Goal: Task Accomplishment & Management: Complete application form

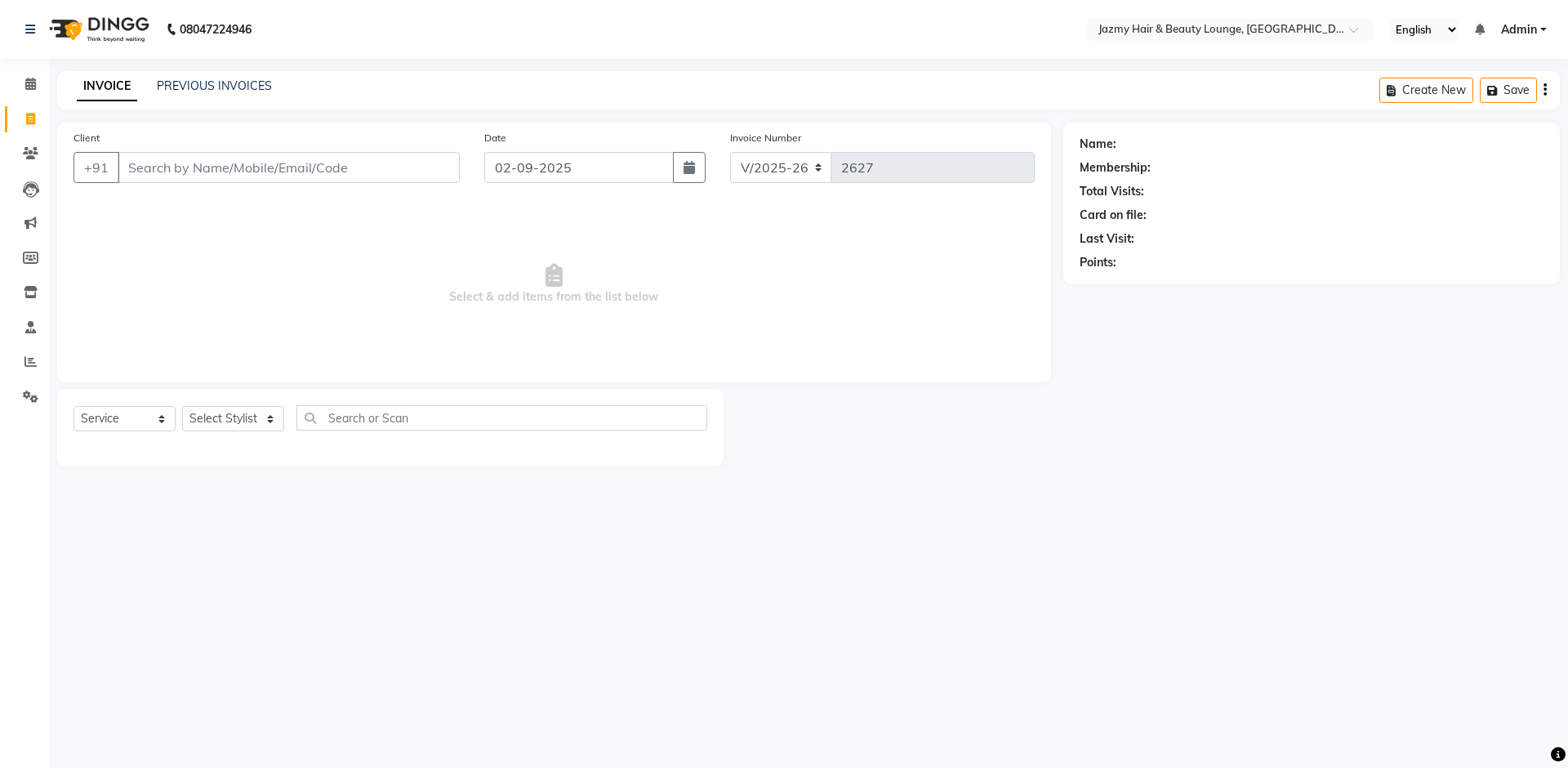
select select "759"
select select "service"
click at [196, 420] on select "Select Stylist AMIT [PERSON_NAME] [PERSON_NAME] CHASHIKA [PERSON_NAME] [PERSON_…" at bounding box center [233, 418] width 102 height 25
select select "12167"
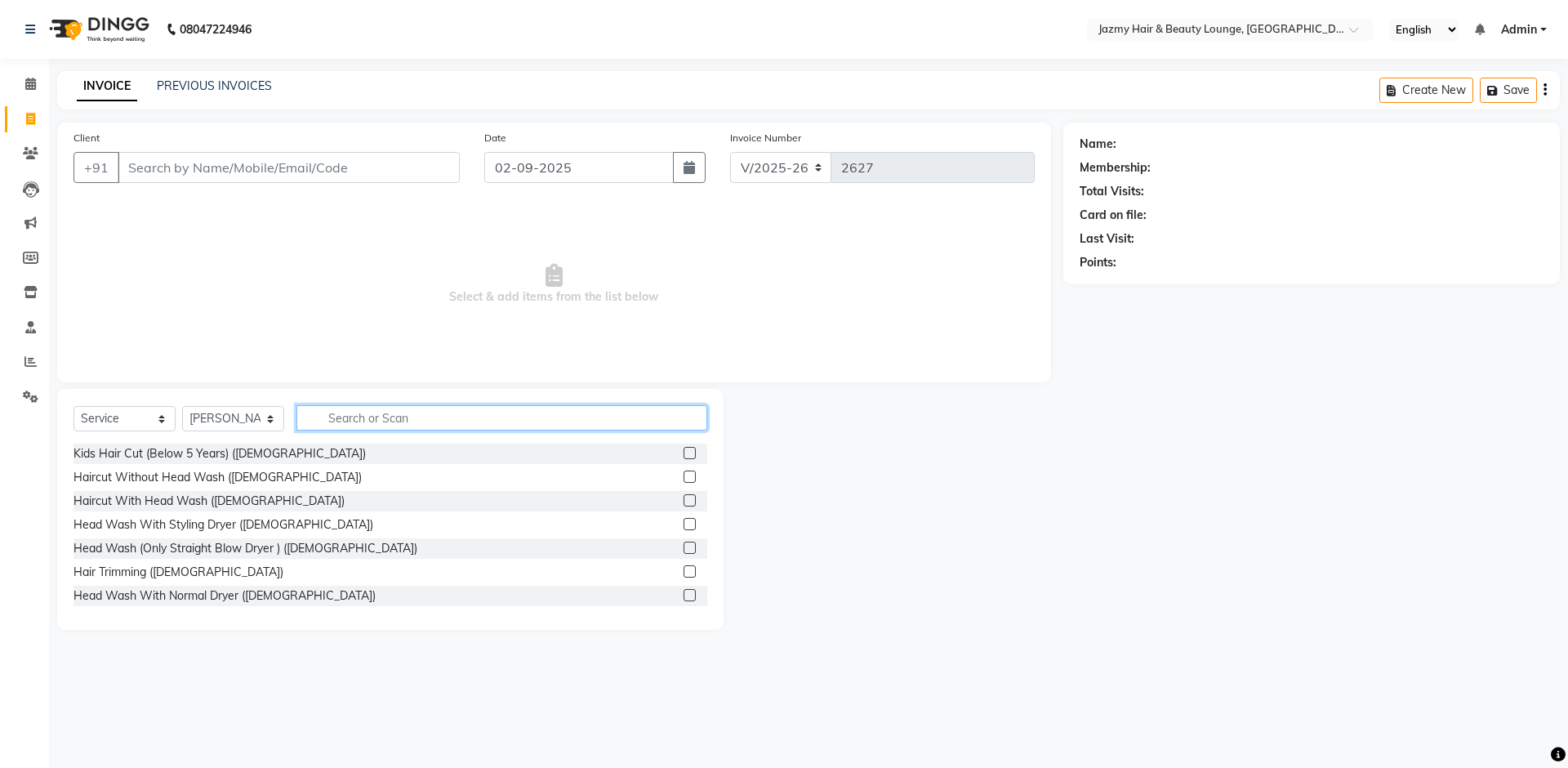
click at [408, 426] on input "text" at bounding box center [502, 417] width 411 height 25
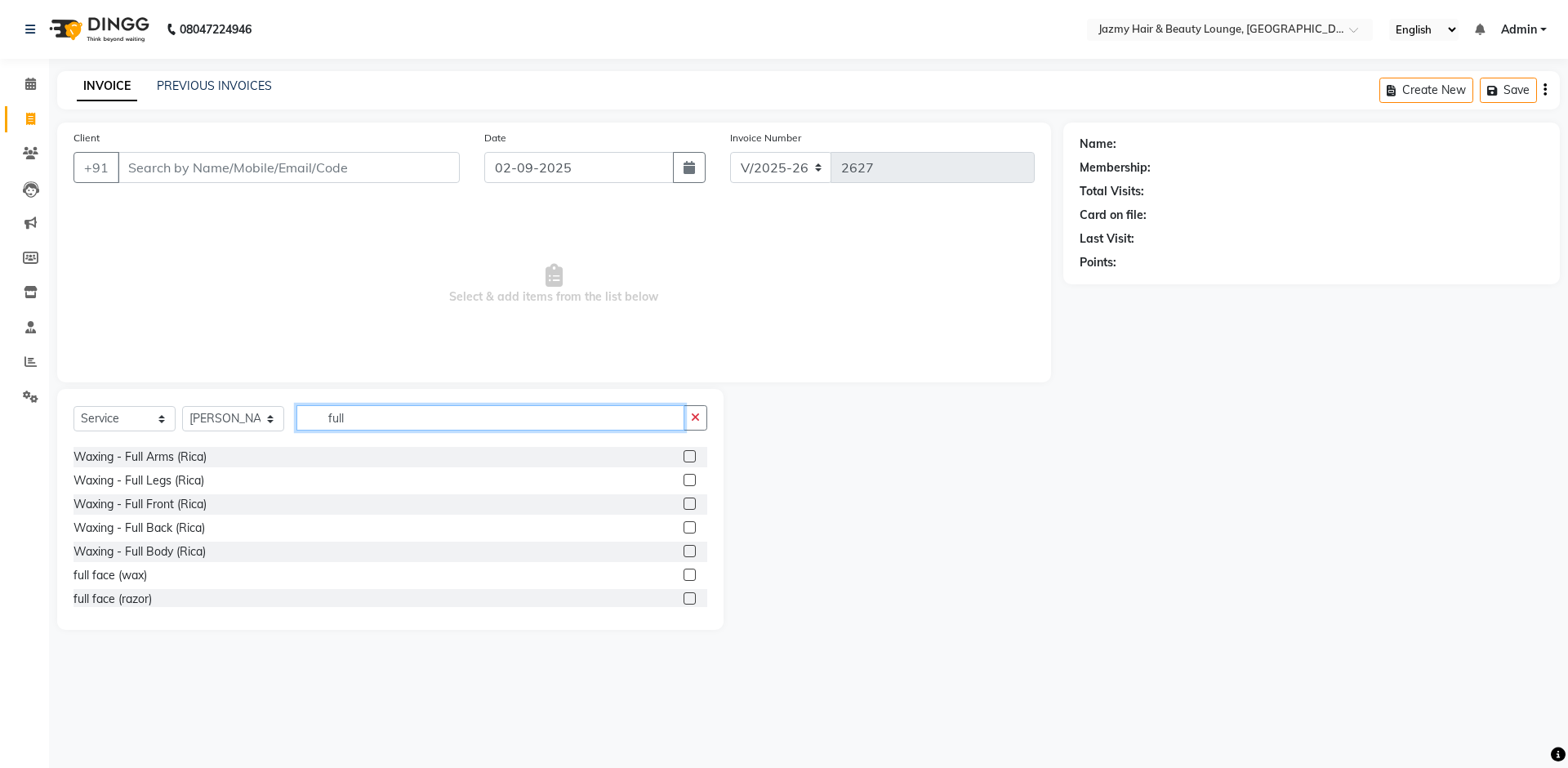
scroll to position [550, 0]
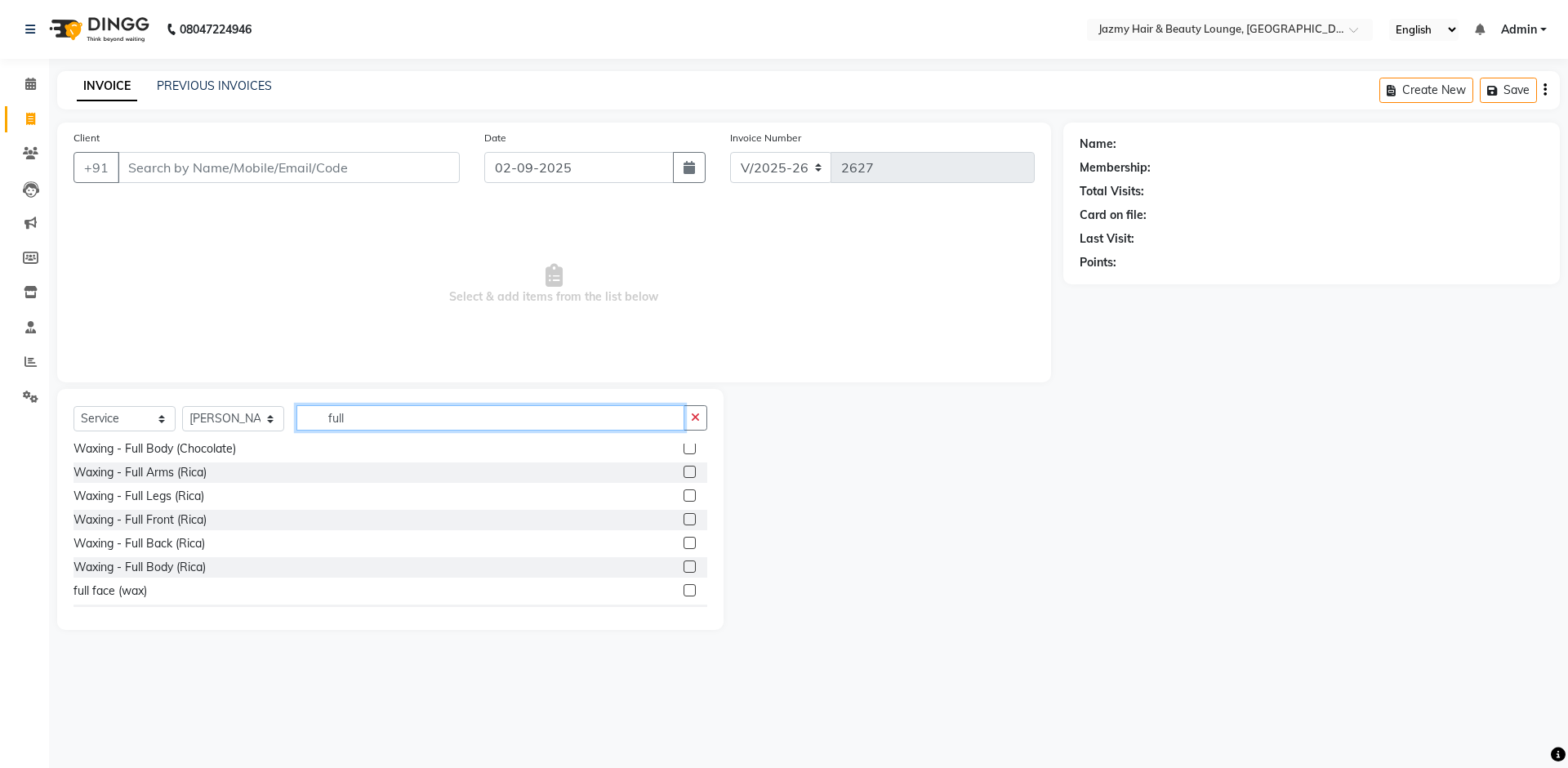
type input "full"
click at [683, 469] on label at bounding box center [689, 472] width 12 height 12
click at [683, 469] on input "checkbox" at bounding box center [689, 473] width 10 height 10
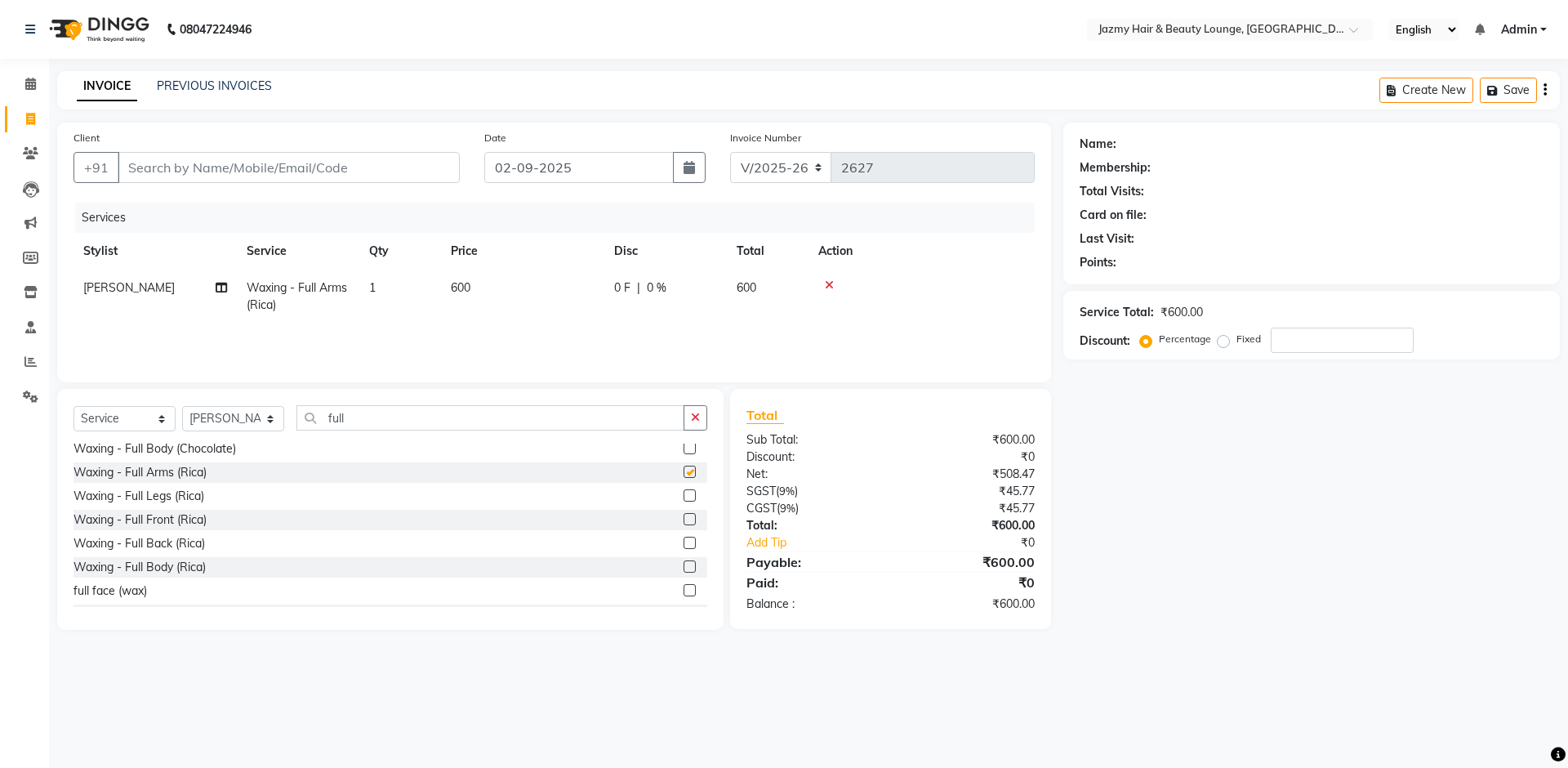
checkbox input "false"
click at [391, 419] on input "full" at bounding box center [490, 417] width 388 height 25
type input "f"
click at [223, 418] on select "Select Stylist AMIT [PERSON_NAME] [PERSON_NAME] CHASHIKA [PERSON_NAME] [PERSON_…" at bounding box center [233, 418] width 102 height 25
select select "32193"
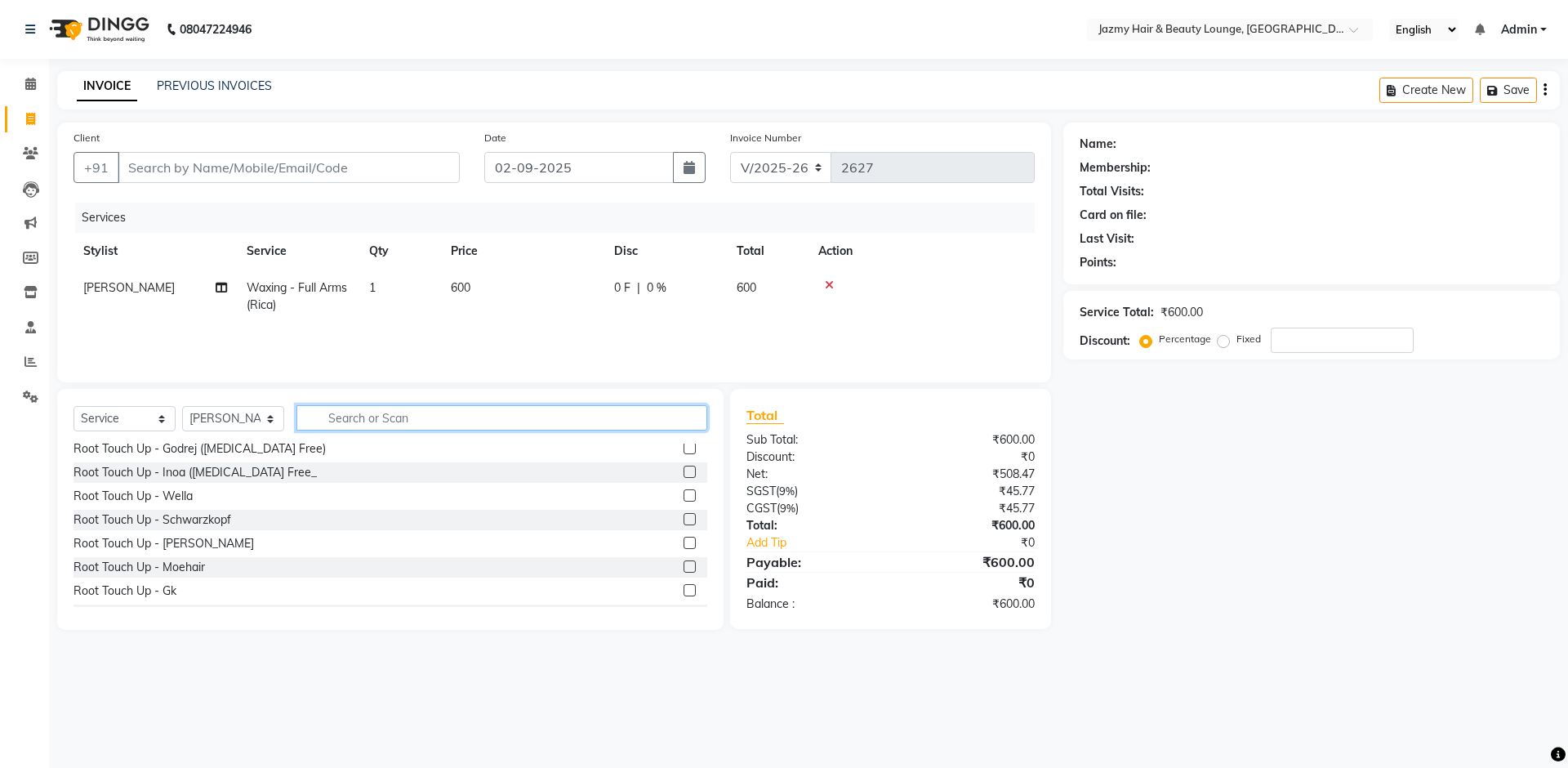
click at [360, 420] on input "text" at bounding box center [502, 417] width 411 height 25
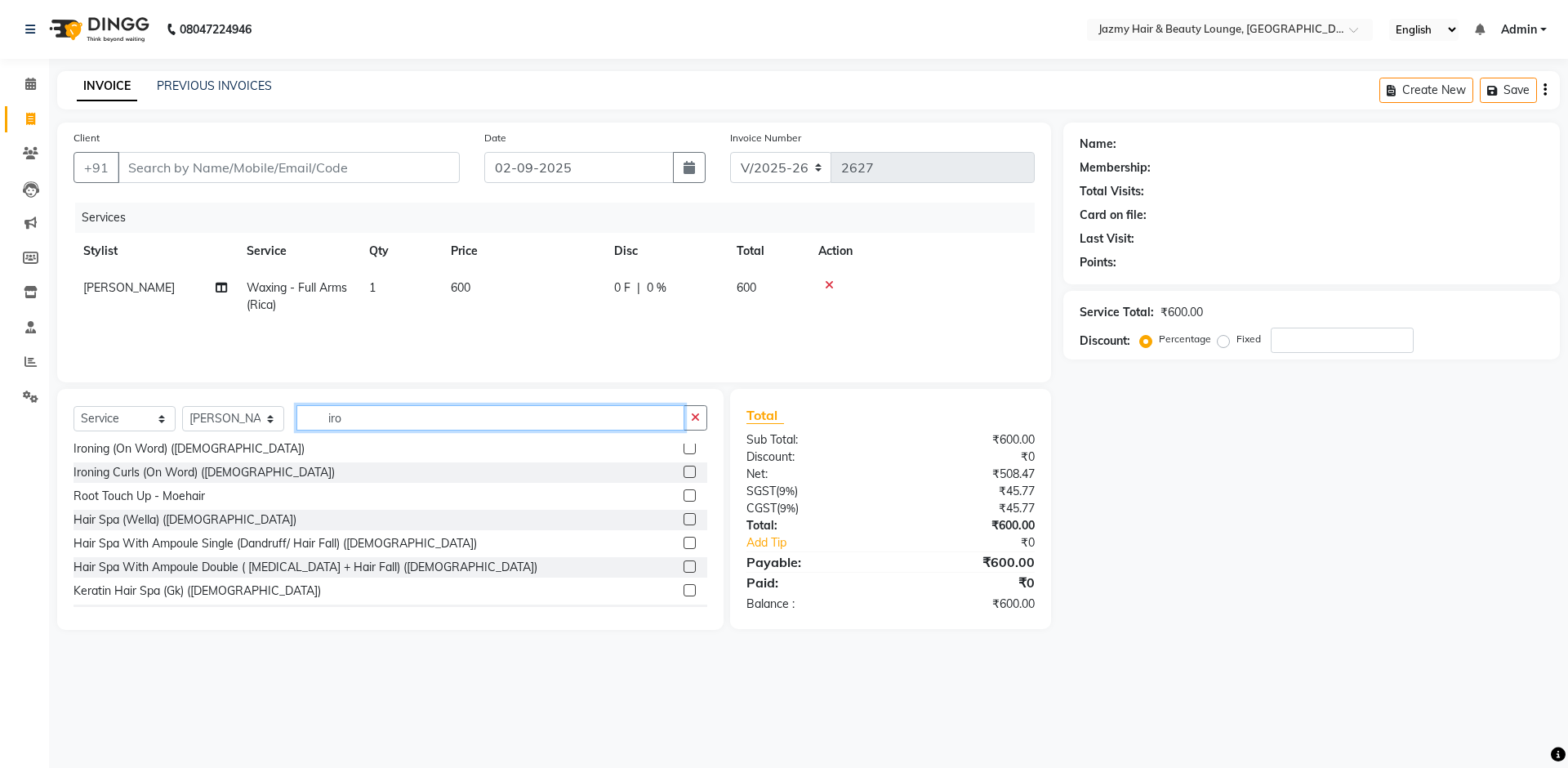
scroll to position [0, 0]
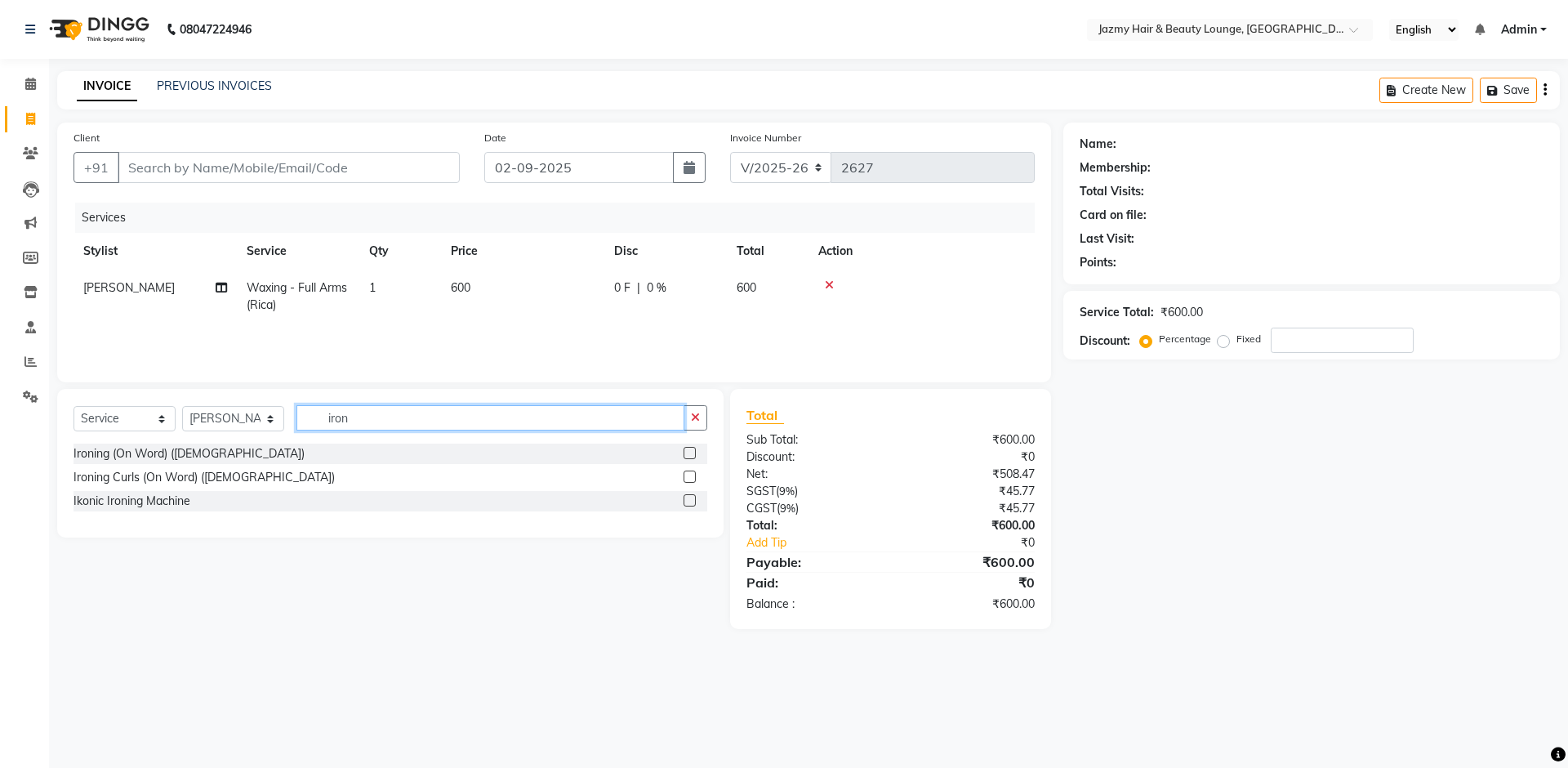
type input "iron"
click at [707, 468] on div "Select Service Product Membership Package Voucher Prepaid Gift Card Select Styl…" at bounding box center [390, 463] width 666 height 149
click at [691, 472] on label at bounding box center [689, 476] width 12 height 12
click at [691, 472] on input "checkbox" at bounding box center [689, 477] width 10 height 10
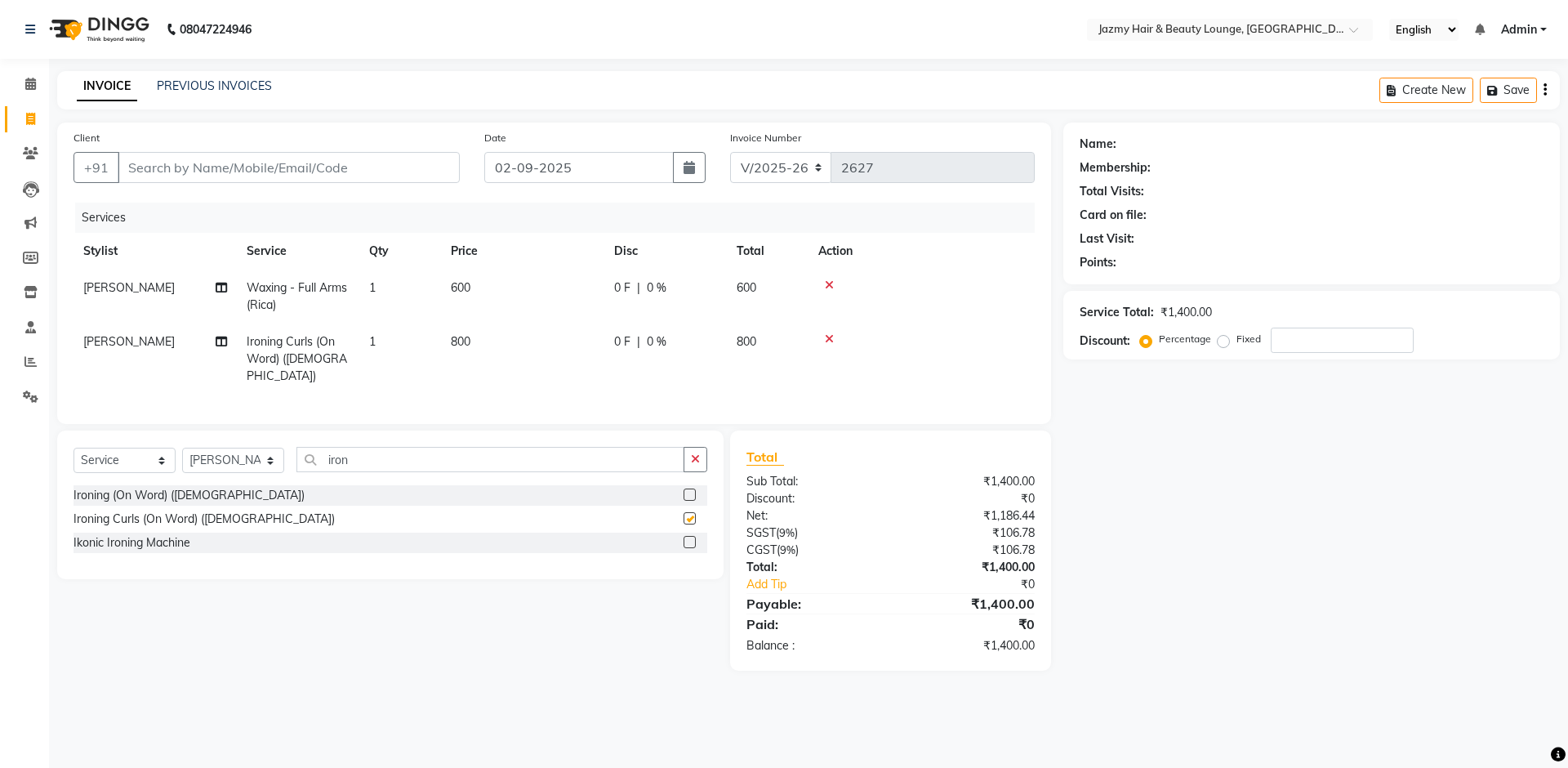
checkbox input "false"
click at [683, 488] on label at bounding box center [689, 495] width 12 height 12
click at [683, 490] on input "checkbox" at bounding box center [689, 495] width 10 height 10
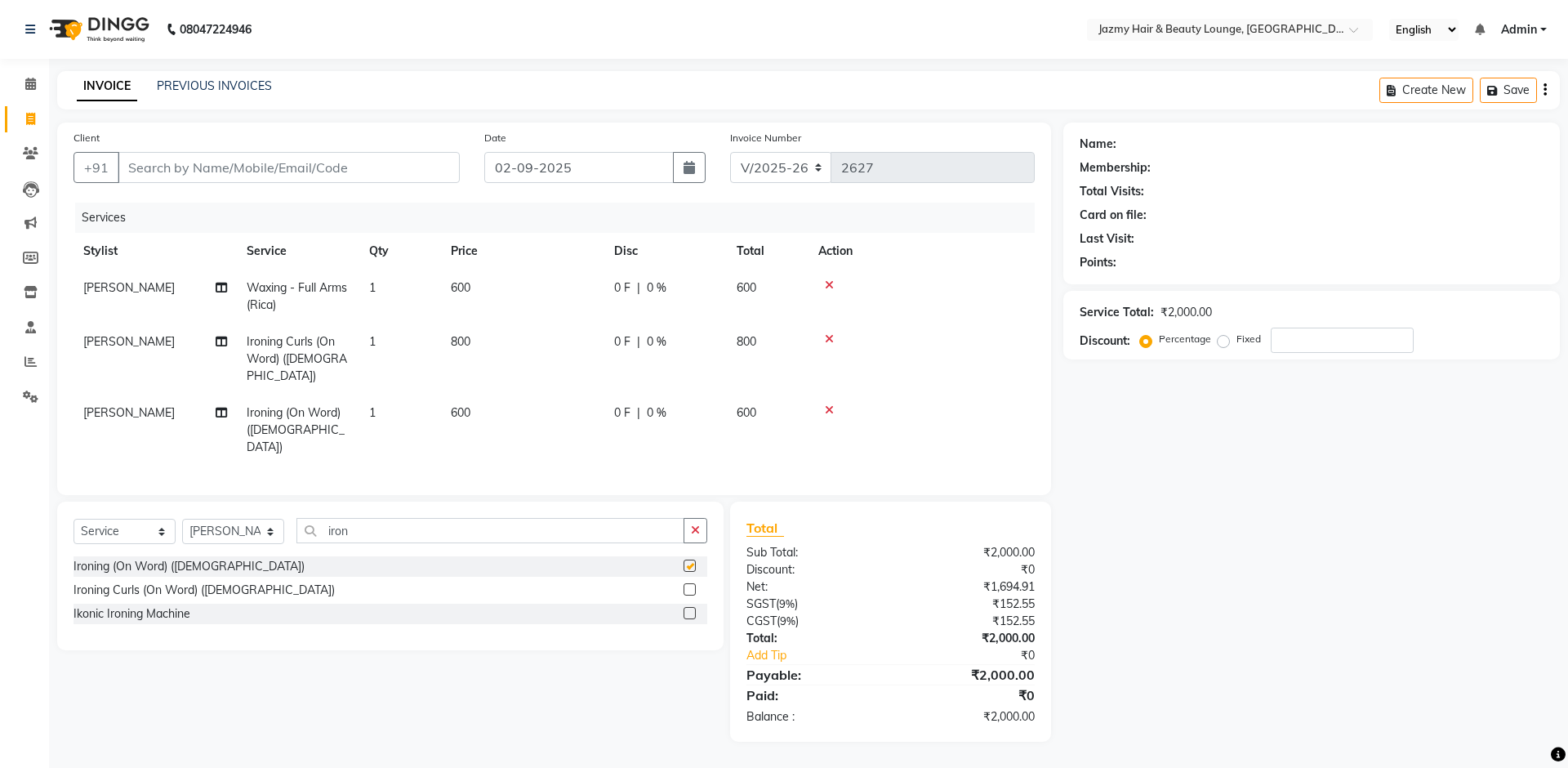
checkbox input "false"
click at [829, 339] on icon at bounding box center [830, 339] width 9 height 11
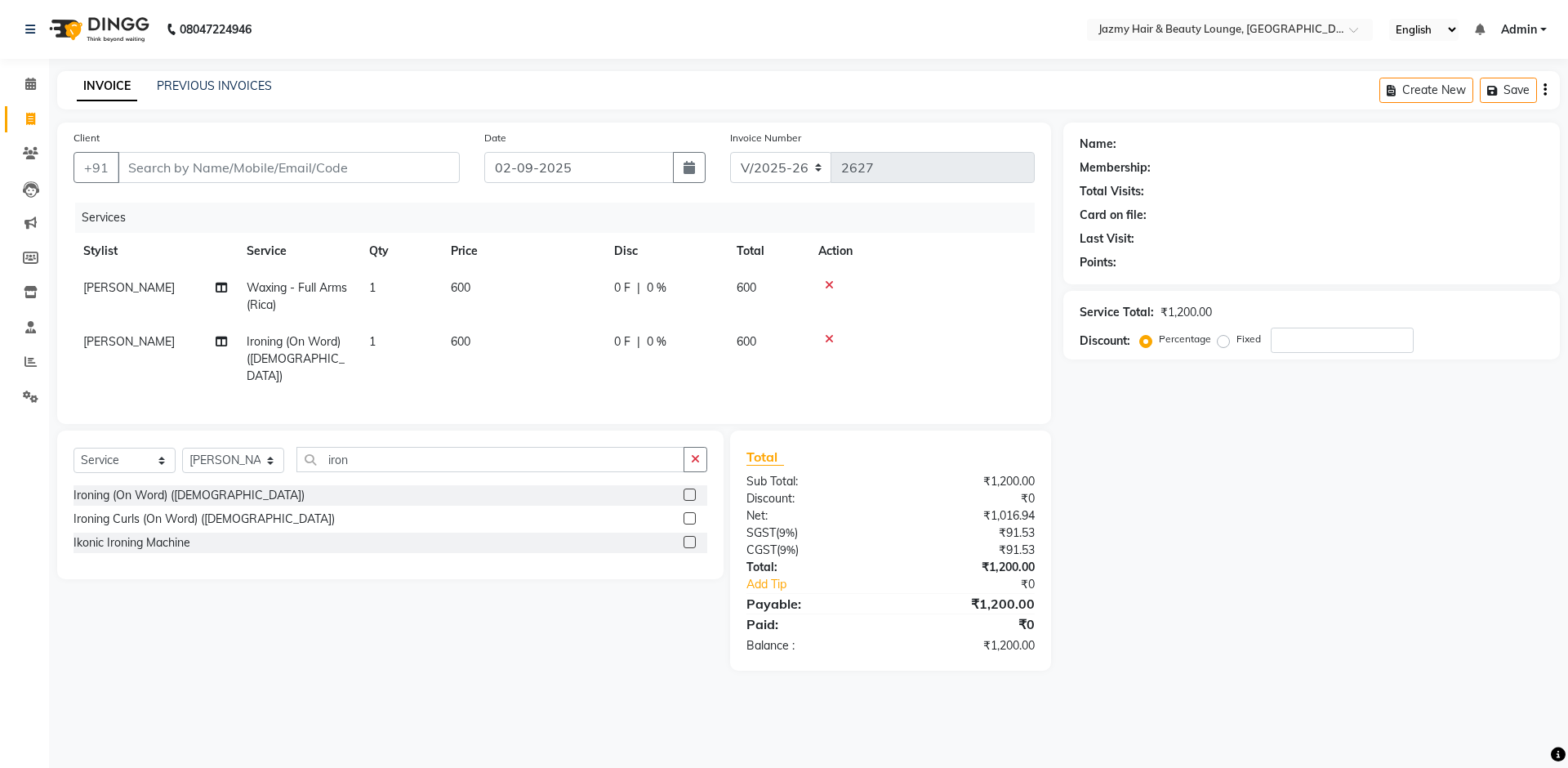
click at [1301, 592] on div "Name: Membership: Total Visits: Card on file: Last Visit: Points: Service Total…" at bounding box center [1318, 397] width 509 height 549
click at [94, 341] on span "[PERSON_NAME]" at bounding box center [129, 341] width 91 height 15
select select "32193"
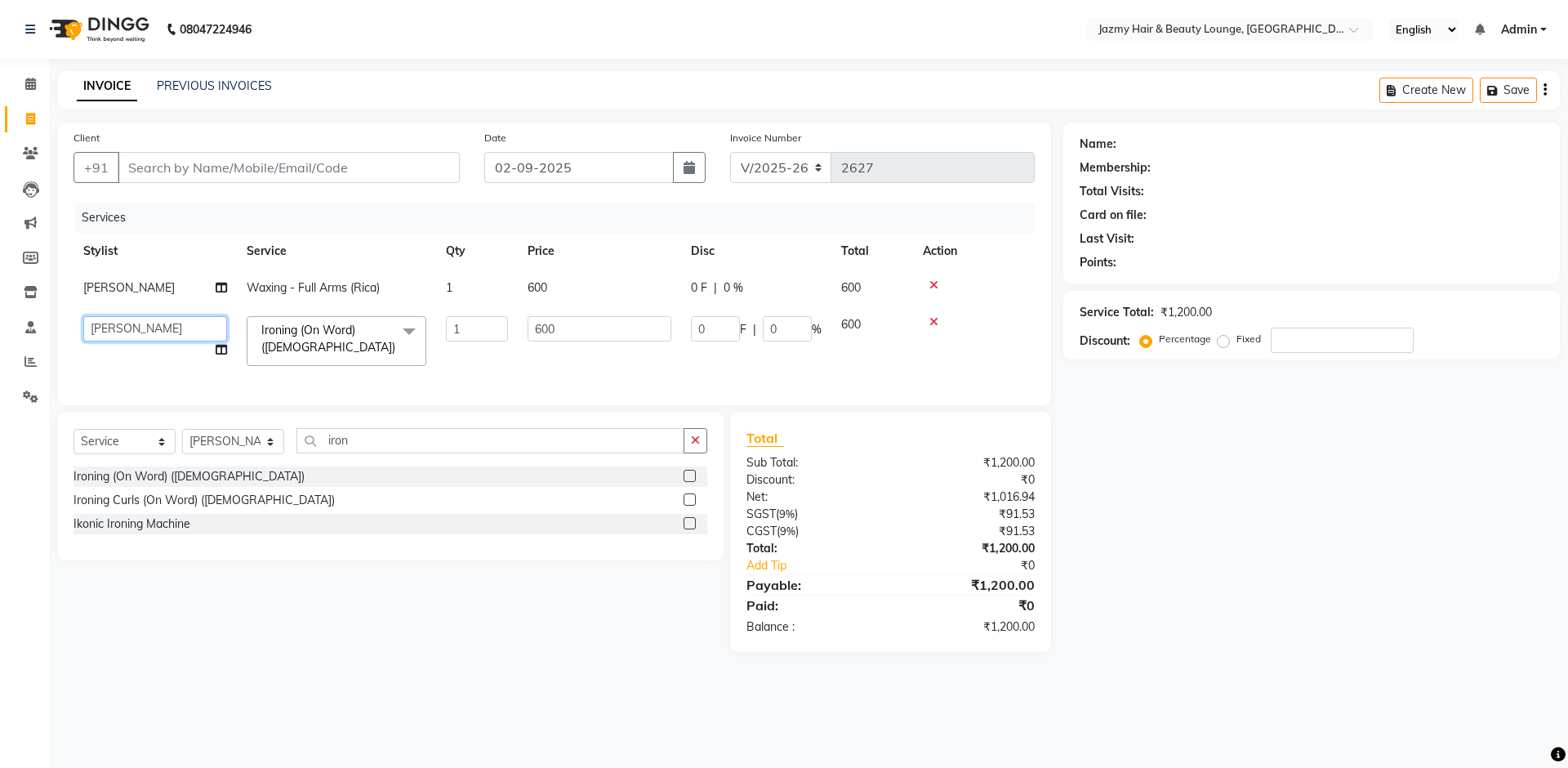
click at [99, 338] on select "AMIT [PERSON_NAME] [PERSON_NAME] CHASHIKA [PERSON_NAME] [PERSON_NAME] [PERSON_N…" at bounding box center [155, 329] width 144 height 25
select select "13443"
click at [385, 177] on input "Client" at bounding box center [289, 168] width 342 height 31
drag, startPoint x: 707, startPoint y: 278, endPoint x: 726, endPoint y: 275, distance: 19.2
click at [709, 278] on td "0 F | 0 %" at bounding box center [756, 288] width 150 height 37
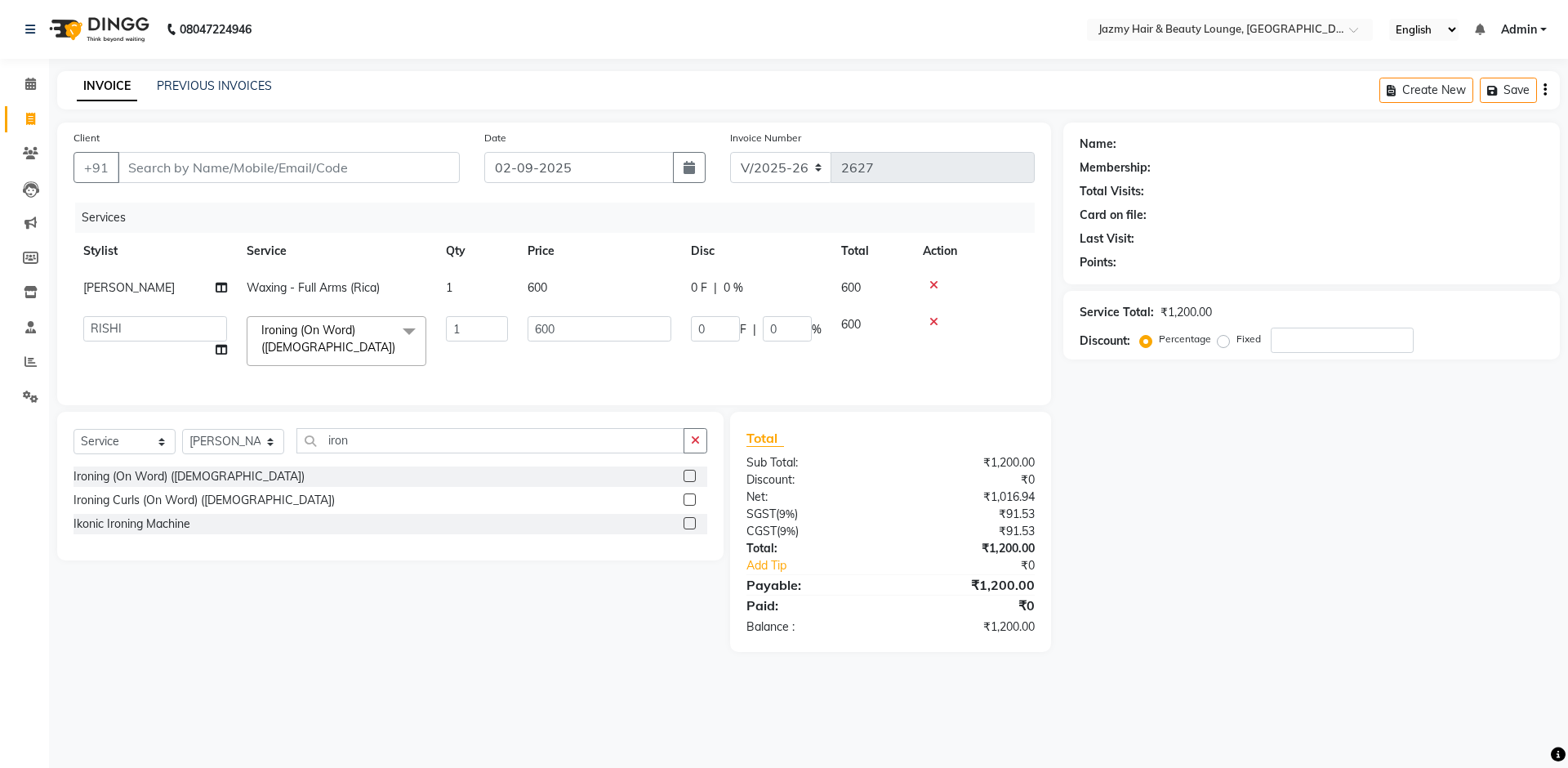
select select "12167"
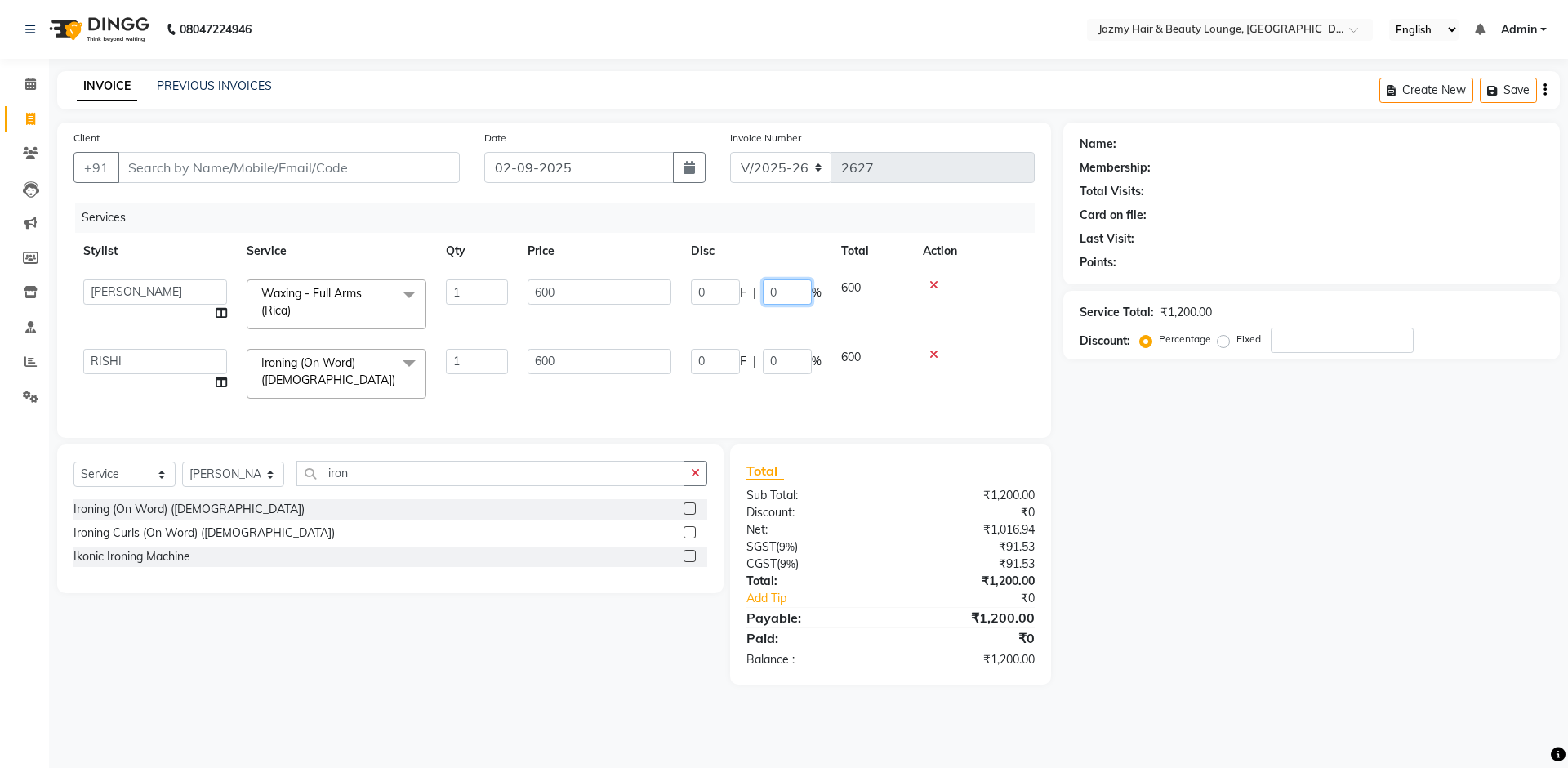
click at [770, 291] on input "0" at bounding box center [787, 292] width 49 height 25
type input "20"
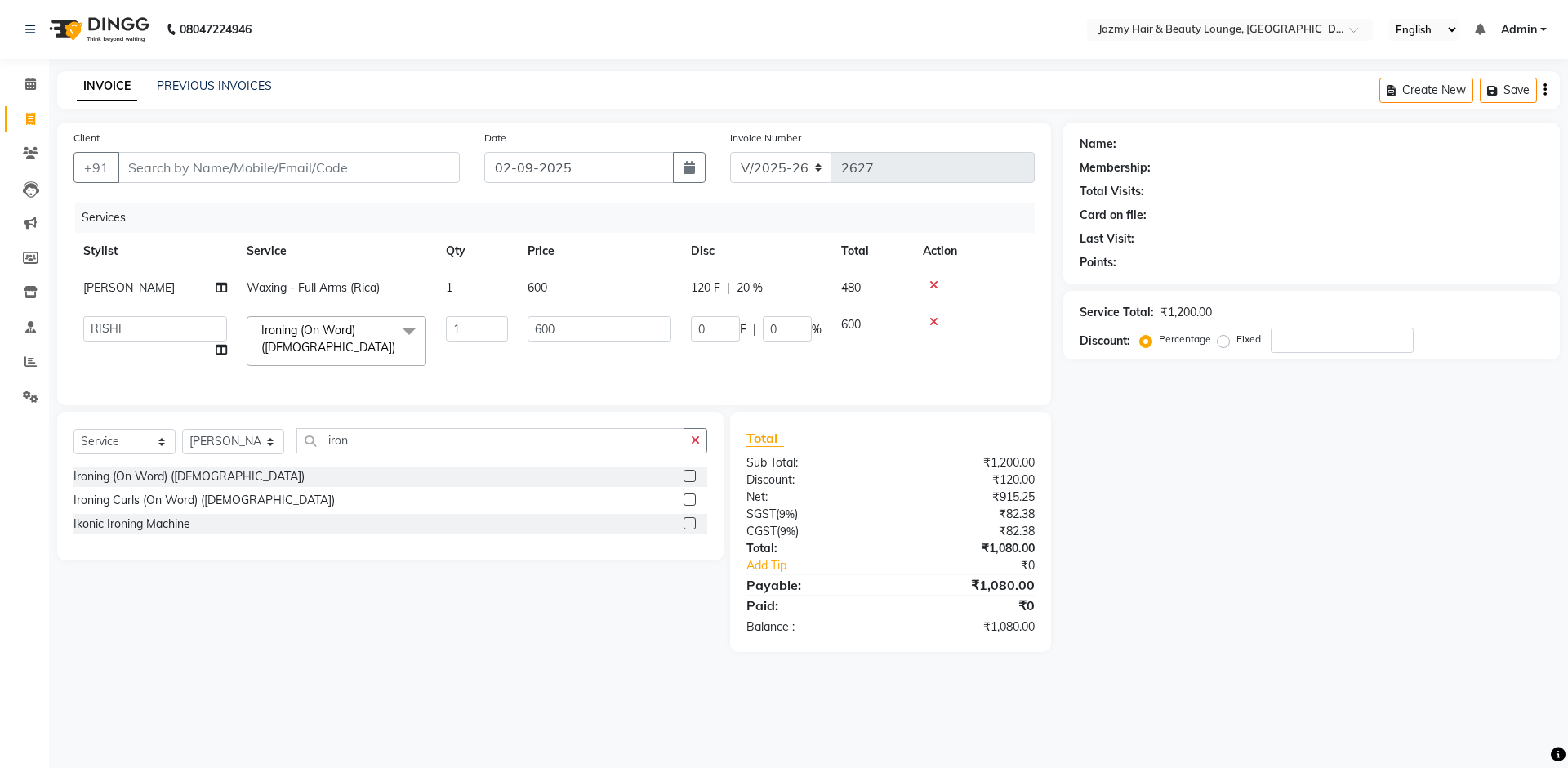
click at [1114, 406] on div "Name: Membership: Total Visits: Card on file: Last Visit: Points: Service Total…" at bounding box center [1318, 388] width 509 height 530
click at [300, 153] on input "Client" at bounding box center [289, 168] width 342 height 31
type input "8"
type input "0"
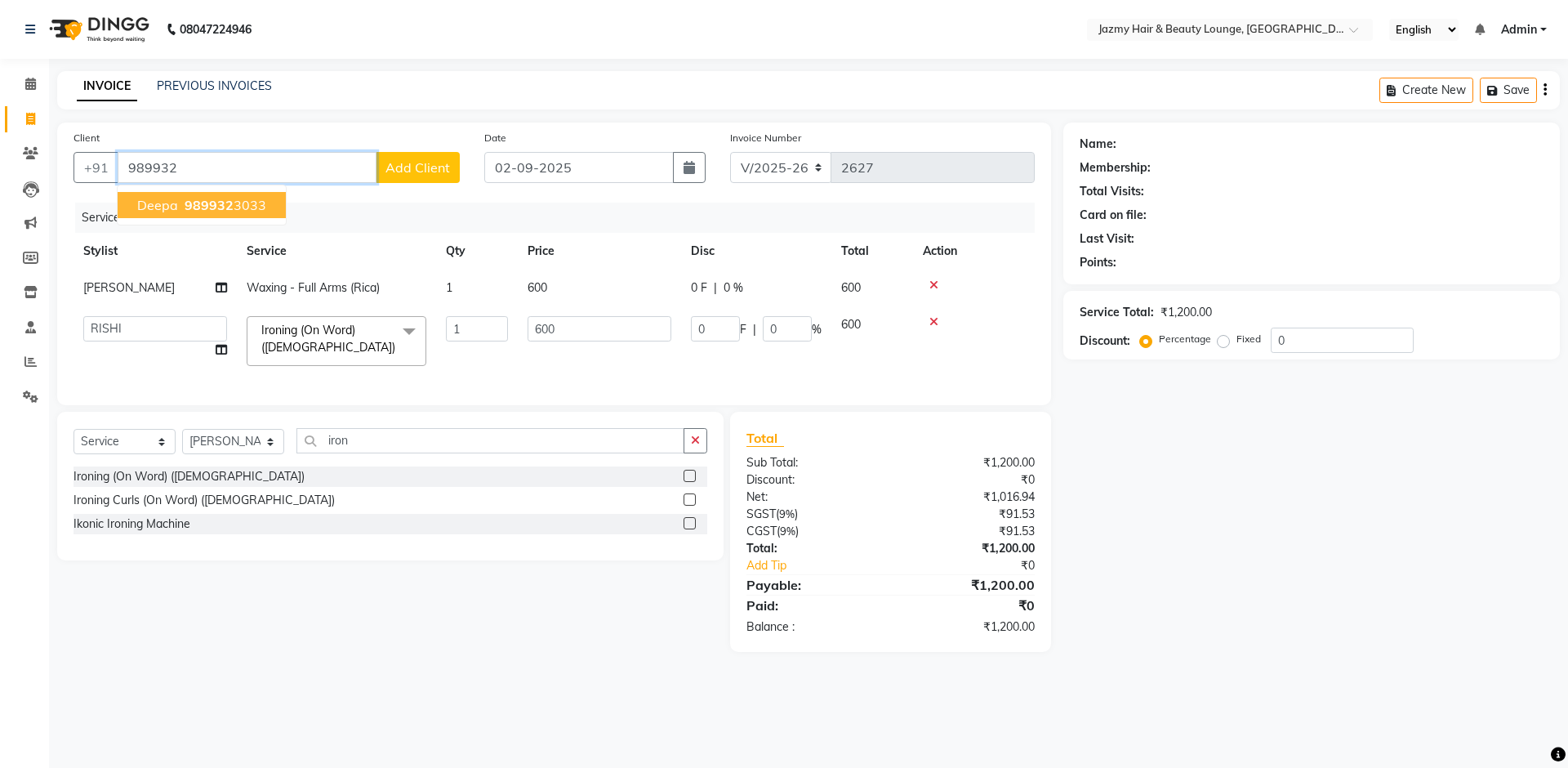
click at [142, 205] on span "Deepa" at bounding box center [158, 205] width 41 height 16
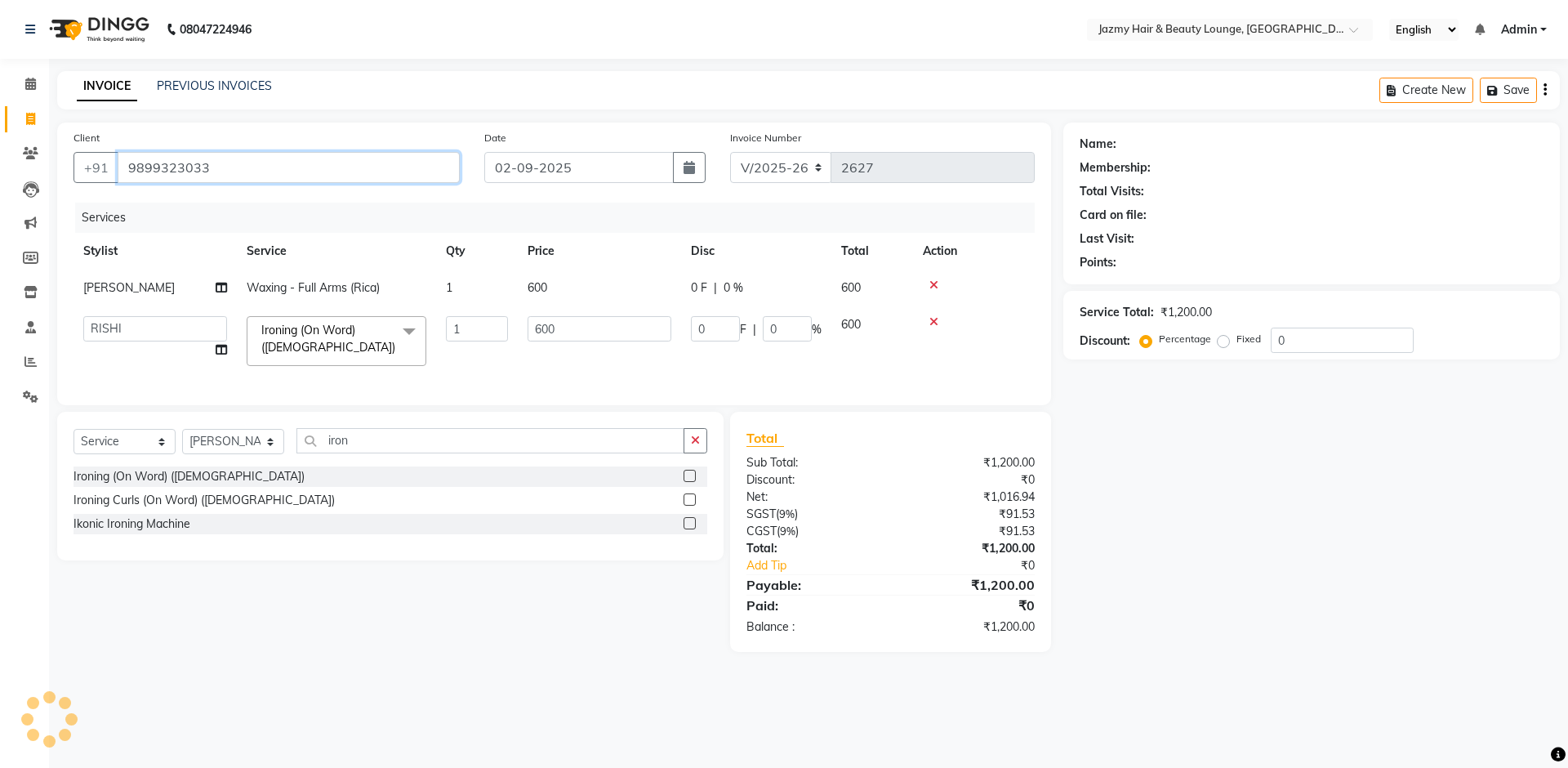
type input "9899323033"
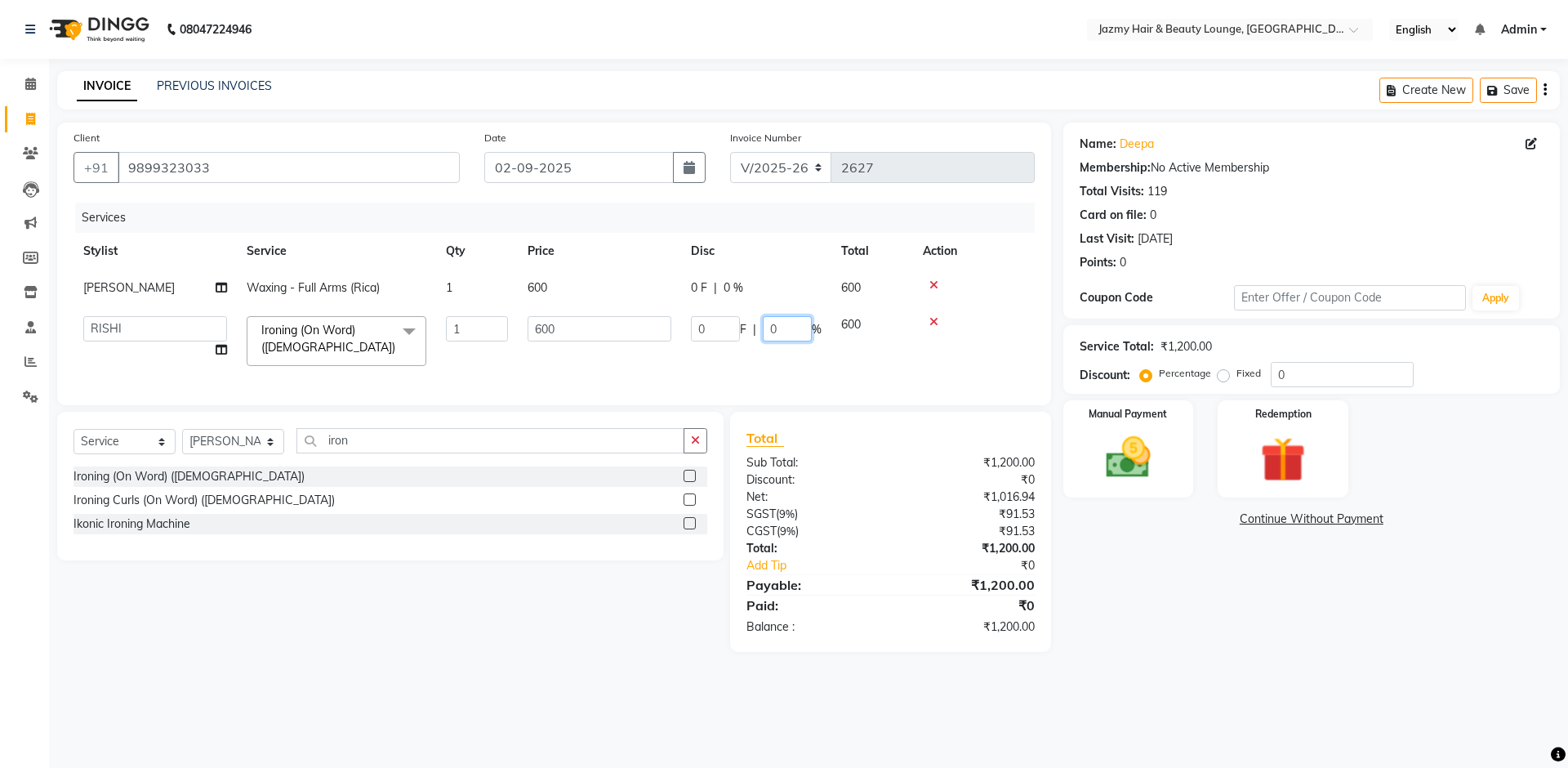
click at [767, 319] on input "0" at bounding box center [787, 329] width 49 height 25
type input "20"
click at [1272, 617] on div "Name: Deepa Membership: No Active Membership Total Visits: 119 Card on file: 0 …" at bounding box center [1318, 388] width 509 height 530
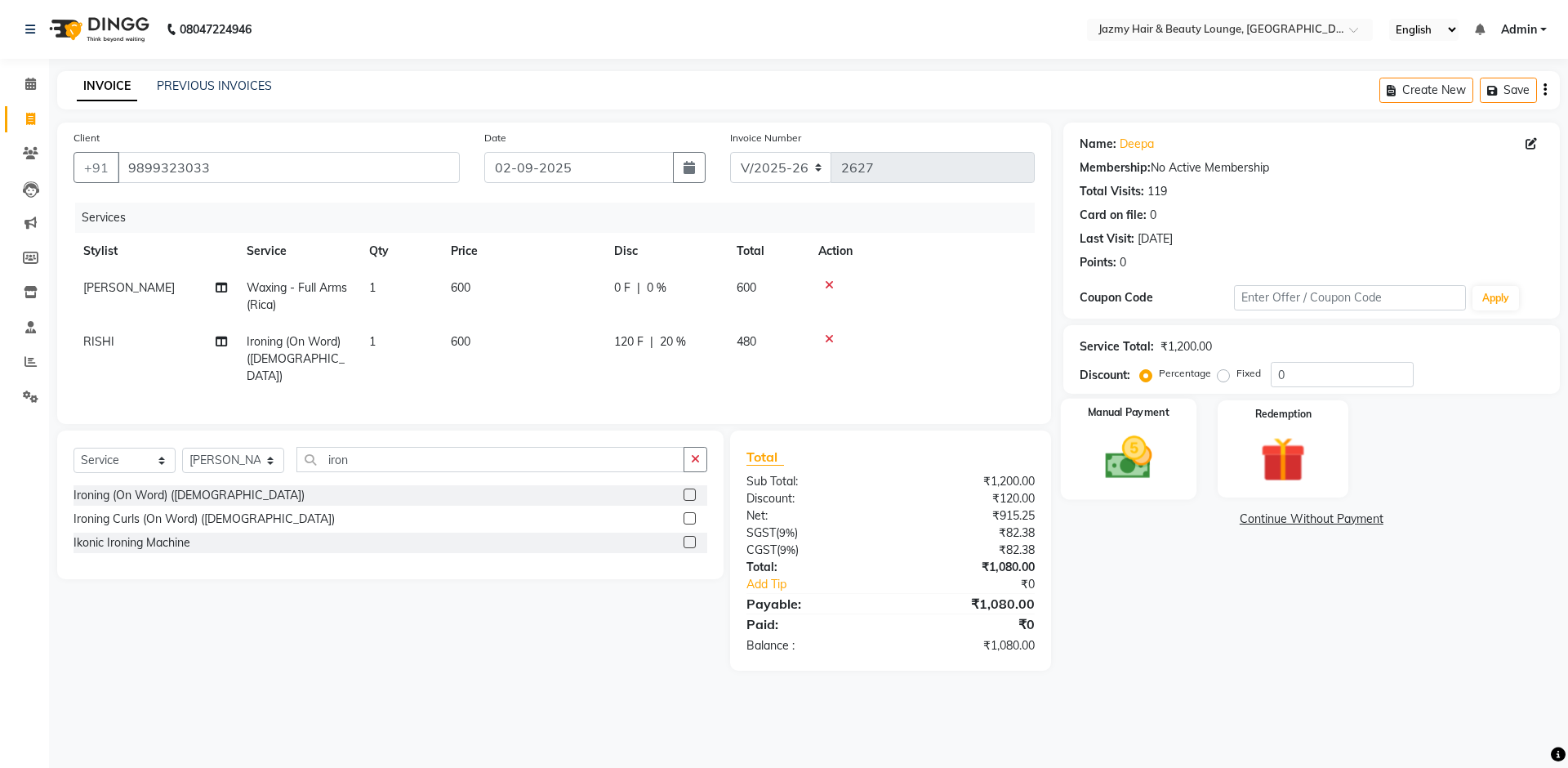
click at [1141, 462] on img at bounding box center [1129, 458] width 76 height 54
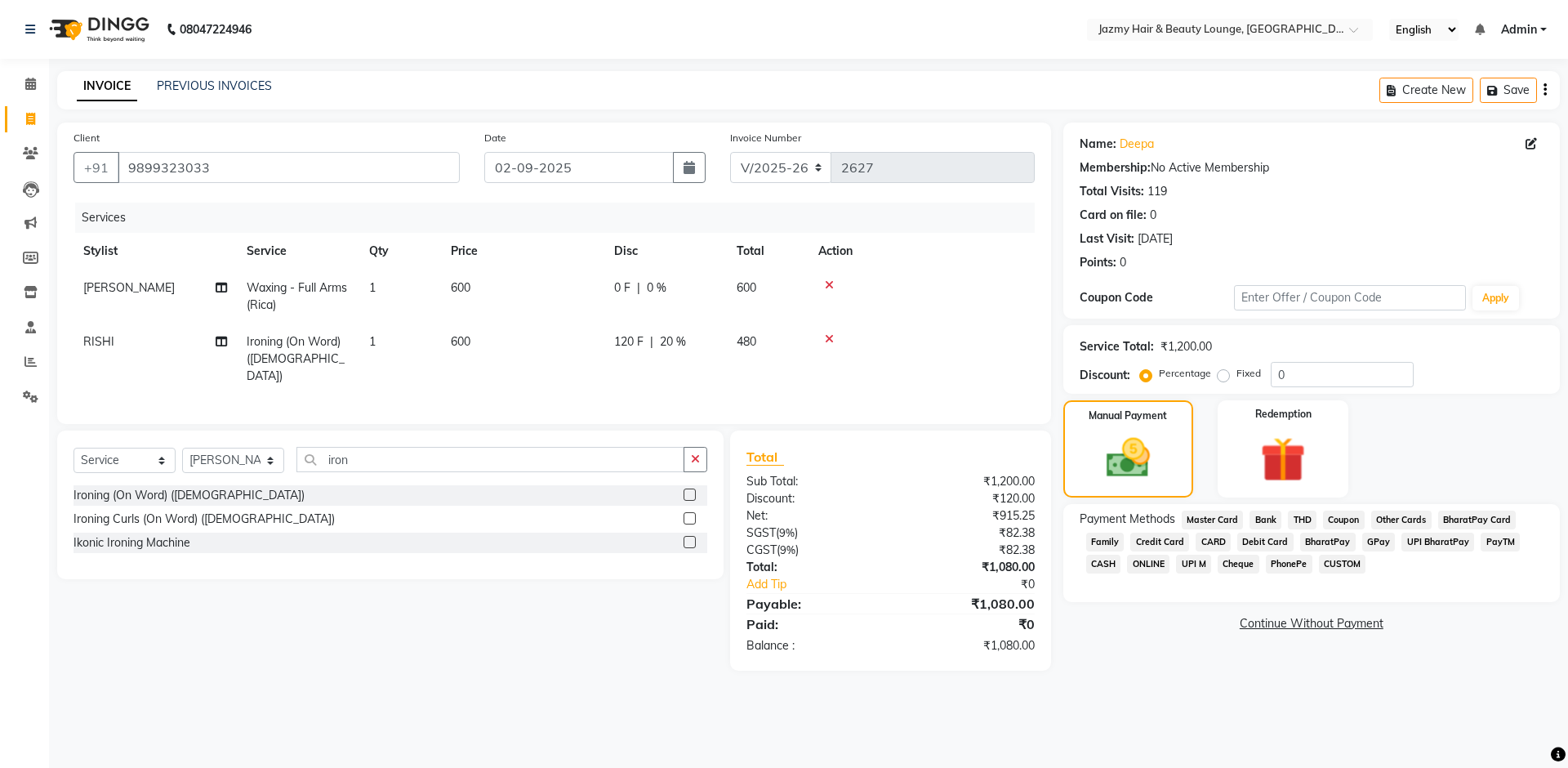
click at [1203, 561] on span "UPI M" at bounding box center [1193, 564] width 35 height 19
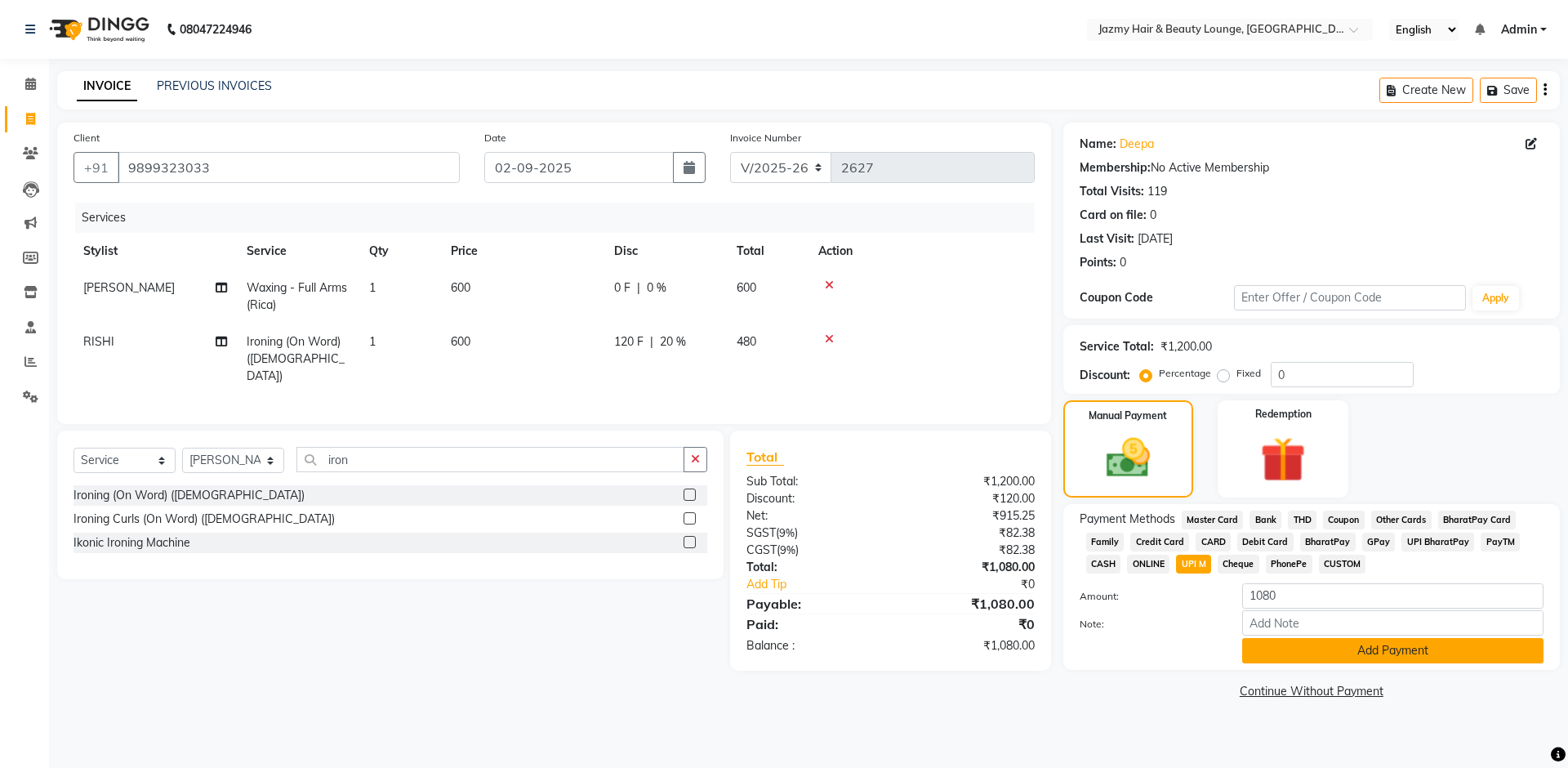
click at [1370, 652] on button "Add Payment" at bounding box center [1393, 650] width 302 height 25
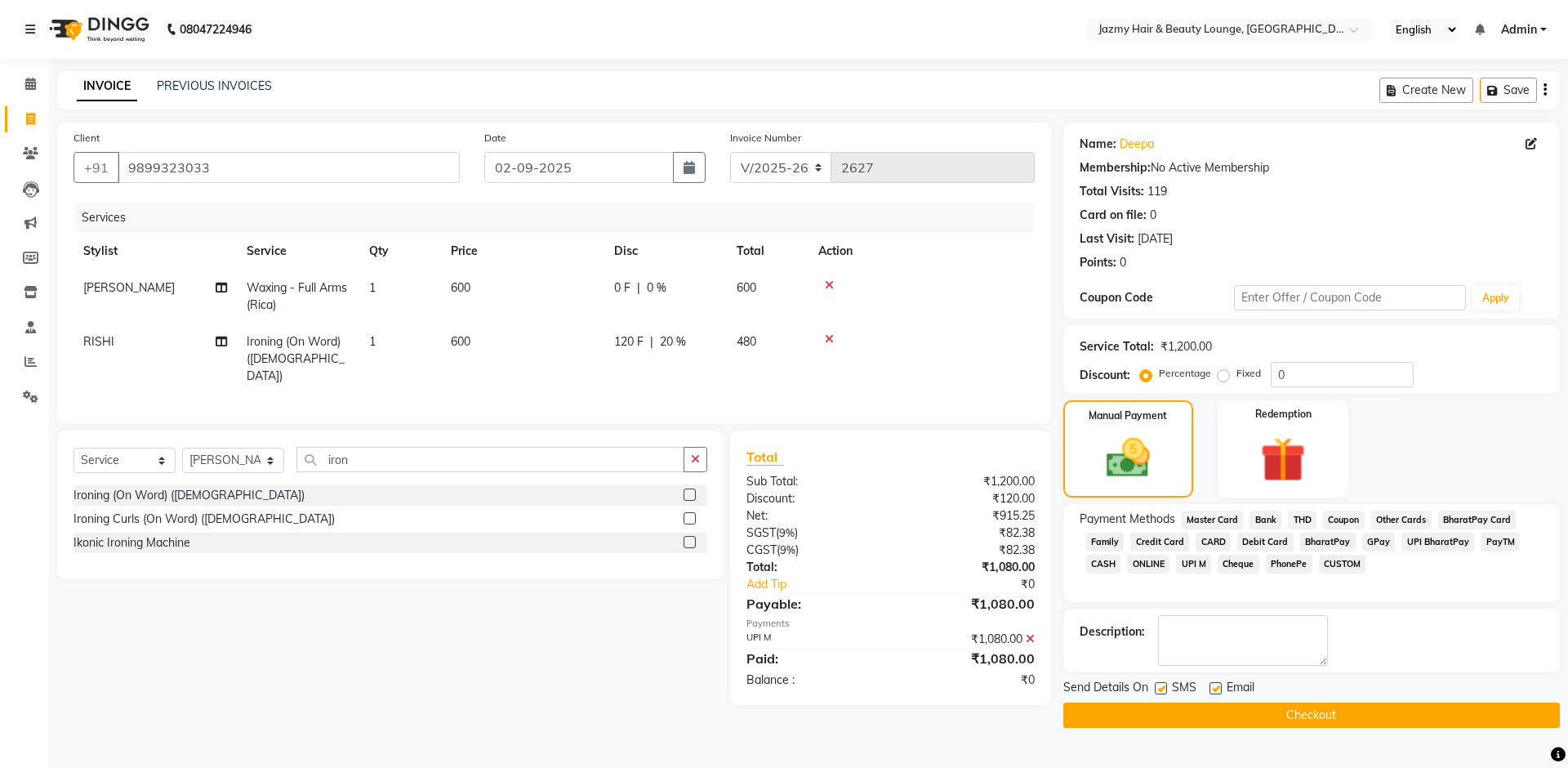
click at [1357, 716] on button "Checkout" at bounding box center [1312, 715] width 497 height 25
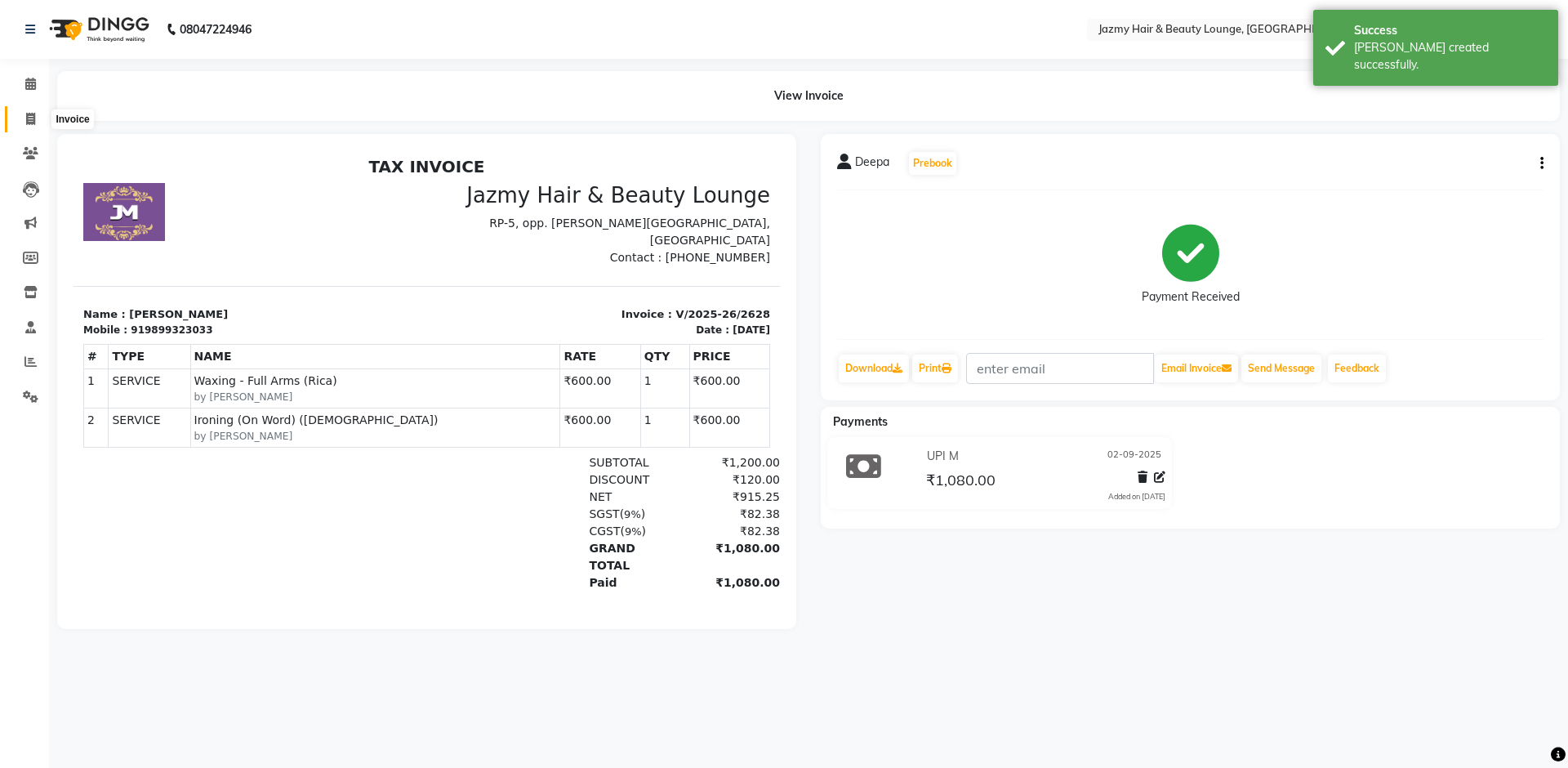
click at [27, 111] on span at bounding box center [30, 120] width 28 height 19
select select "service"
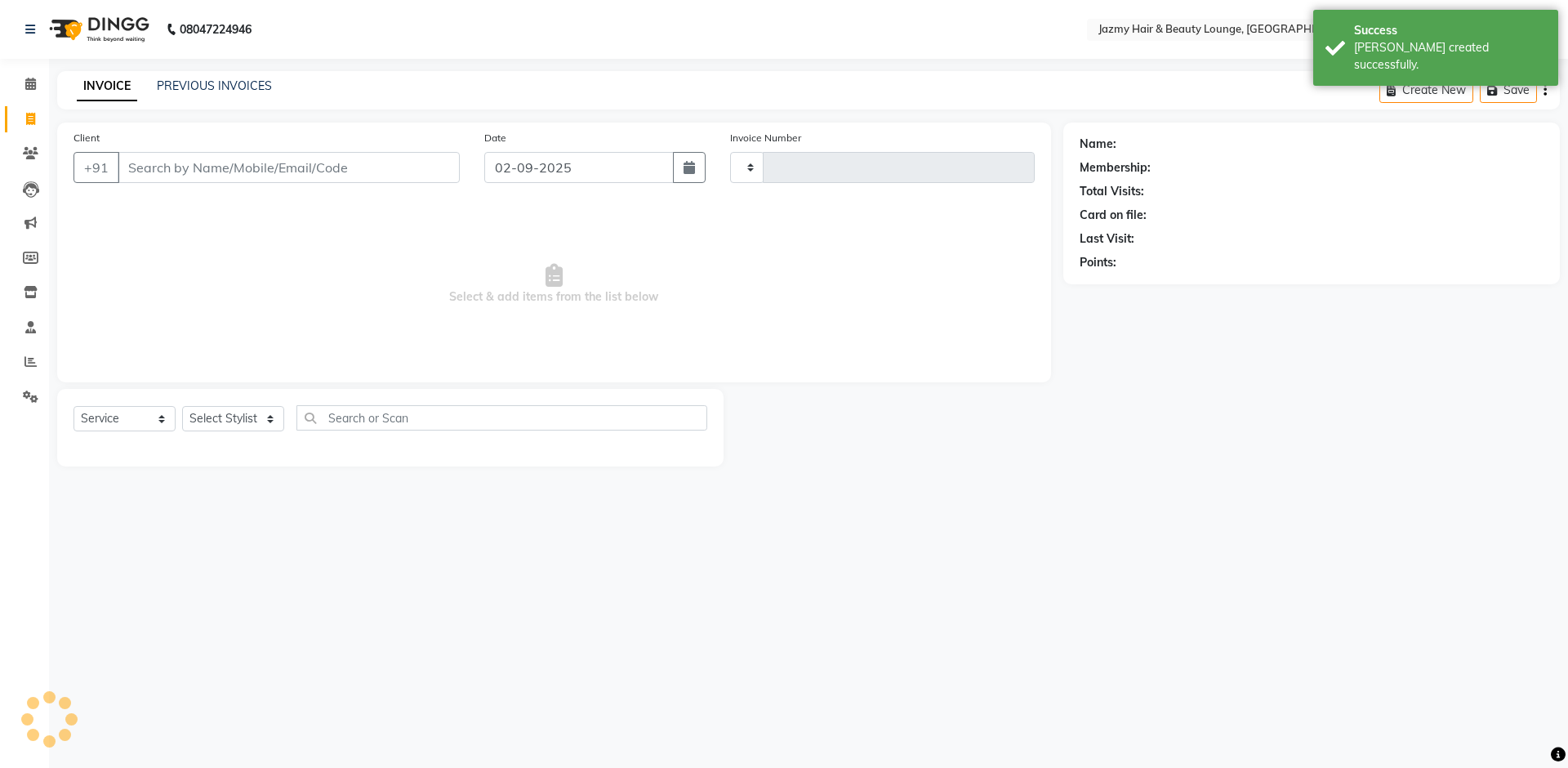
type input "2629"
select select "759"
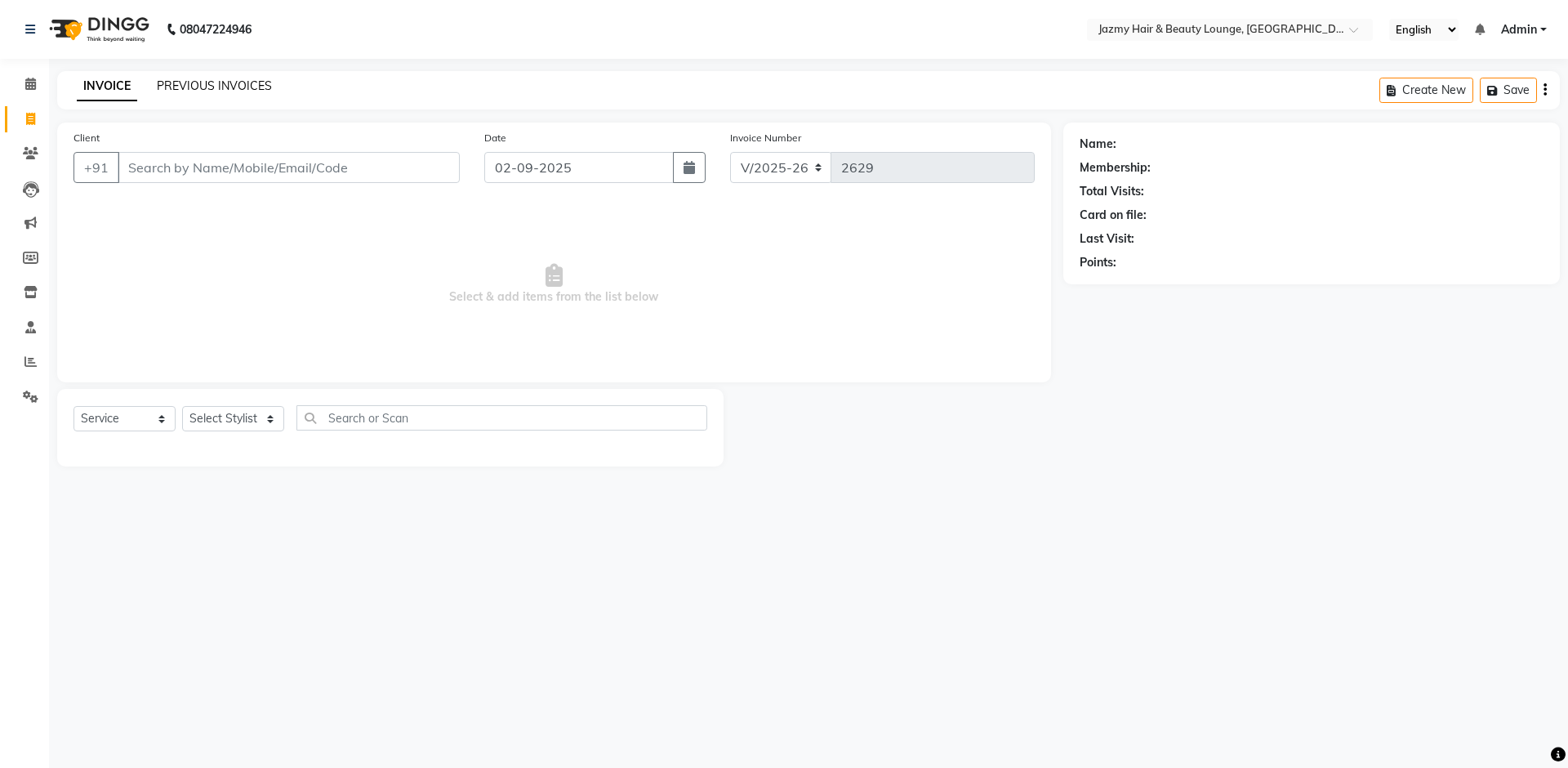
click at [241, 78] on link "PREVIOUS INVOICES" at bounding box center [214, 85] width 115 height 15
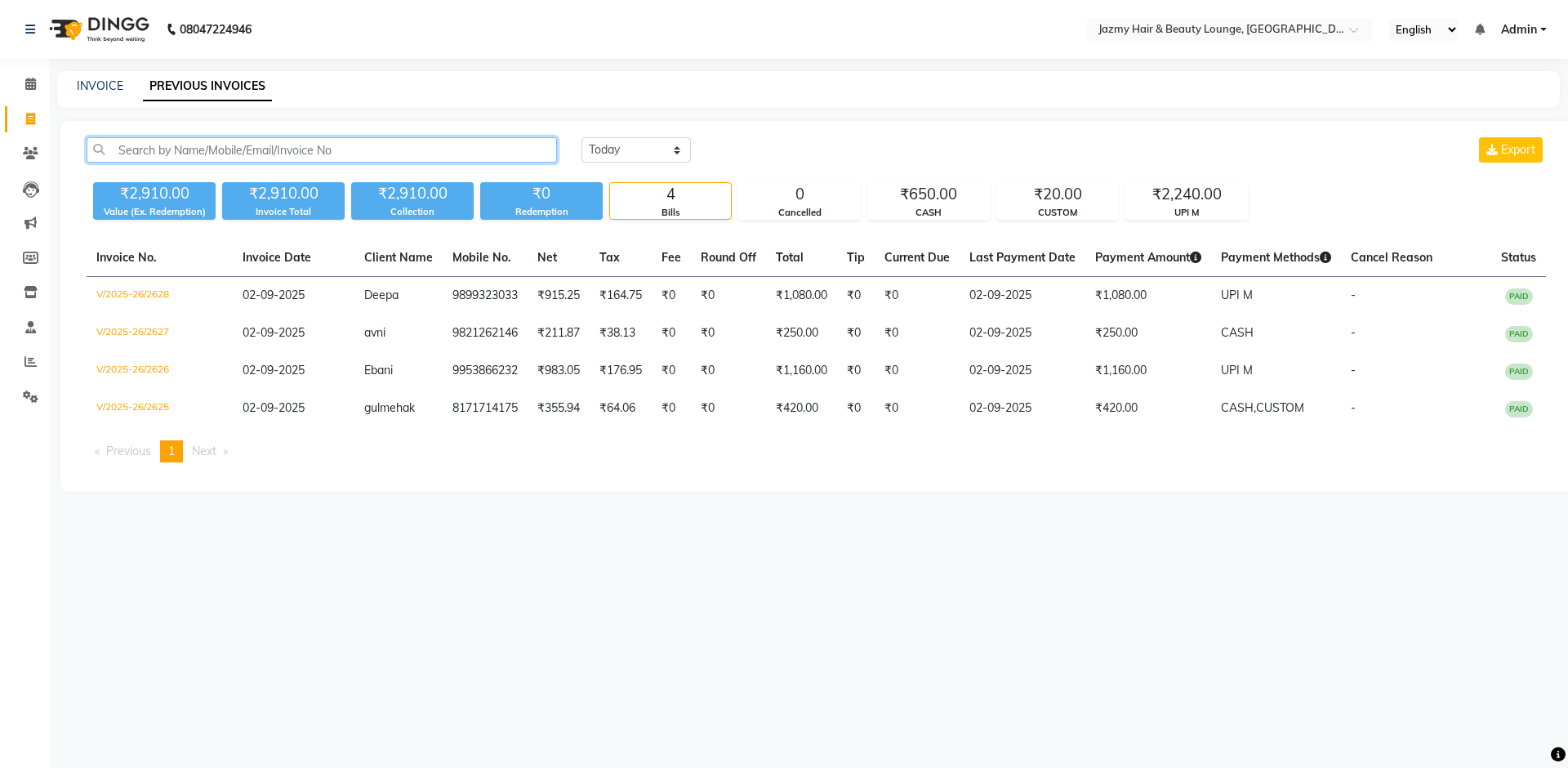
click at [267, 145] on input "text" at bounding box center [322, 150] width 470 height 25
click at [21, 85] on span at bounding box center [30, 84] width 28 height 19
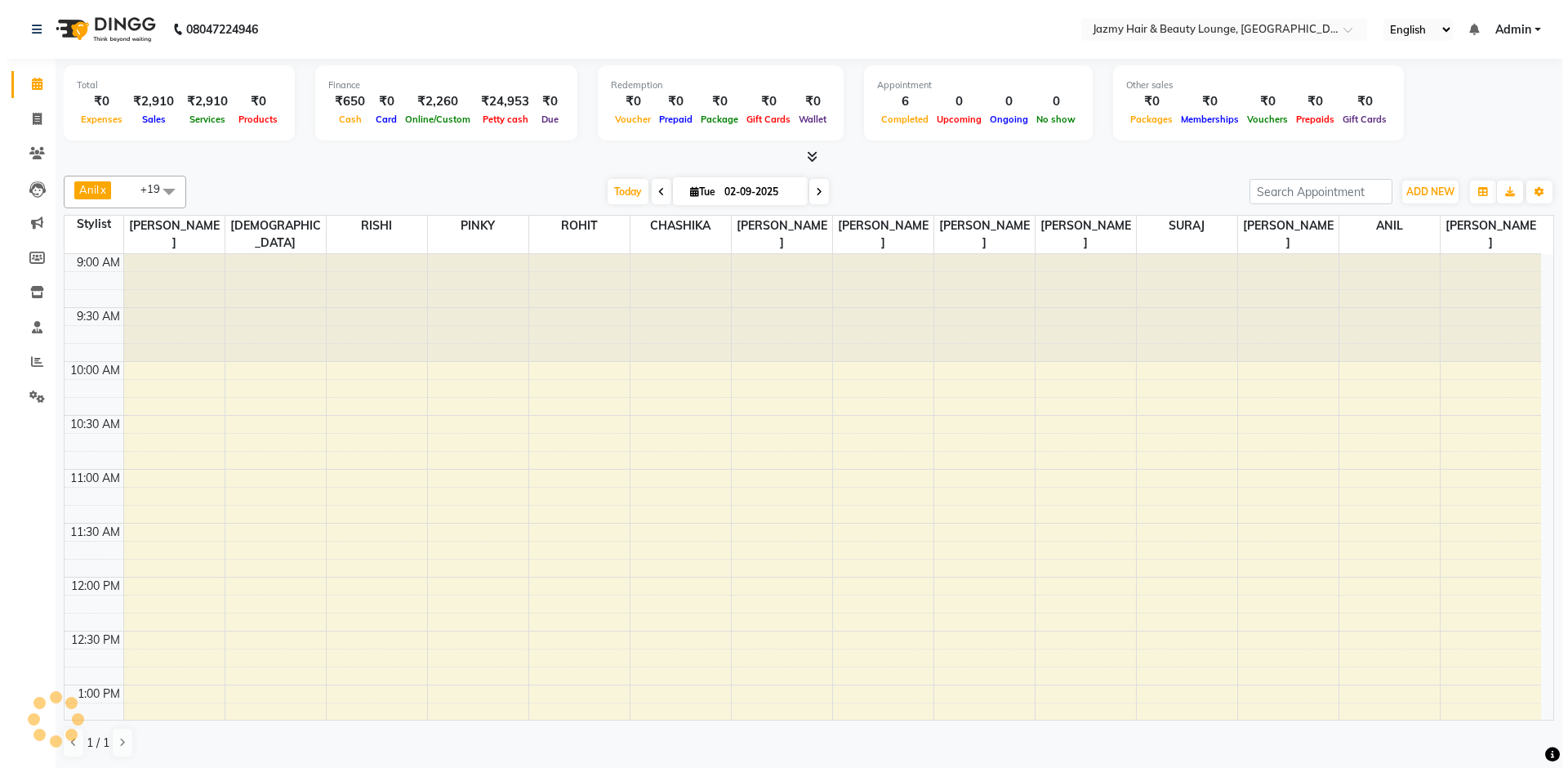
scroll to position [780, 0]
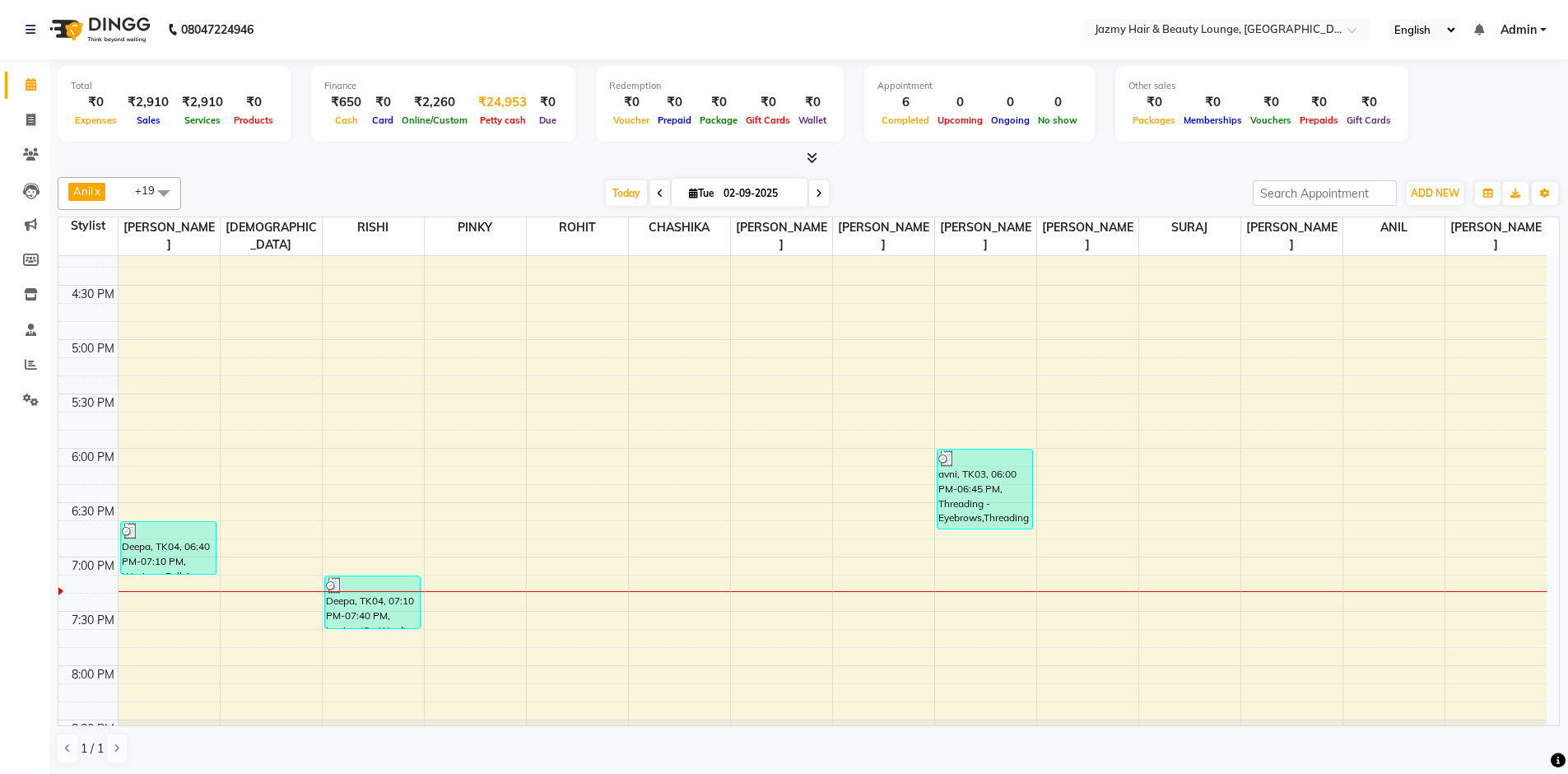
click at [502, 114] on span "Petty cash" at bounding box center [502, 120] width 55 height 11
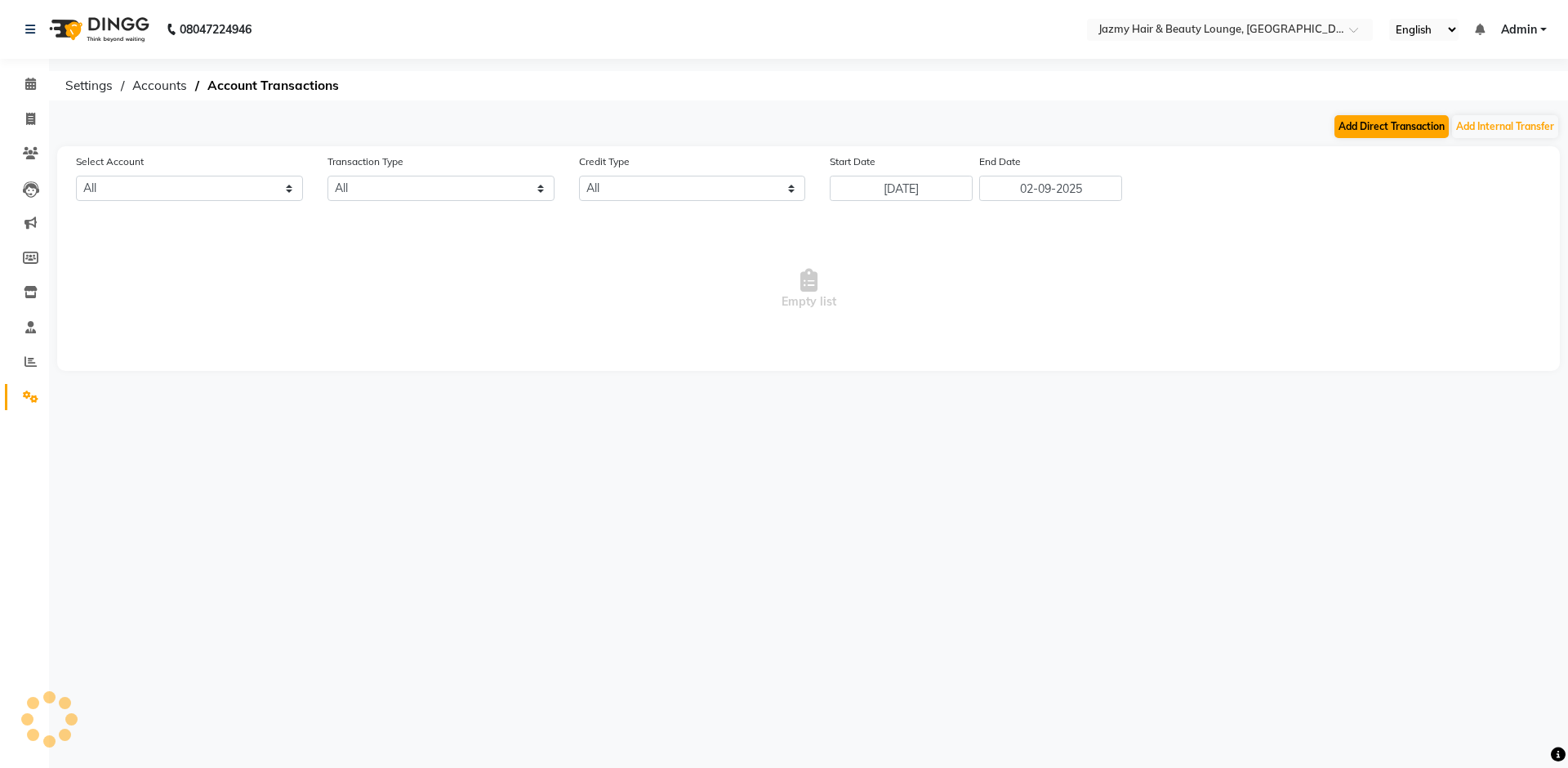
select select "2354"
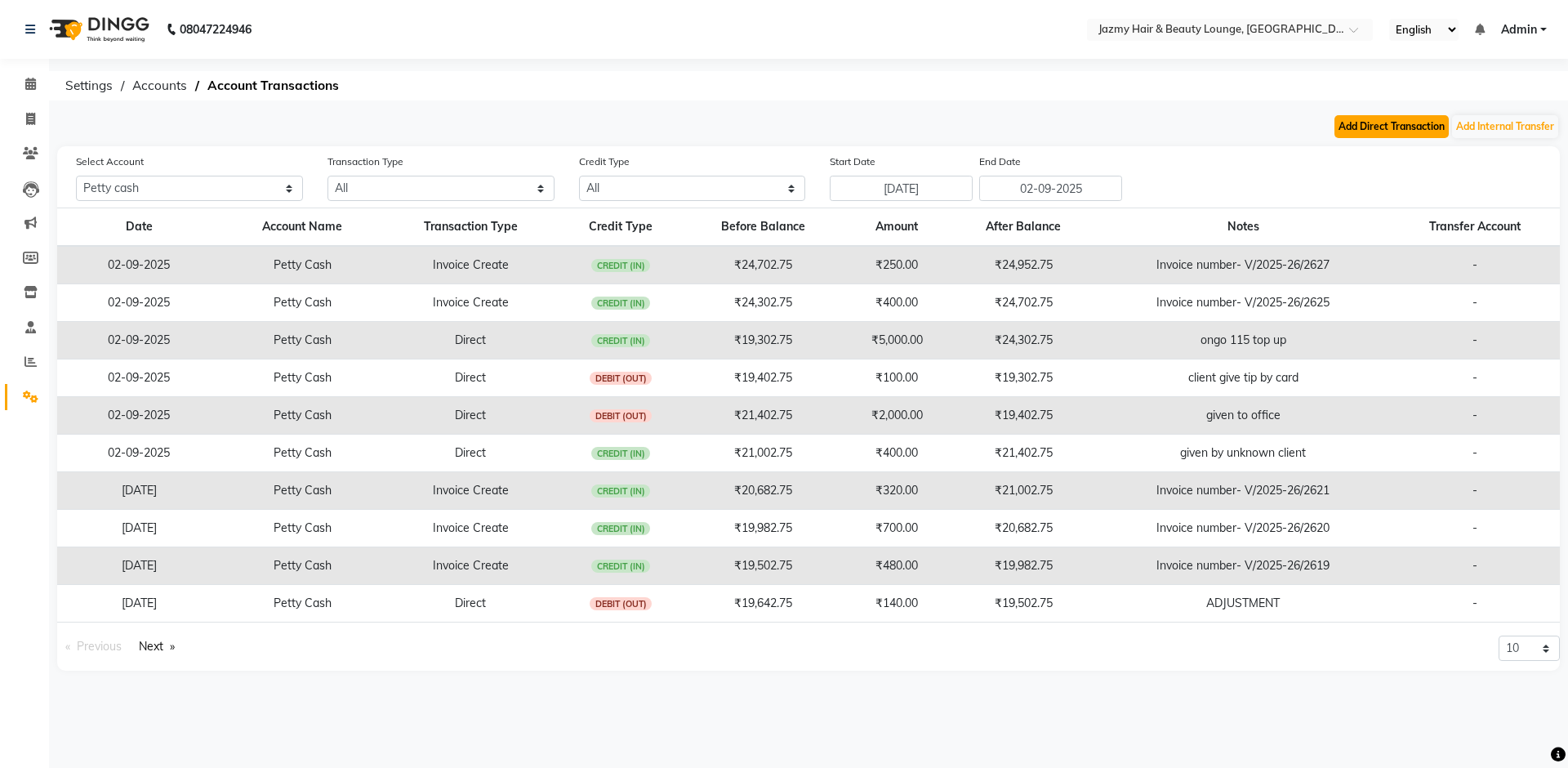
click at [1412, 125] on button "Add Direct Transaction" at bounding box center [1392, 126] width 114 height 23
select select "direct"
select select "2354"
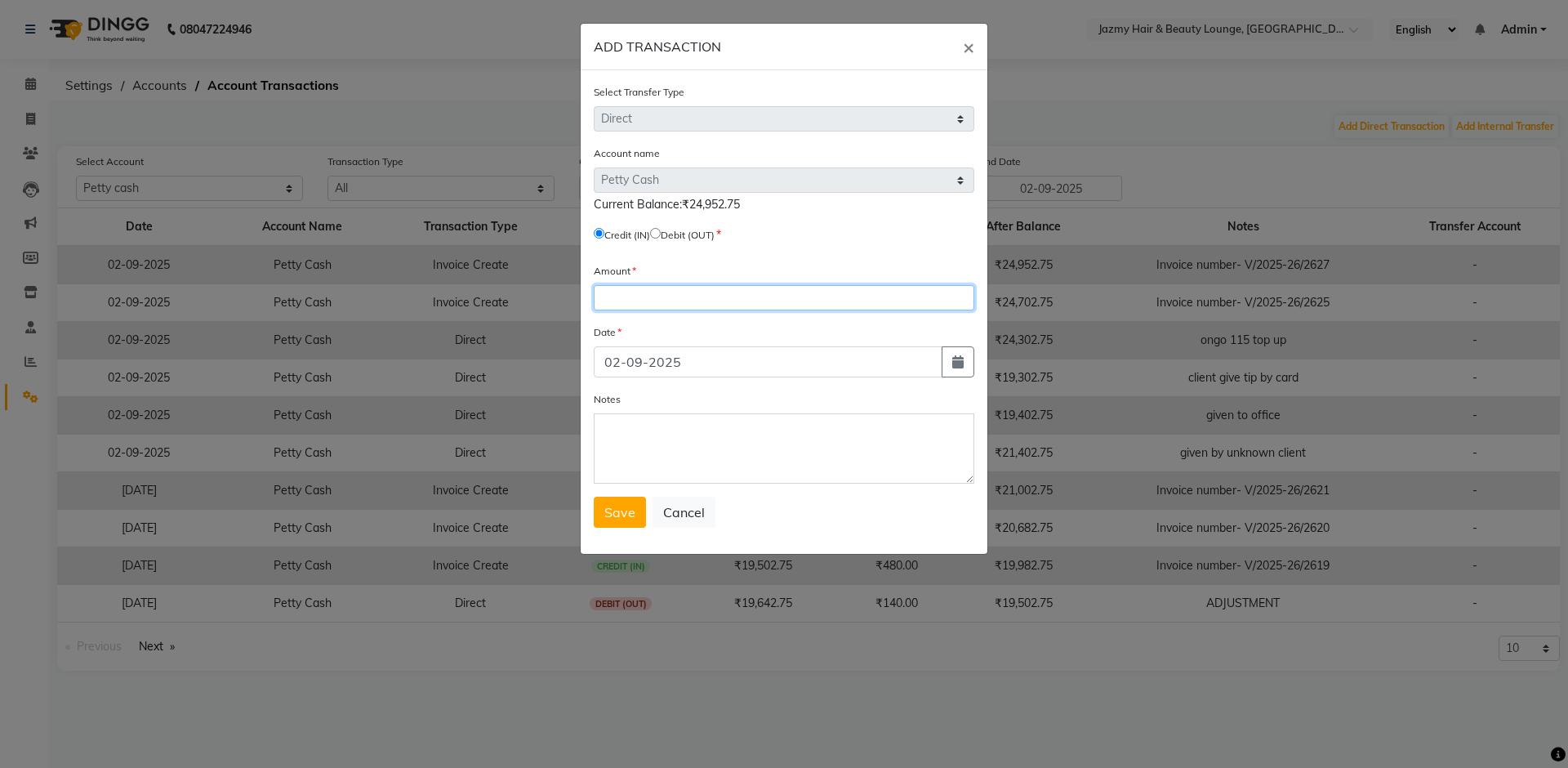
click at [607, 292] on input "number" at bounding box center [784, 298] width 381 height 25
type input "640"
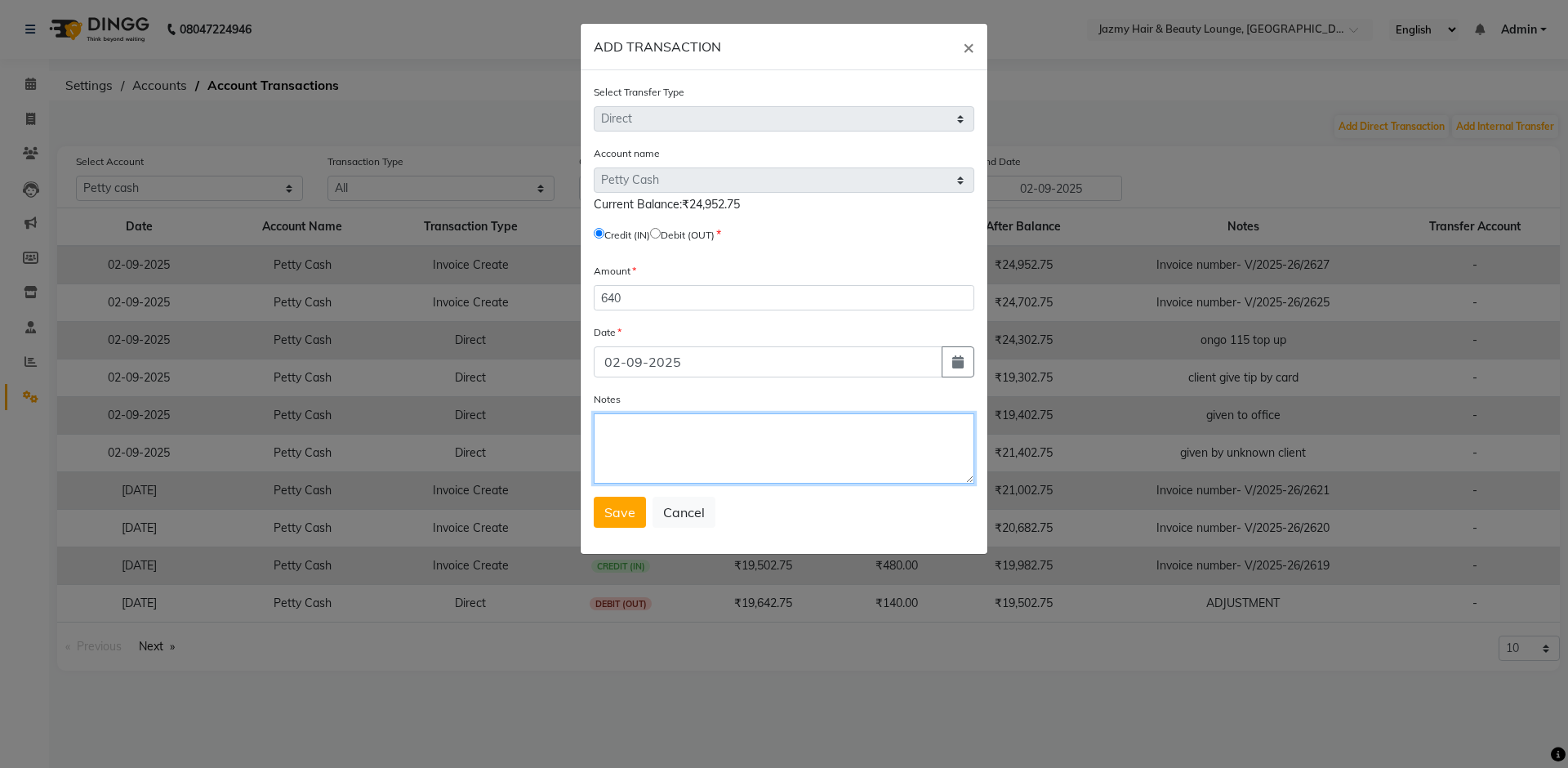
click at [597, 433] on textarea "Notes" at bounding box center [784, 449] width 381 height 71
type textarea "given by unknwn client"
click at [623, 501] on button "Save" at bounding box center [620, 513] width 52 height 31
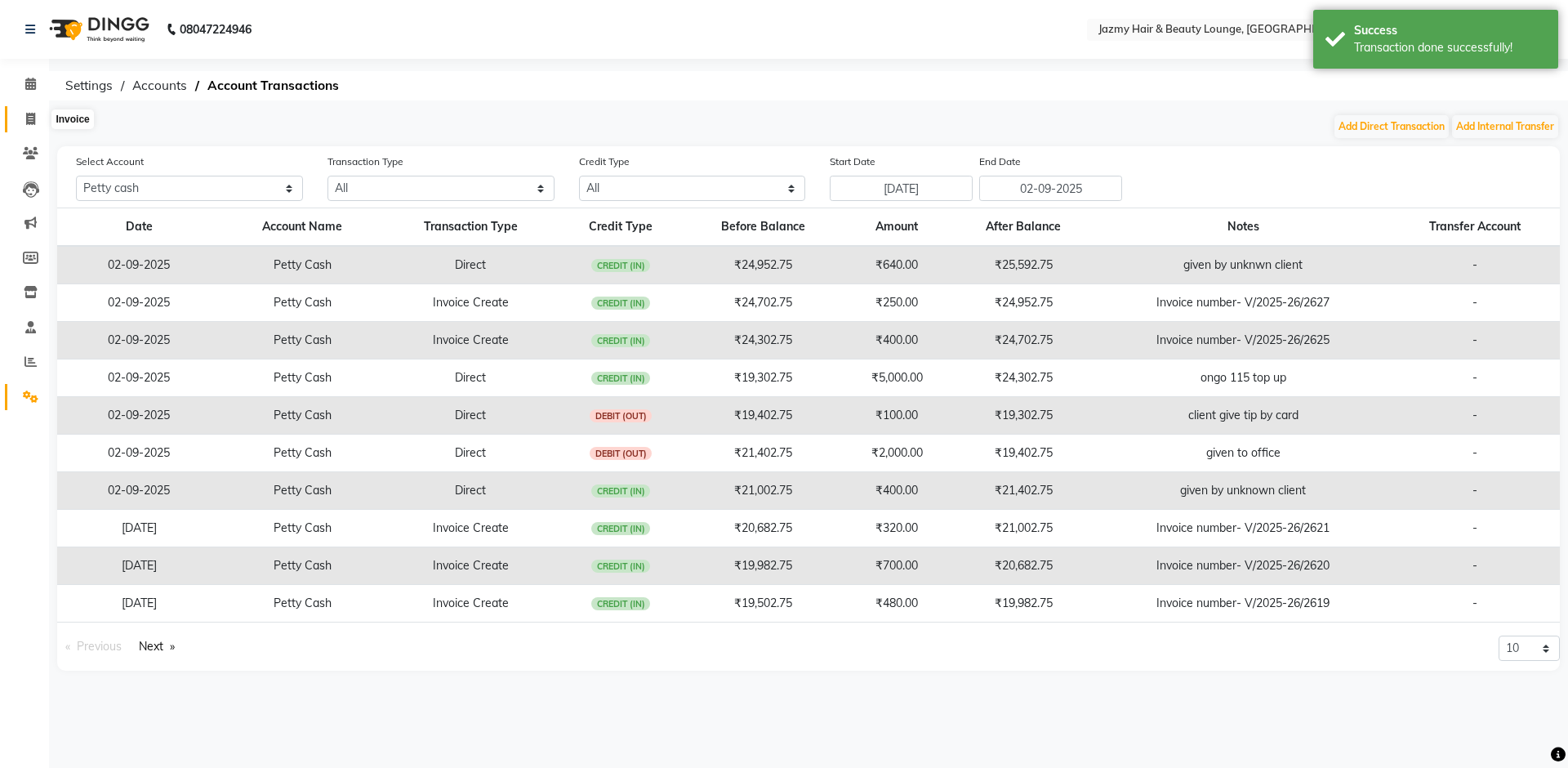
click at [36, 111] on span at bounding box center [30, 120] width 28 height 19
select select "service"
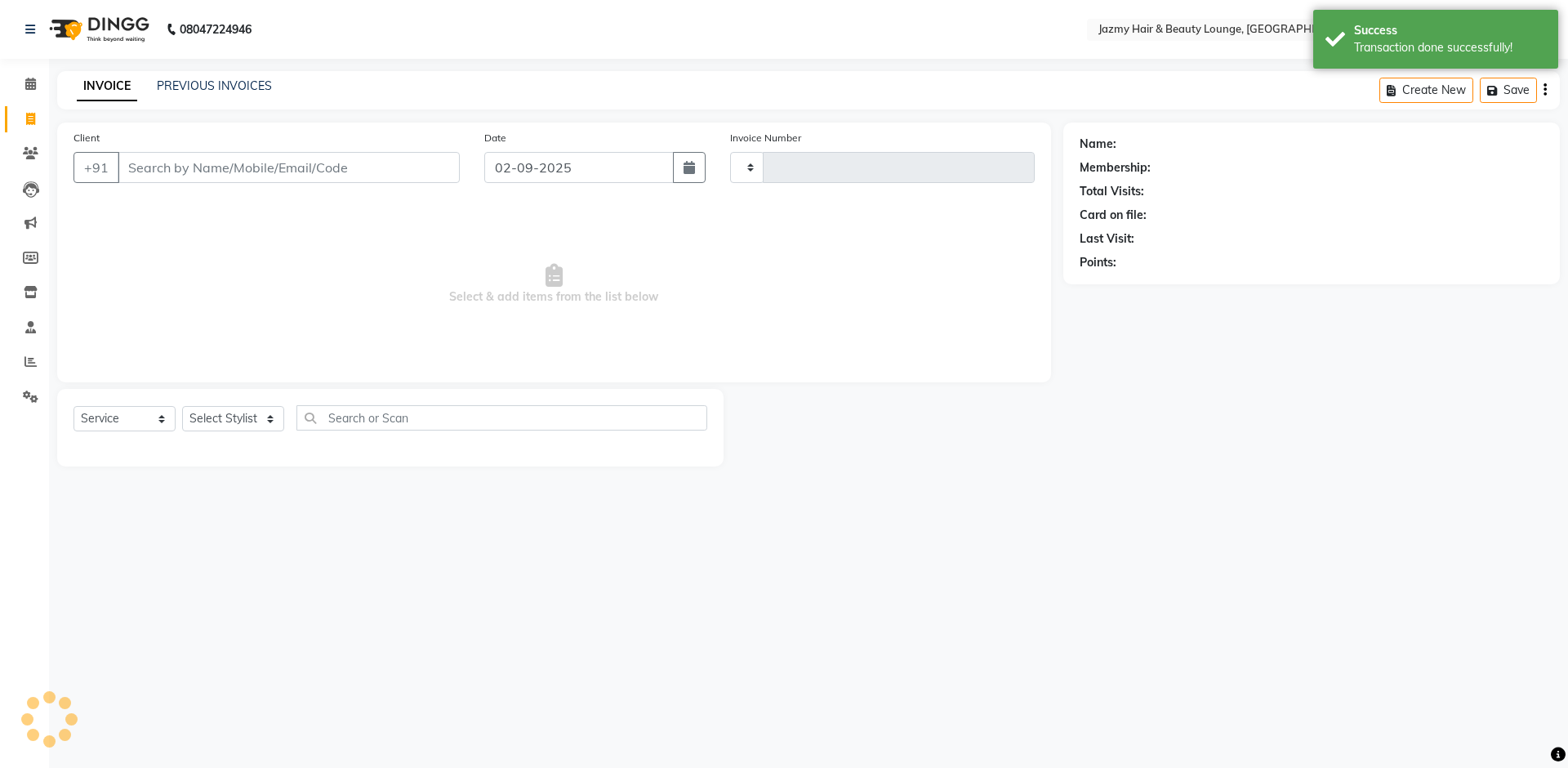
type input "2629"
select select "759"
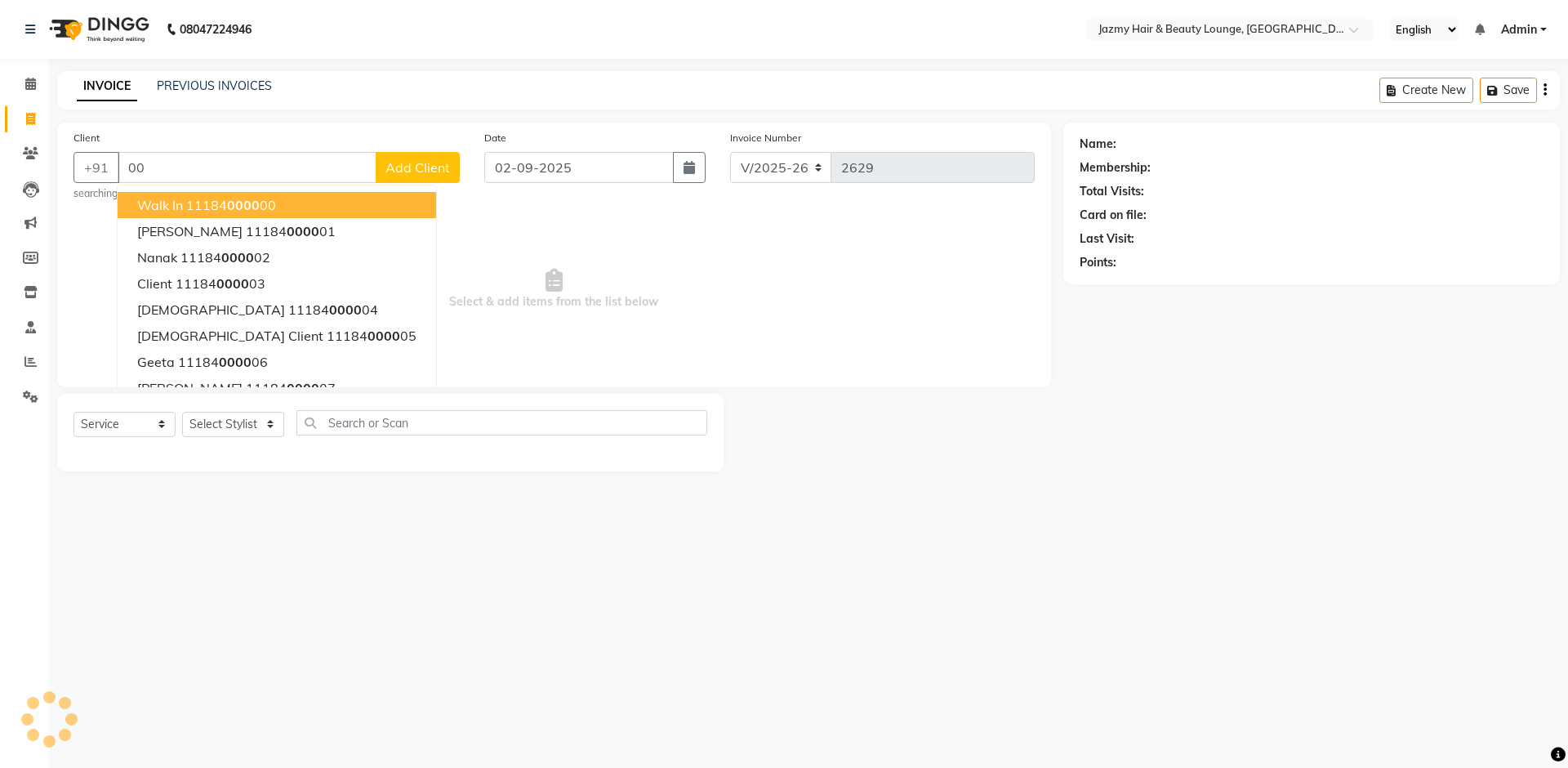
type input "0"
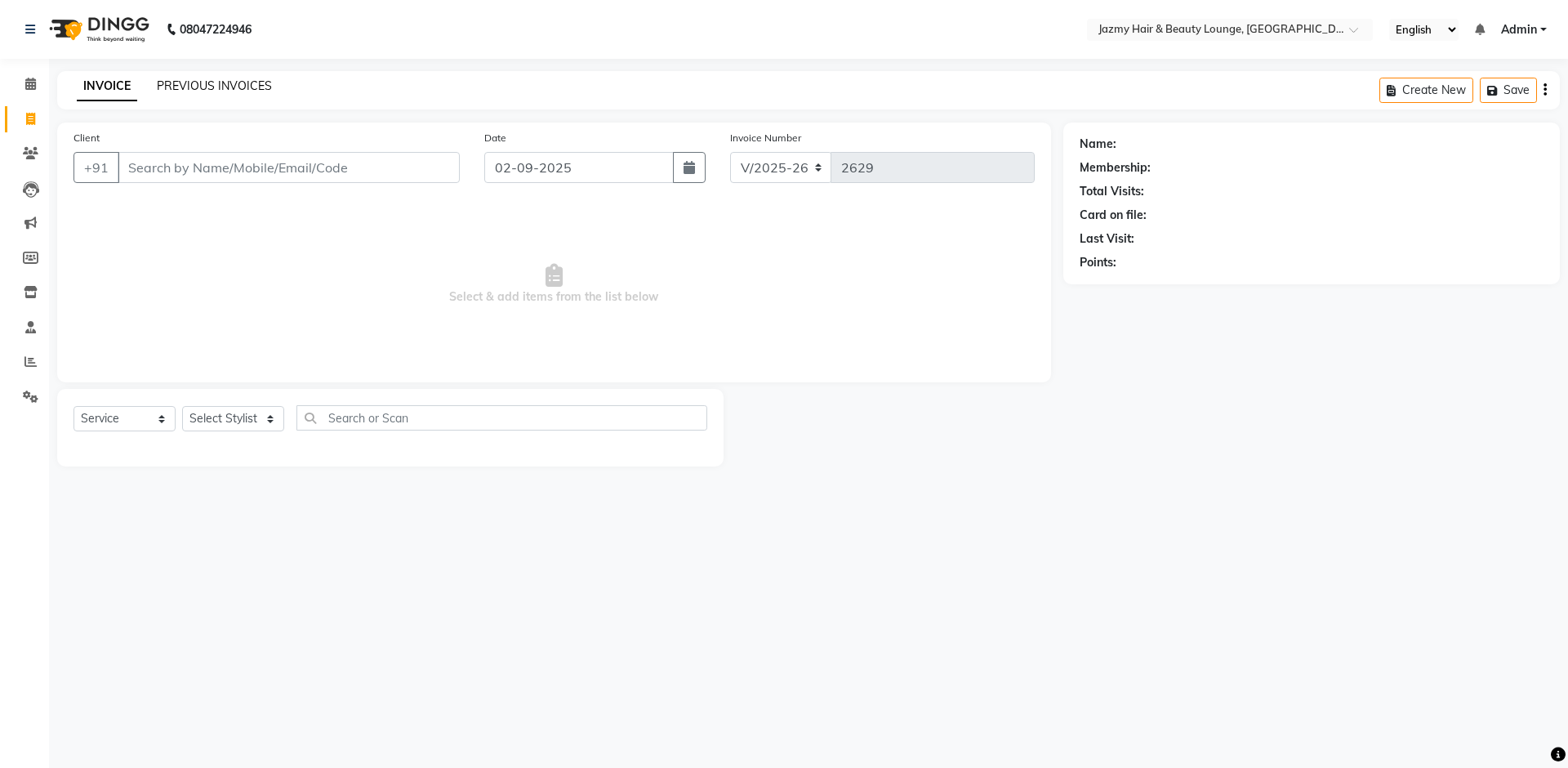
click at [225, 88] on link "PREVIOUS INVOICES" at bounding box center [214, 85] width 115 height 15
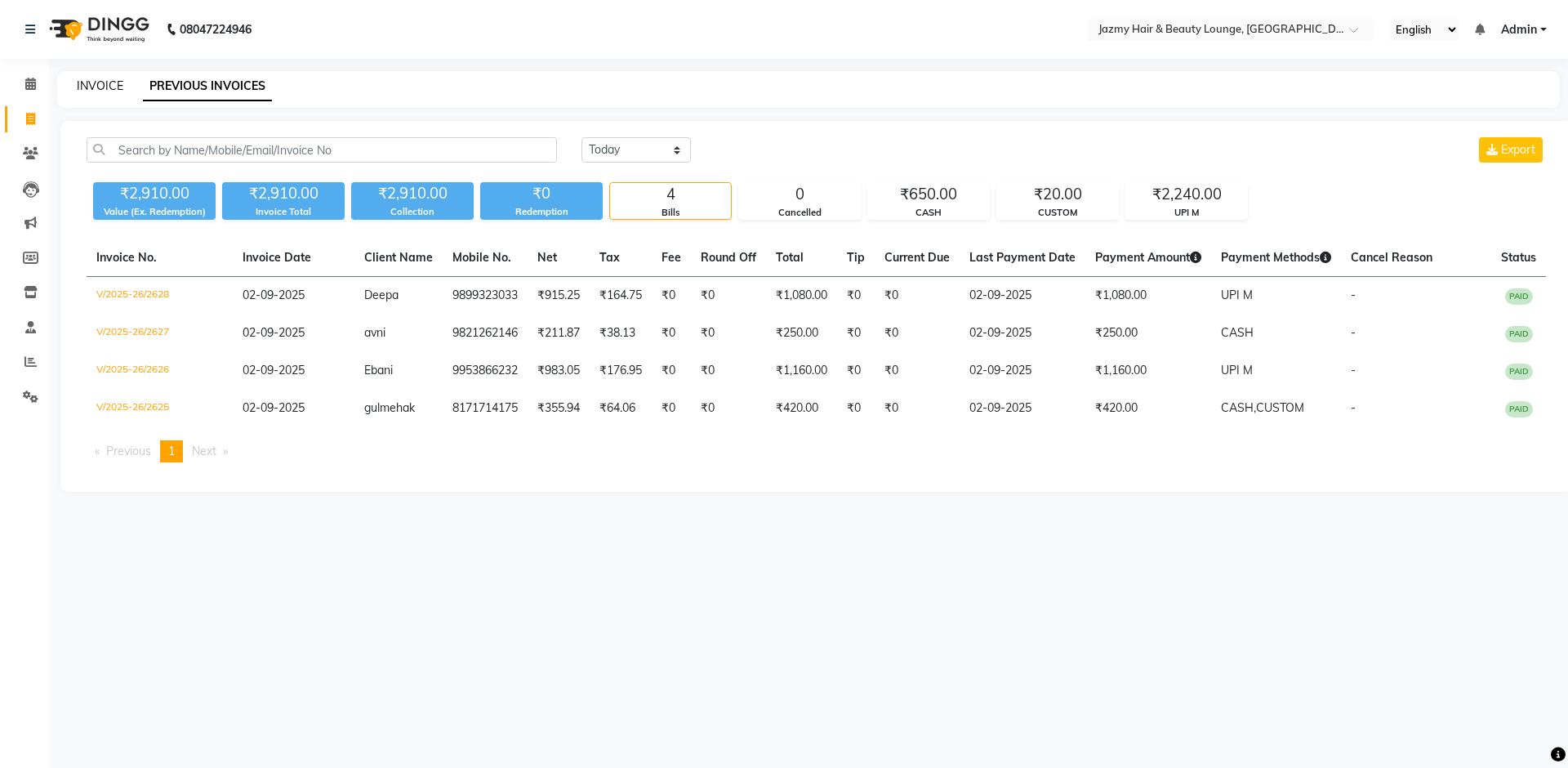
click at [86, 83] on link "INVOICE" at bounding box center [100, 85] width 46 height 15
select select "759"
select select "service"
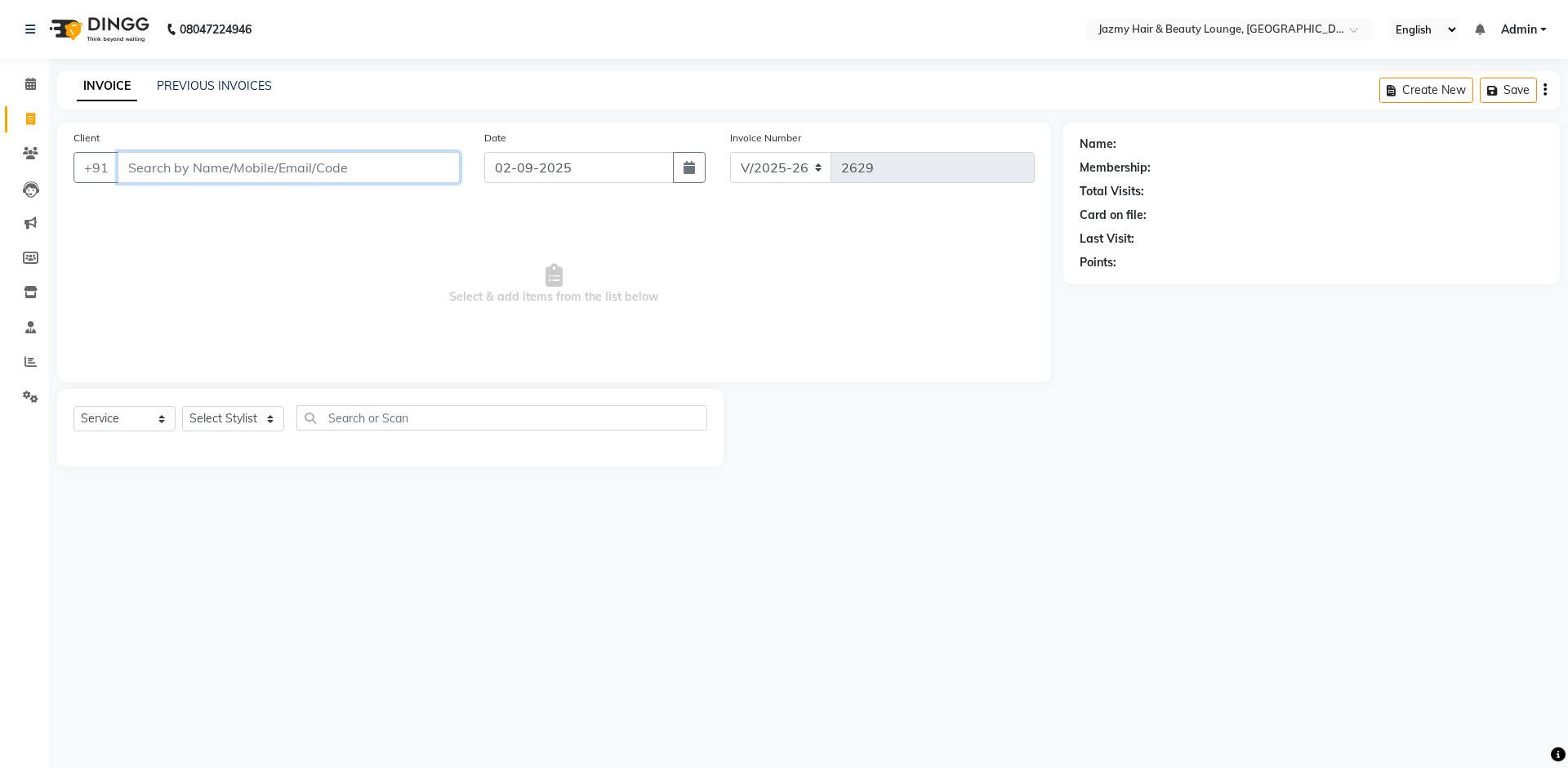
click at [270, 171] on input "Client" at bounding box center [289, 168] width 342 height 31
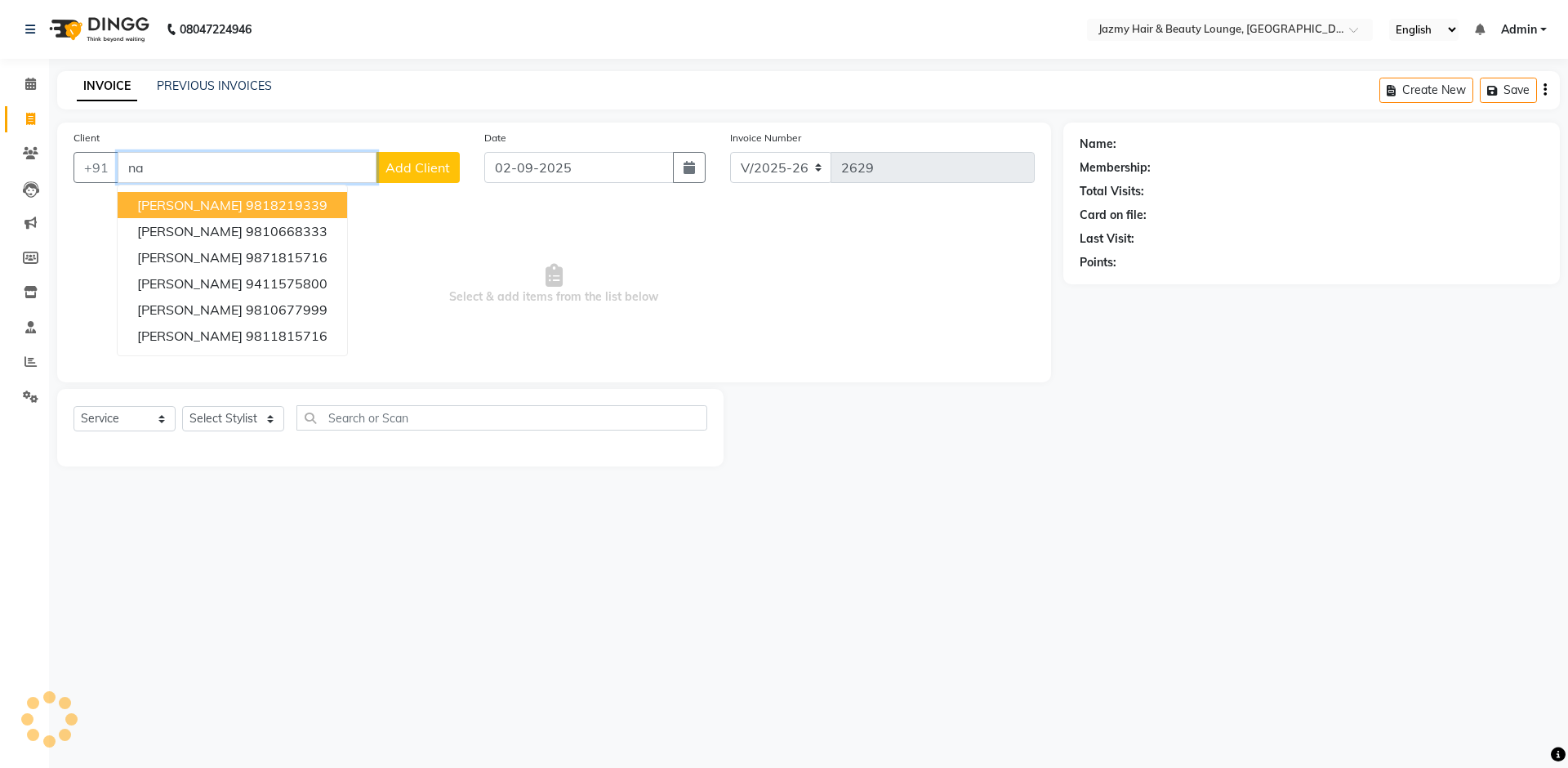
type input "n"
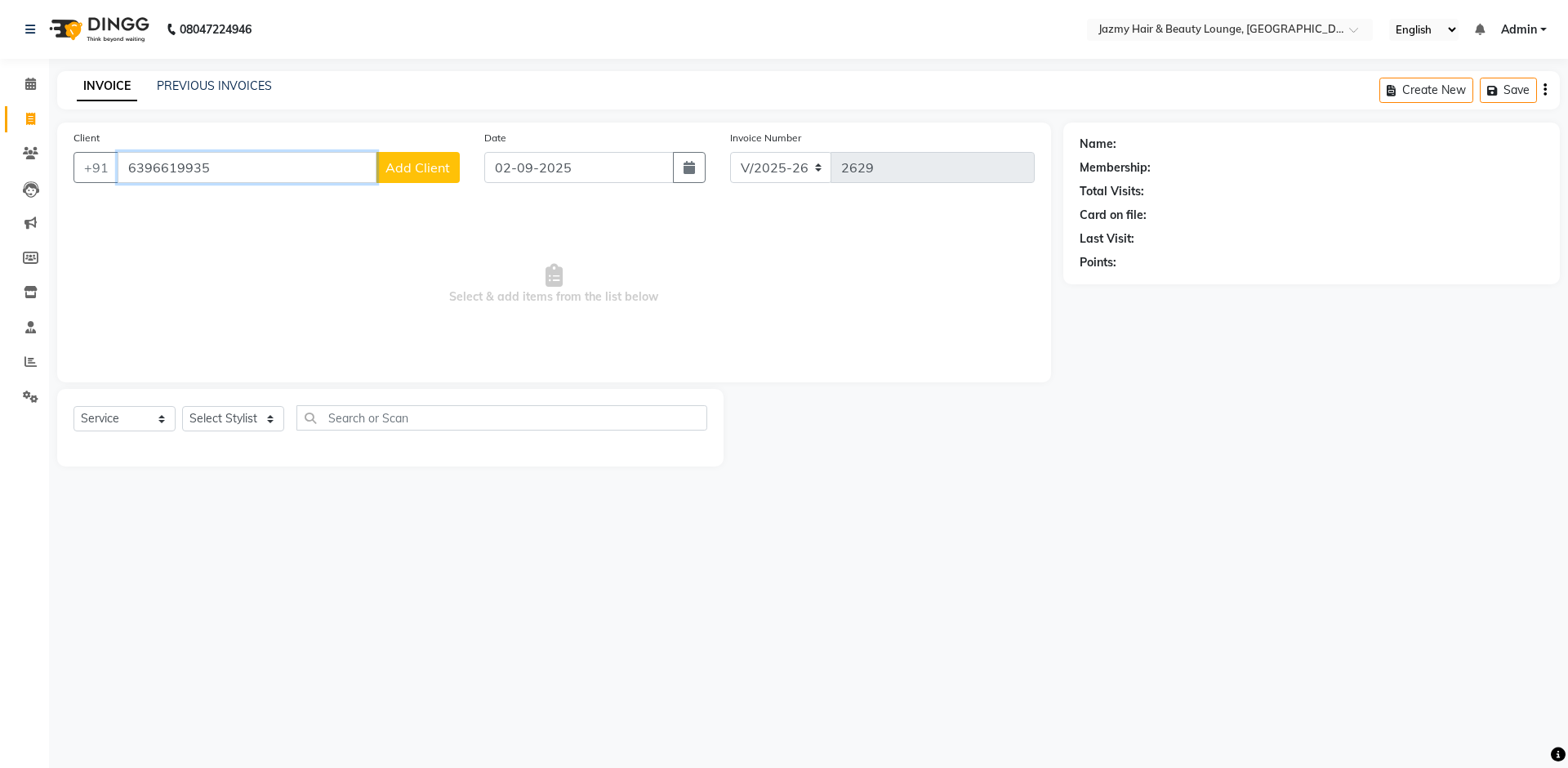
type input "6396619935"
click at [444, 171] on span "Add Client" at bounding box center [418, 167] width 64 height 16
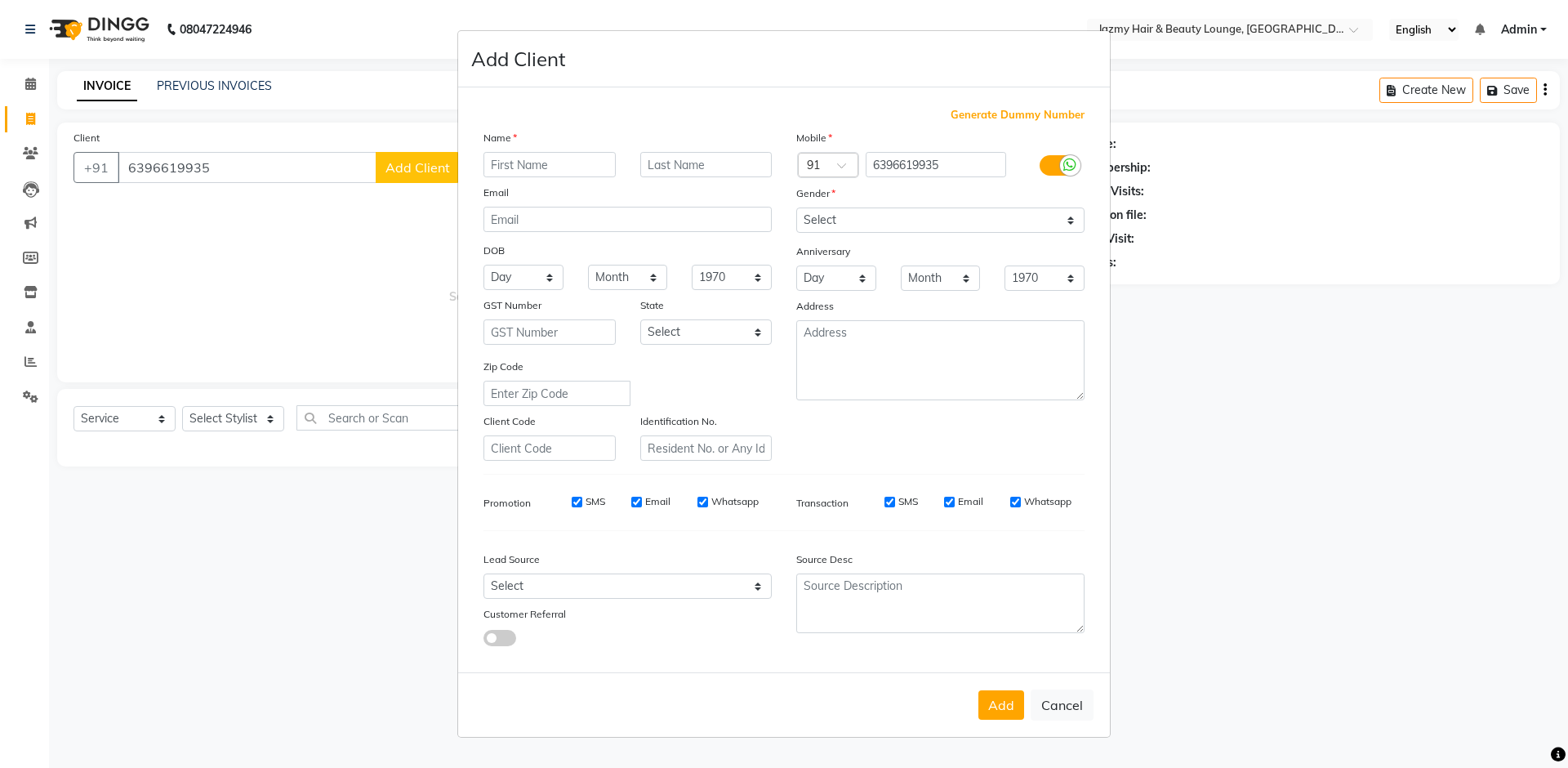
click at [579, 163] on input "text" at bounding box center [550, 164] width 132 height 25
type input "nandini"
click at [910, 221] on select "Select [DEMOGRAPHIC_DATA] [DEMOGRAPHIC_DATA] Other Prefer Not To Say" at bounding box center [940, 219] width 288 height 25
select select "[DEMOGRAPHIC_DATA]"
click at [1008, 702] on button "Add" at bounding box center [1001, 705] width 46 height 29
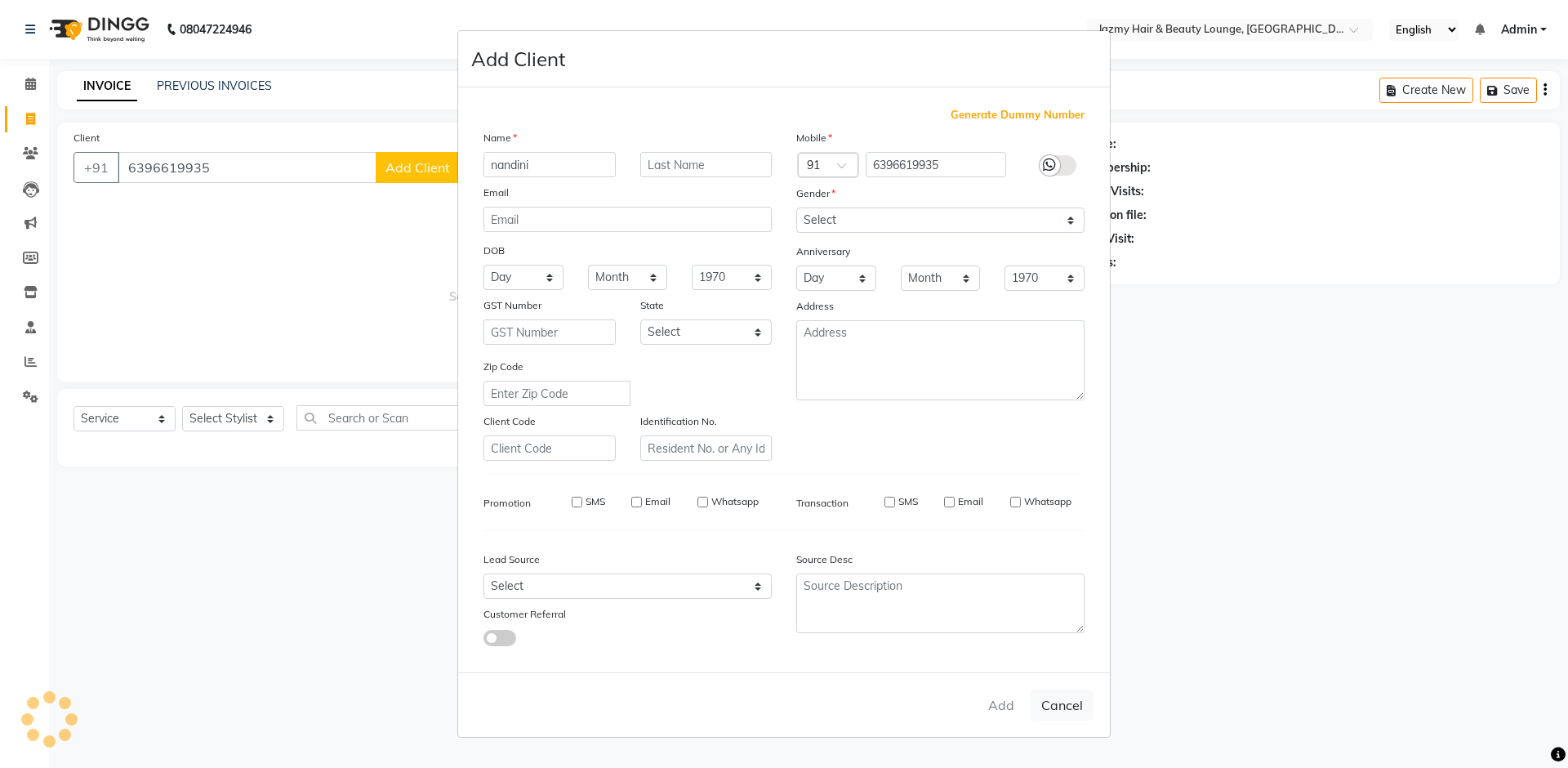
select select
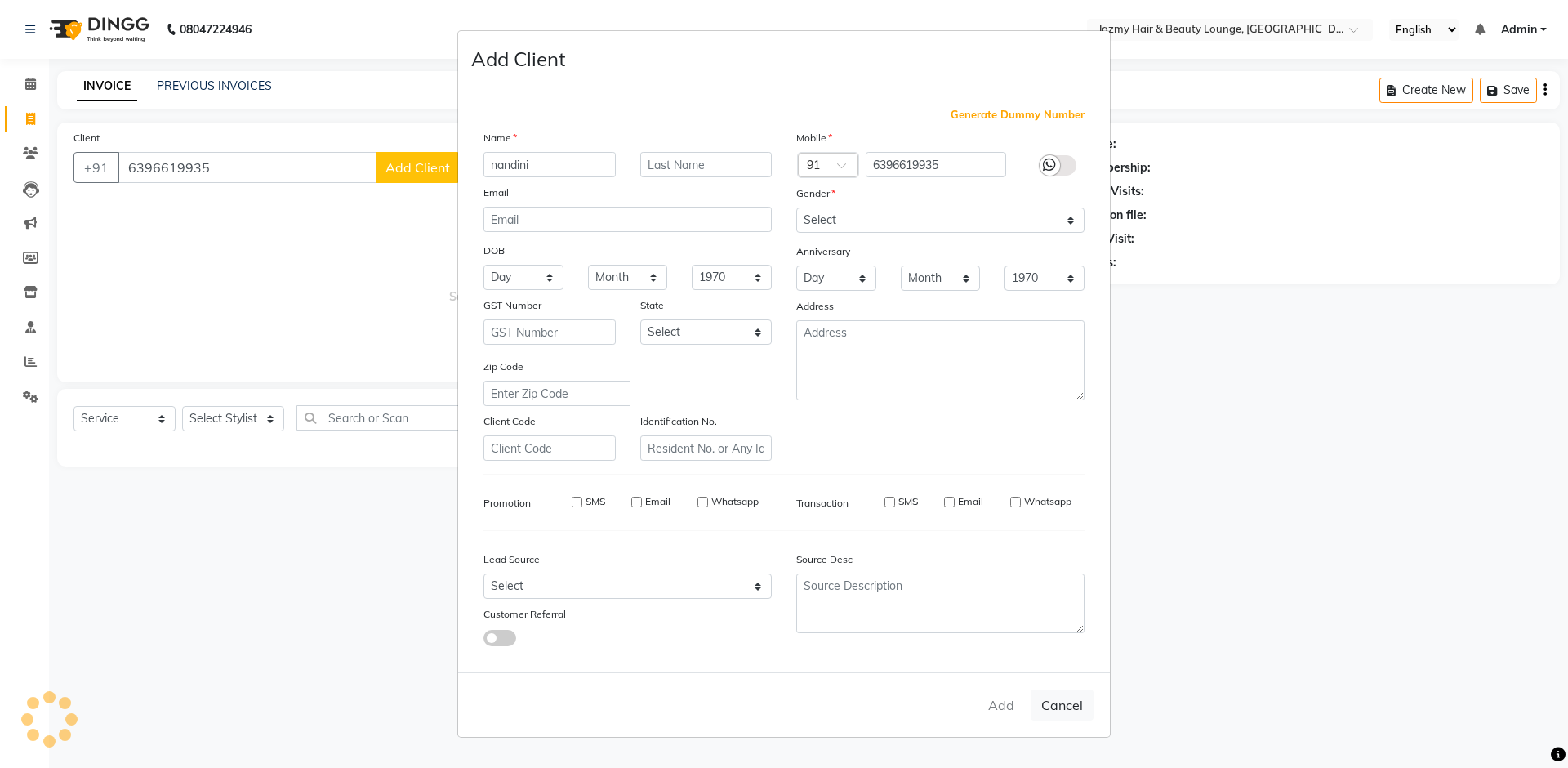
select select
checkbox input "false"
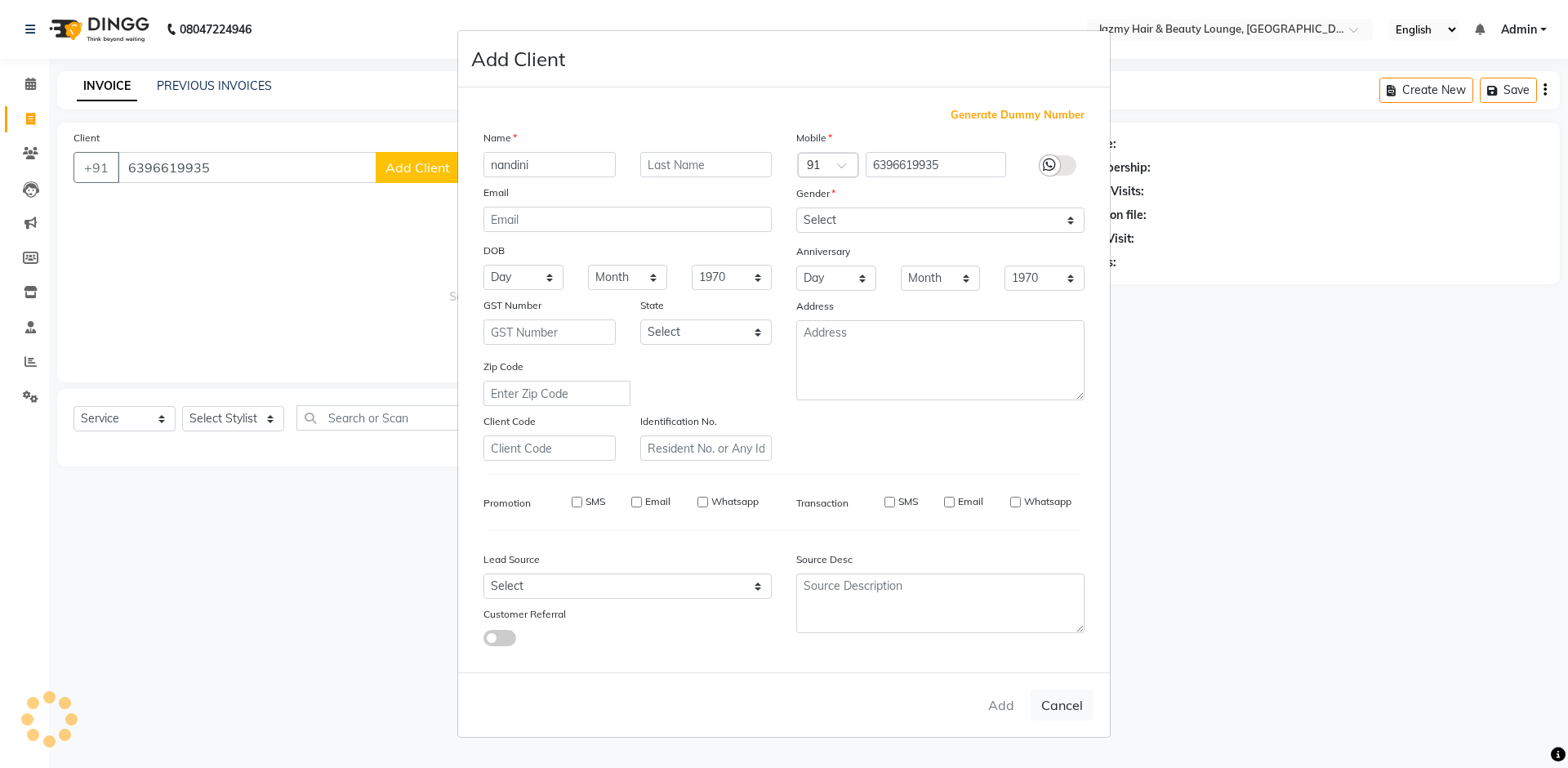
checkbox input "false"
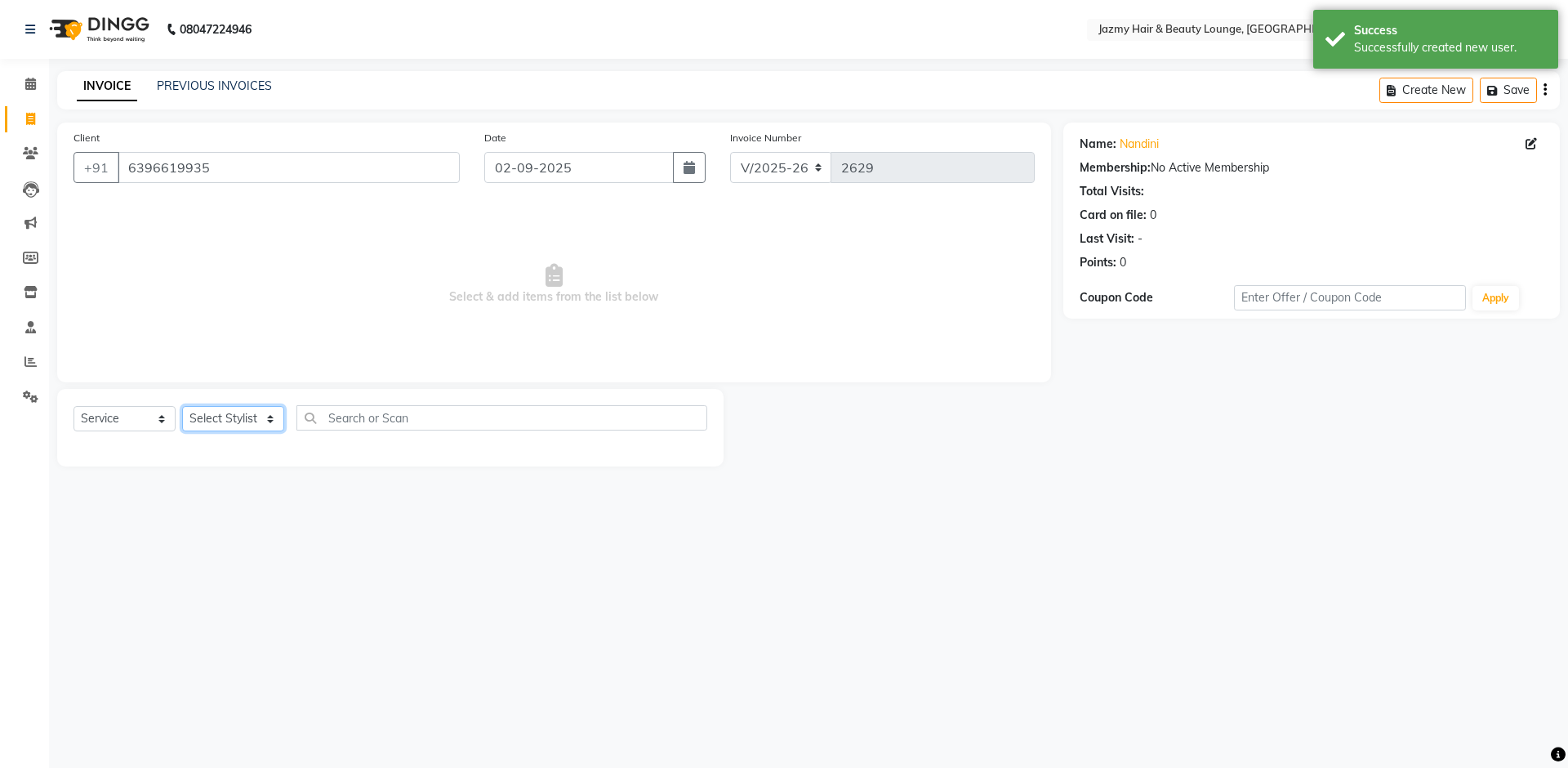
click at [201, 422] on select "Select Stylist AMIT [PERSON_NAME] [PERSON_NAME] CHASHIKA [PERSON_NAME] [PERSON_…" at bounding box center [233, 418] width 102 height 25
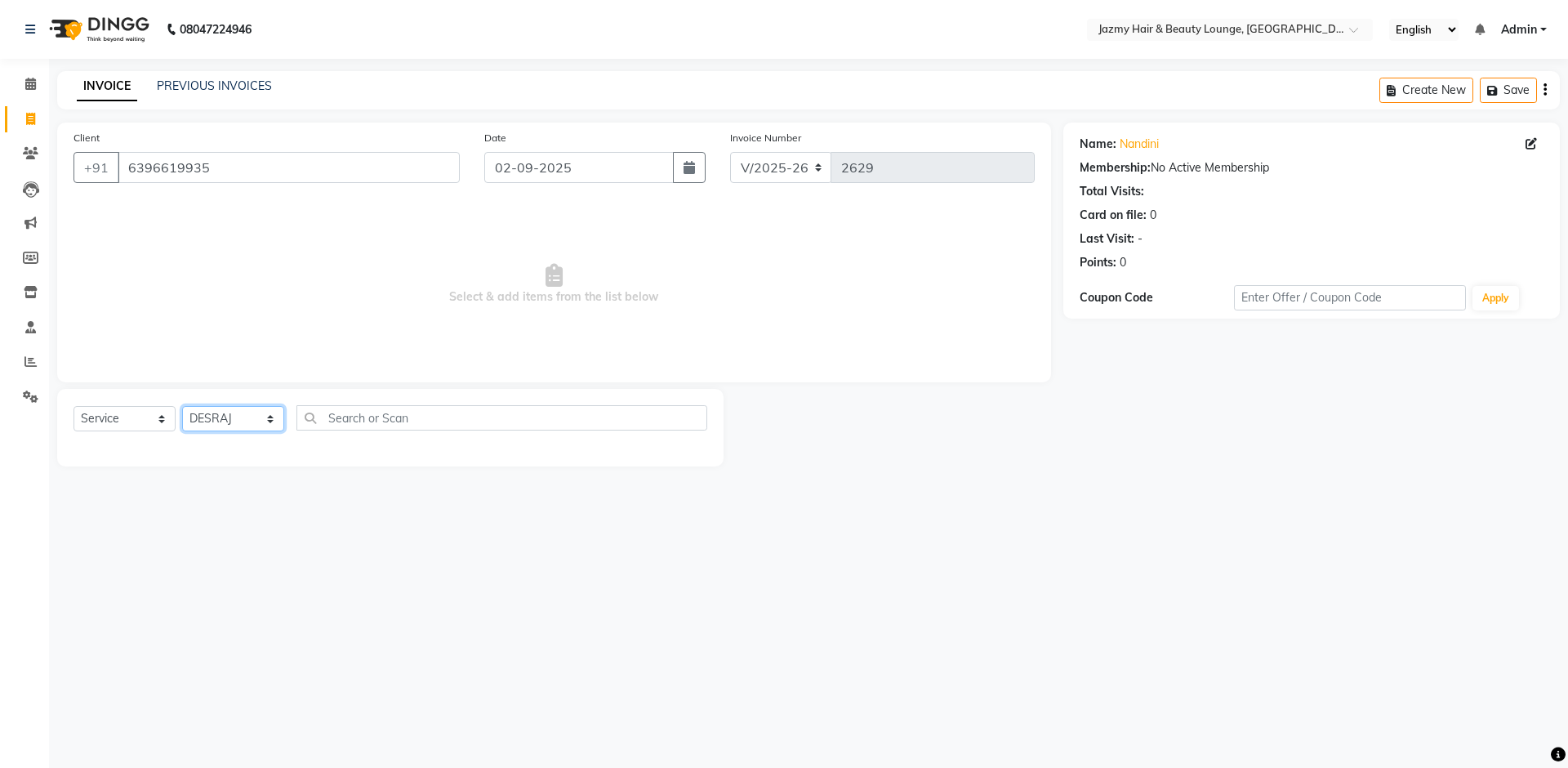
click at [265, 421] on select "Select Stylist AMIT [PERSON_NAME] [PERSON_NAME] CHASHIKA [PERSON_NAME] [PERSON_…" at bounding box center [233, 418] width 102 height 25
select select "44181"
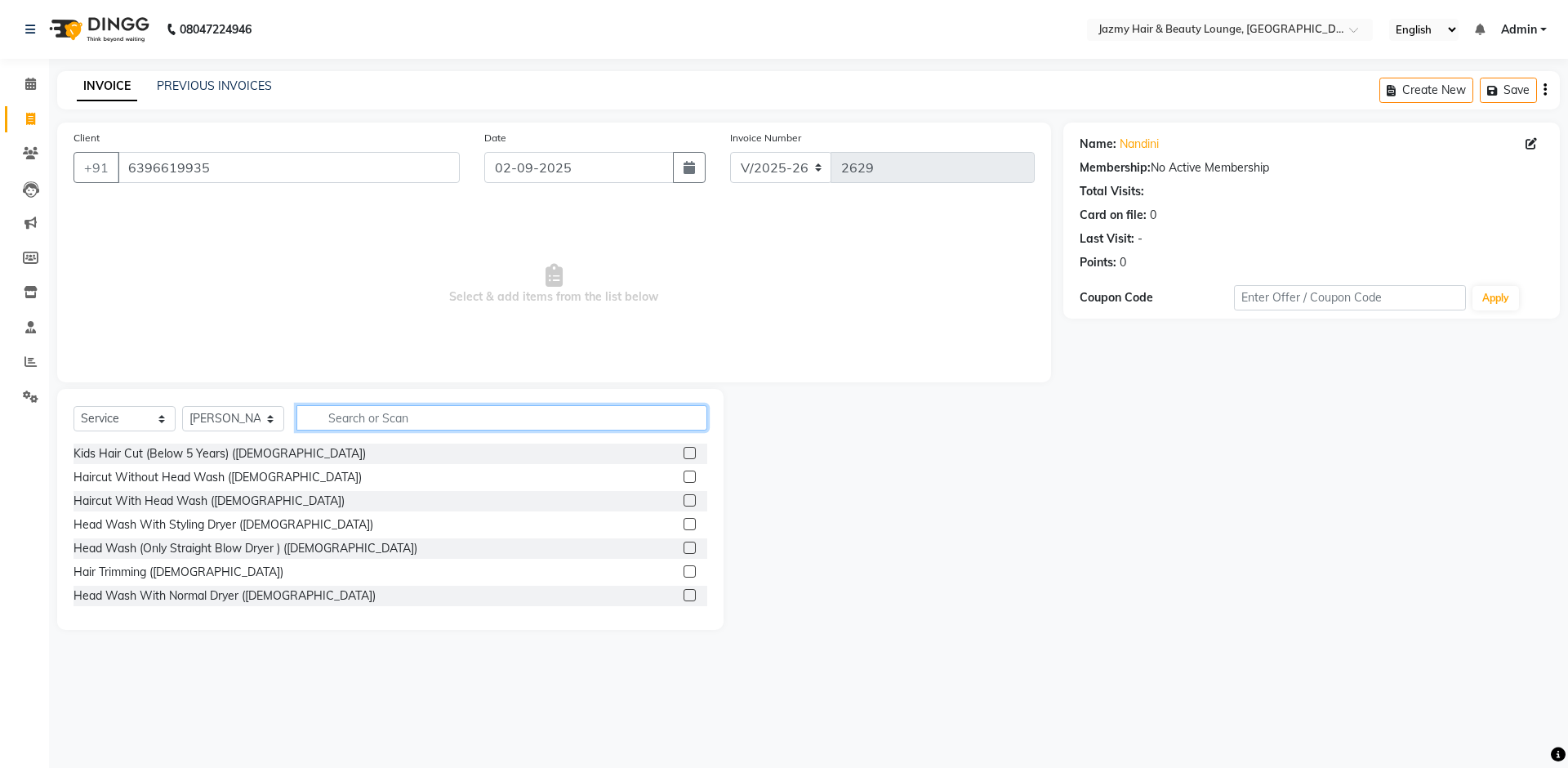
click at [351, 427] on input "text" at bounding box center [502, 417] width 411 height 25
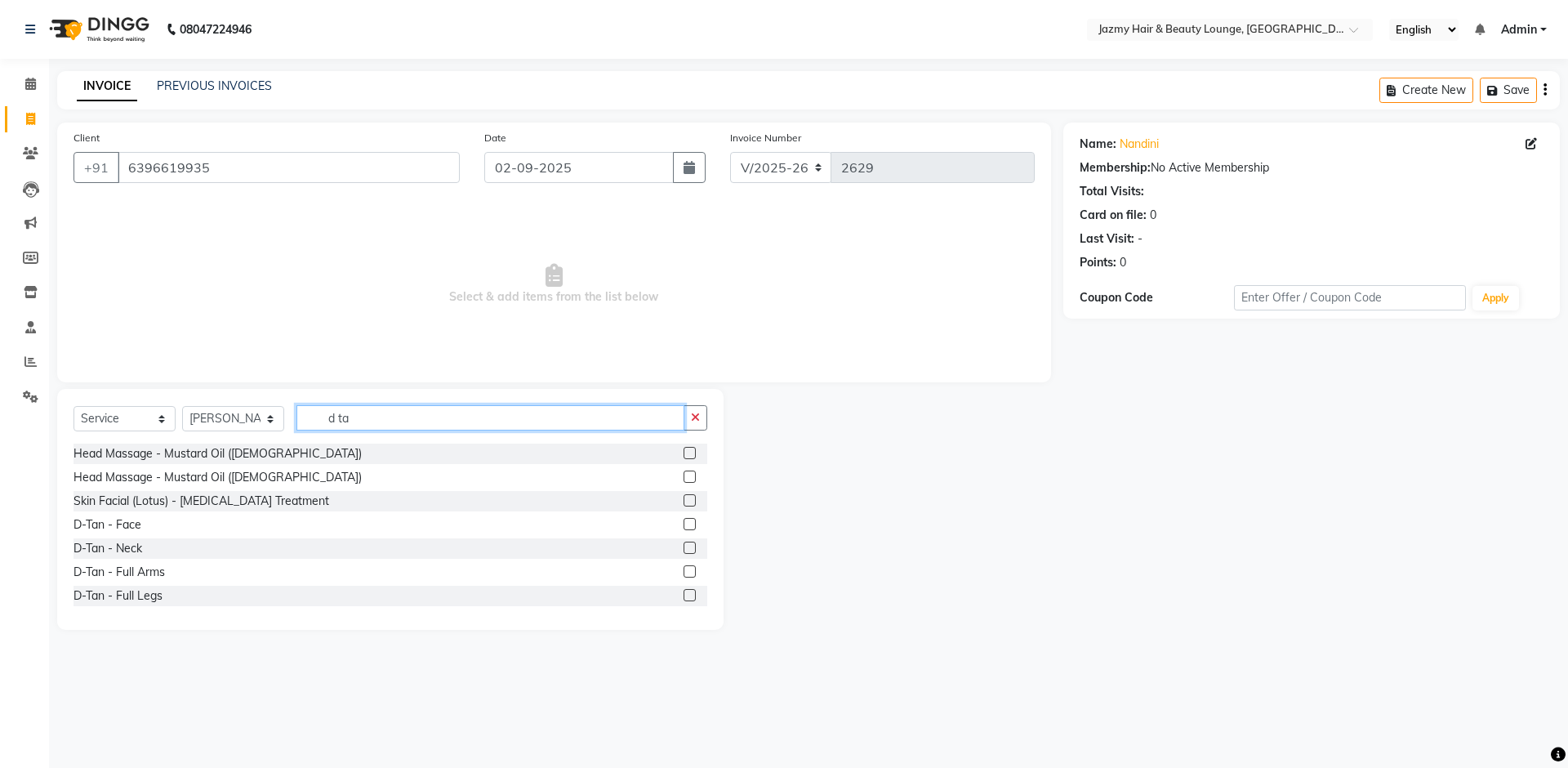
type input "d ta"
click at [683, 519] on label at bounding box center [689, 524] width 12 height 12
click at [683, 519] on input "checkbox" at bounding box center [689, 525] width 10 height 10
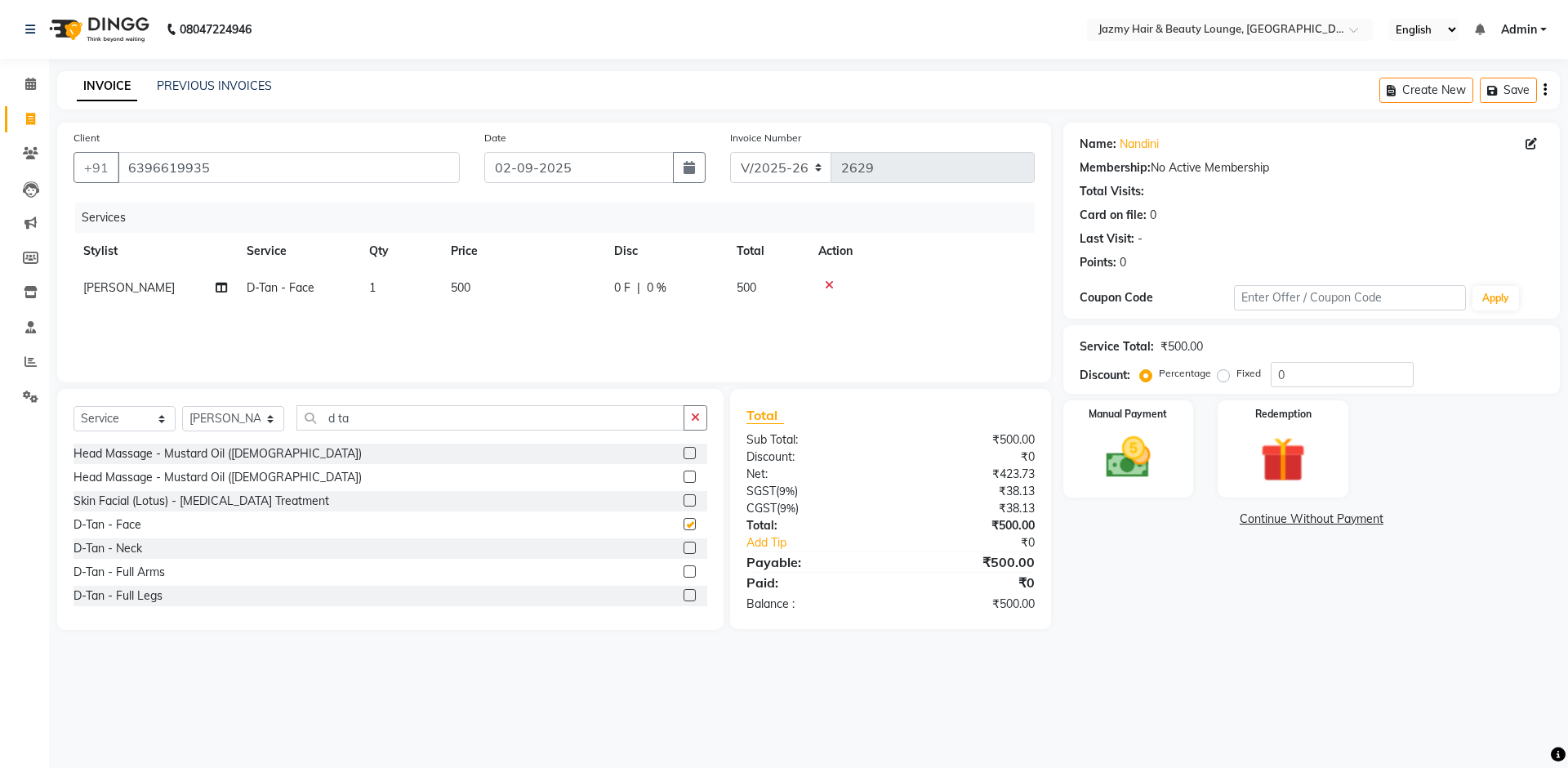
checkbox input "false"
click at [441, 411] on input "d ta" at bounding box center [490, 417] width 388 height 25
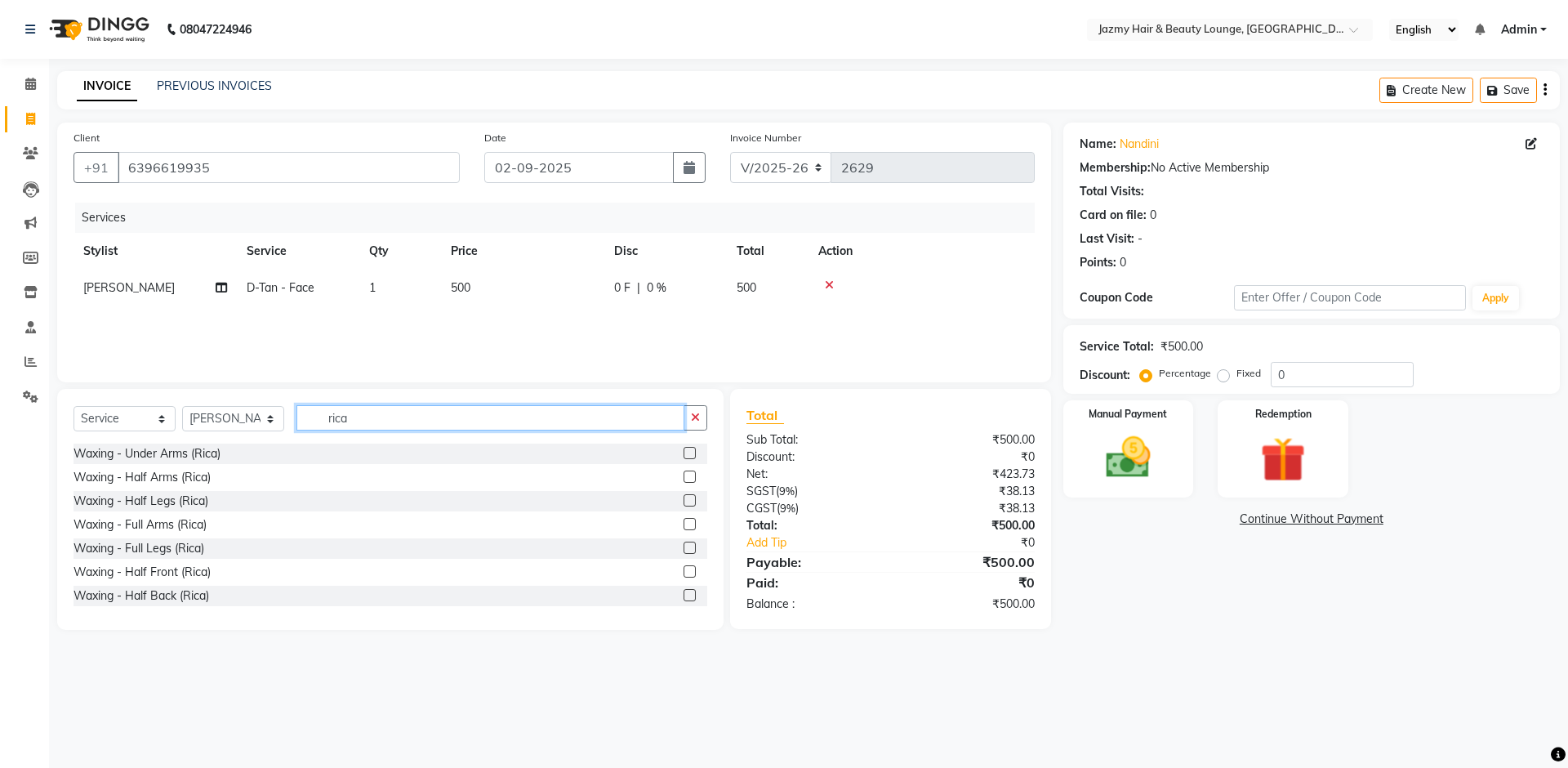
type input "rica"
click at [683, 455] on label at bounding box center [689, 453] width 12 height 12
click at [683, 455] on input "checkbox" at bounding box center [689, 454] width 10 height 10
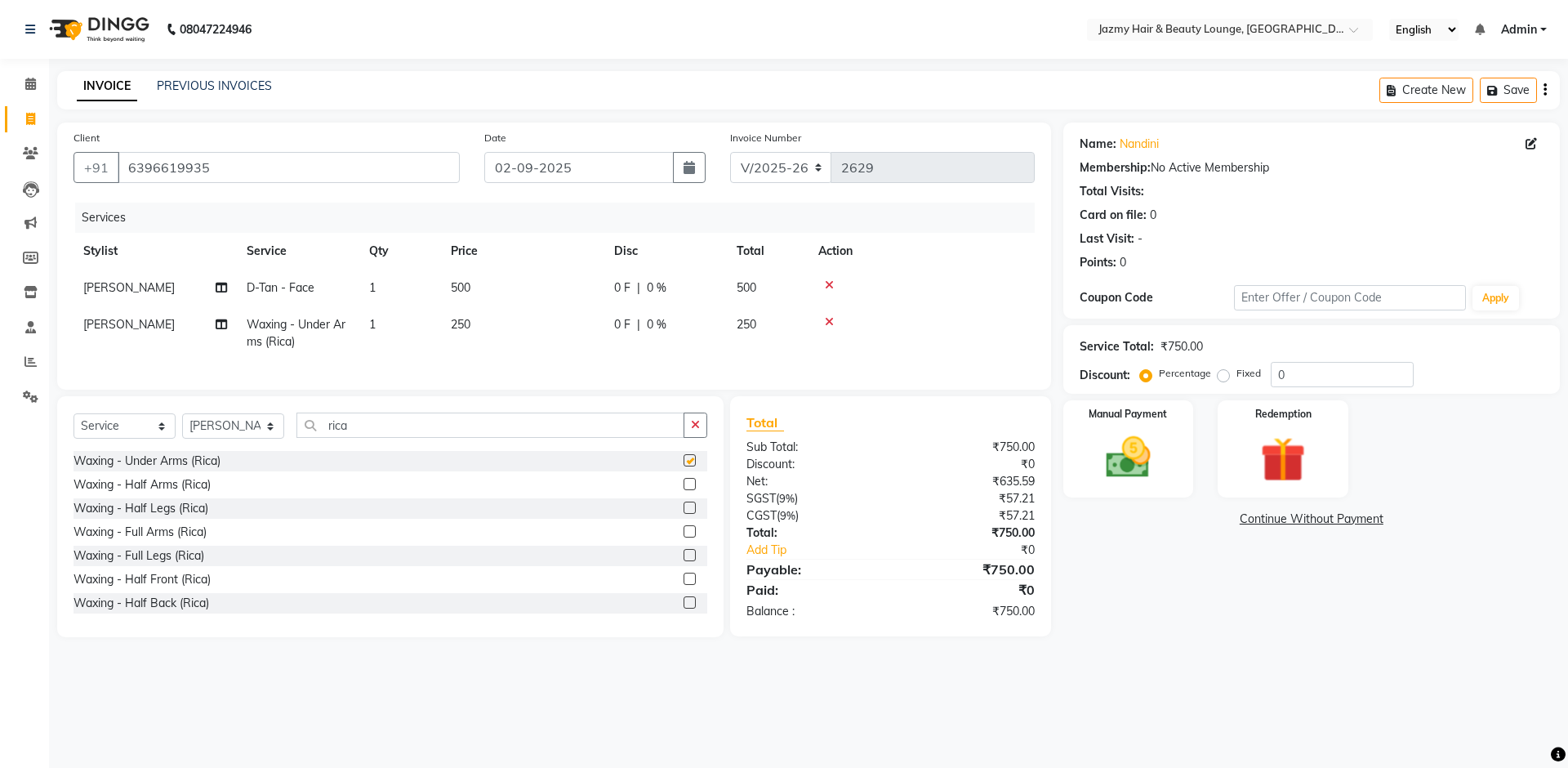
checkbox input "false"
click at [437, 433] on input "rica" at bounding box center [490, 425] width 388 height 25
type input "r"
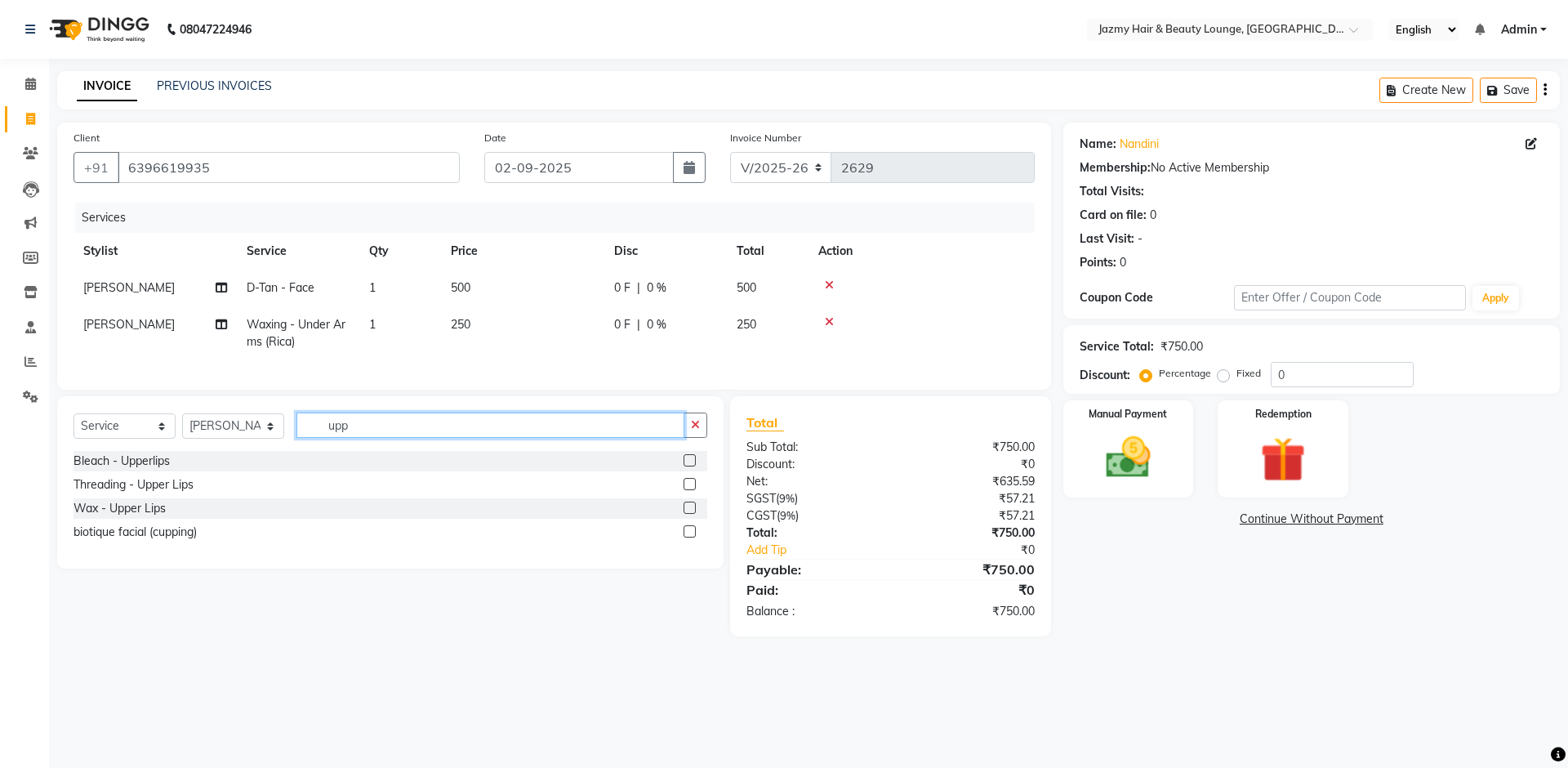
type input "upp"
click at [692, 514] on label at bounding box center [689, 507] width 12 height 12
click at [692, 514] on input "checkbox" at bounding box center [689, 508] width 10 height 10
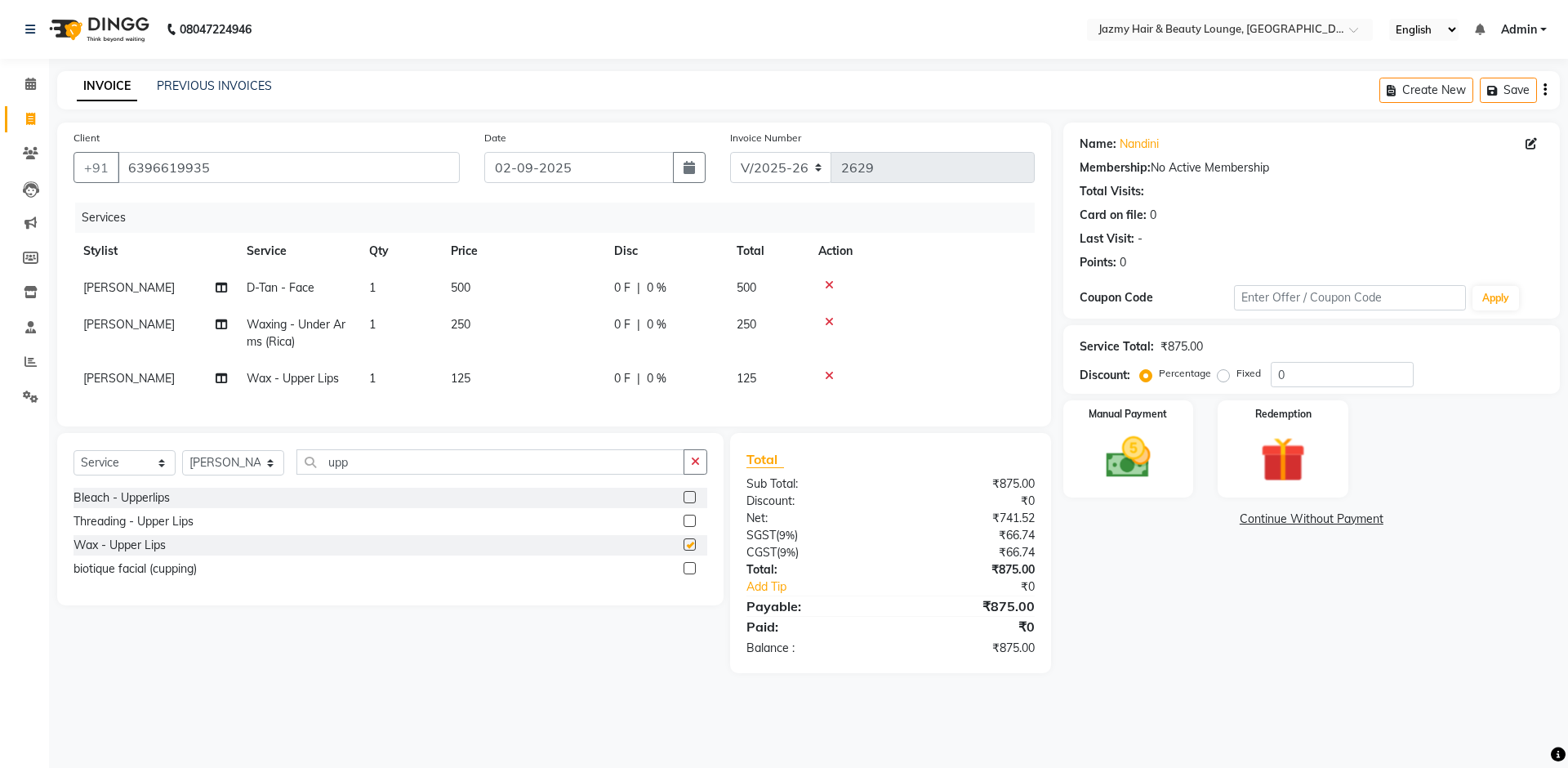
checkbox input "false"
click at [435, 475] on input "upp" at bounding box center [490, 462] width 388 height 25
type input "u"
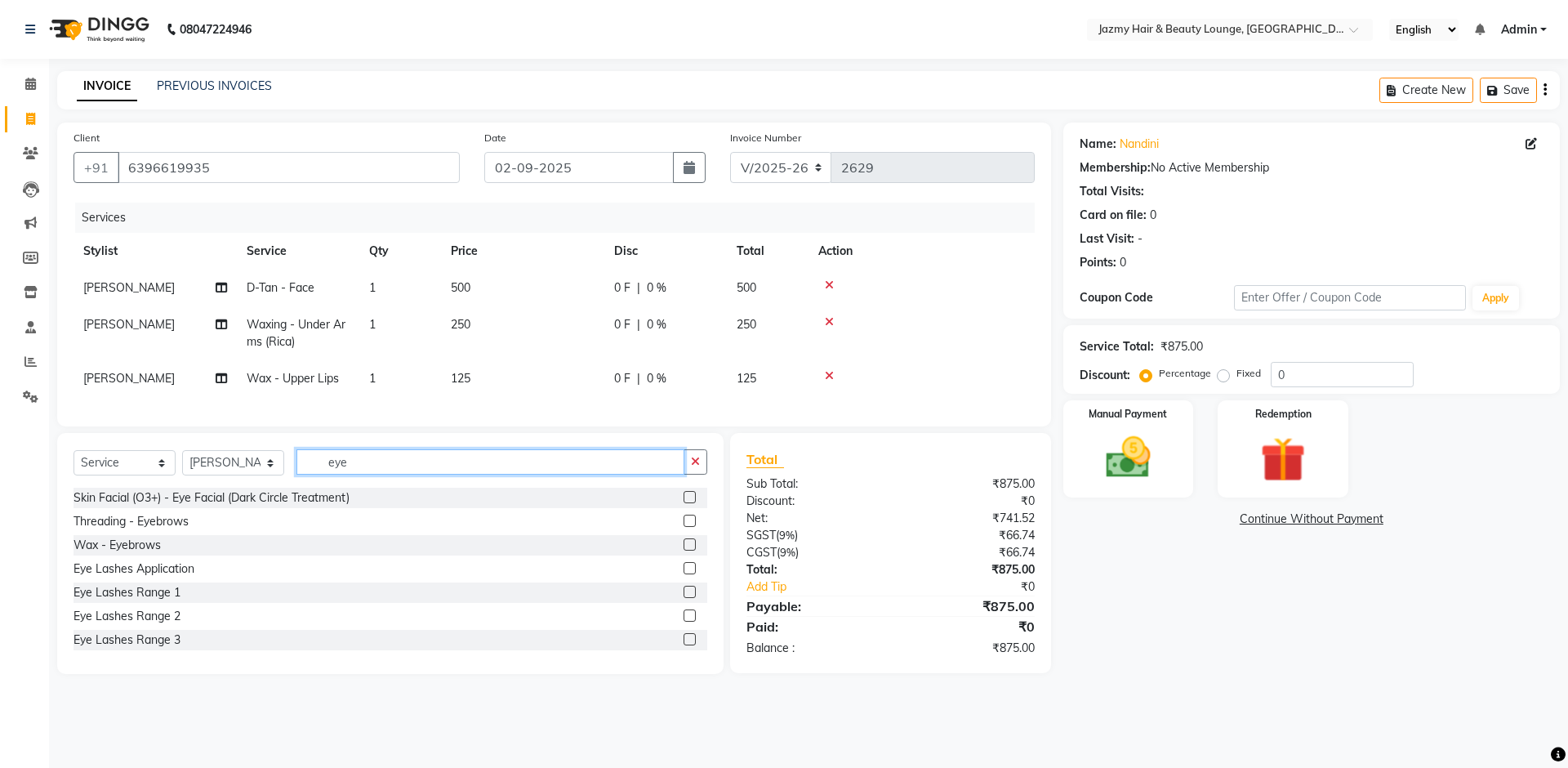
type input "eye"
click at [683, 527] on label at bounding box center [689, 521] width 12 height 12
click at [683, 527] on input "checkbox" at bounding box center [689, 522] width 10 height 10
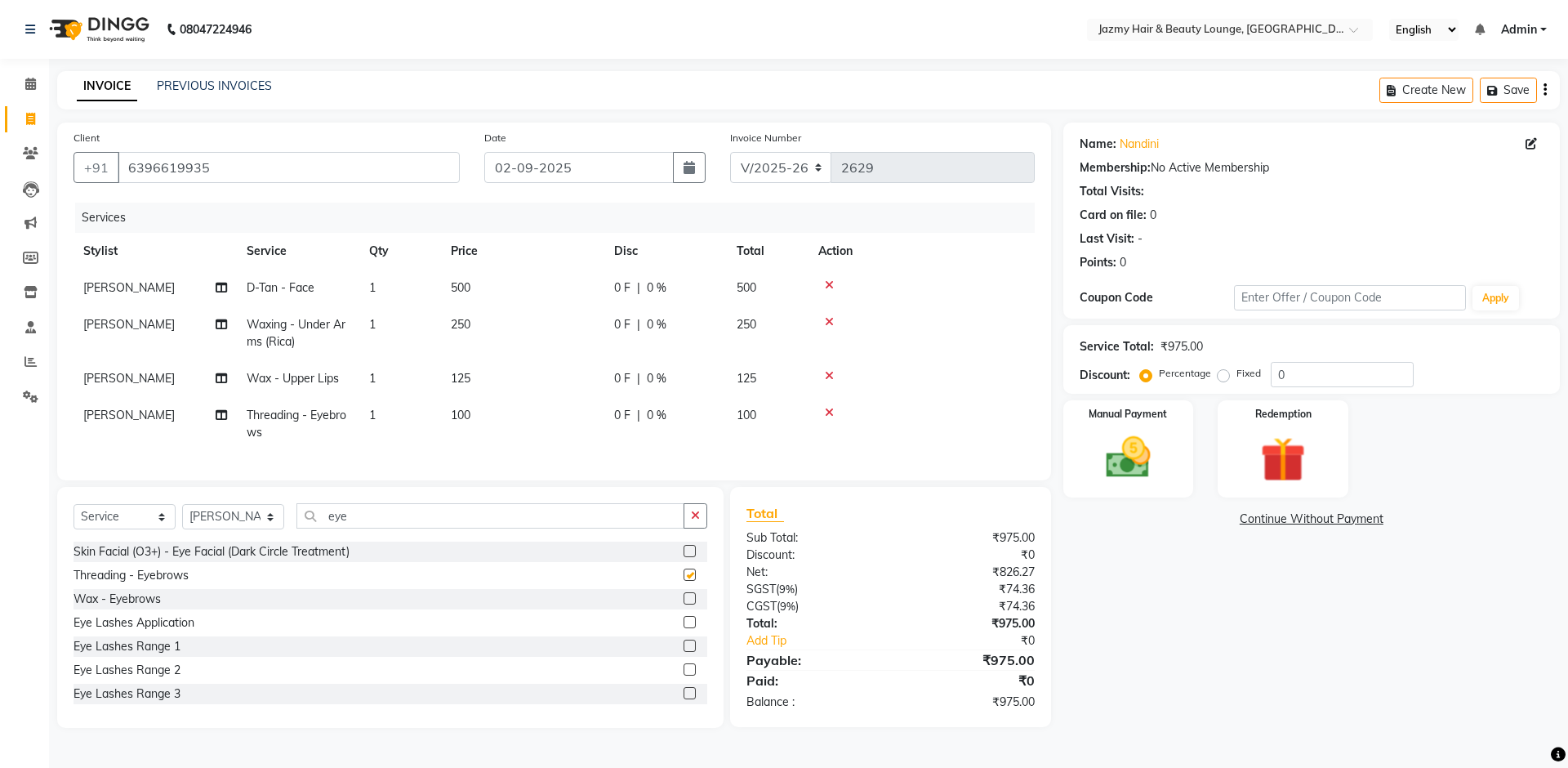
checkbox input "false"
click at [648, 370] on span "0 %" at bounding box center [657, 378] width 20 height 17
select select "44181"
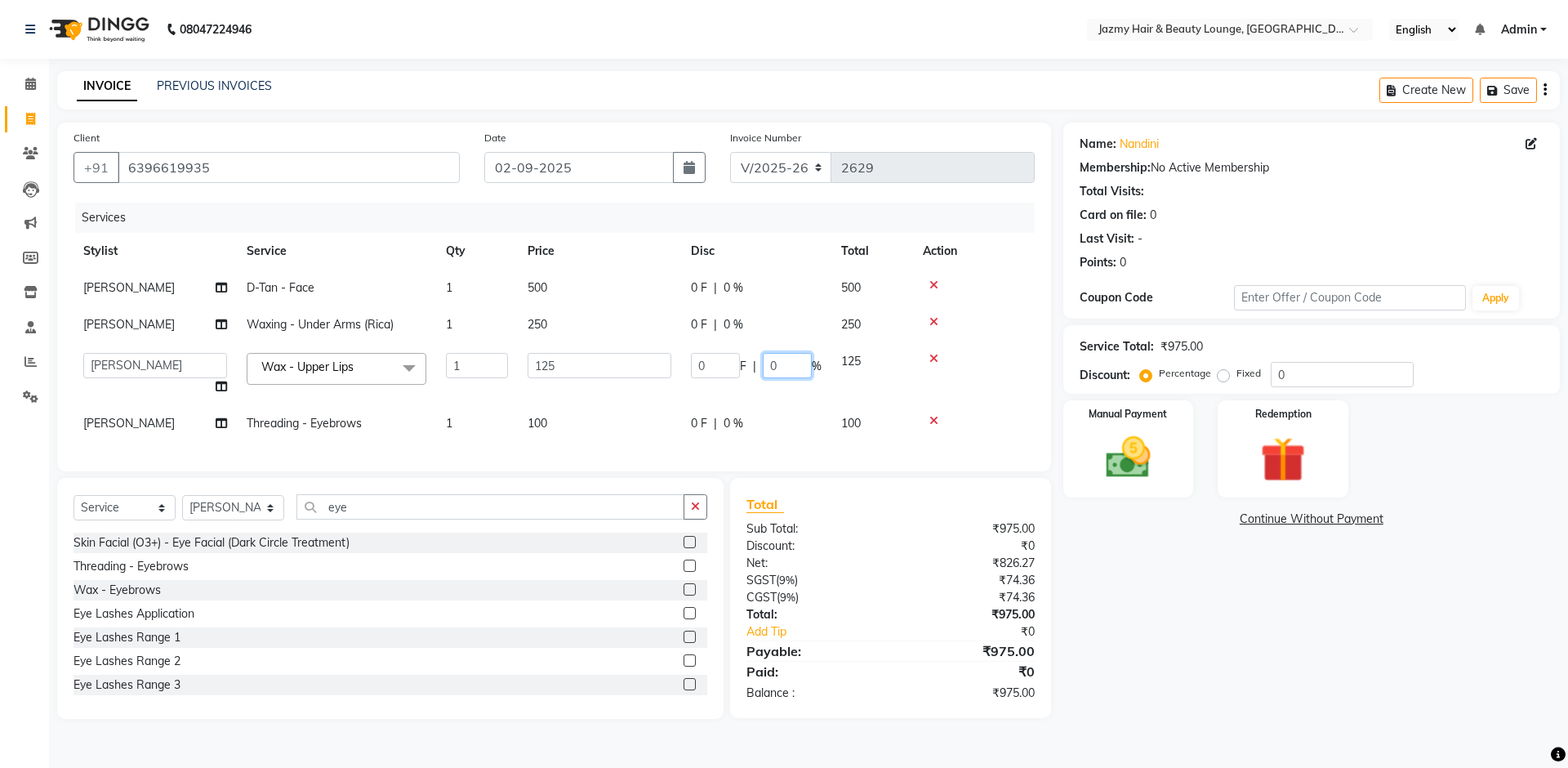
click at [767, 365] on input "0" at bounding box center [787, 365] width 49 height 25
type input "20"
click at [1190, 584] on div "Name: [PERSON_NAME] Membership: No Active Membership Total Visits: Card on file…" at bounding box center [1318, 421] width 509 height 597
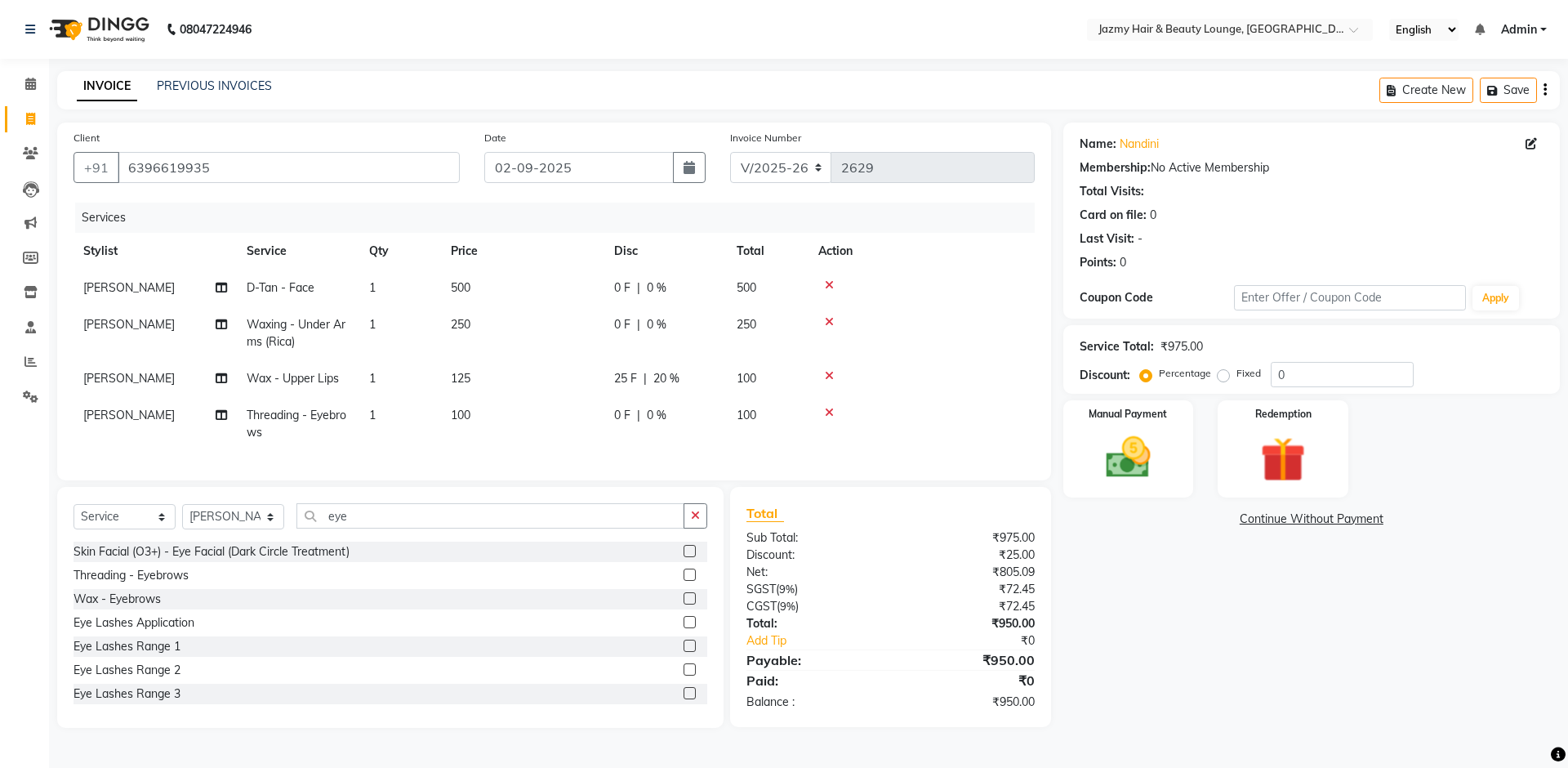
click at [637, 372] on div "25 F | 20 %" at bounding box center [666, 378] width 103 height 17
select select "44181"
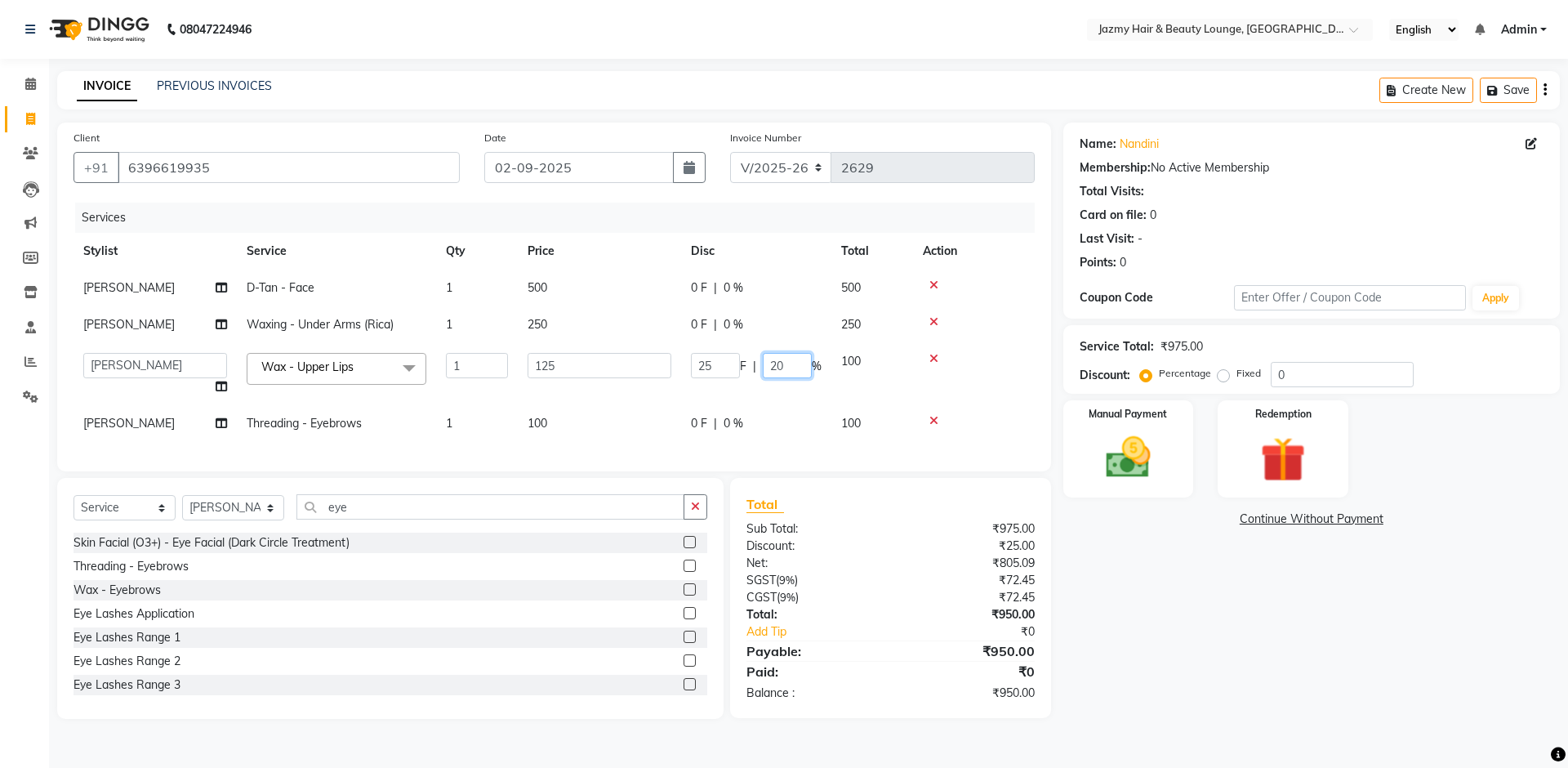
click at [778, 363] on input "20" at bounding box center [787, 365] width 49 height 25
type input "0"
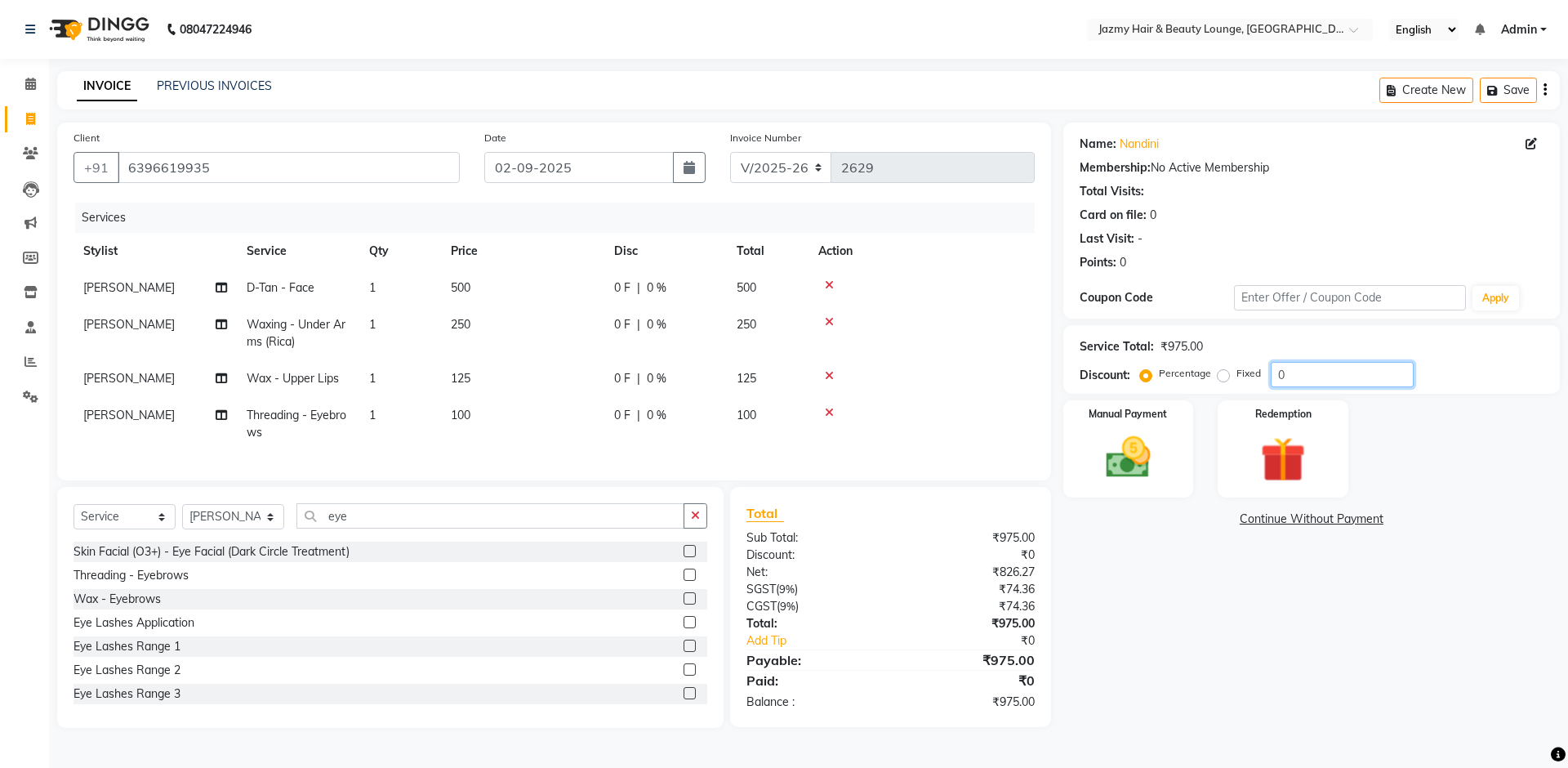
click at [1274, 369] on input "0" at bounding box center [1343, 374] width 143 height 25
type input "20"
click at [1267, 596] on div "Name: [PERSON_NAME] Membership: No Active Membership Total Visits: Card on file…" at bounding box center [1318, 426] width 509 height 605
click at [709, 400] on td "20 F | 20 %" at bounding box center [665, 424] width 123 height 54
select select "44181"
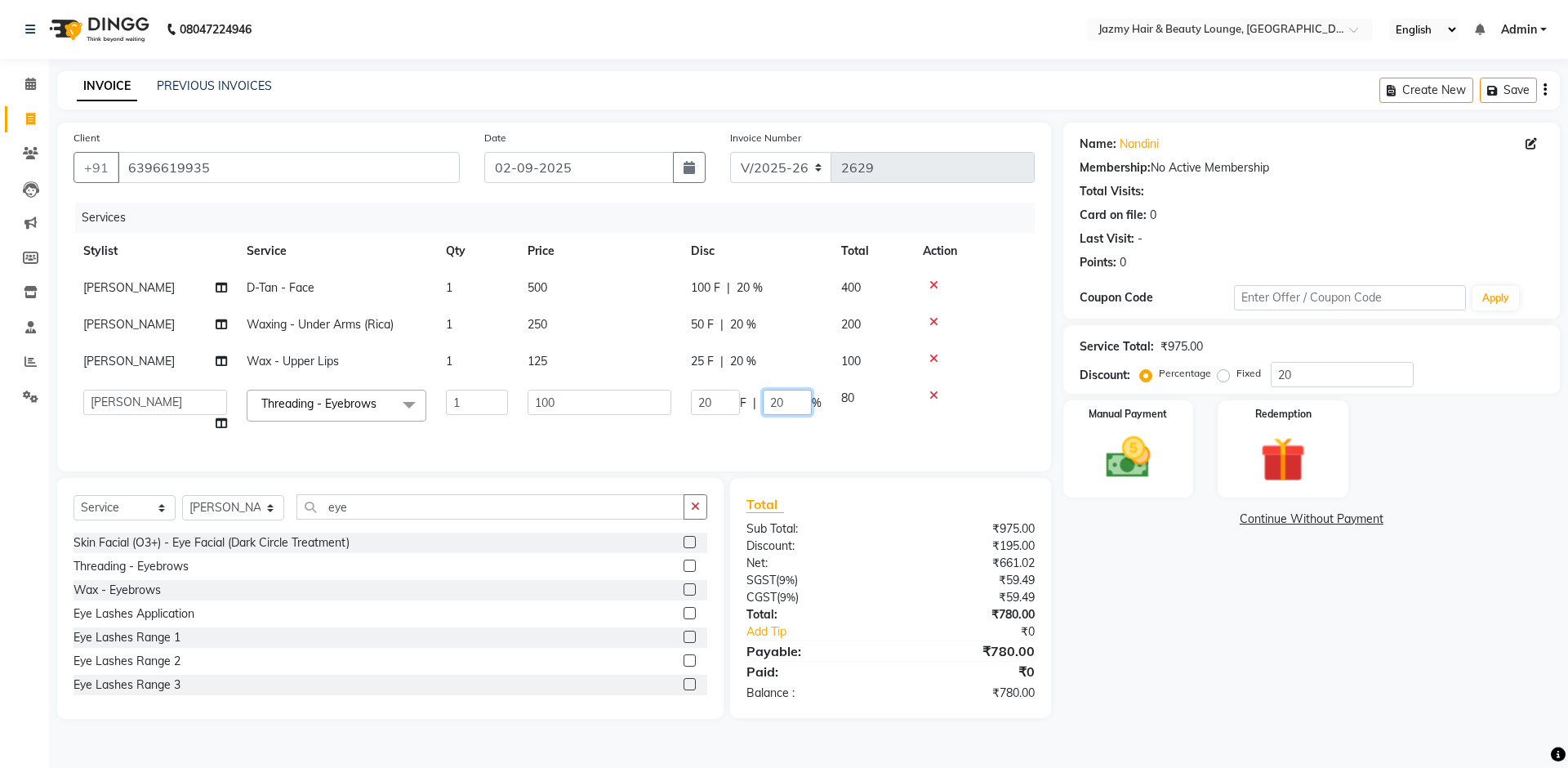
click at [772, 402] on input "20" at bounding box center [787, 402] width 49 height 25
type input "0"
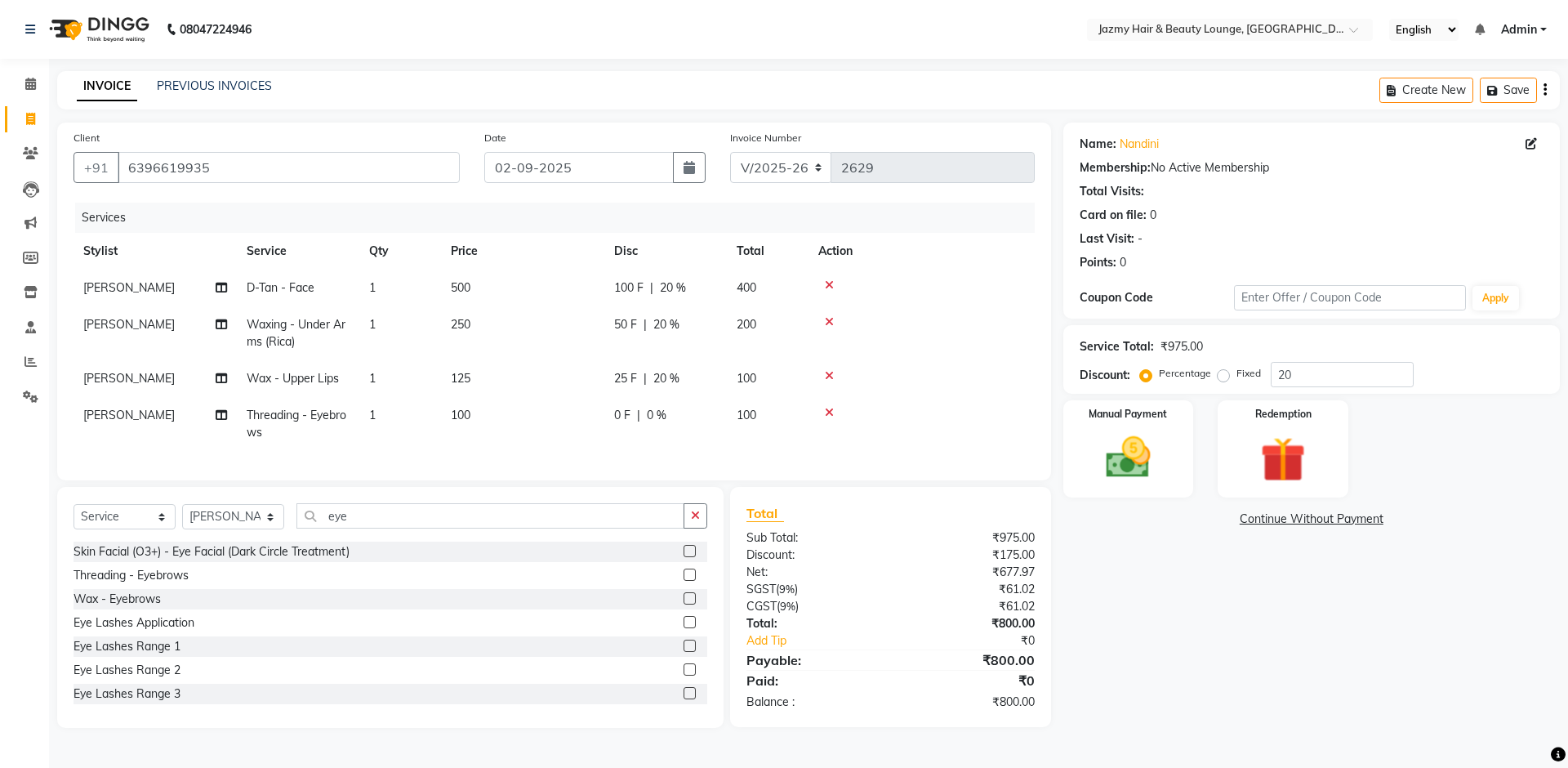
click at [1049, 589] on div "Total Sub Total: ₹975.00 Discount: ₹175.00 Net: ₹677.97 SGST ( 9% ) ₹61.02 CGST…" at bounding box center [890, 606] width 321 height 240
click at [1173, 487] on div "Manual Payment" at bounding box center [1128, 449] width 136 height 101
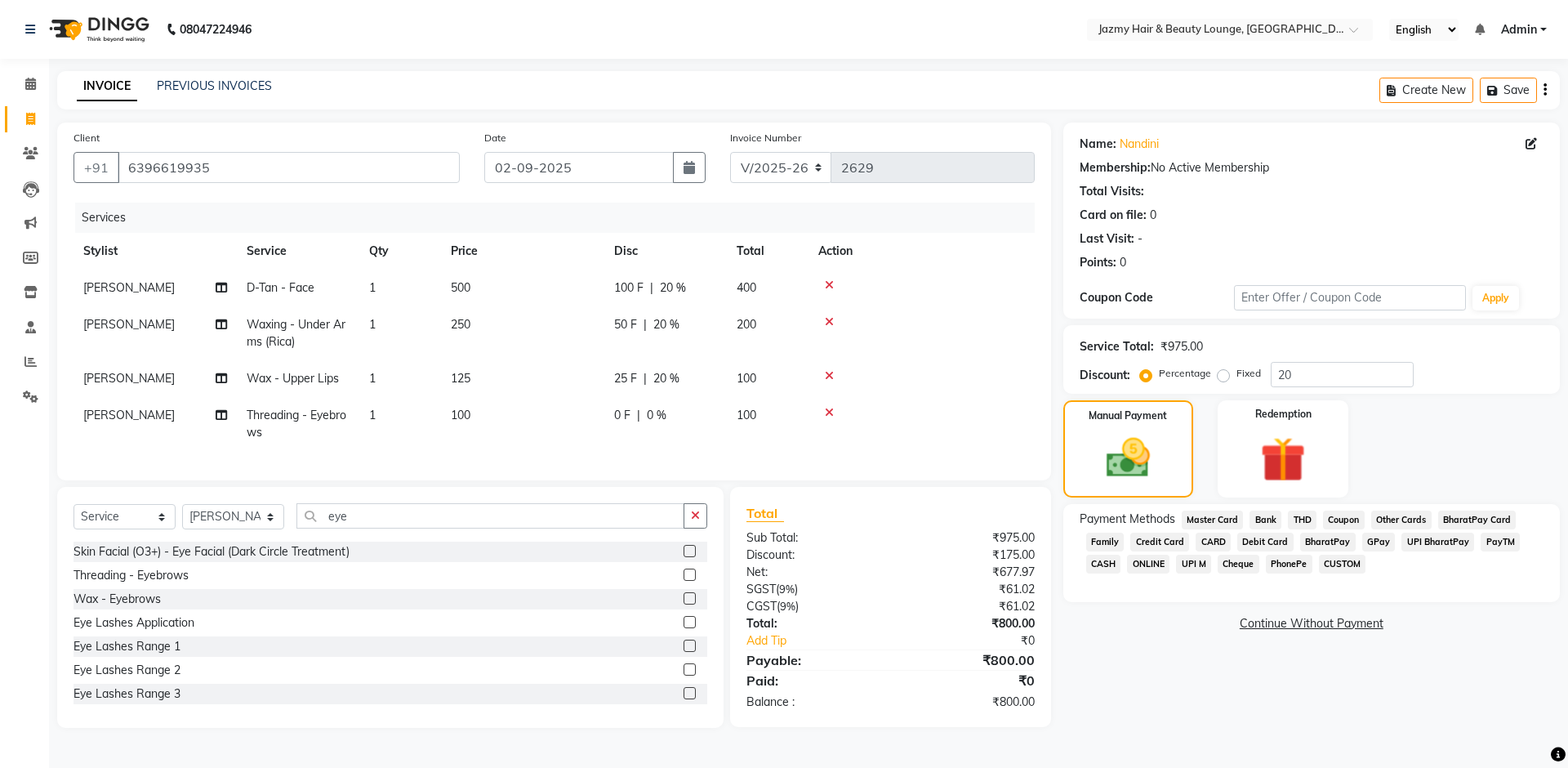
click at [1491, 538] on span "PayTM" at bounding box center [1501, 543] width 40 height 19
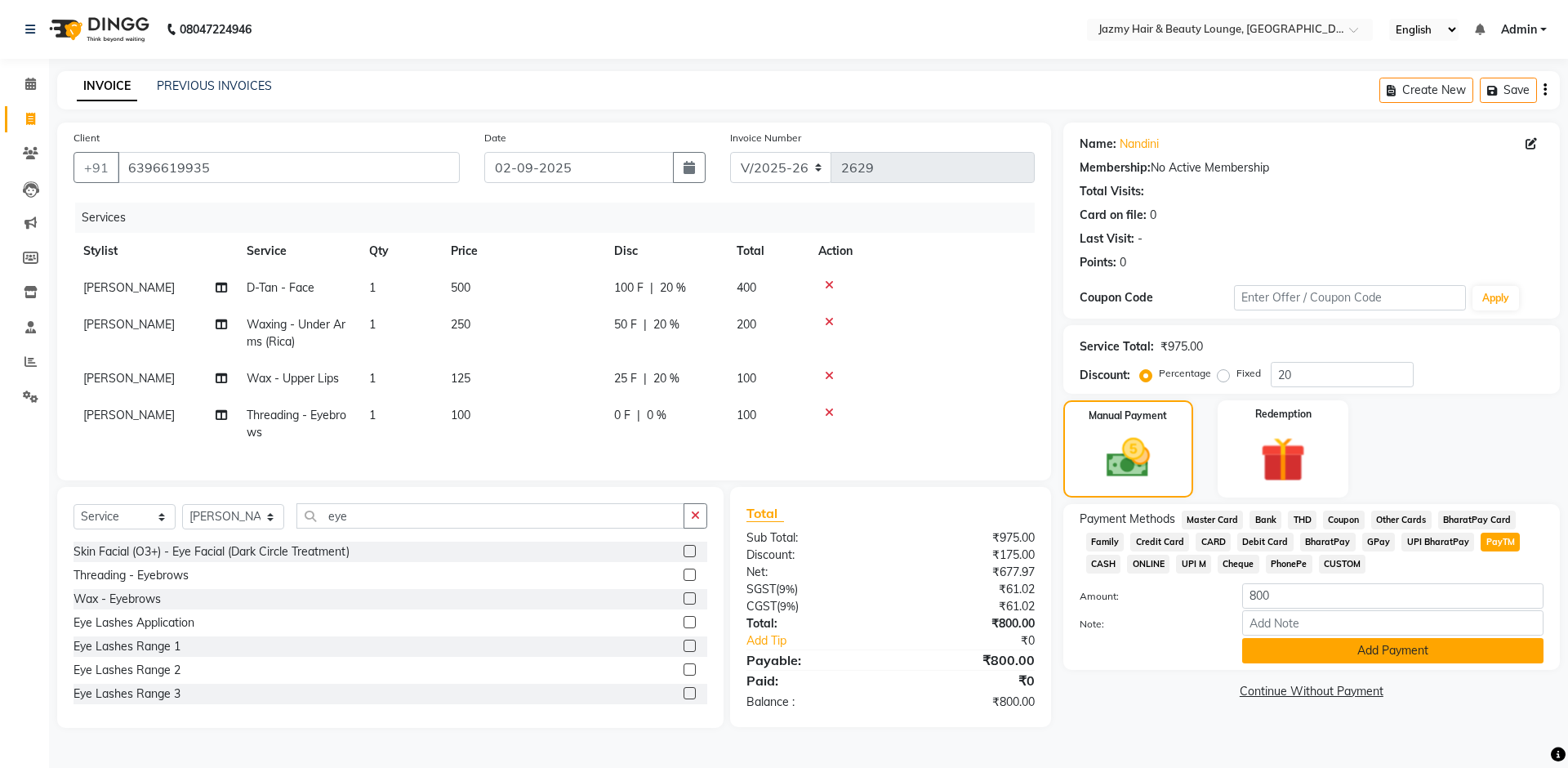
click at [1324, 654] on button "Add Payment" at bounding box center [1393, 650] width 302 height 25
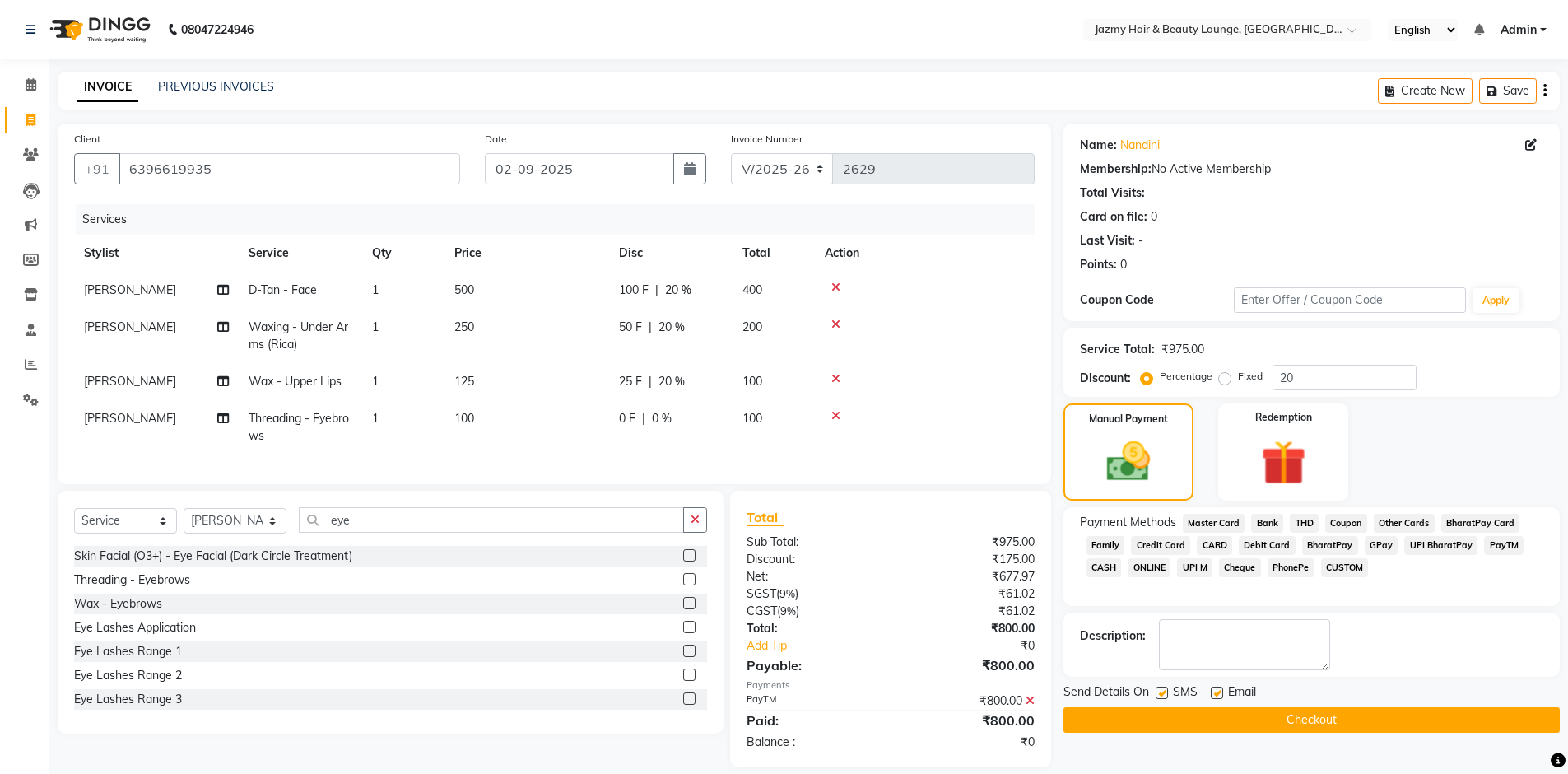
click at [120, 329] on span "[PERSON_NAME]" at bounding box center [130, 327] width 92 height 15
select select "44181"
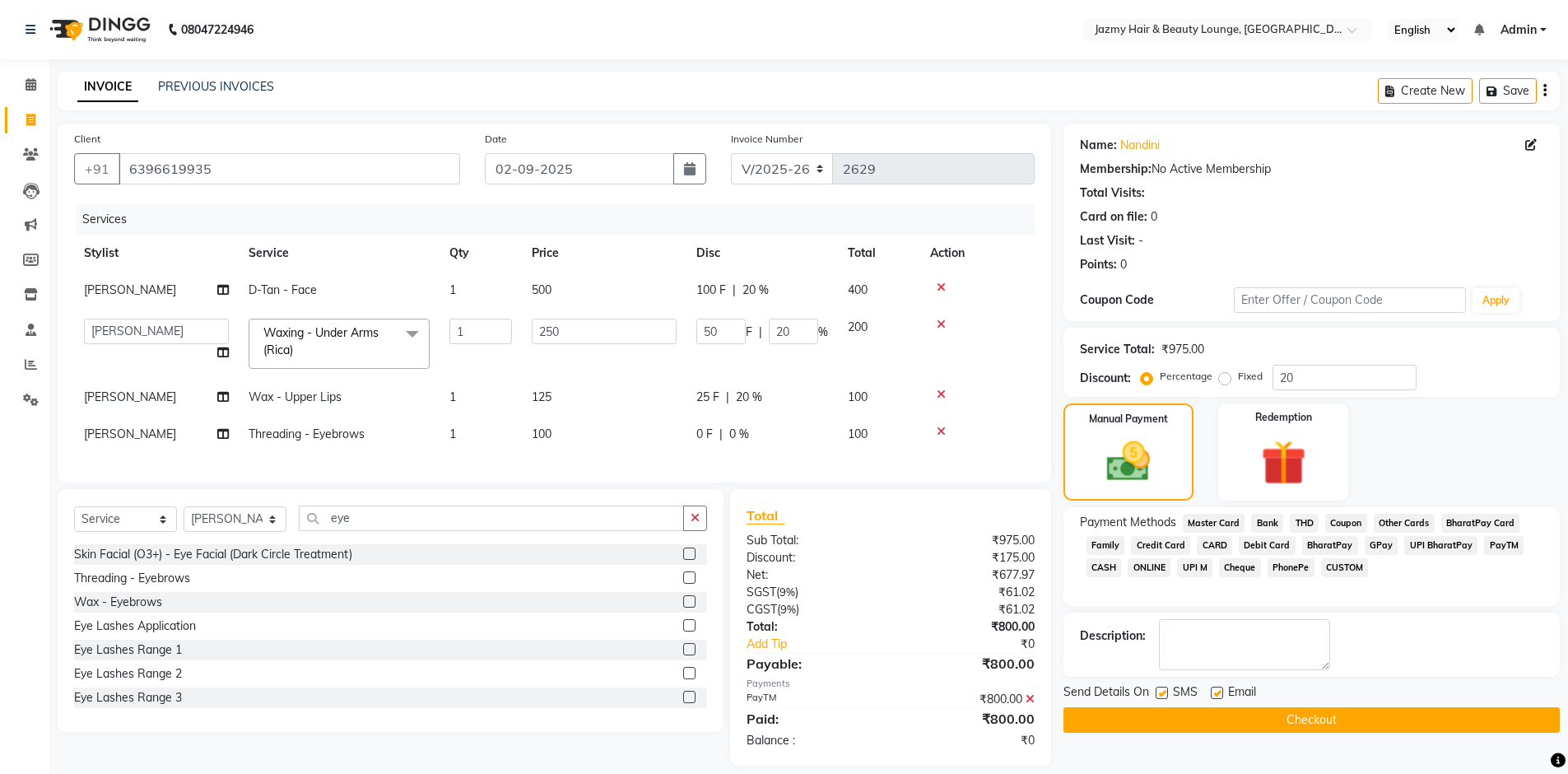
click at [95, 403] on span "[PERSON_NAME]" at bounding box center [130, 396] width 92 height 15
select select "44181"
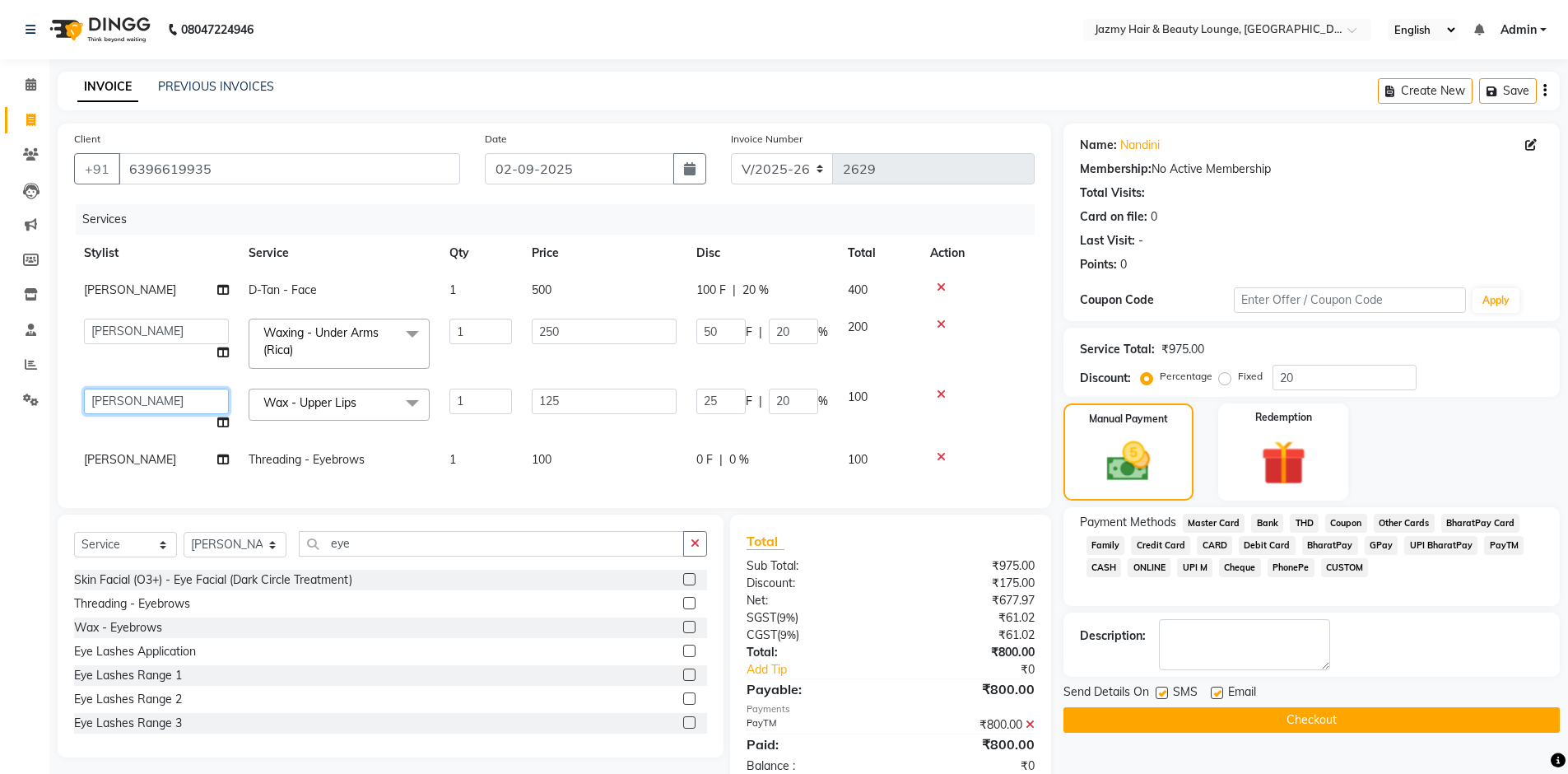
click at [97, 401] on select "AMIT [PERSON_NAME] [PERSON_NAME] CHASHIKA [PERSON_NAME] [PERSON_NAME] [PERSON_N…" at bounding box center [156, 401] width 145 height 25
select select "12167"
click at [147, 334] on select "AMIT [PERSON_NAME] [PERSON_NAME] CHASHIKA [PERSON_NAME] [PERSON_NAME] [PERSON_N…" at bounding box center [156, 331] width 145 height 25
select select "12167"
click at [1241, 723] on button "Checkout" at bounding box center [1312, 719] width 496 height 25
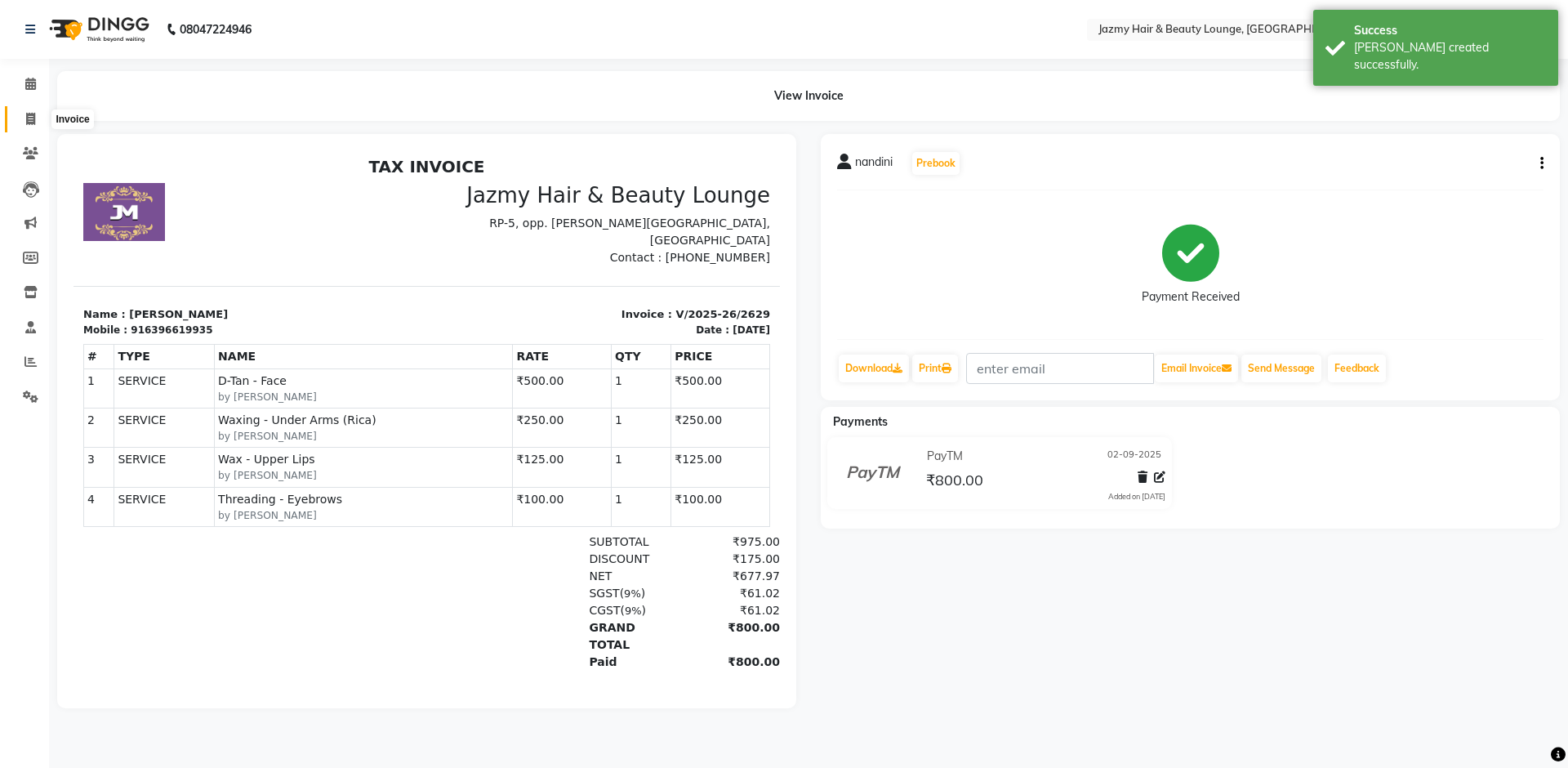
click at [23, 118] on span at bounding box center [30, 120] width 28 height 19
select select "service"
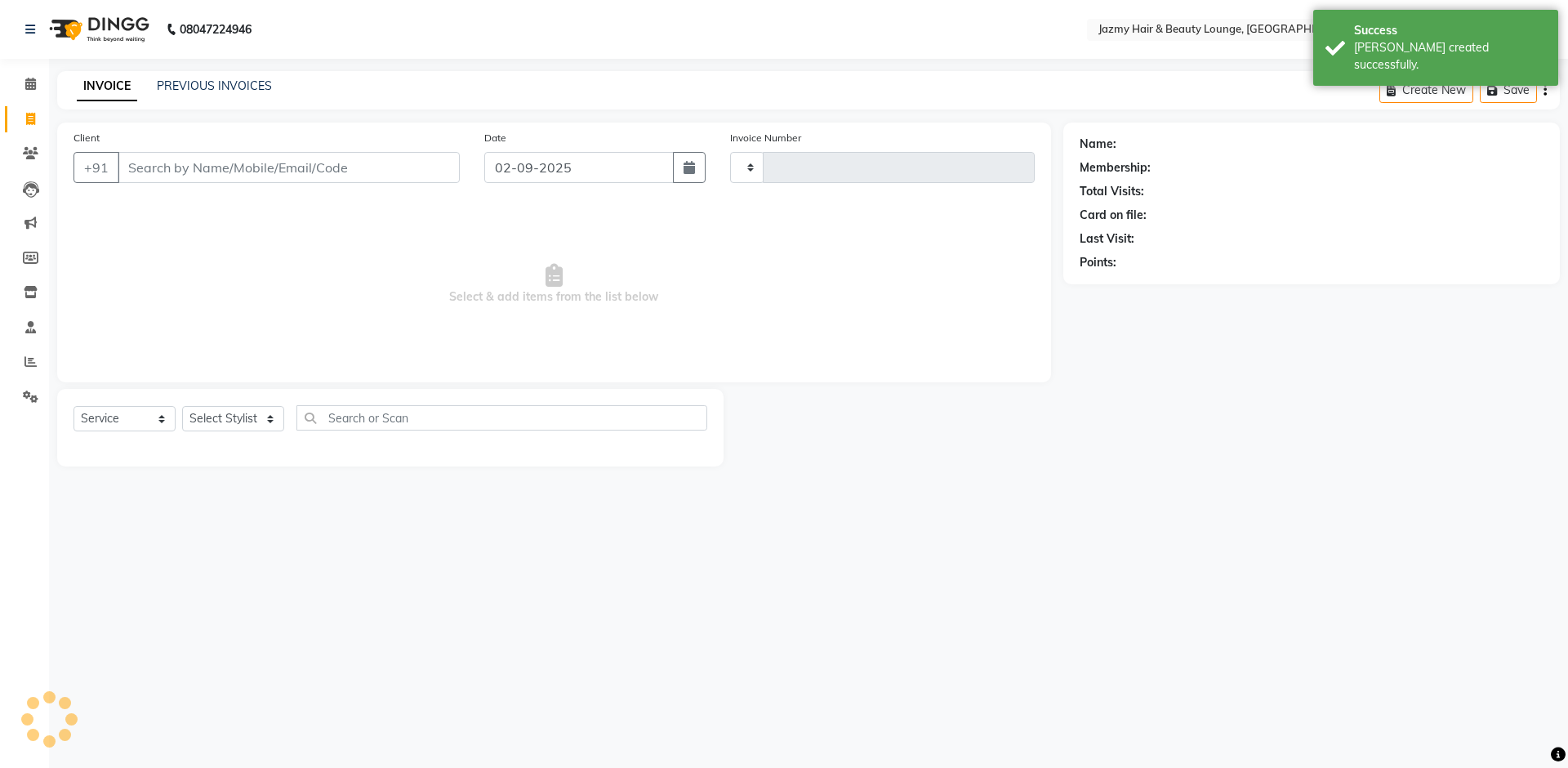
type input "2630"
select select "759"
click at [245, 409] on select "Select Stylist" at bounding box center [233, 418] width 102 height 25
select select "12167"
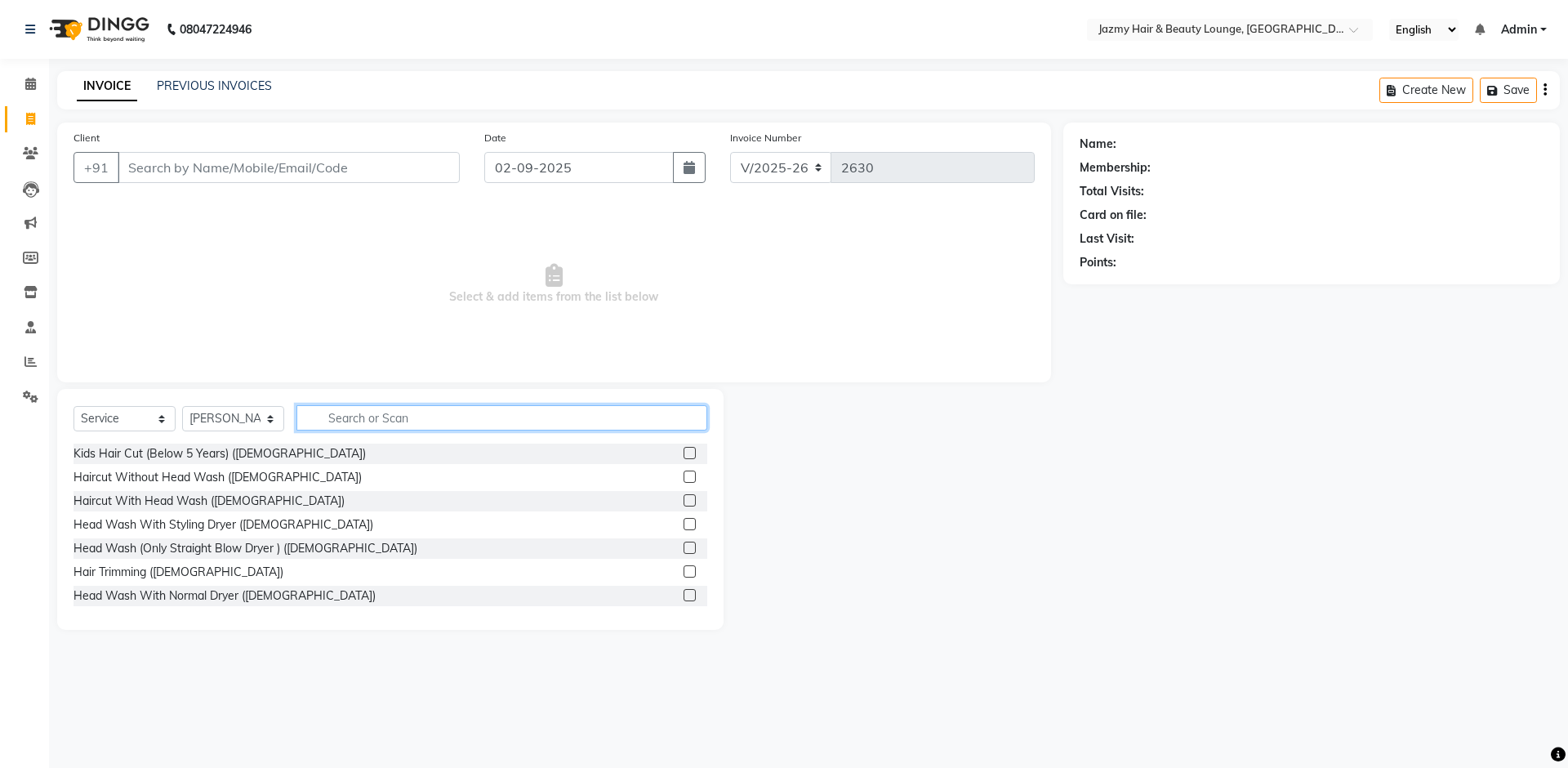
click at [432, 421] on input "text" at bounding box center [502, 417] width 411 height 25
type input "u"
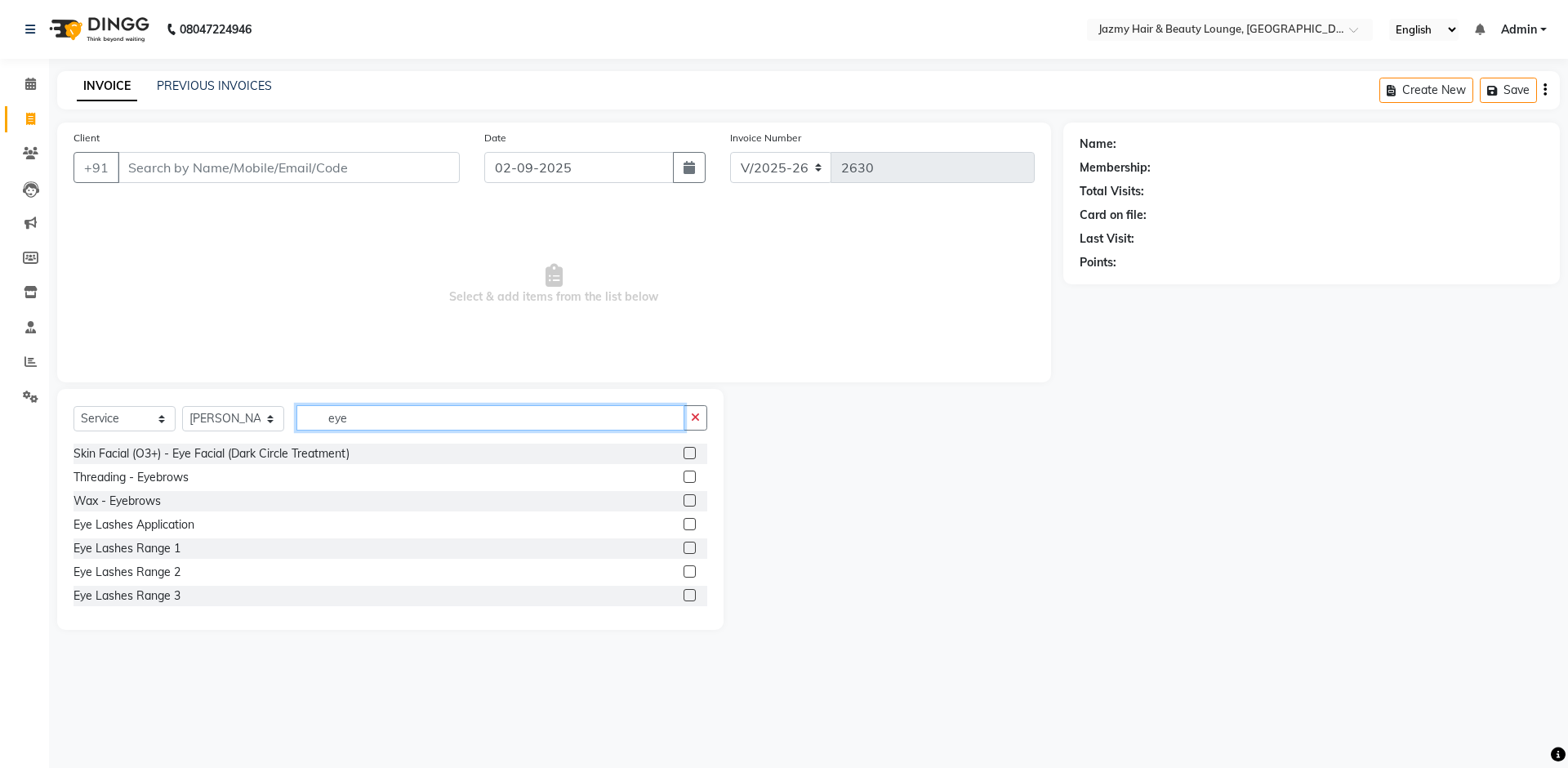
type input "eye"
click at [683, 475] on label at bounding box center [689, 476] width 12 height 12
click at [683, 475] on input "checkbox" at bounding box center [689, 477] width 10 height 10
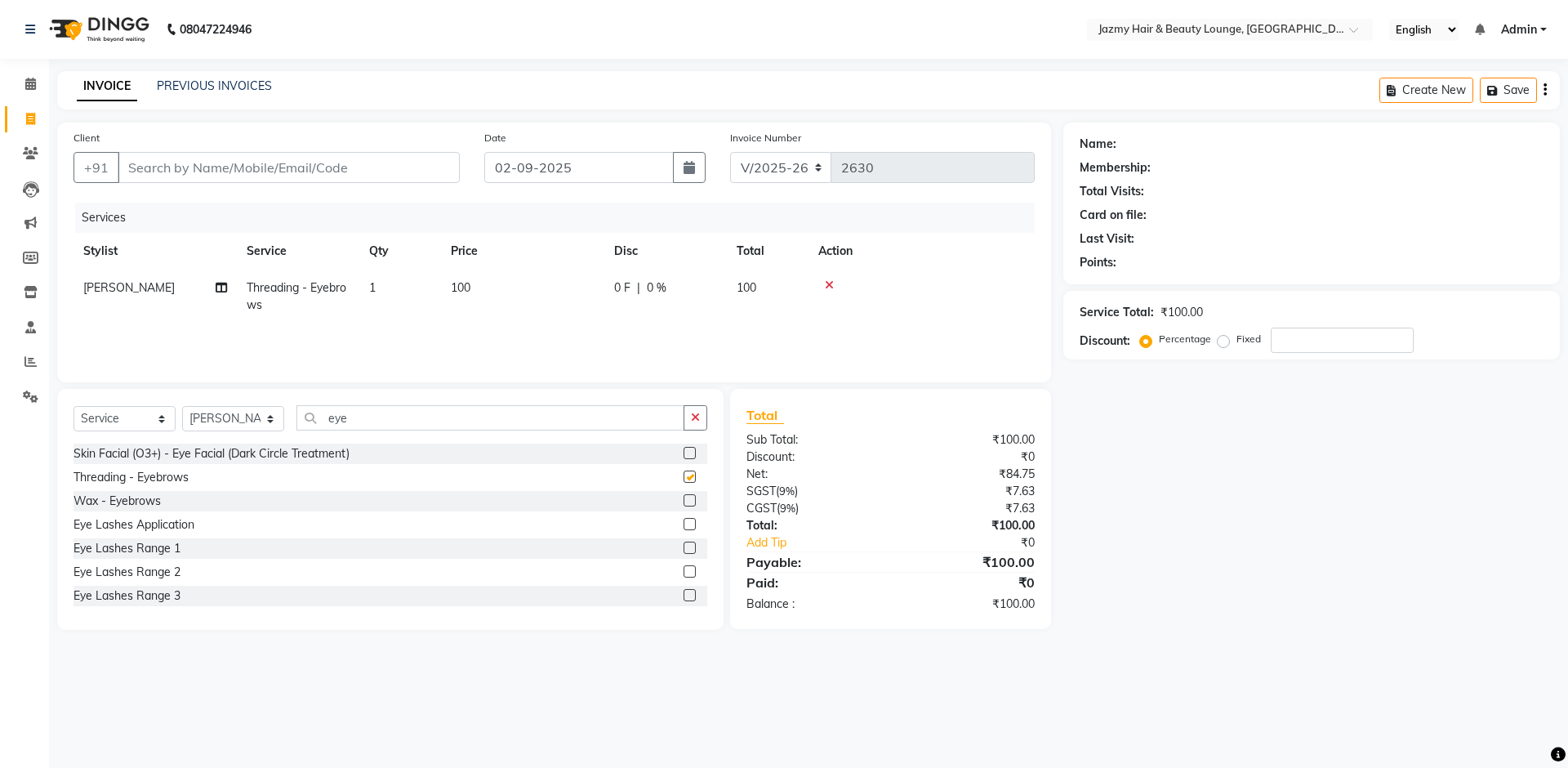
checkbox input "false"
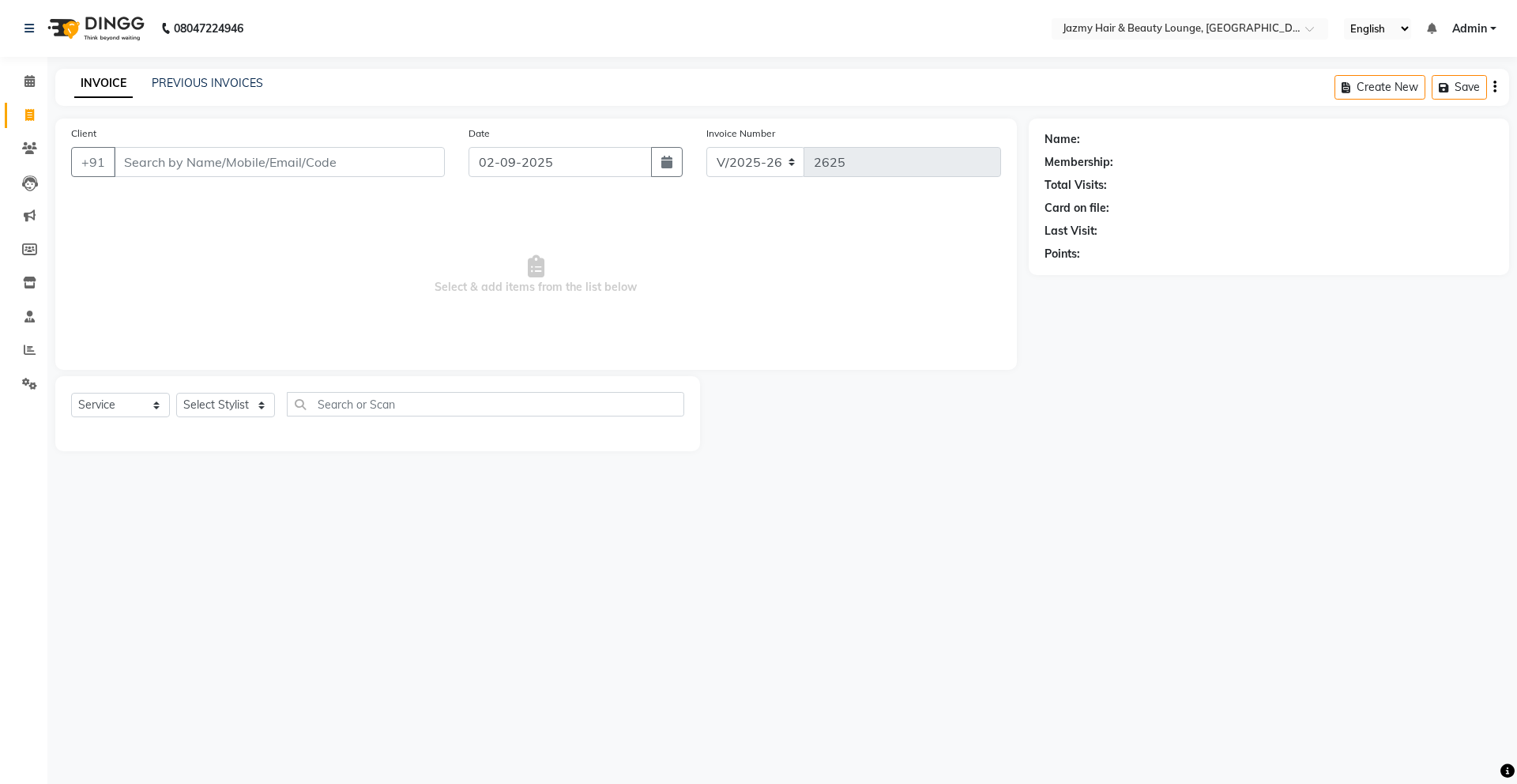
select select "759"
select select "service"
click at [220, 160] on input "Client" at bounding box center [279, 162] width 331 height 30
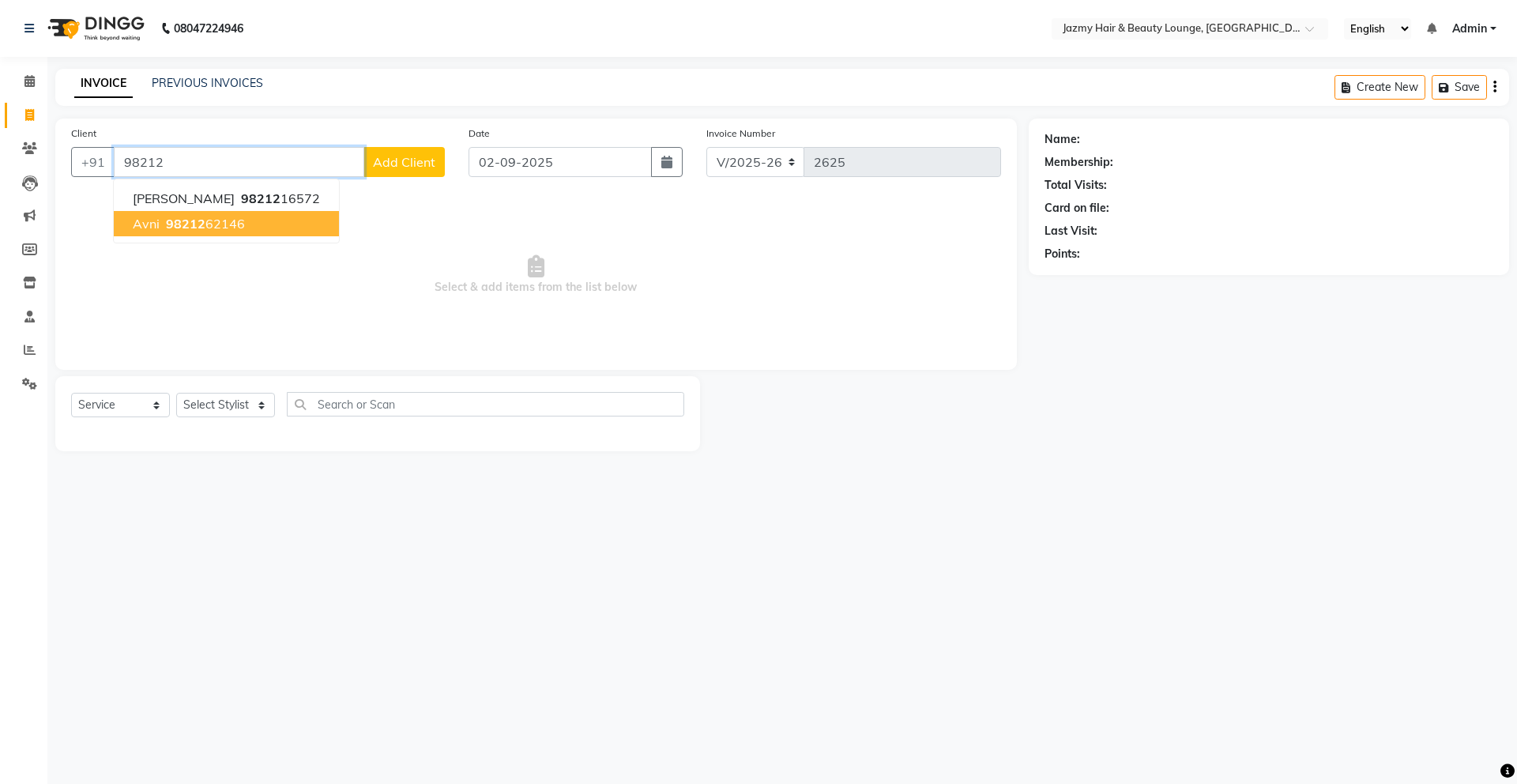
click at [235, 229] on ngb-highlight "98212 62146" at bounding box center [204, 223] width 82 height 16
type input "9821262146"
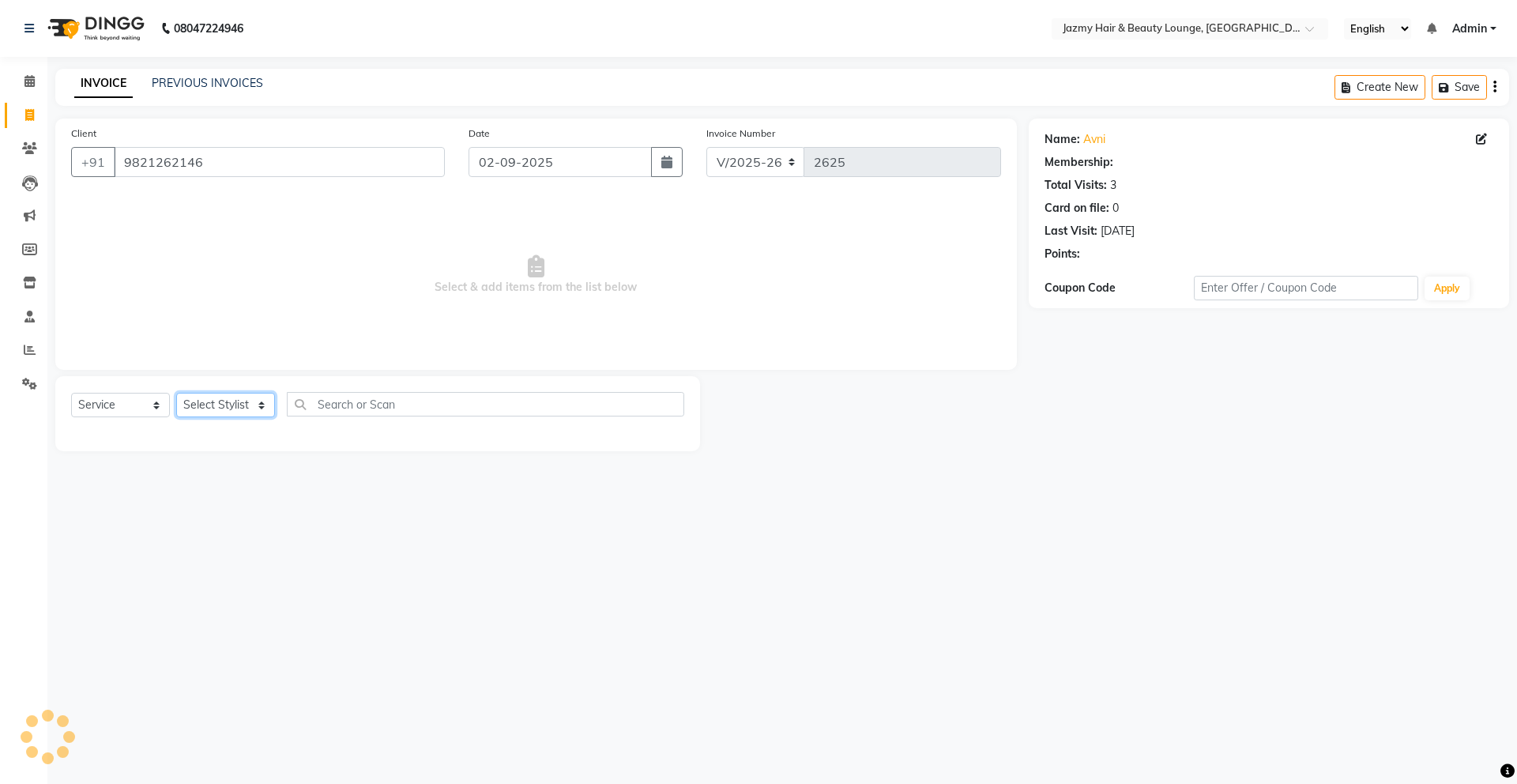
click at [225, 407] on select "Select Stylist AMIT [PERSON_NAME] [PERSON_NAME] CHASHIKA [PERSON_NAME] [PERSON_…" at bounding box center [225, 404] width 99 height 24
select select "44181"
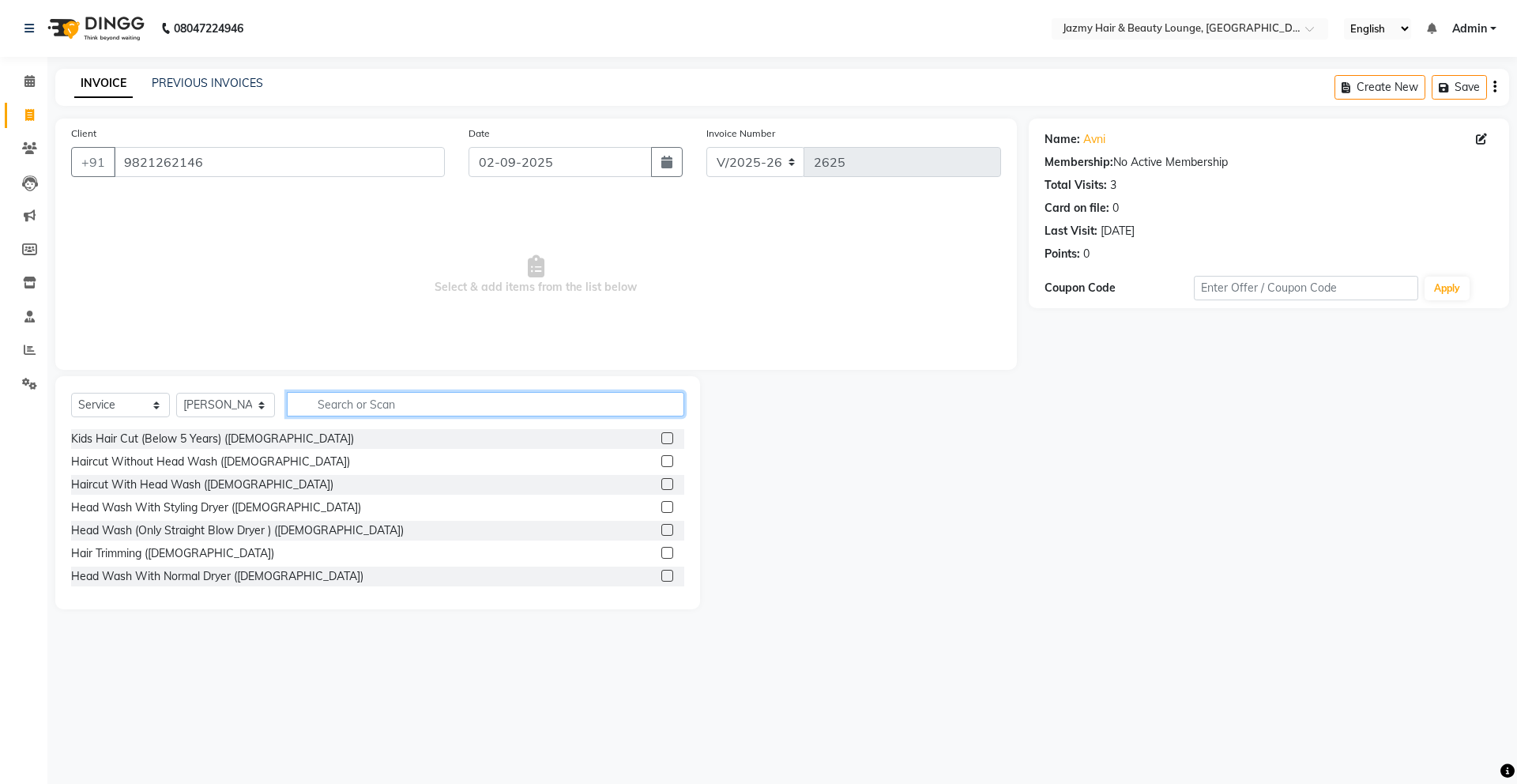
click at [410, 405] on input "text" at bounding box center [486, 403] width 398 height 24
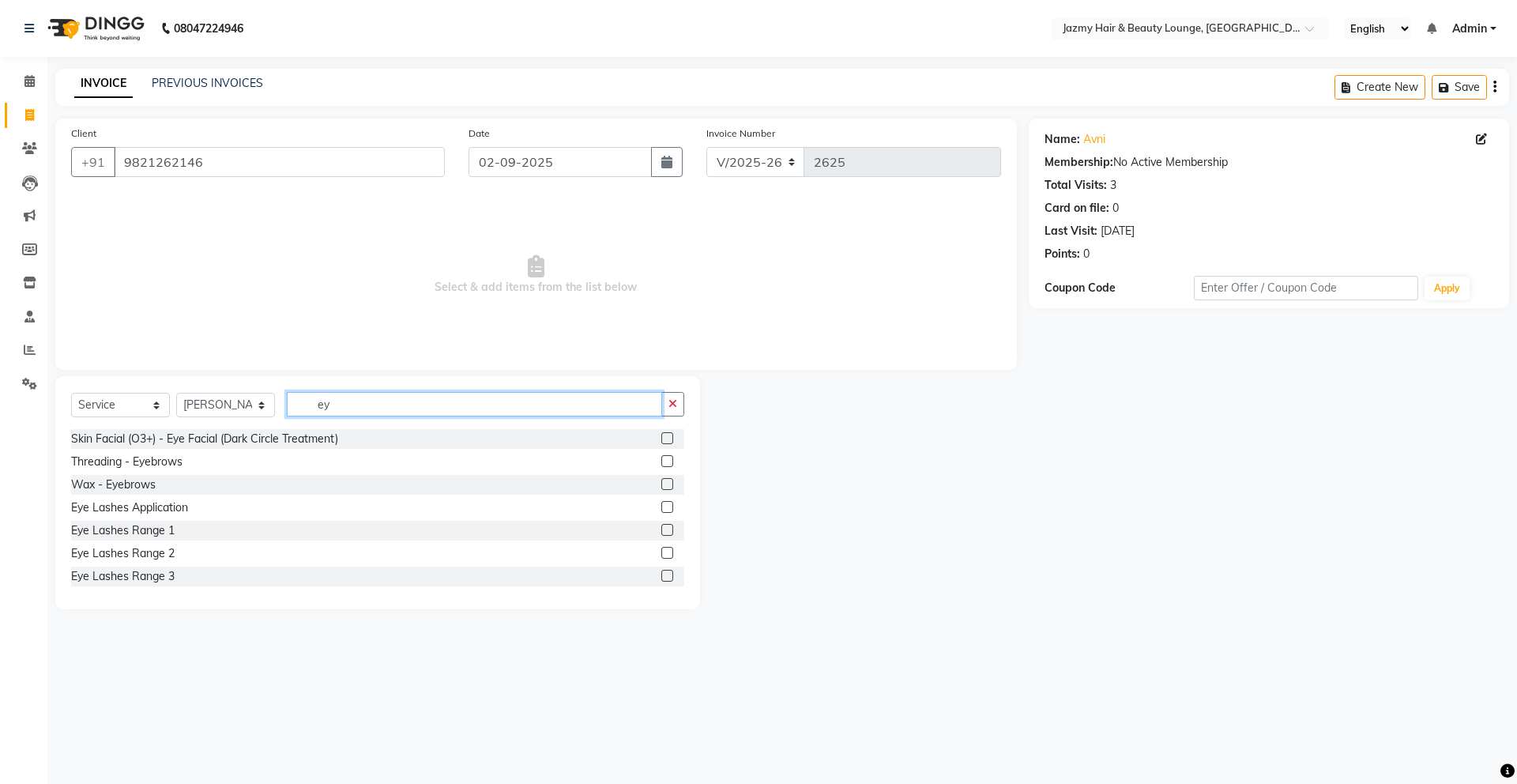
type input "ey"
click at [661, 458] on label at bounding box center [667, 461] width 12 height 12
click at [661, 458] on input "checkbox" at bounding box center [666, 461] width 10 height 10
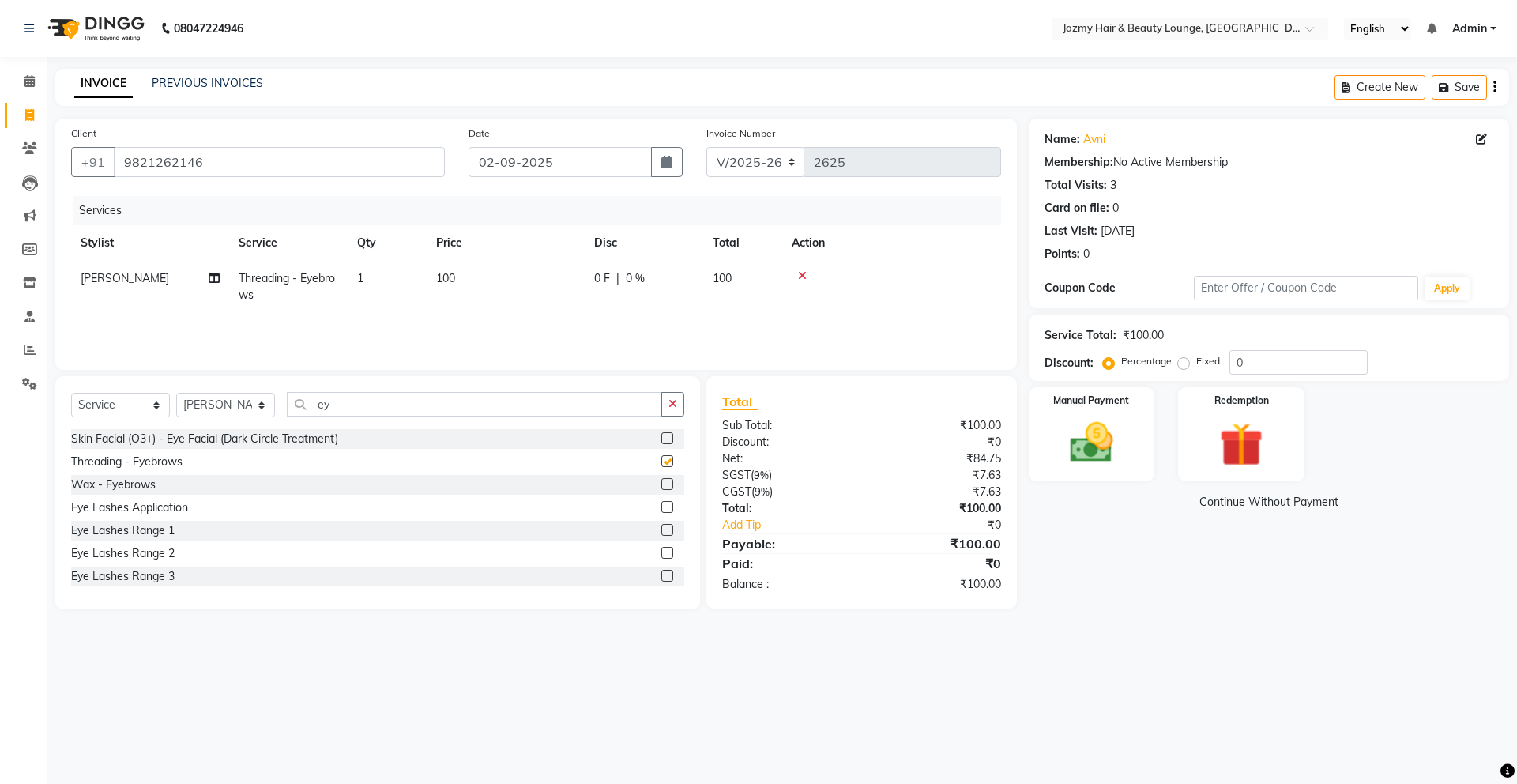
checkbox input "false"
click at [456, 401] on input "ey" at bounding box center [474, 403] width 375 height 24
type input "e"
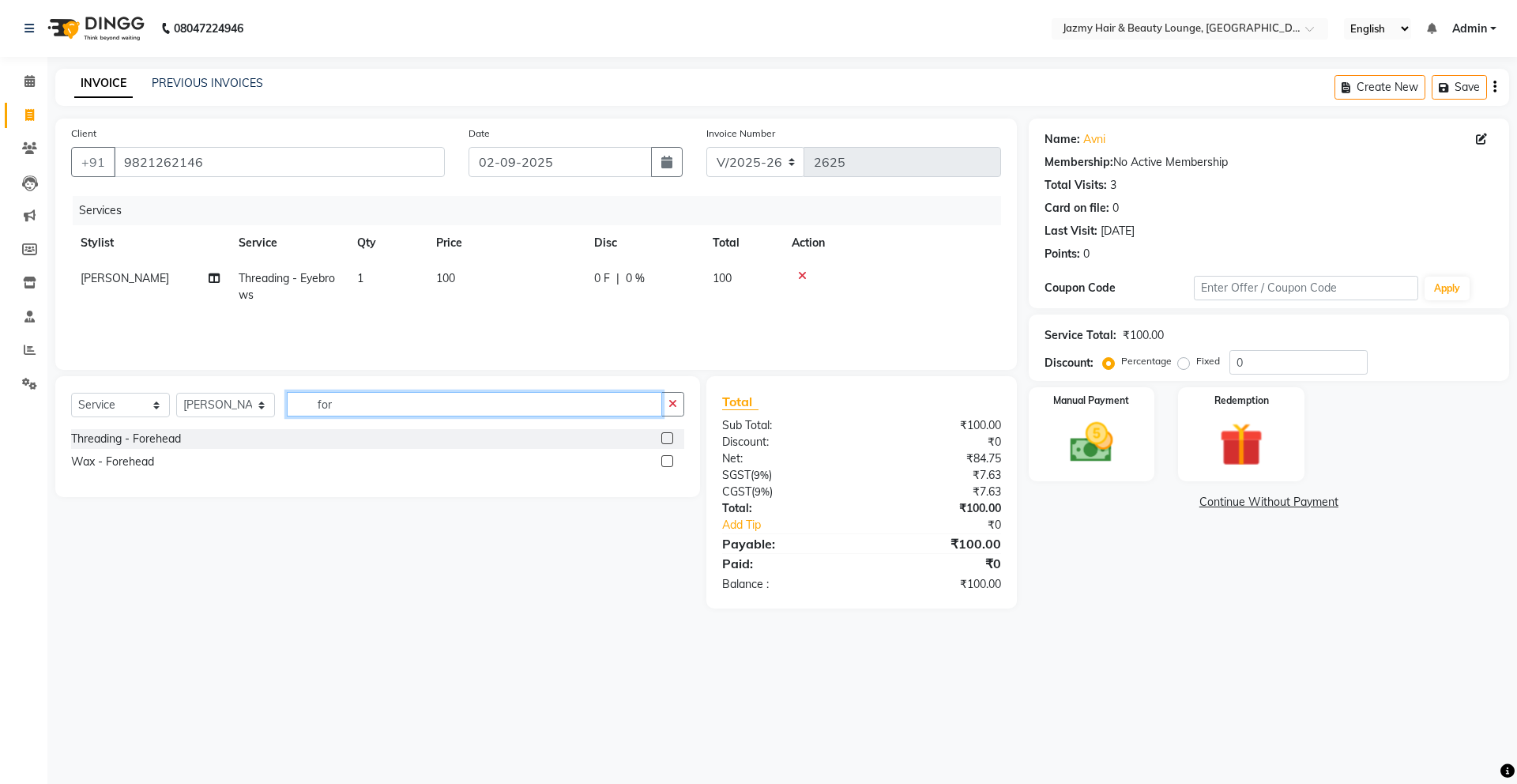
type input "for"
click at [670, 436] on label at bounding box center [667, 438] width 12 height 12
click at [670, 436] on input "checkbox" at bounding box center [666, 439] width 10 height 10
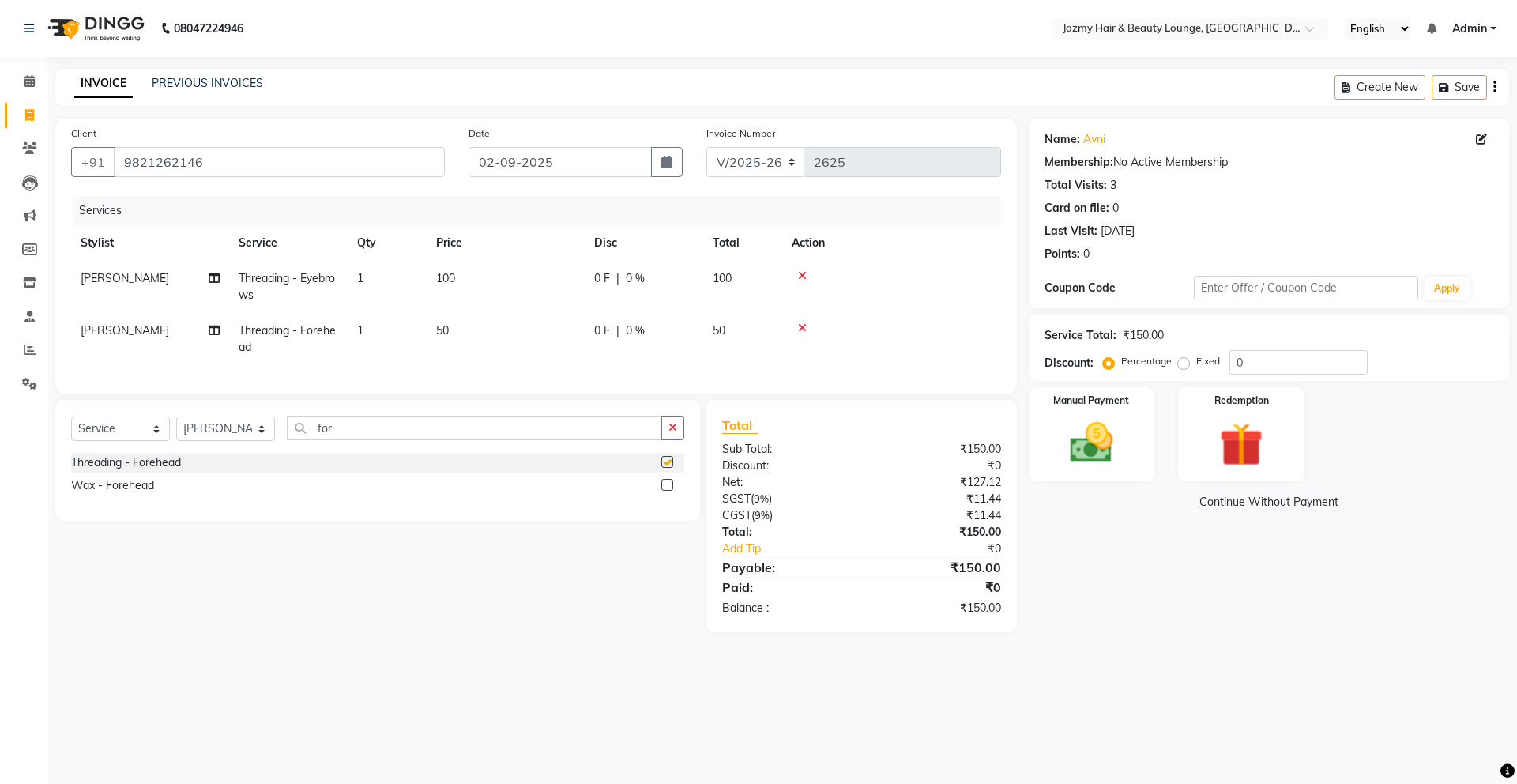
checkbox input "false"
click at [486, 432] on input "for" at bounding box center [474, 427] width 375 height 24
type input "f"
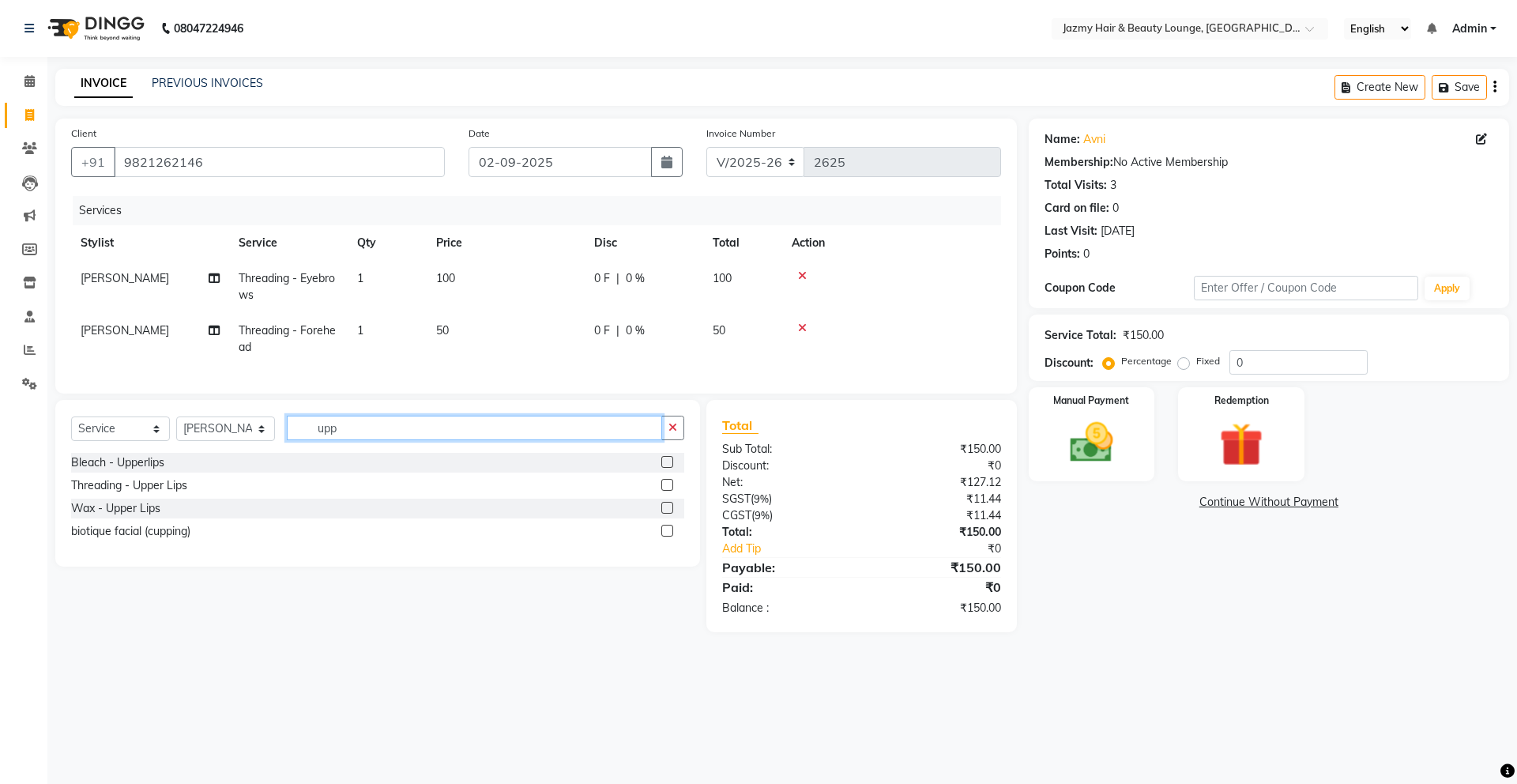
type input "upp"
click at [665, 514] on label at bounding box center [667, 507] width 12 height 12
click at [665, 514] on input "checkbox" at bounding box center [666, 508] width 10 height 10
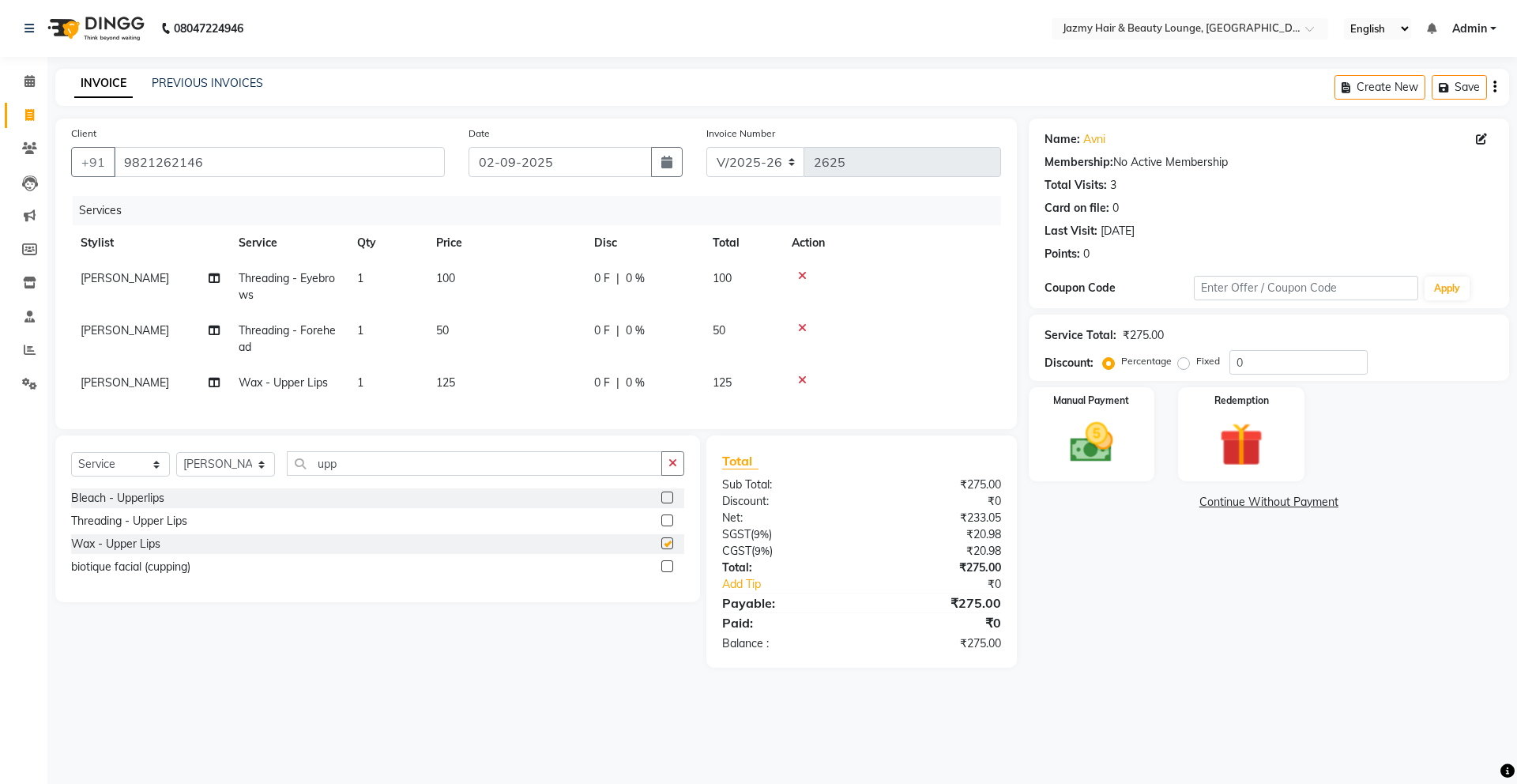
checkbox input "false"
click at [654, 397] on td "0 F | 0 %" at bounding box center [644, 382] width 119 height 36
select select "44181"
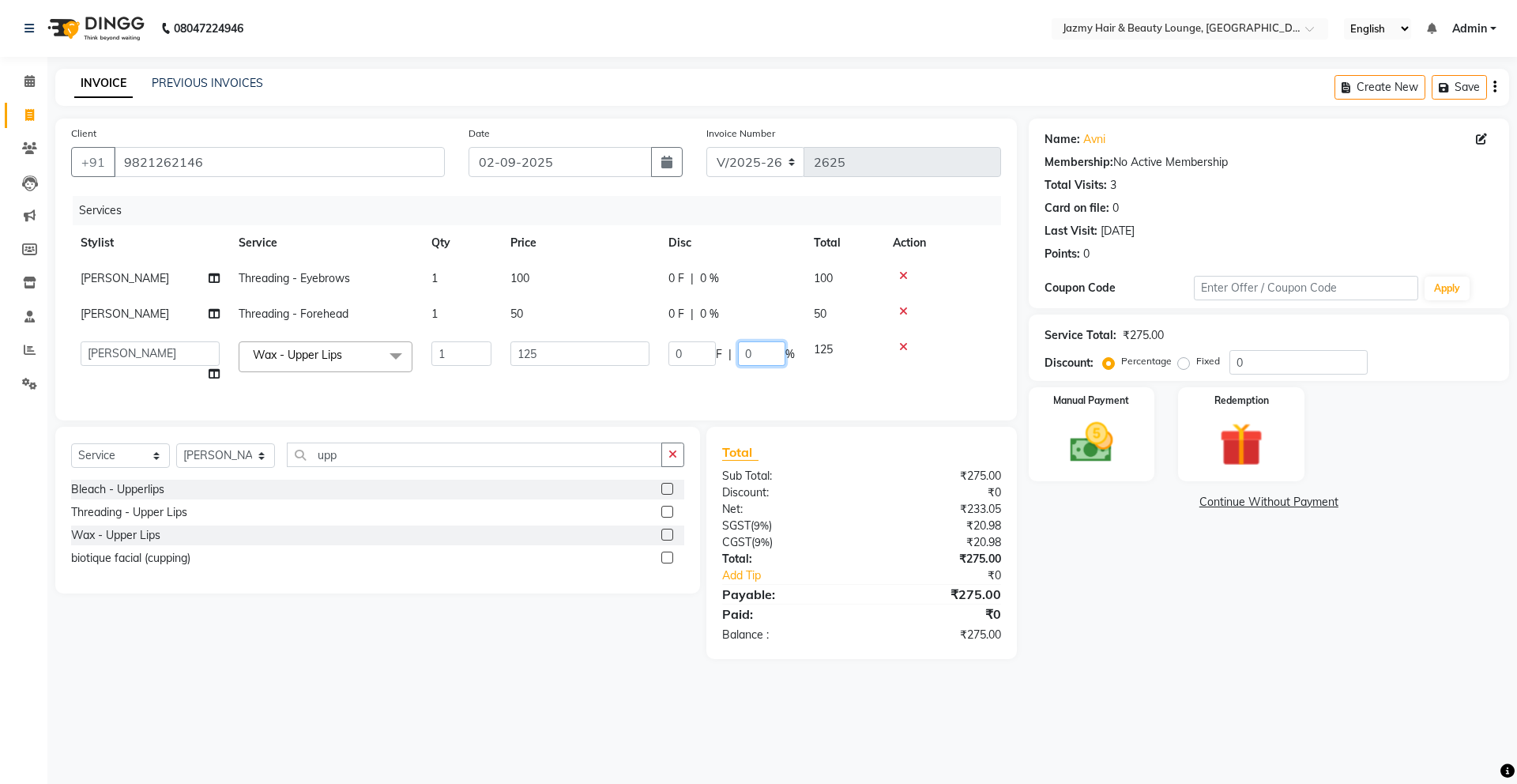
click at [741, 348] on input "0" at bounding box center [762, 353] width 47 height 24
type input "20"
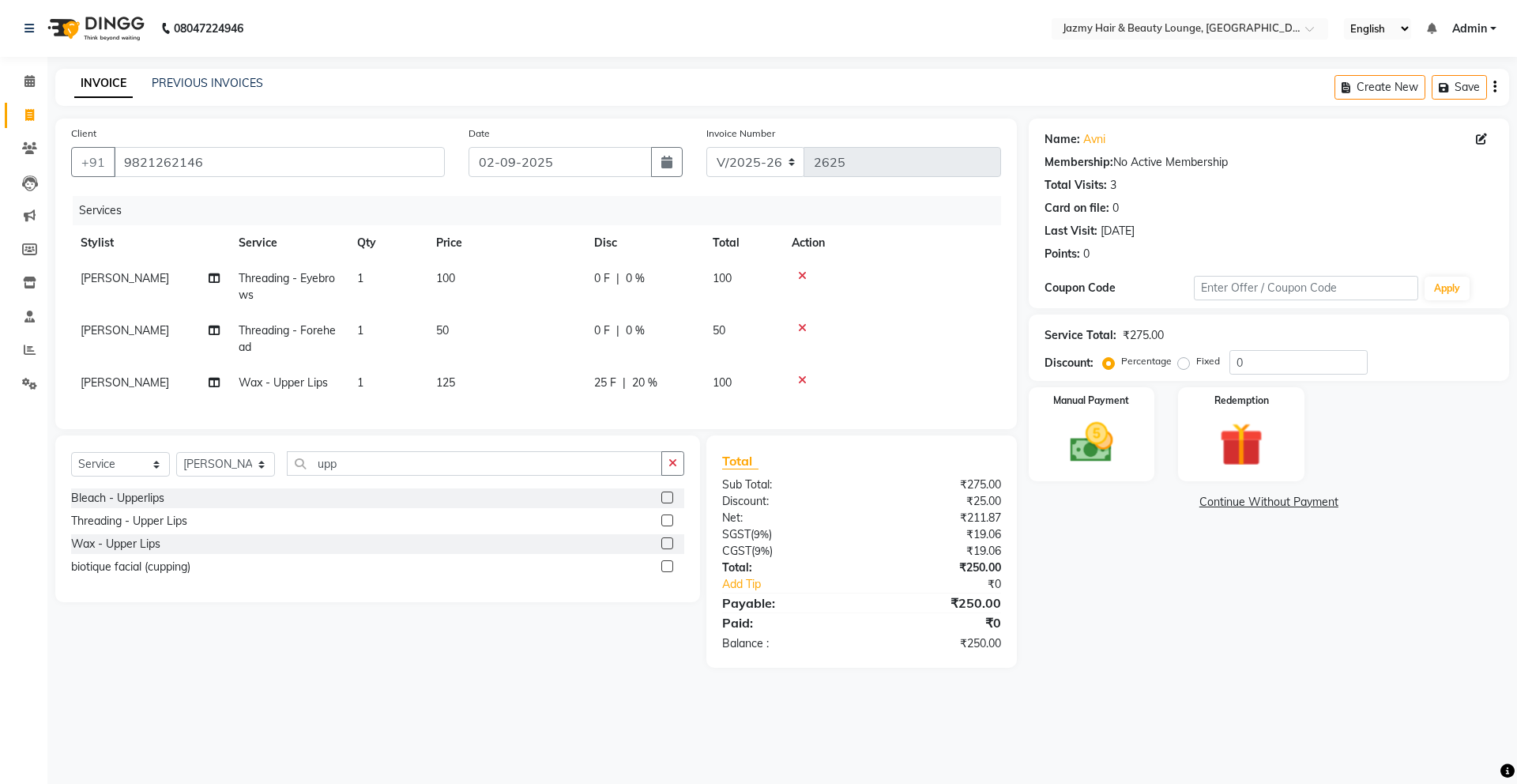
click at [1091, 564] on div "Name: Avni Membership: No Active Membership Total Visits: 3 Card on file: 0 Las…" at bounding box center [1275, 393] width 492 height 549
click at [1109, 450] on img at bounding box center [1092, 442] width 73 height 52
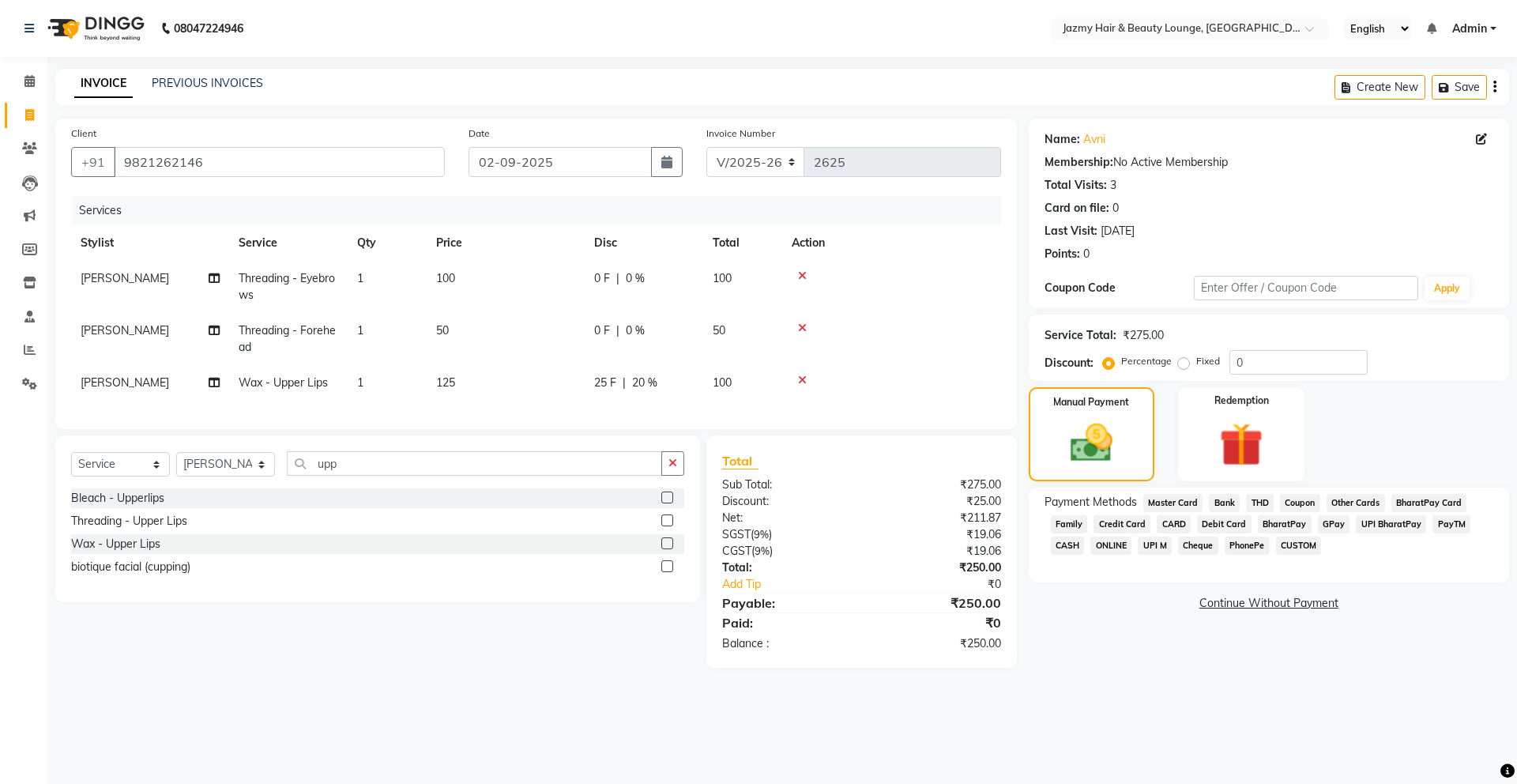
click at [1068, 548] on span "CASH" at bounding box center [1068, 545] width 34 height 18
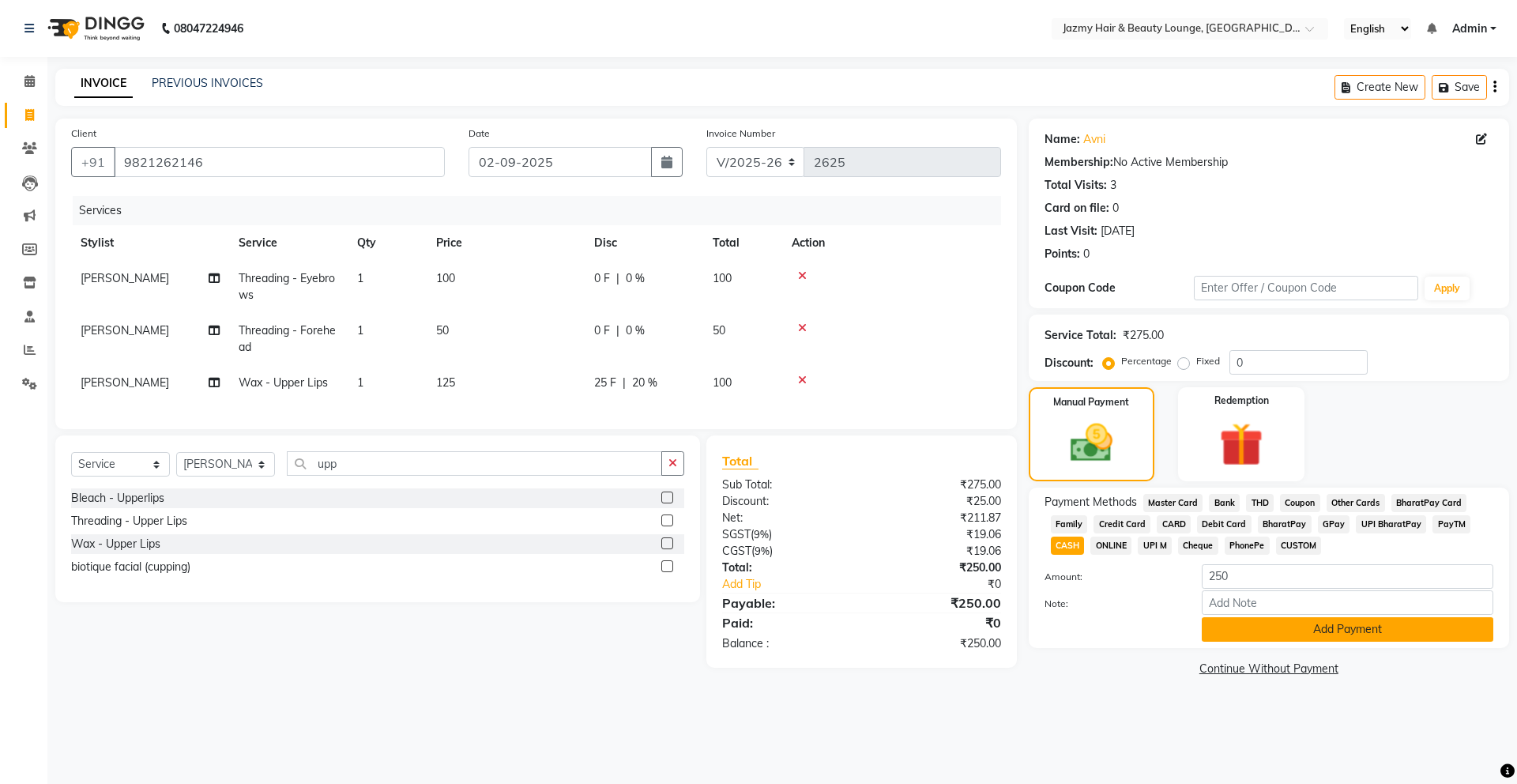
click at [1332, 634] on button "Add Payment" at bounding box center [1347, 629] width 292 height 24
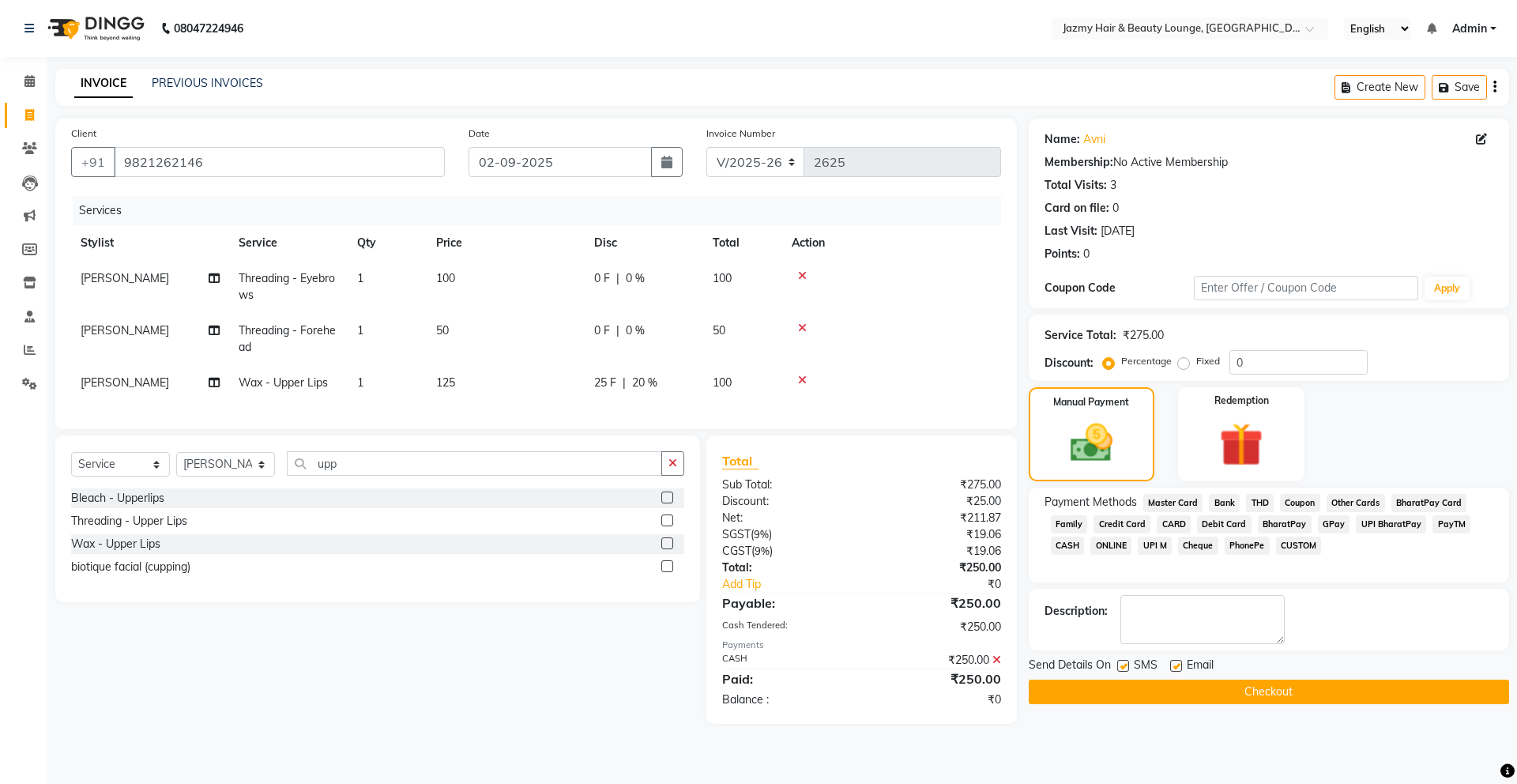
click at [1348, 683] on button "Checkout" at bounding box center [1269, 691] width 481 height 24
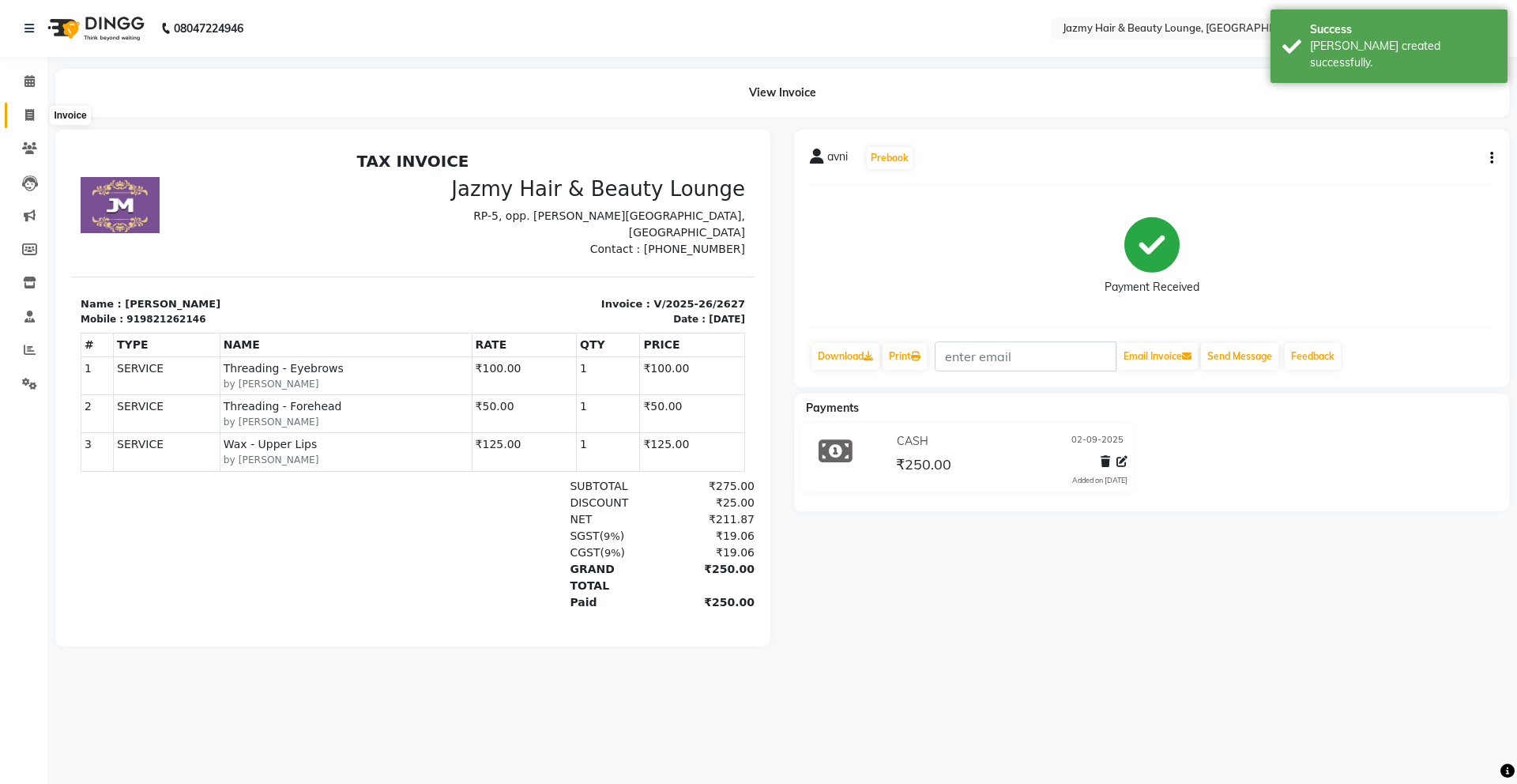
click at [29, 116] on icon at bounding box center [29, 115] width 8 height 12
select select "service"
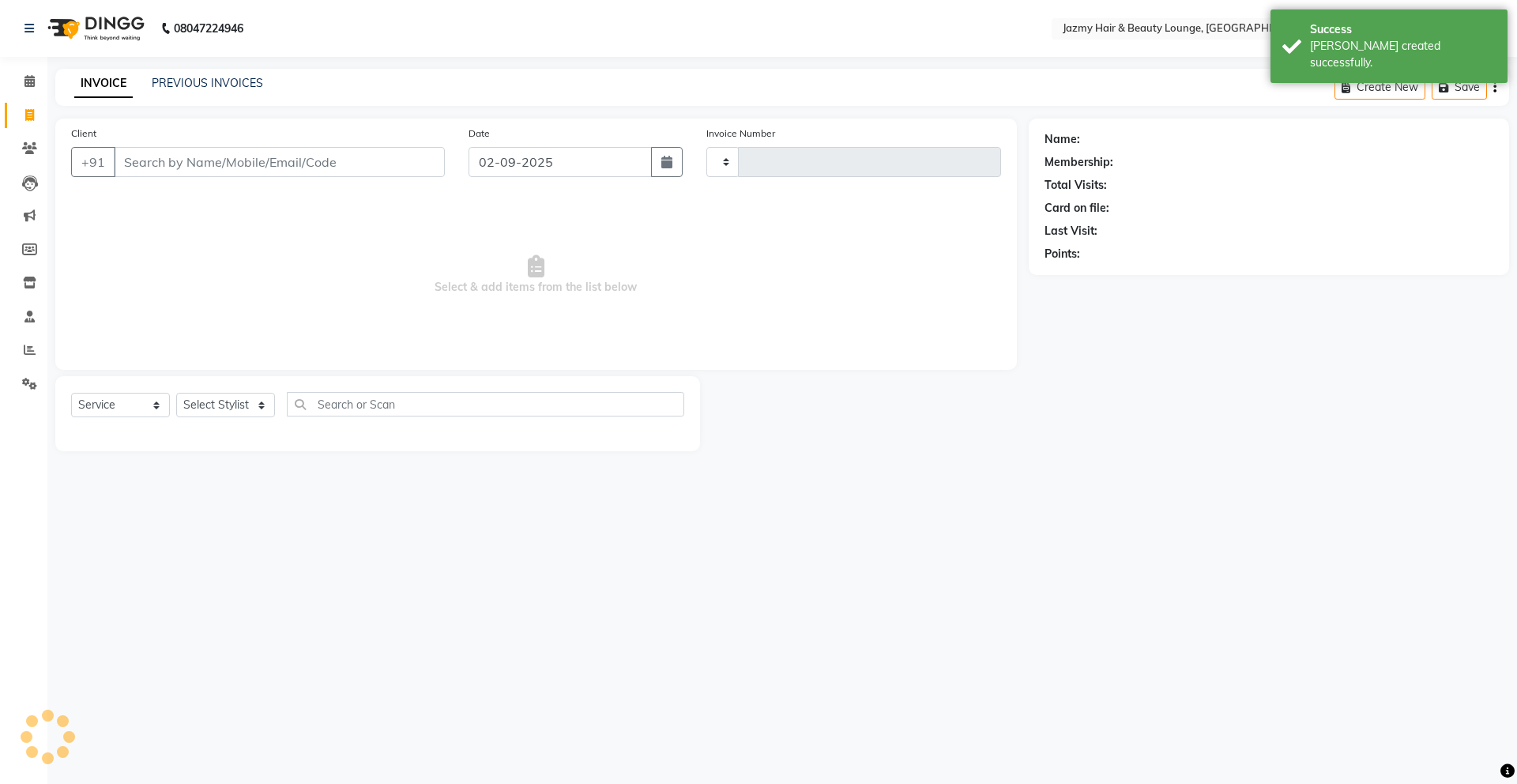
type input "2628"
select select "759"
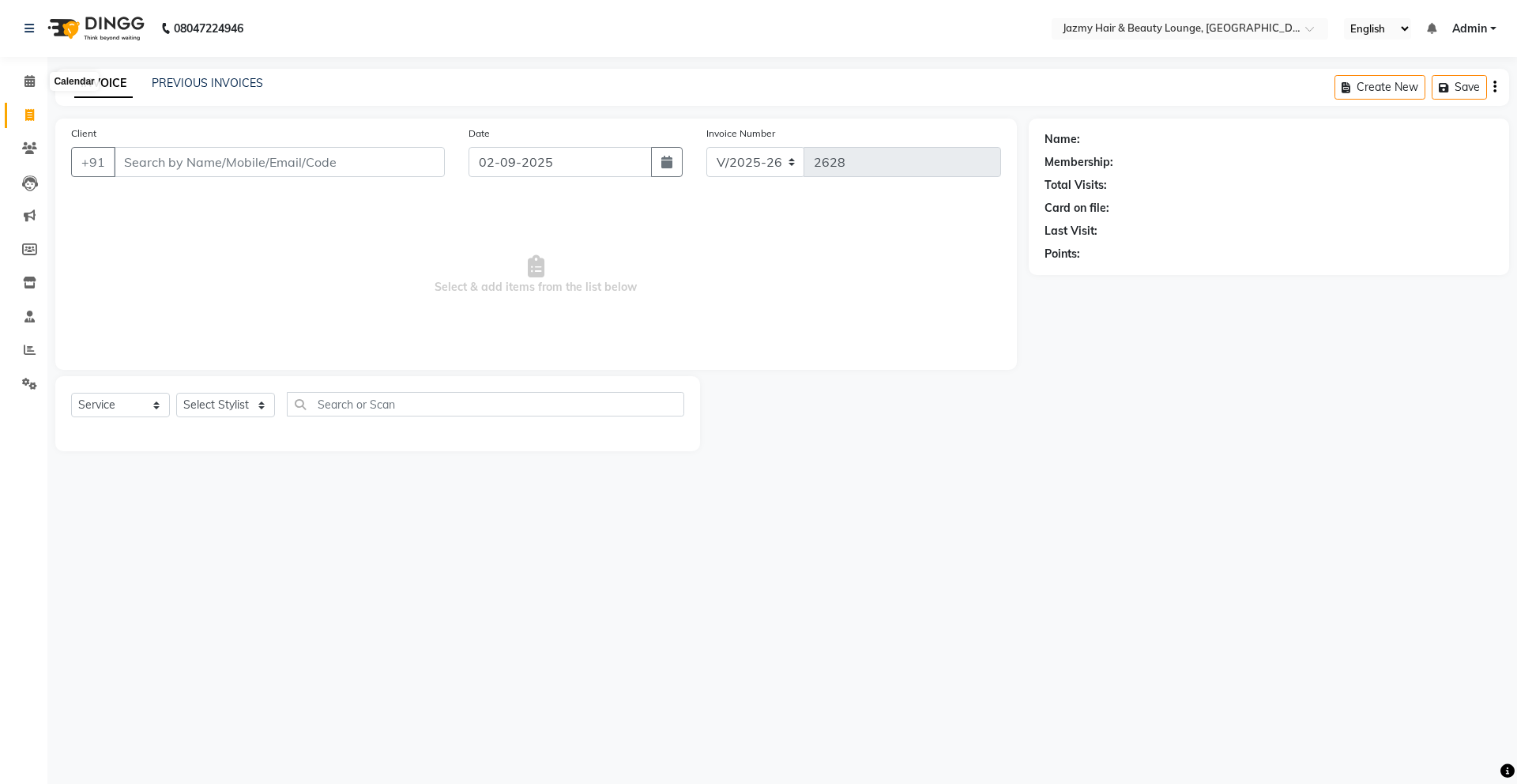
select select "759"
select select "service"
click at [34, 87] on span at bounding box center [29, 81] width 27 height 18
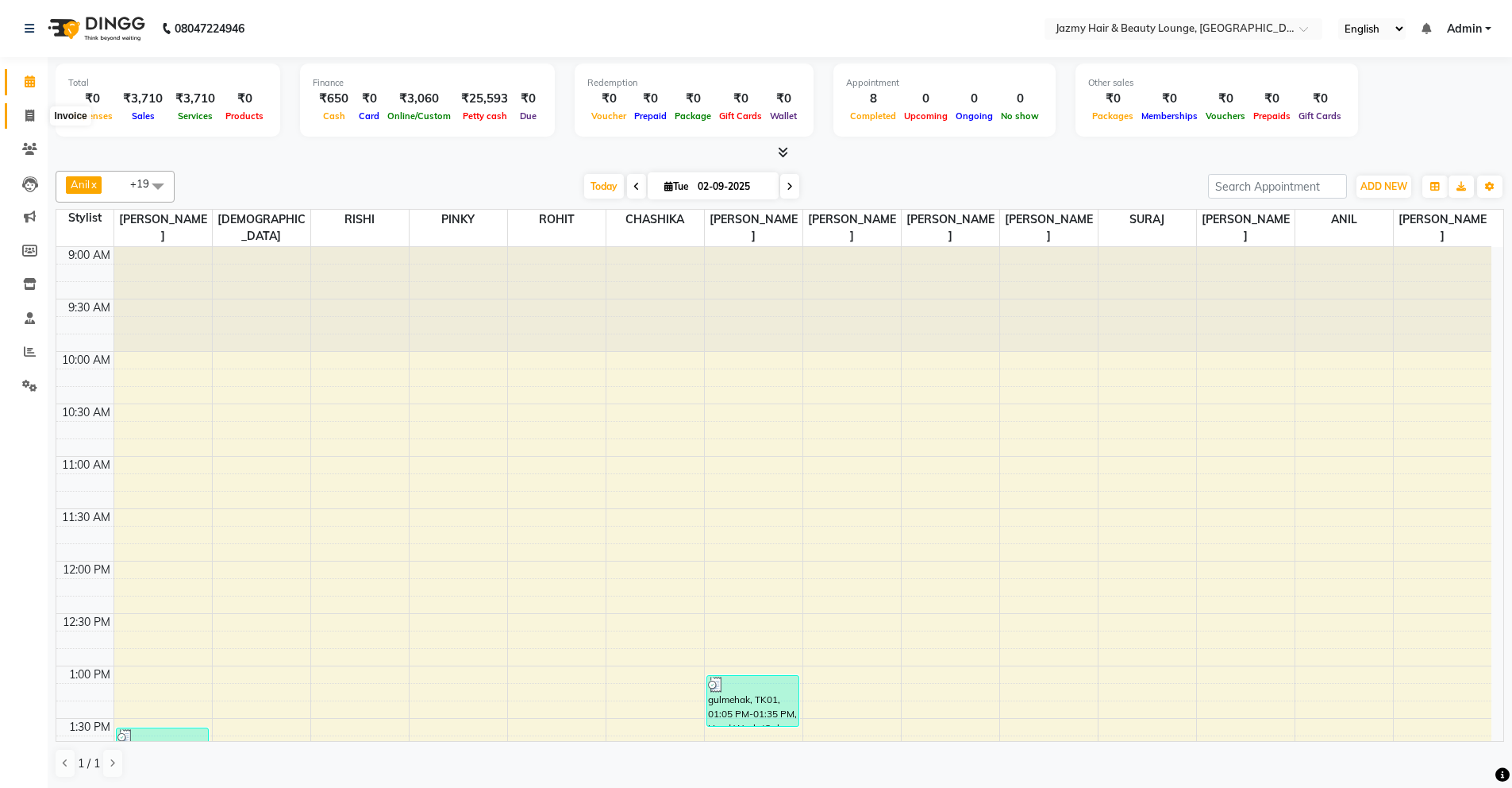
click at [28, 122] on span at bounding box center [29, 116] width 28 height 18
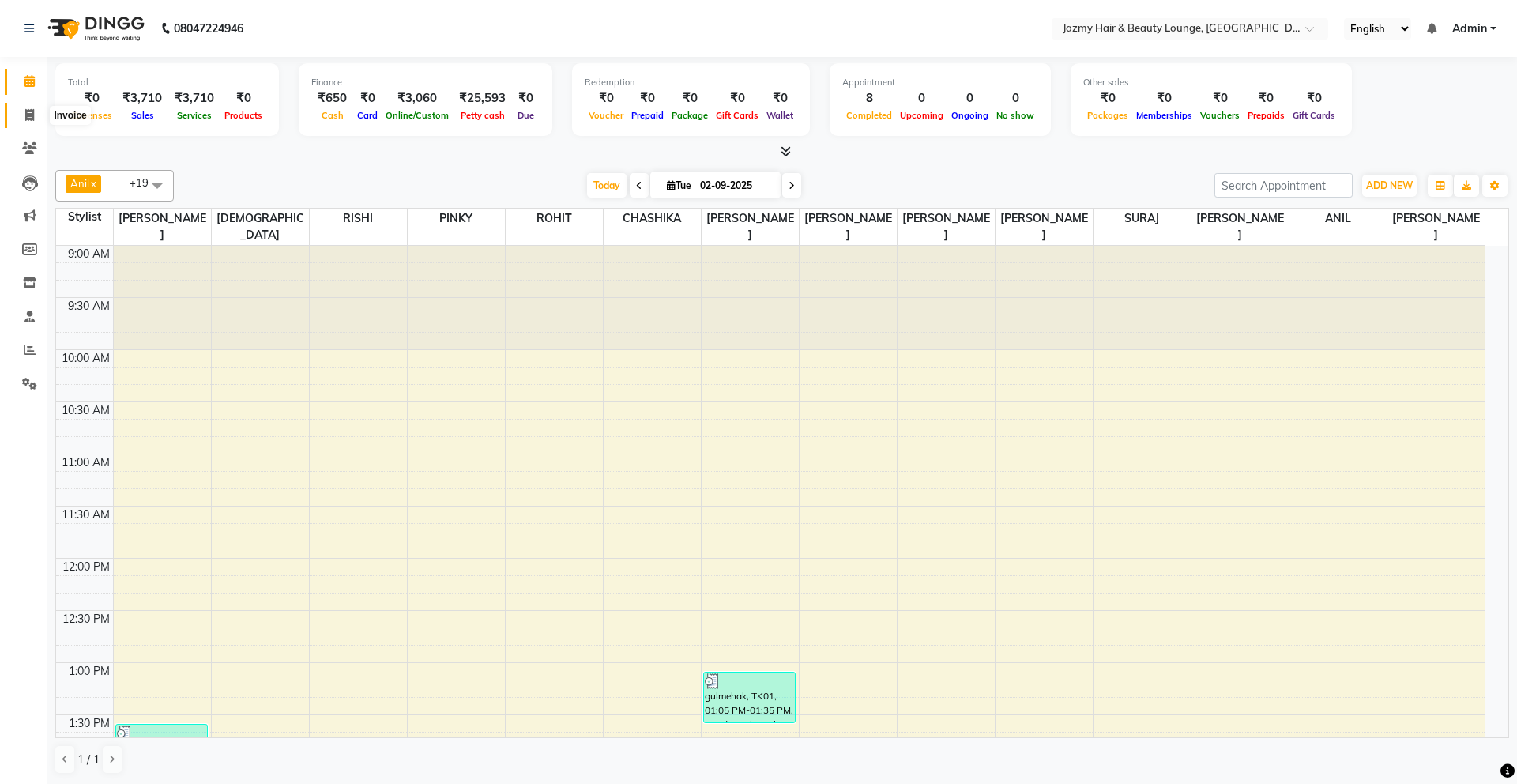
select select "759"
select select "service"
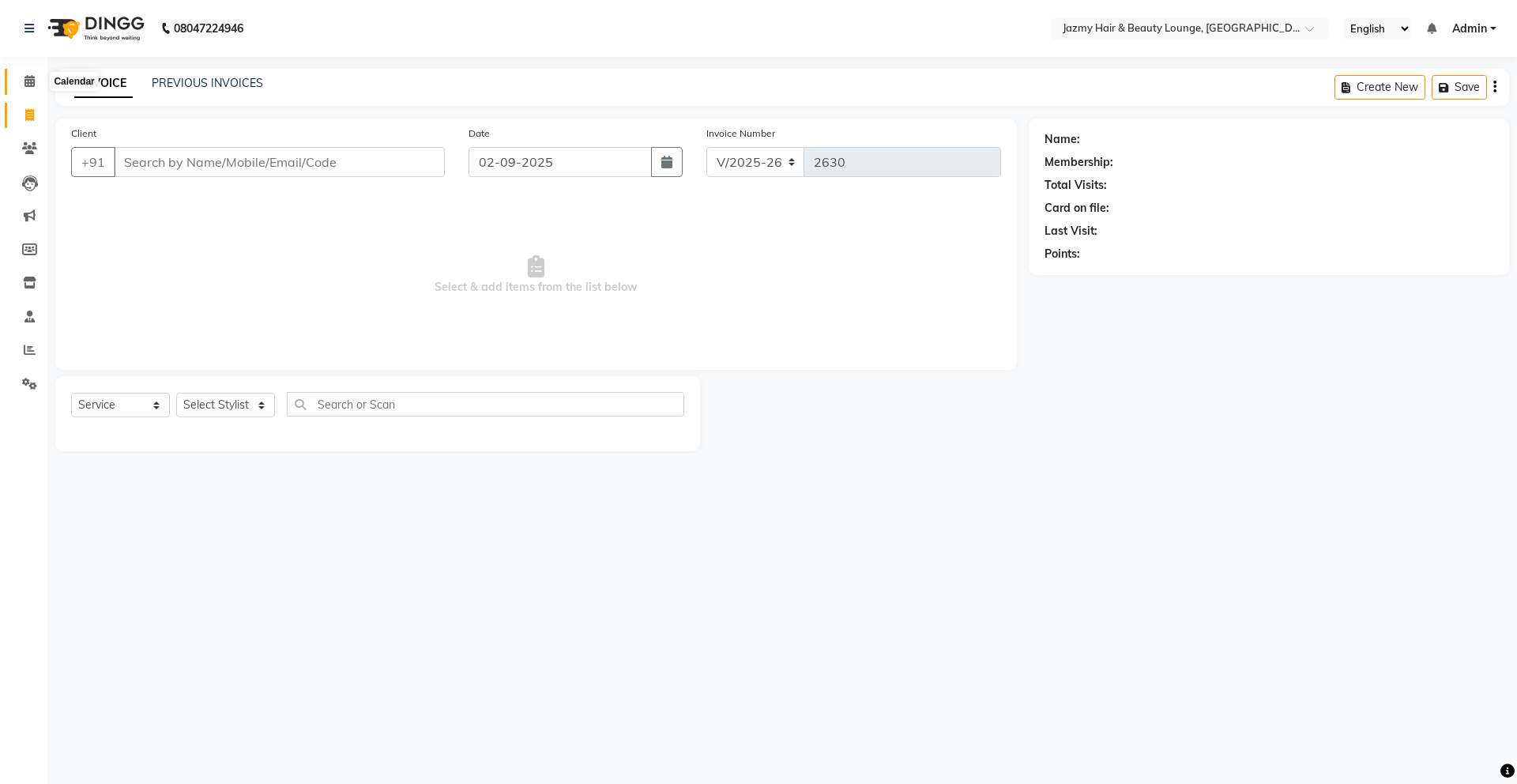
click at [31, 76] on icon at bounding box center [29, 81] width 10 height 12
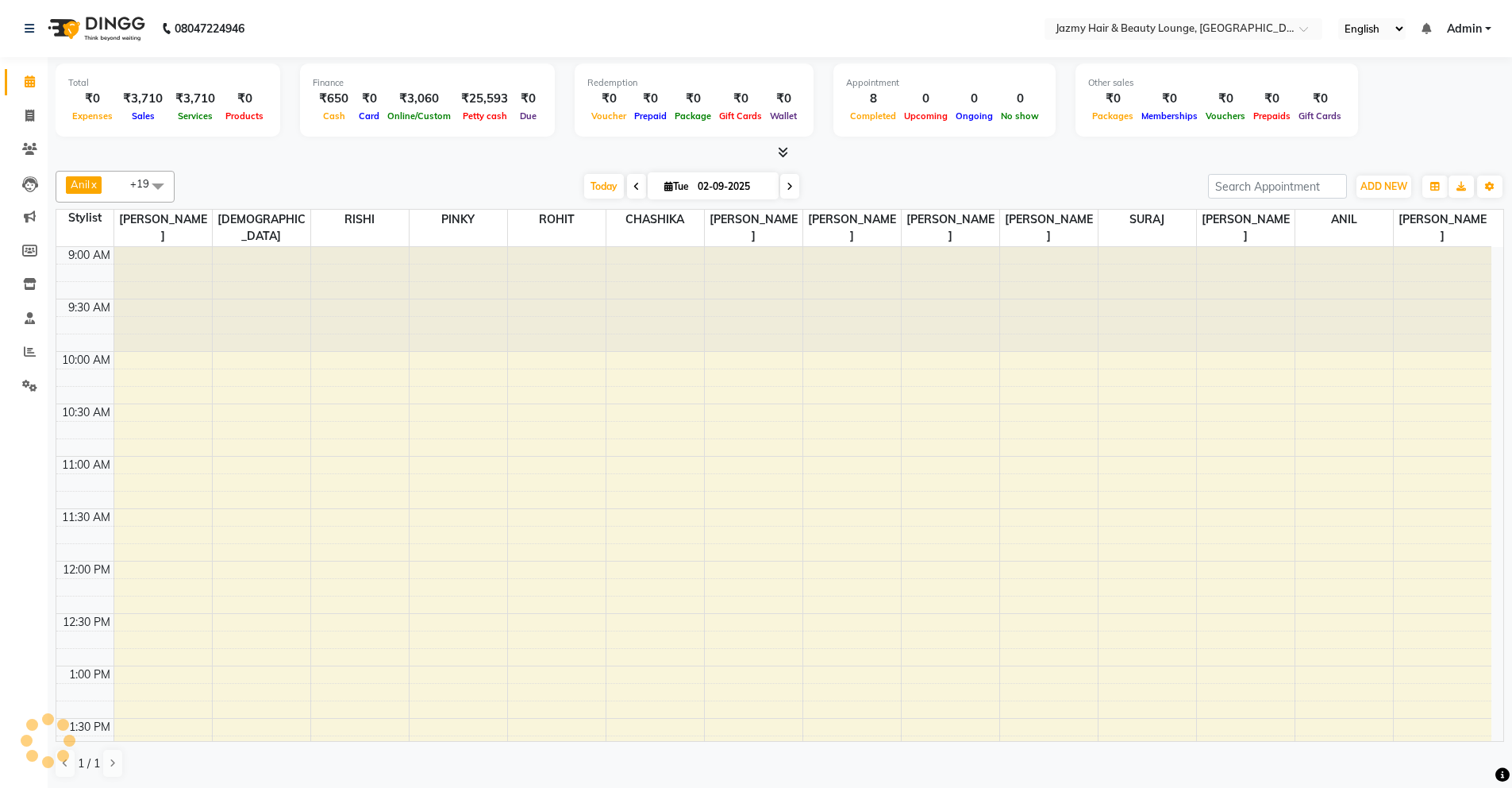
scroll to position [716, 0]
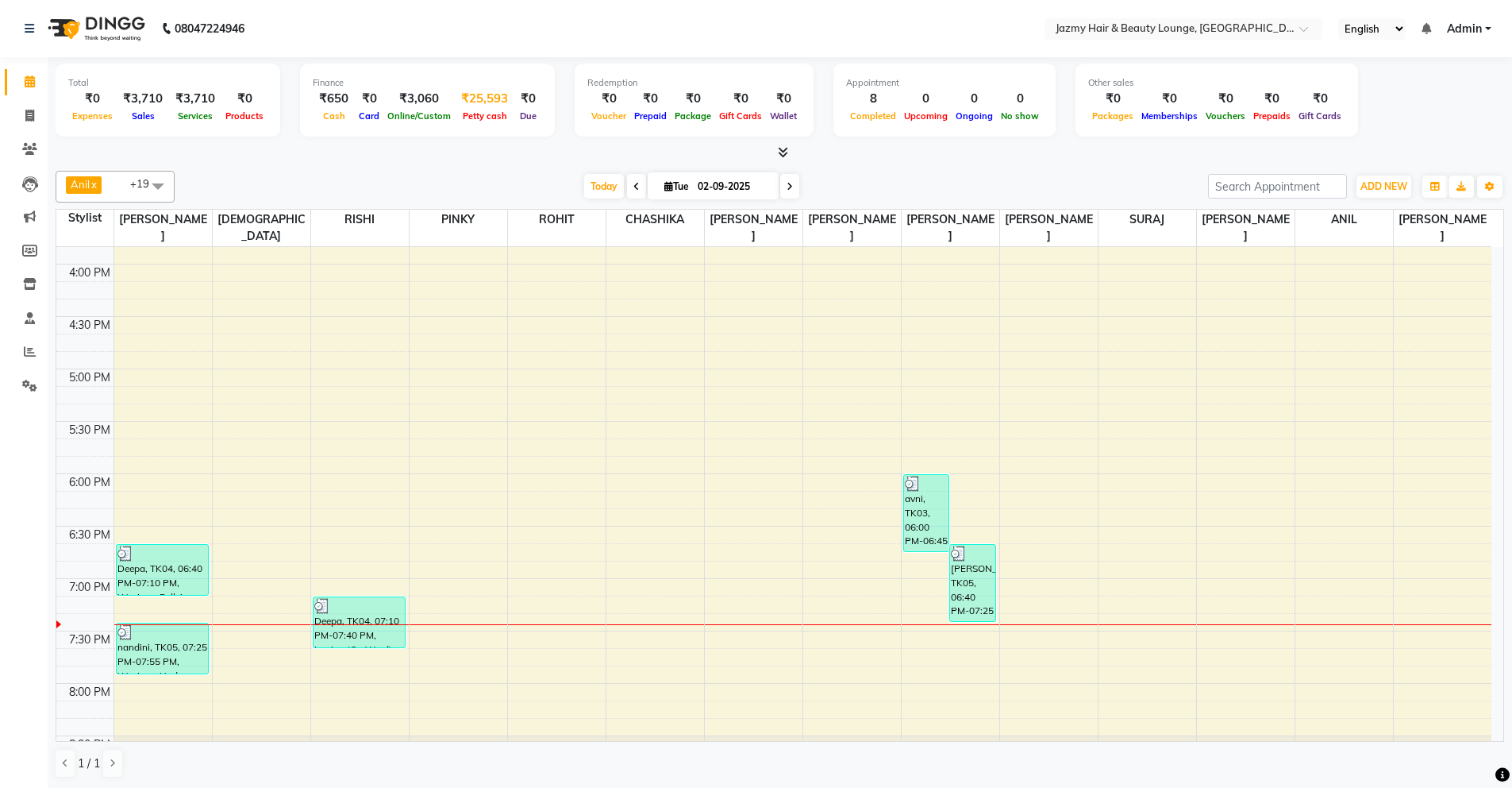
click at [474, 112] on span "Petty cash" at bounding box center [485, 115] width 53 height 11
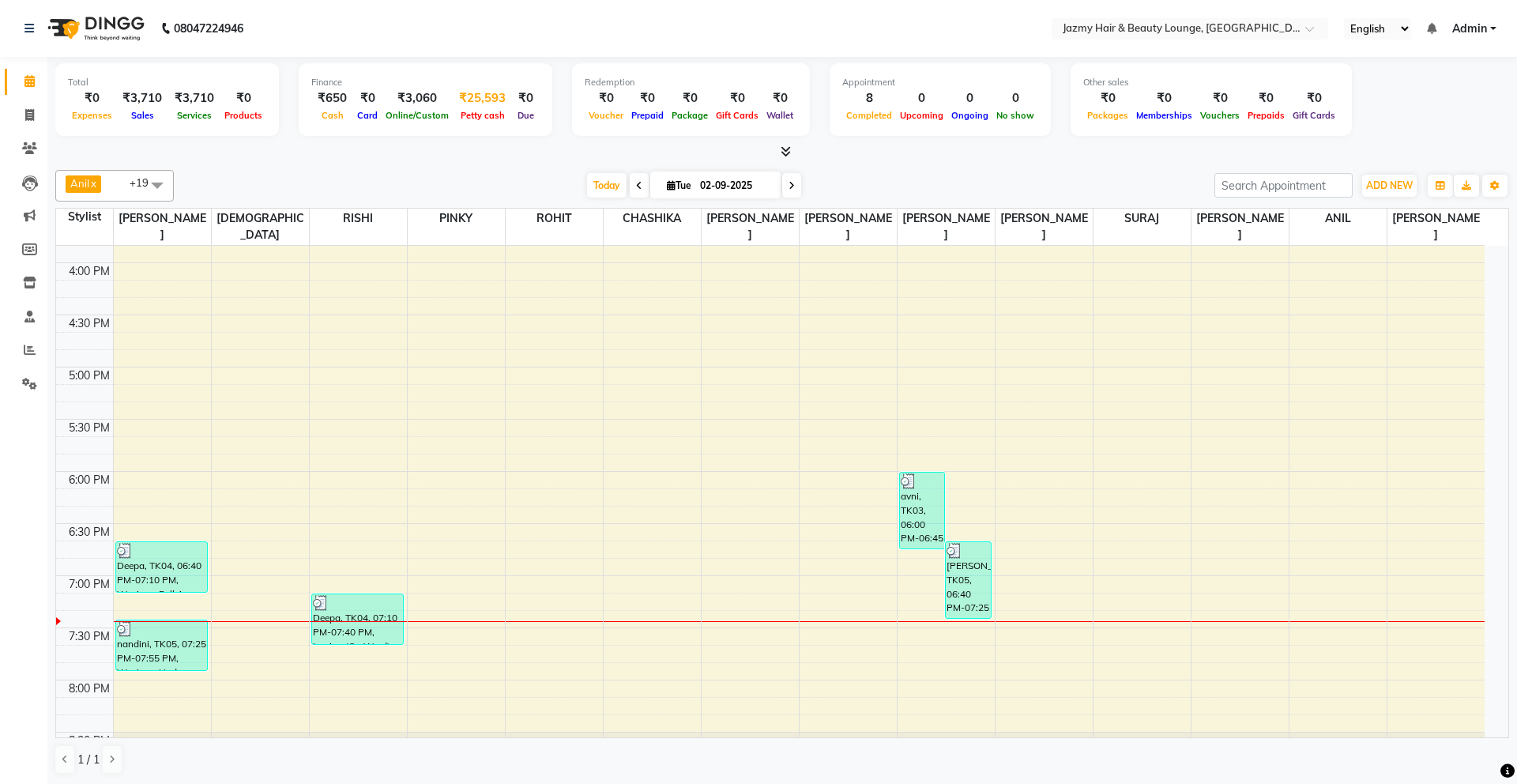
select select "2354"
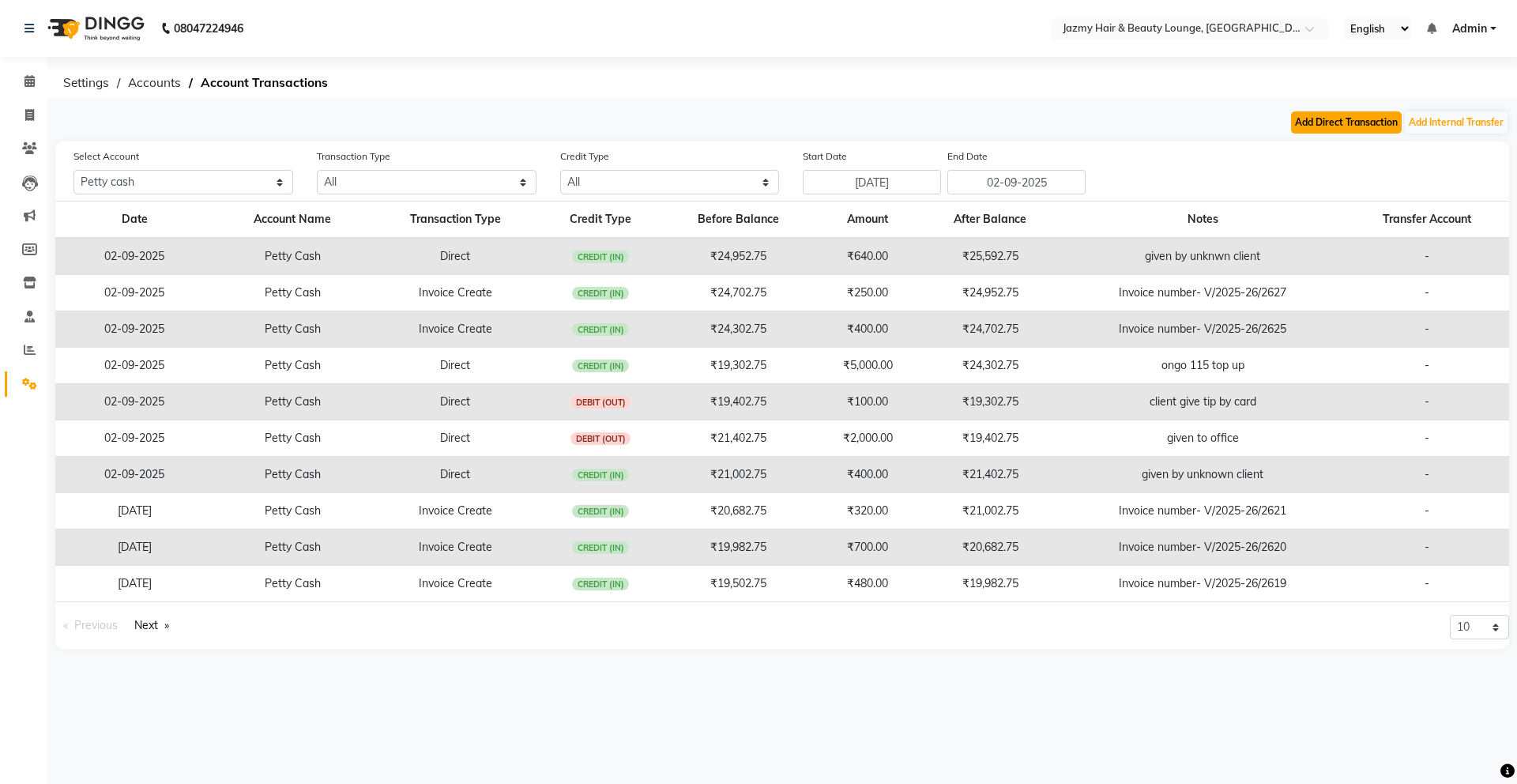
click at [1329, 123] on button "Add Direct Transaction" at bounding box center [1347, 122] width 111 height 22
select select "direct"
select select "2354"
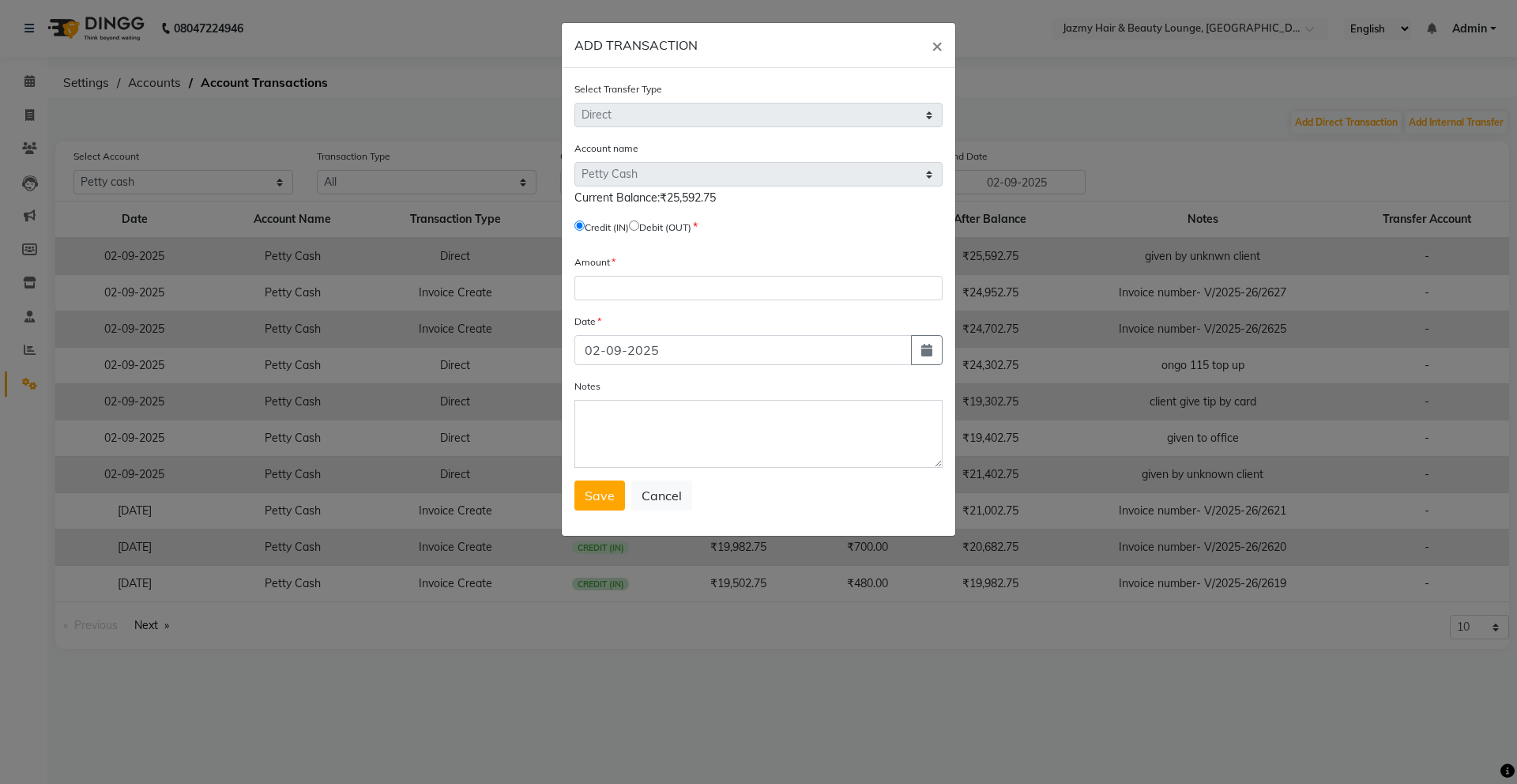
click at [640, 224] on input "radio" at bounding box center [634, 225] width 10 height 10
radio input "true"
click at [626, 284] on input "number" at bounding box center [758, 288] width 368 height 24
type input "7000"
click at [610, 432] on textarea "Notes" at bounding box center [758, 434] width 368 height 68
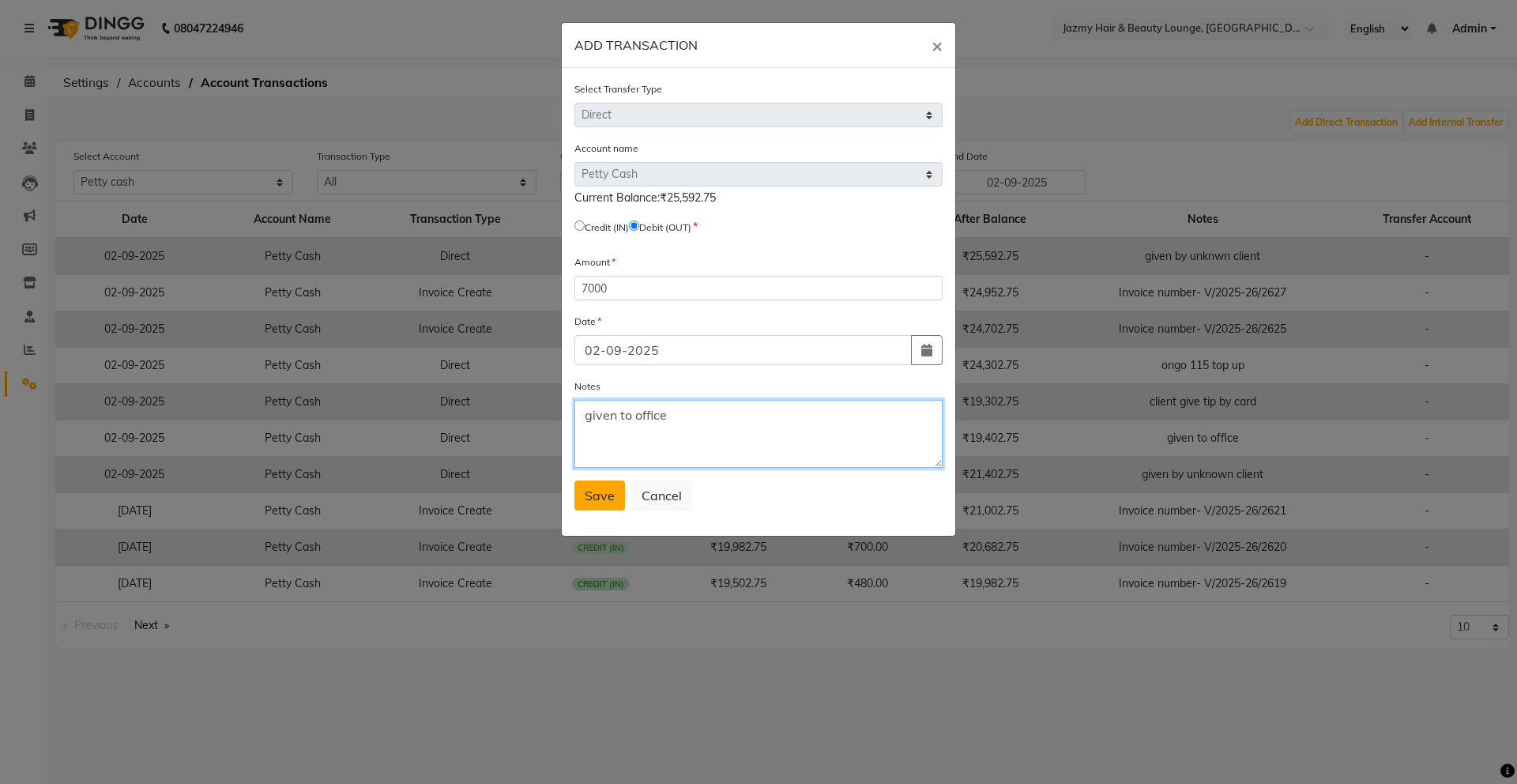
type textarea "given to office"
click at [585, 489] on span "Save" at bounding box center [600, 495] width 30 height 16
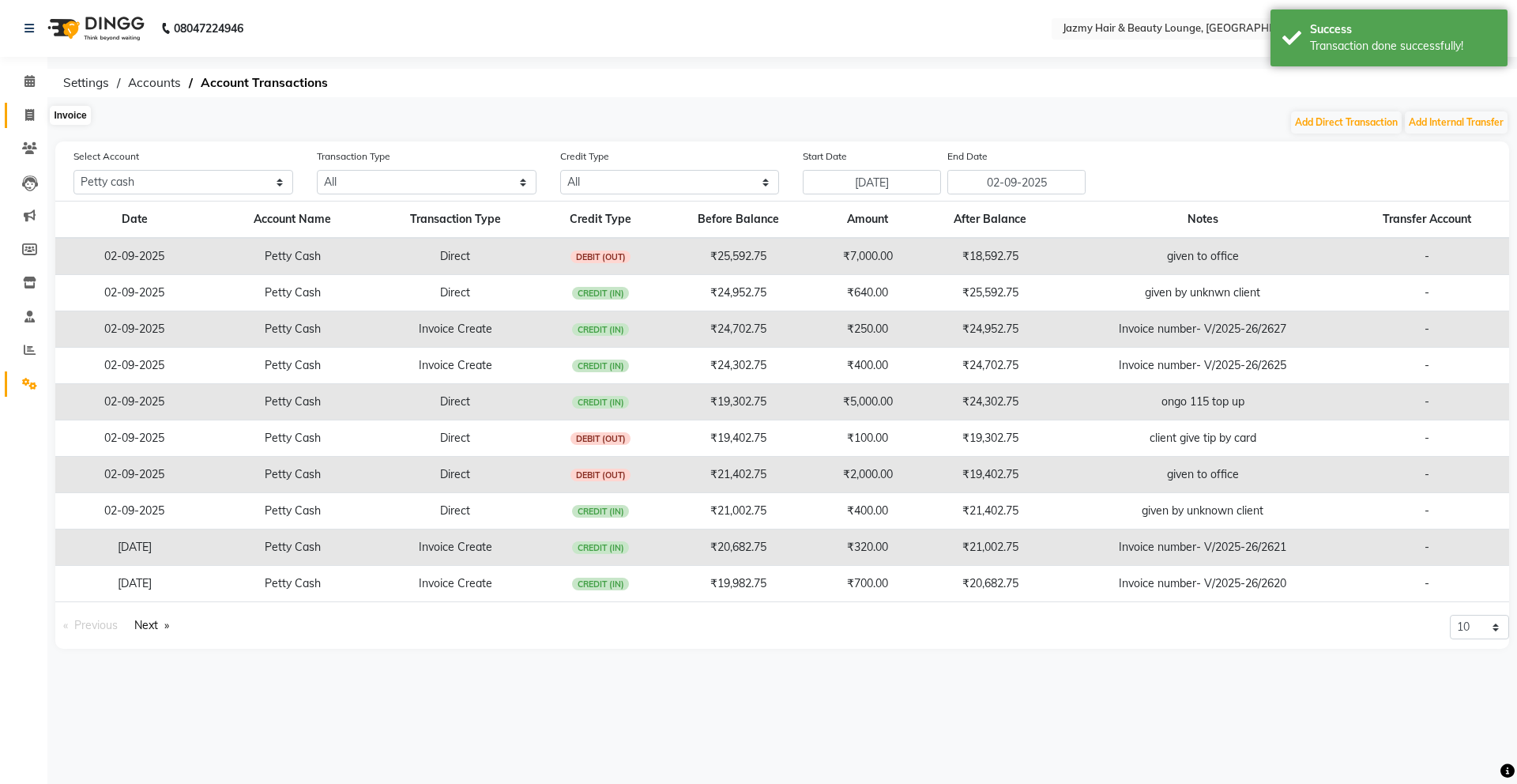
click at [38, 116] on span at bounding box center [29, 116] width 27 height 18
select select "service"
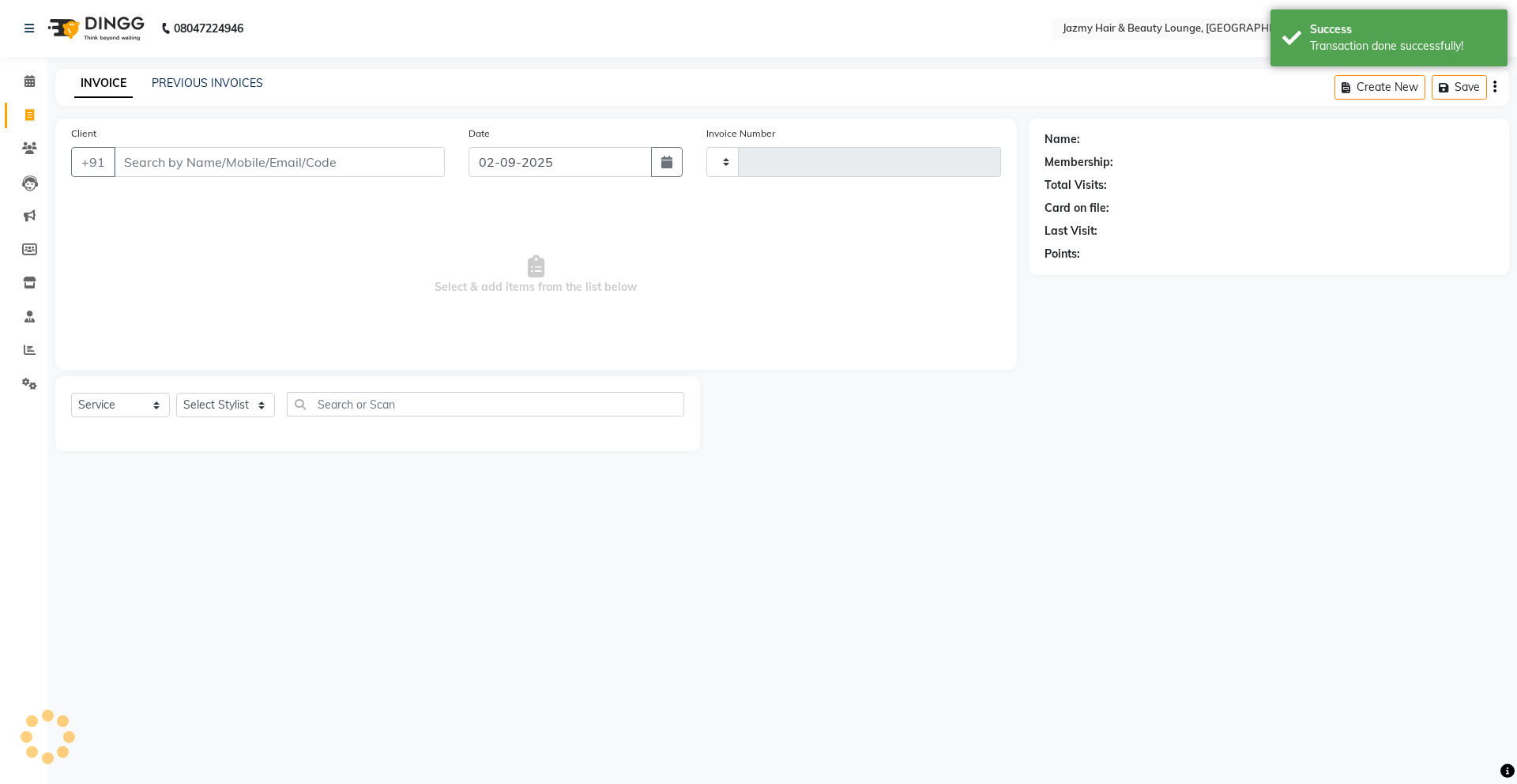
type input "2630"
select select "759"
click at [24, 81] on icon at bounding box center [29, 81] width 10 height 12
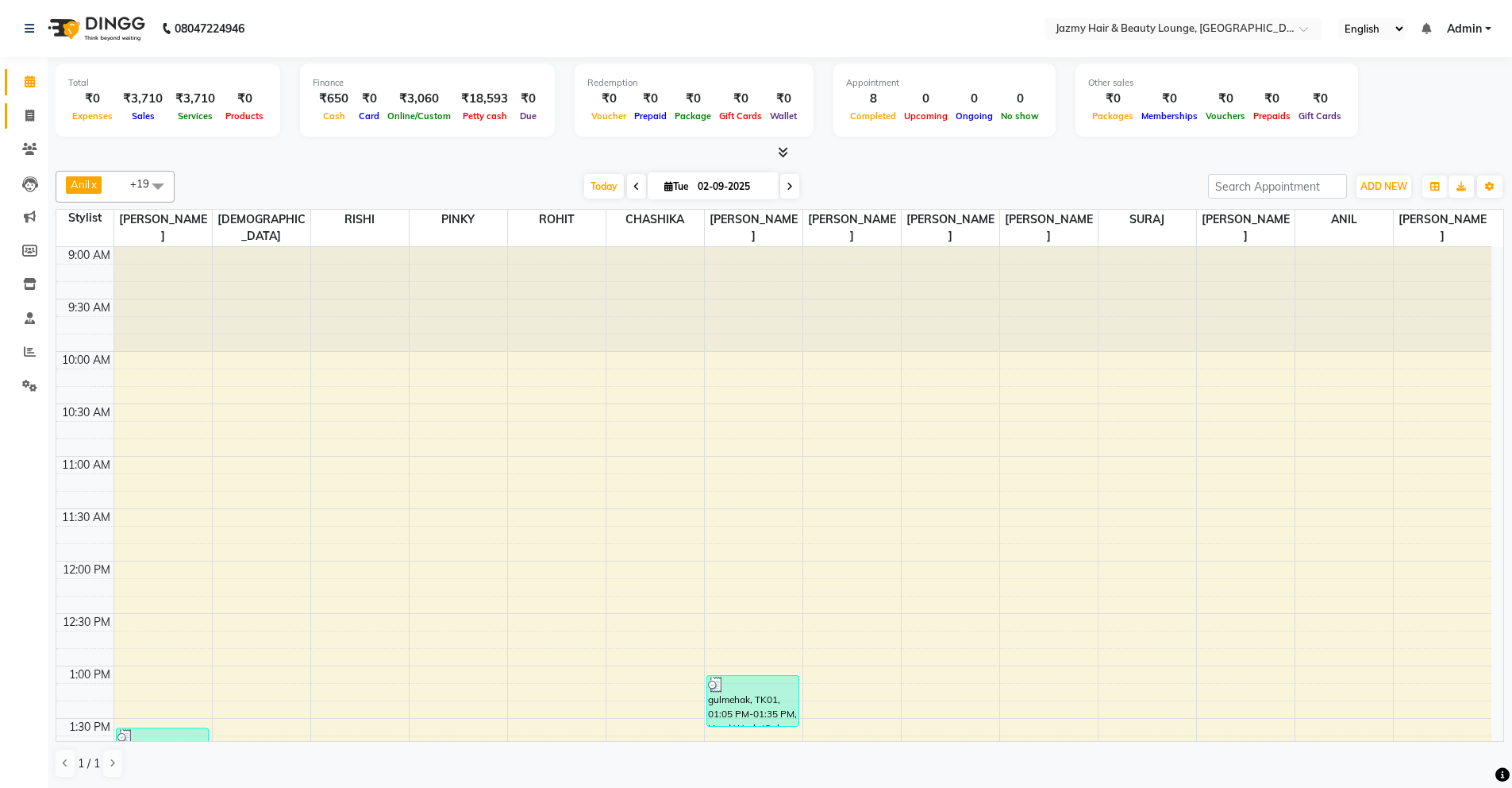
click at [24, 104] on link "Invoice" at bounding box center [24, 116] width 38 height 26
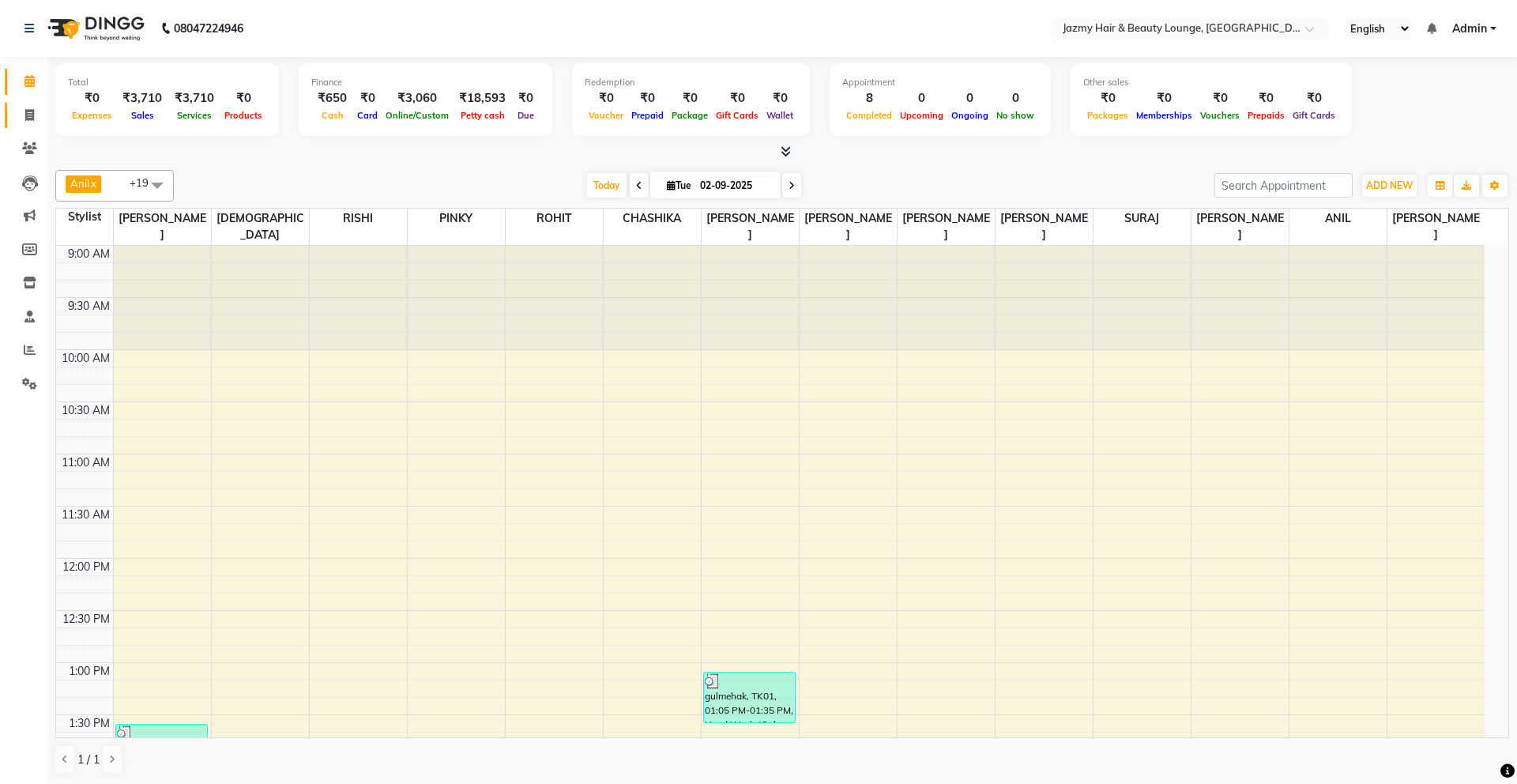
select select "759"
select select "service"
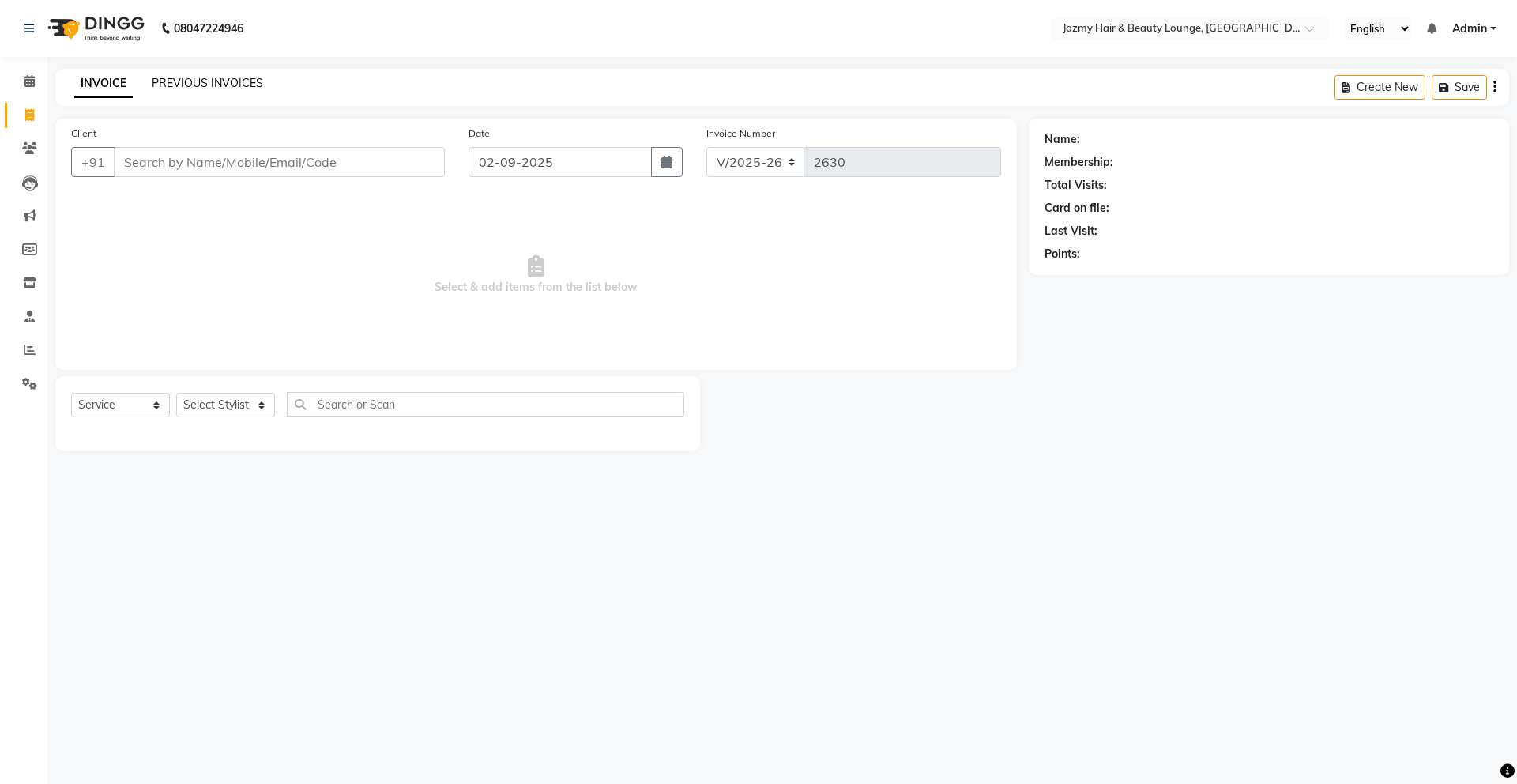
click at [183, 83] on link "PREVIOUS INVOICES" at bounding box center [207, 82] width 111 height 14
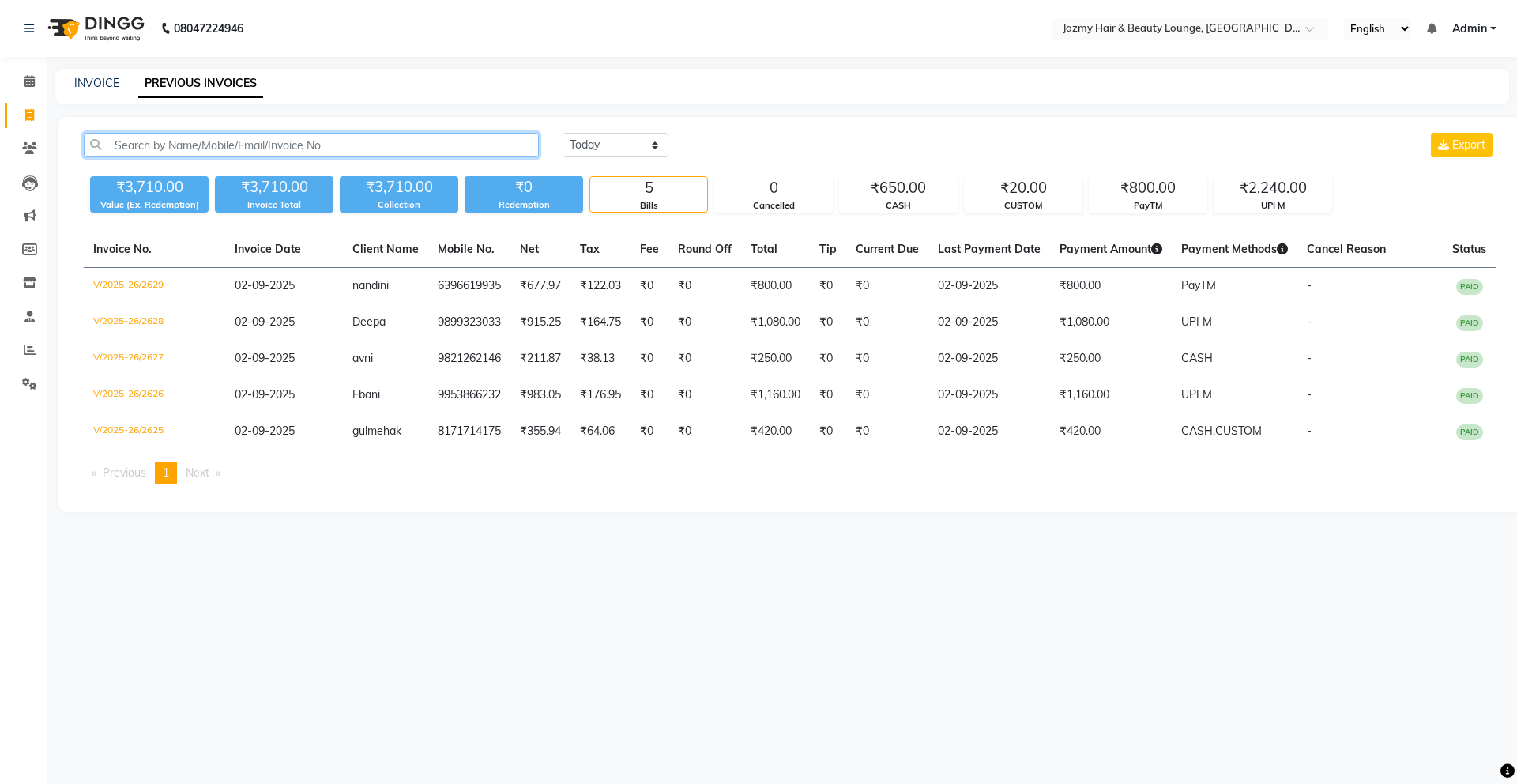
click at [213, 144] on input "text" at bounding box center [311, 145] width 455 height 24
click at [110, 83] on link "INVOICE" at bounding box center [96, 82] width 45 height 14
select select "service"
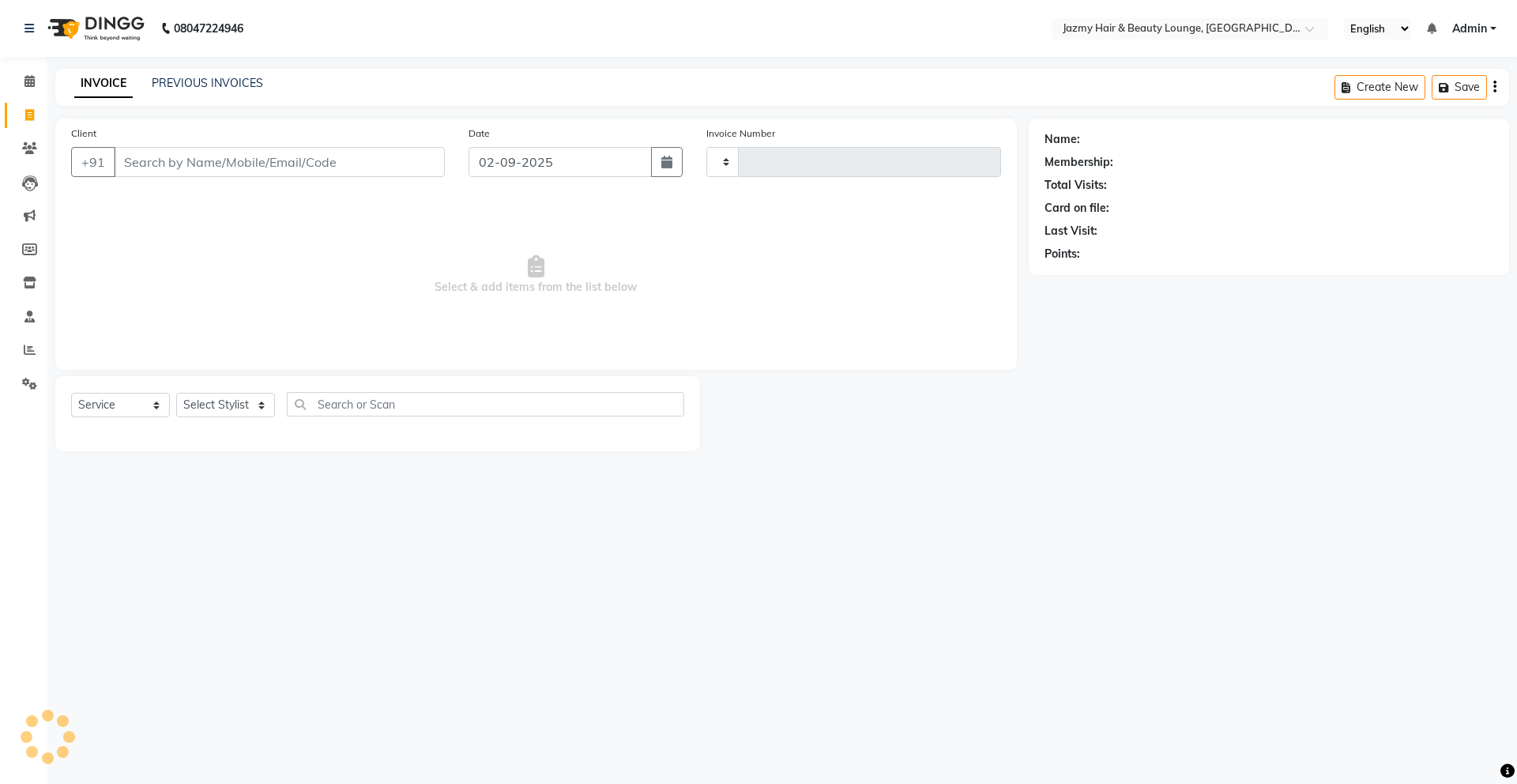
type input "2630"
select select "759"
click at [168, 165] on input "Client" at bounding box center [279, 162] width 331 height 30
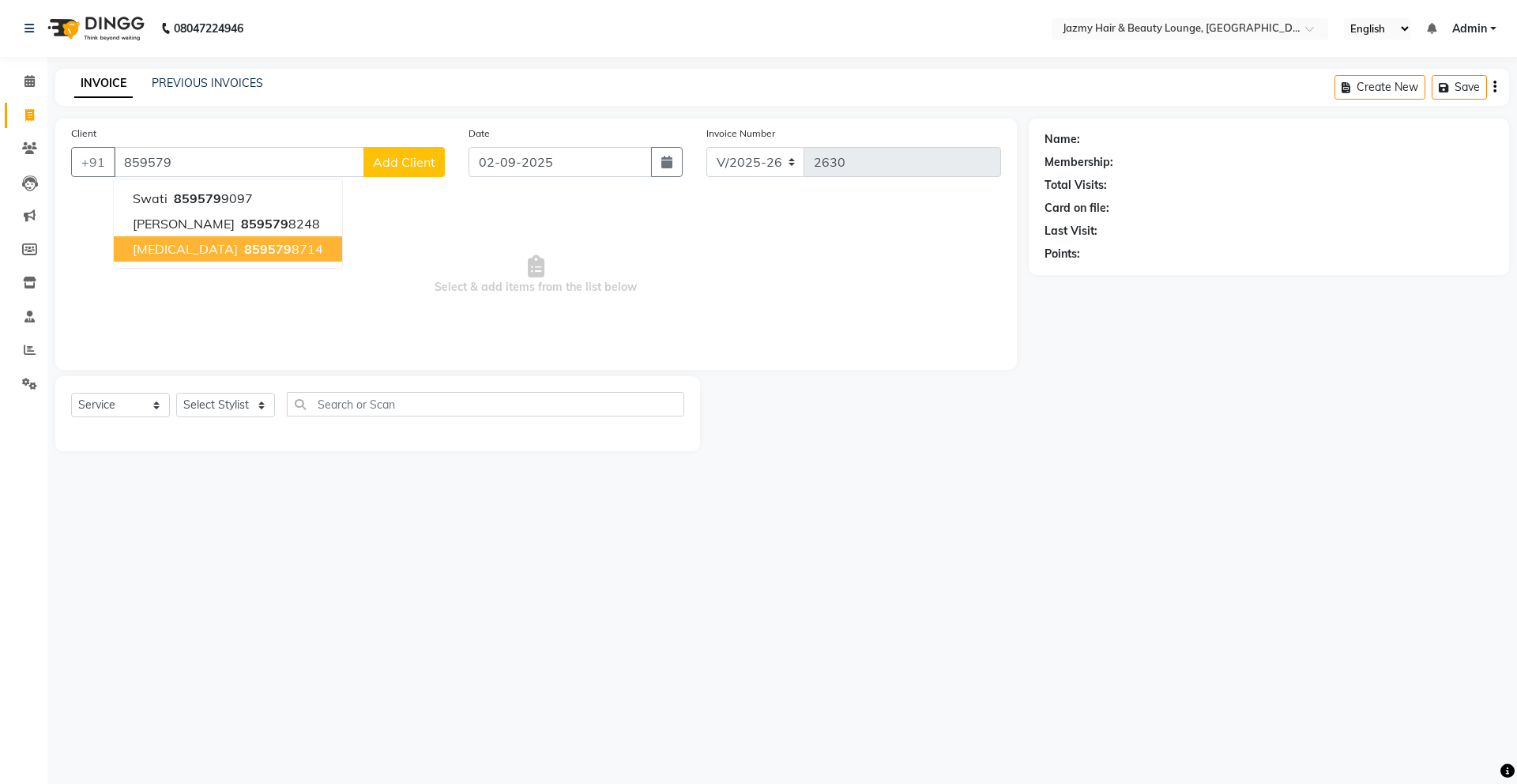
click at [252, 254] on button "Nikita 859579 8714" at bounding box center [228, 249] width 229 height 25
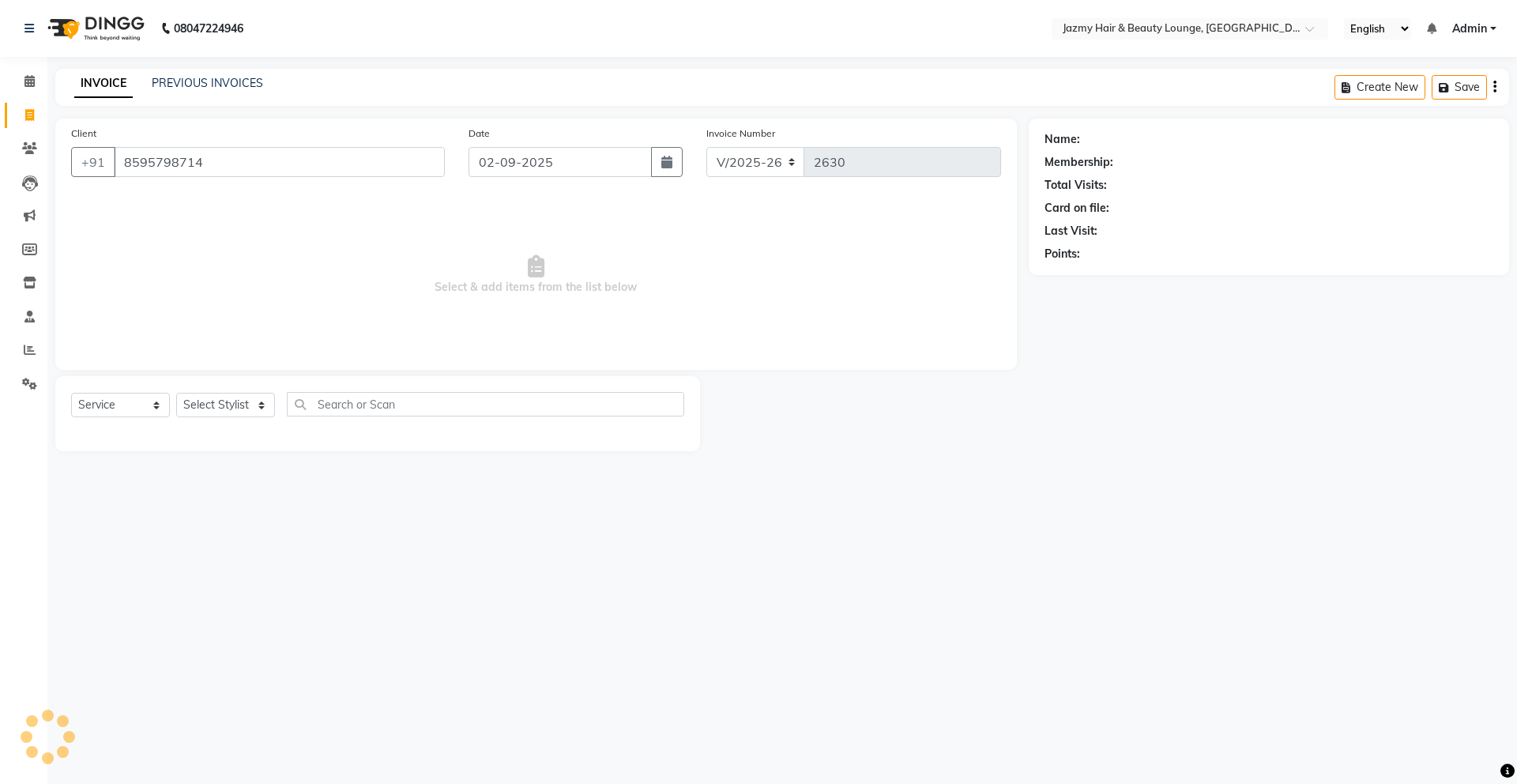
type input "8595798714"
click at [227, 406] on select "Select Stylist AMIT [PERSON_NAME] [PERSON_NAME] CHASHIKA [PERSON_NAME] [PERSON_…" at bounding box center [225, 404] width 99 height 24
select select "12167"
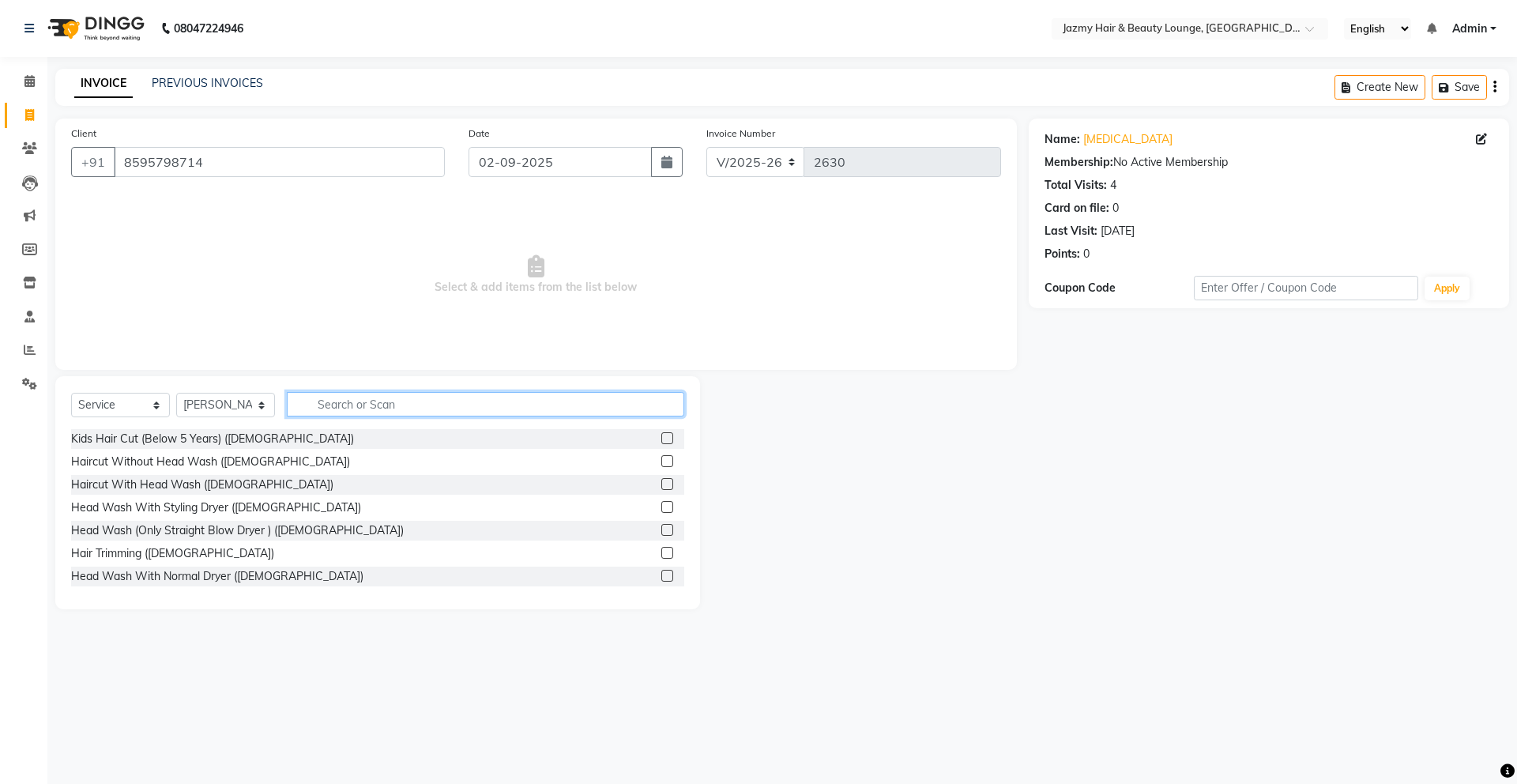
click at [333, 407] on input "text" at bounding box center [486, 403] width 398 height 24
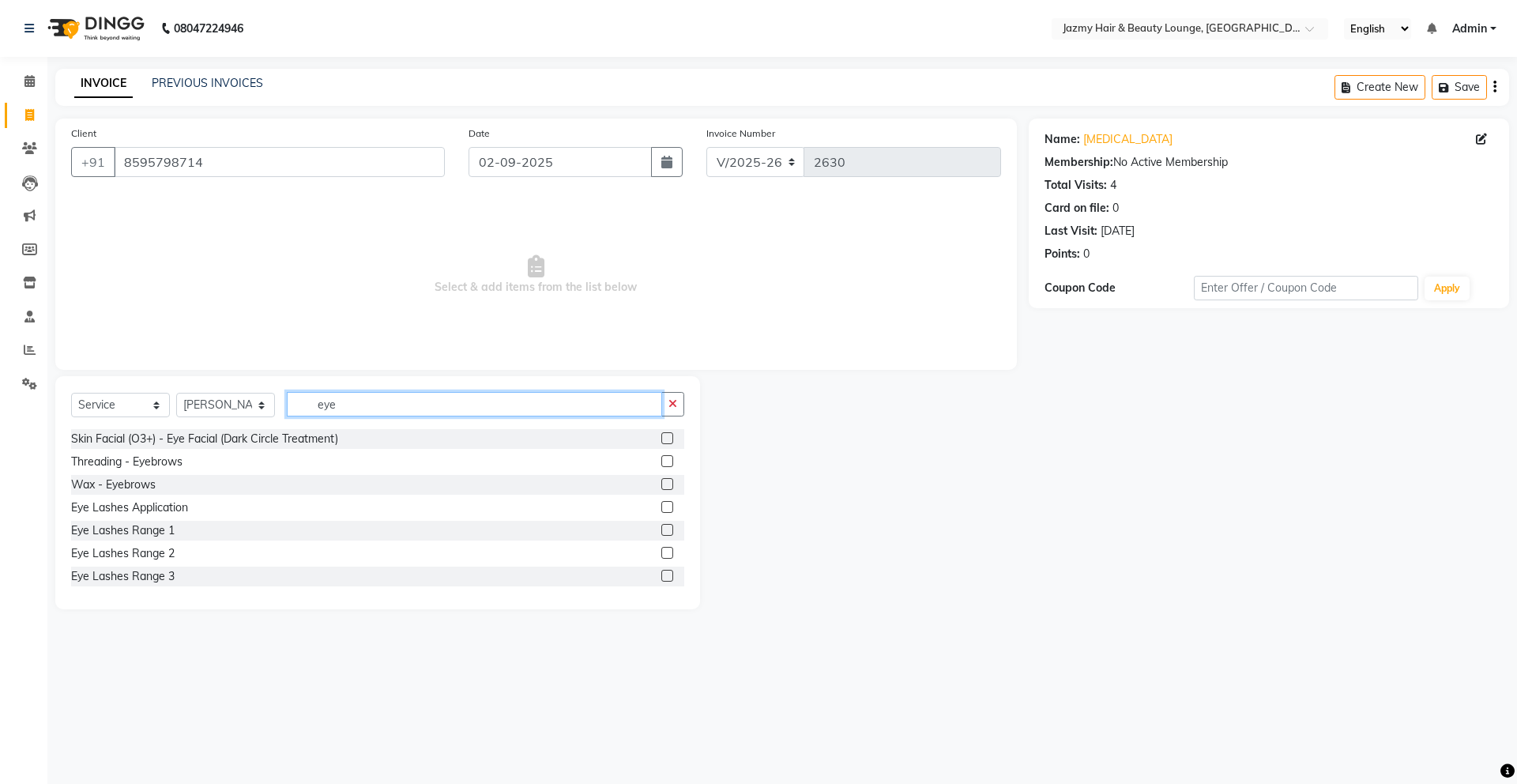
type input "eye"
click at [661, 461] on label at bounding box center [667, 461] width 12 height 12
click at [661, 461] on input "checkbox" at bounding box center [666, 461] width 10 height 10
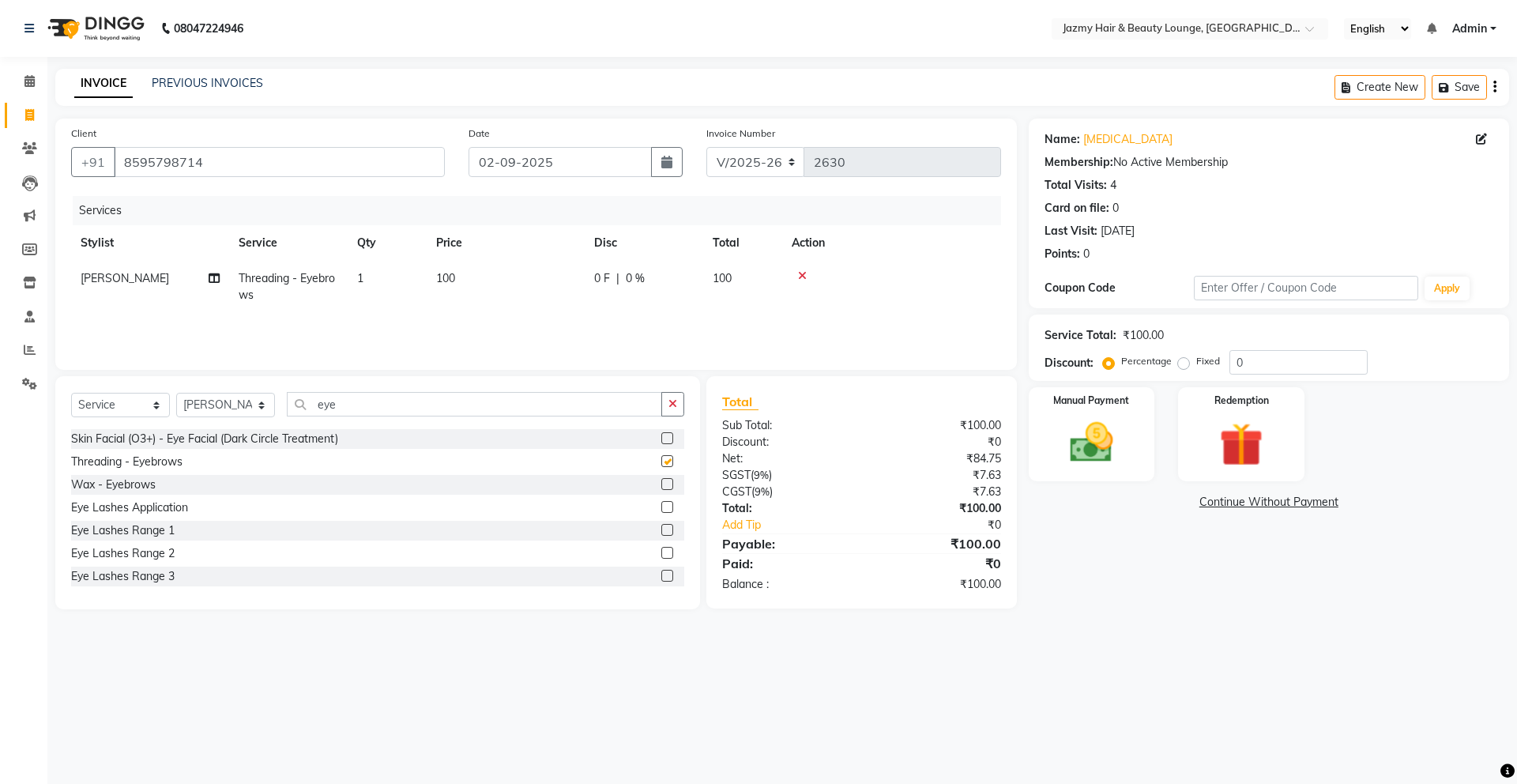
checkbox input "false"
click at [1133, 436] on div "Manual Payment" at bounding box center [1091, 434] width 131 height 97
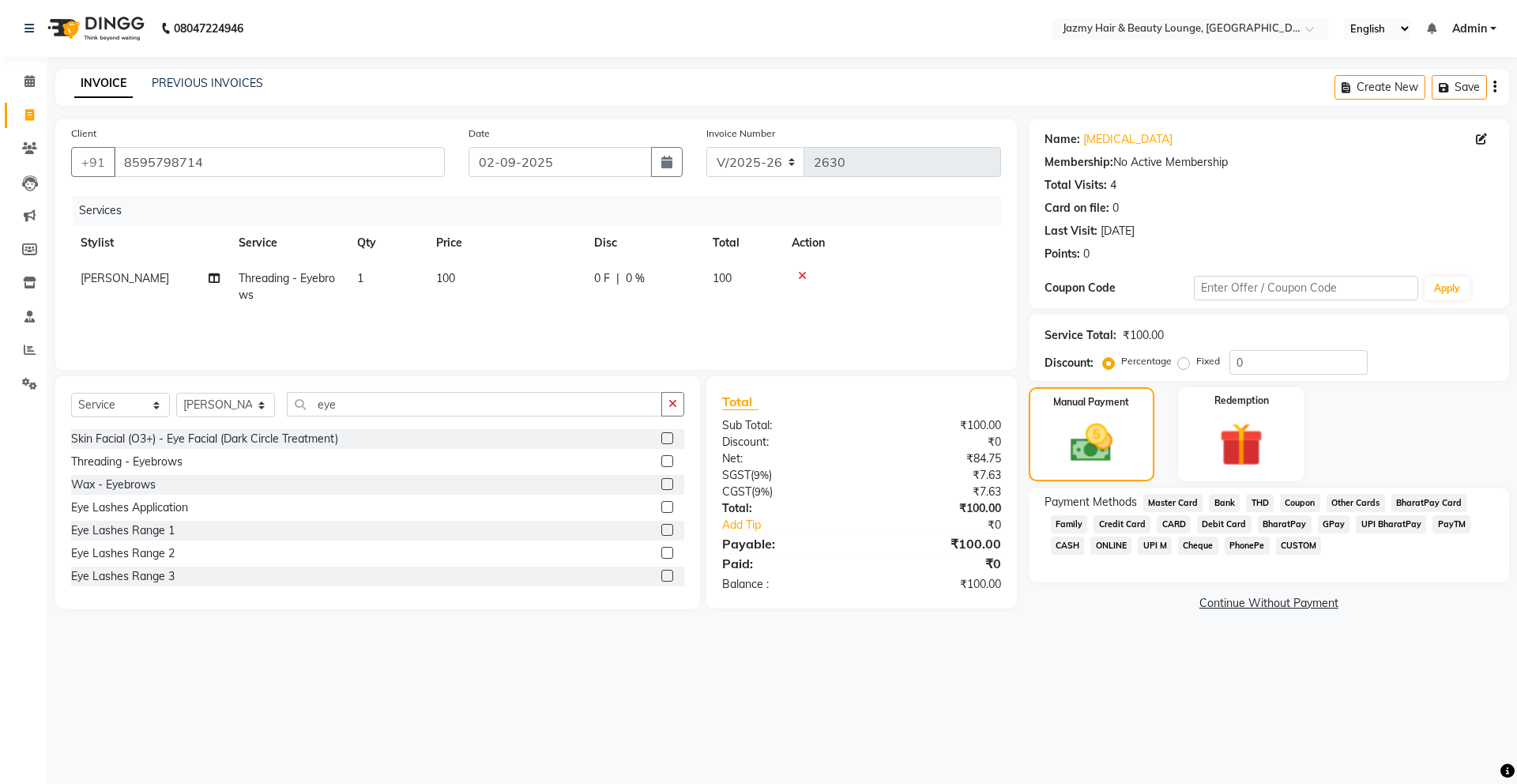
click at [1067, 546] on span "CASH" at bounding box center [1068, 545] width 34 height 18
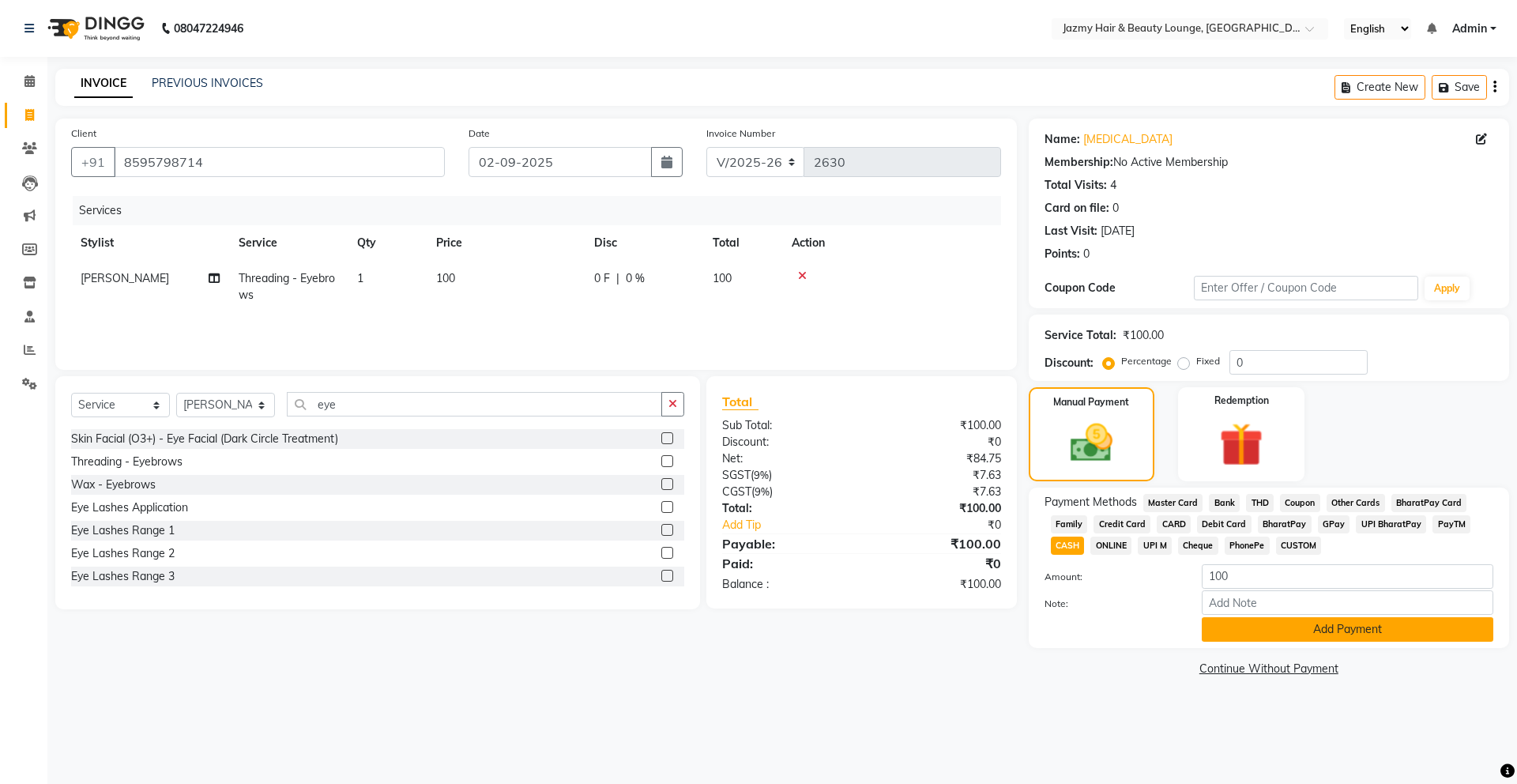
click at [1228, 621] on button "Add Payment" at bounding box center [1347, 629] width 292 height 24
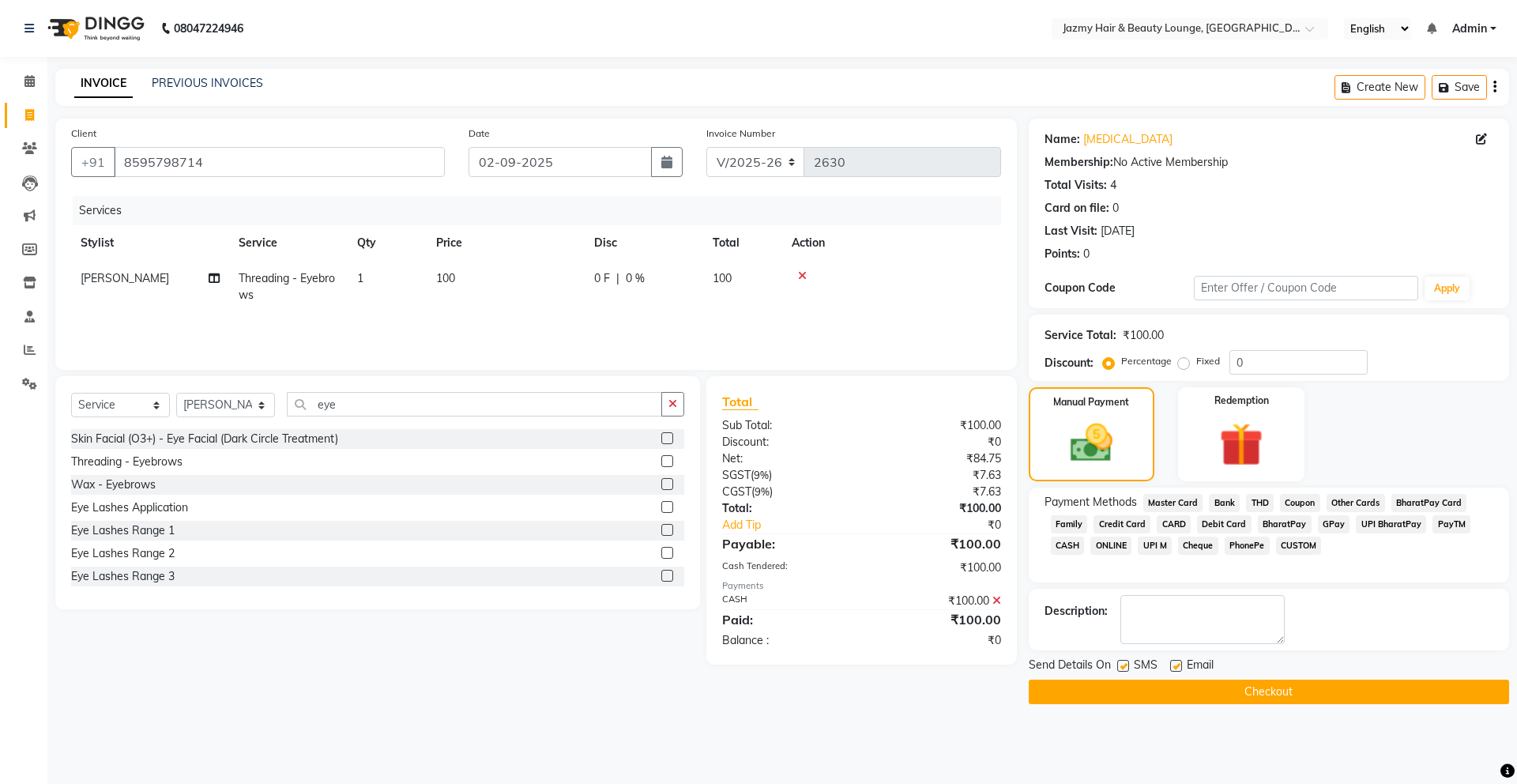
click at [1276, 677] on div "Send Details On SMS Email Checkout" at bounding box center [1269, 680] width 481 height 47
click at [1276, 681] on button "Checkout" at bounding box center [1269, 691] width 481 height 24
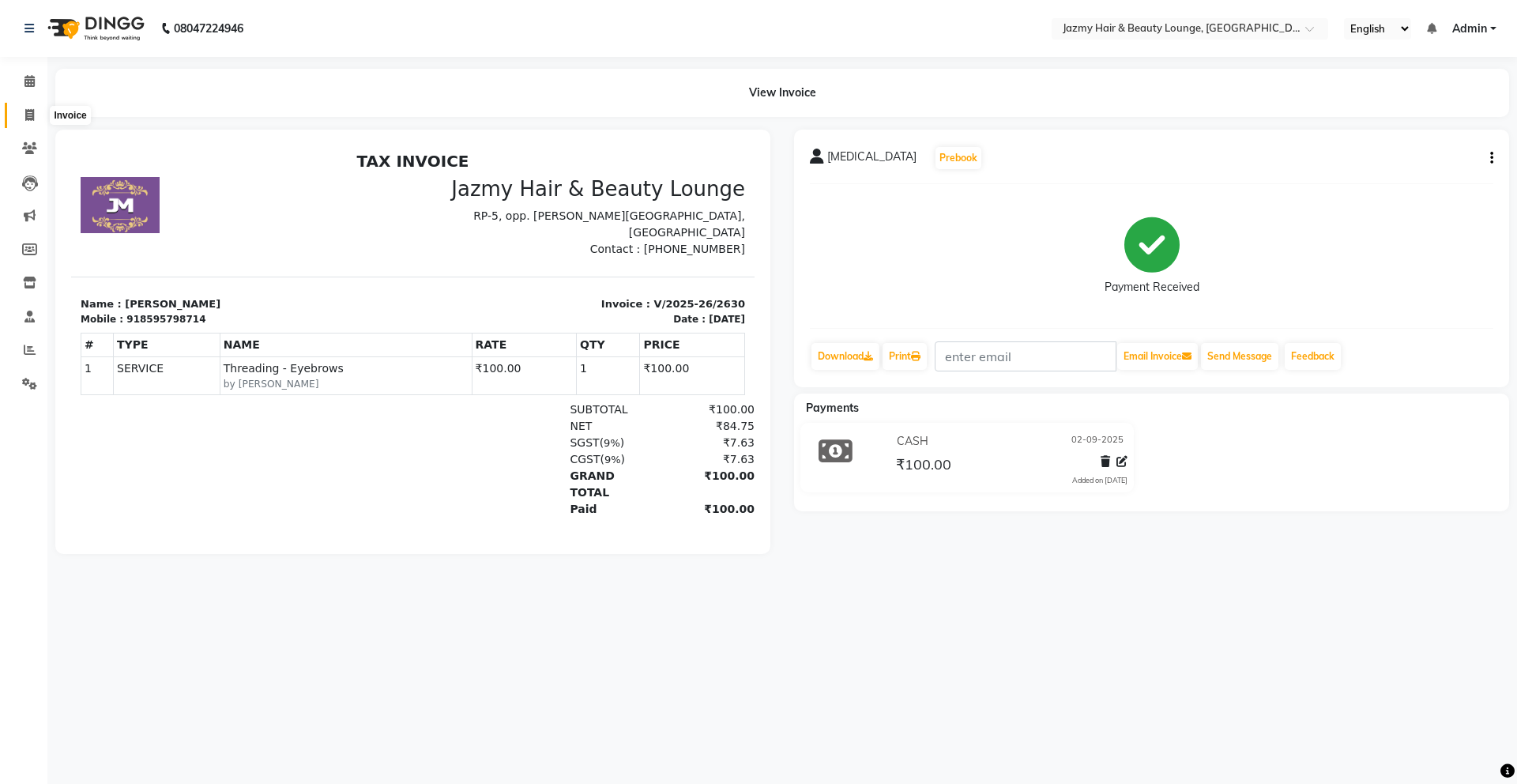
click at [29, 116] on icon at bounding box center [29, 115] width 8 height 12
select select "service"
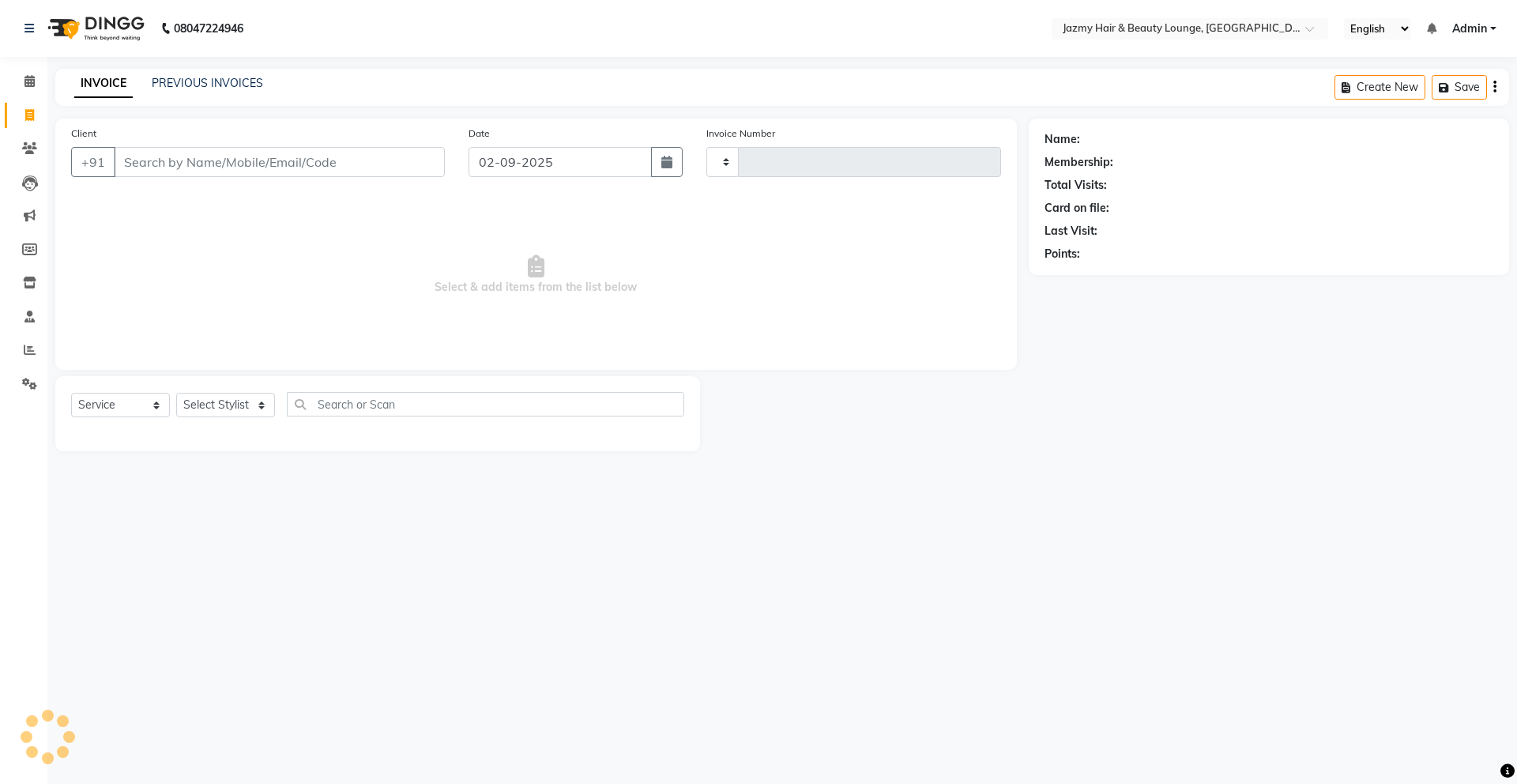
type input "2631"
select select "759"
click at [27, 83] on icon at bounding box center [29, 81] width 10 height 12
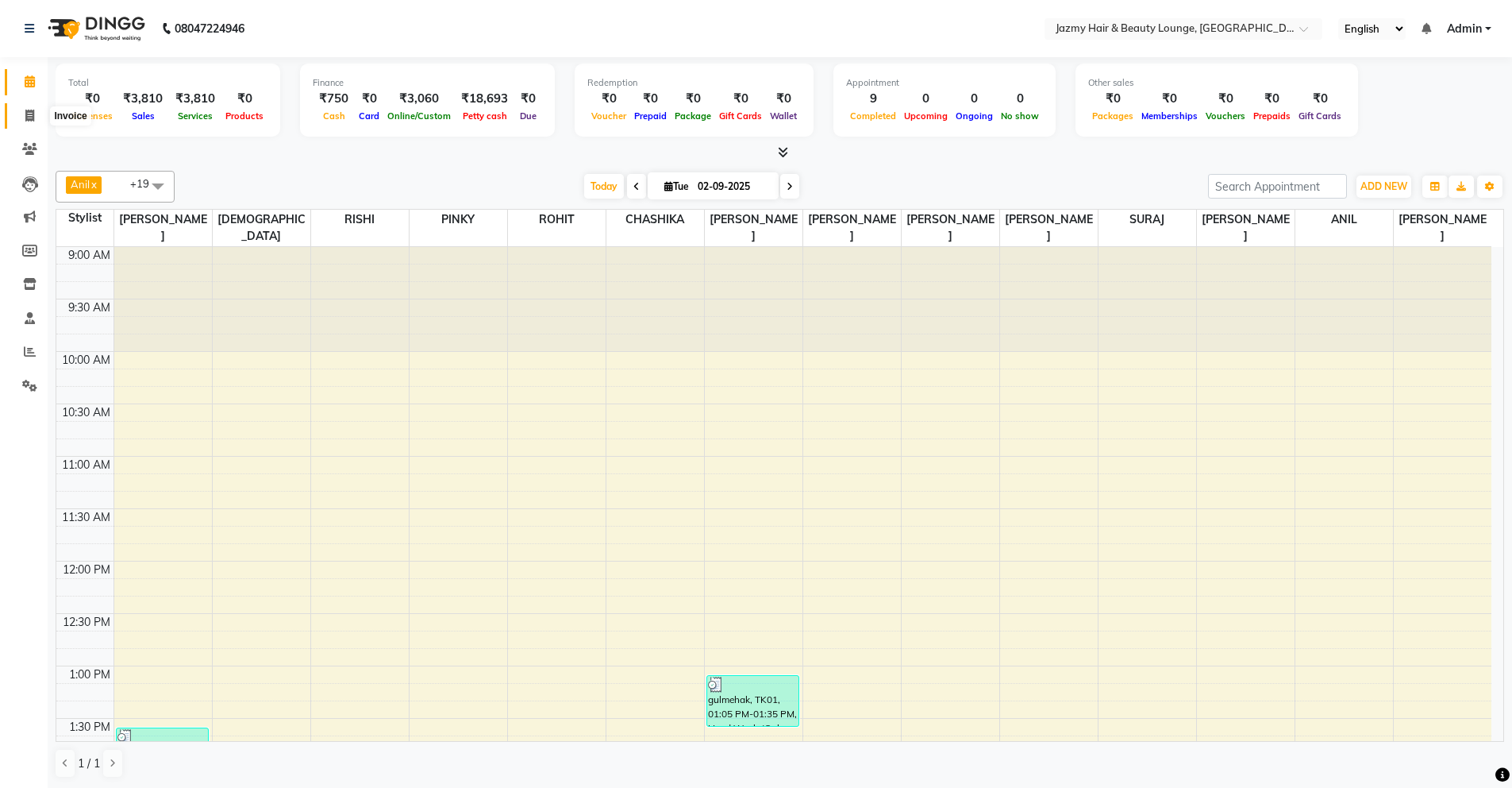
click at [29, 117] on icon at bounding box center [29, 115] width 8 height 12
select select "service"
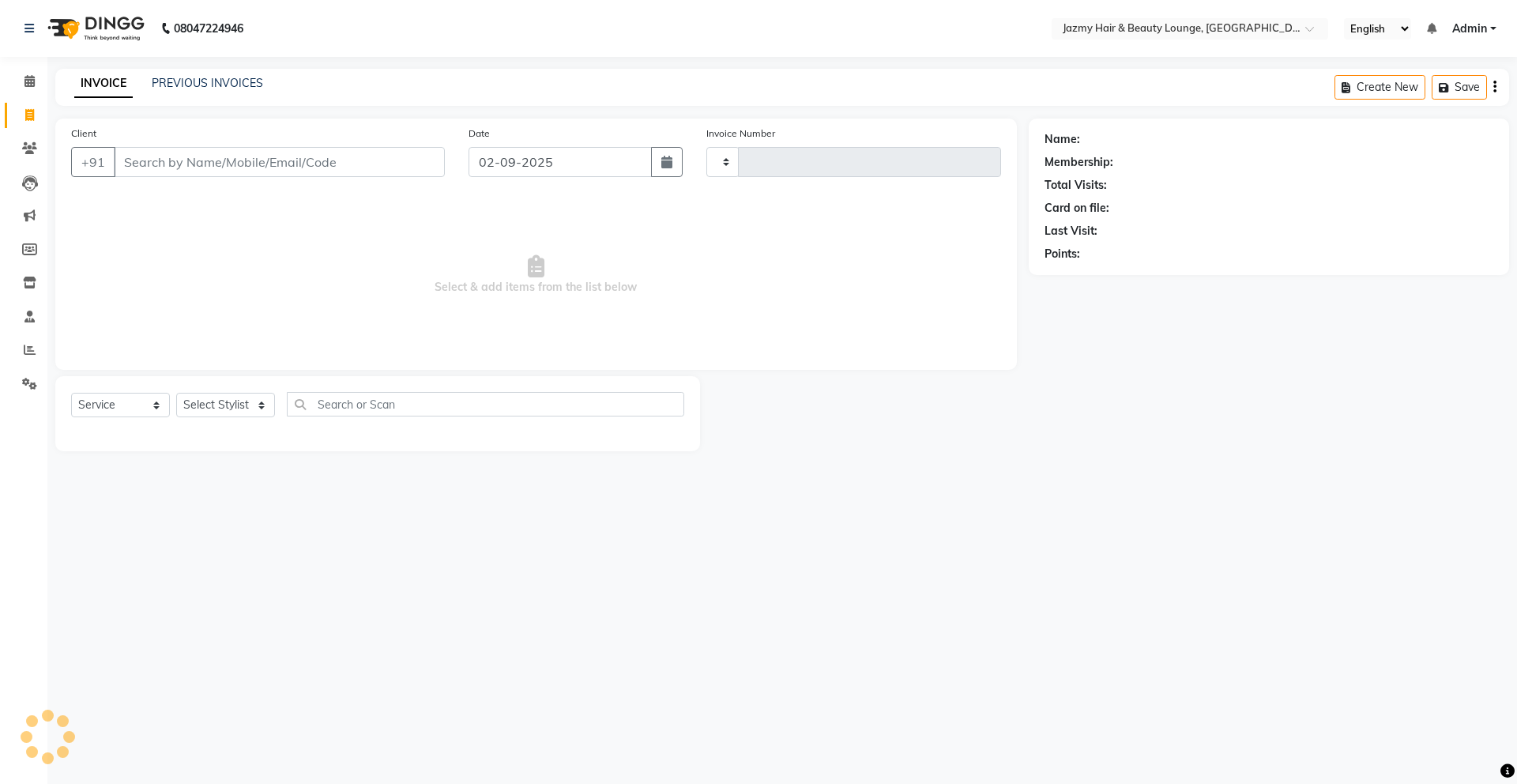
type input "2631"
select select "759"
click at [142, 166] on input "Client" at bounding box center [279, 162] width 331 height 30
type input "701135247"
click at [422, 149] on button "Add Client" at bounding box center [404, 162] width 82 height 30
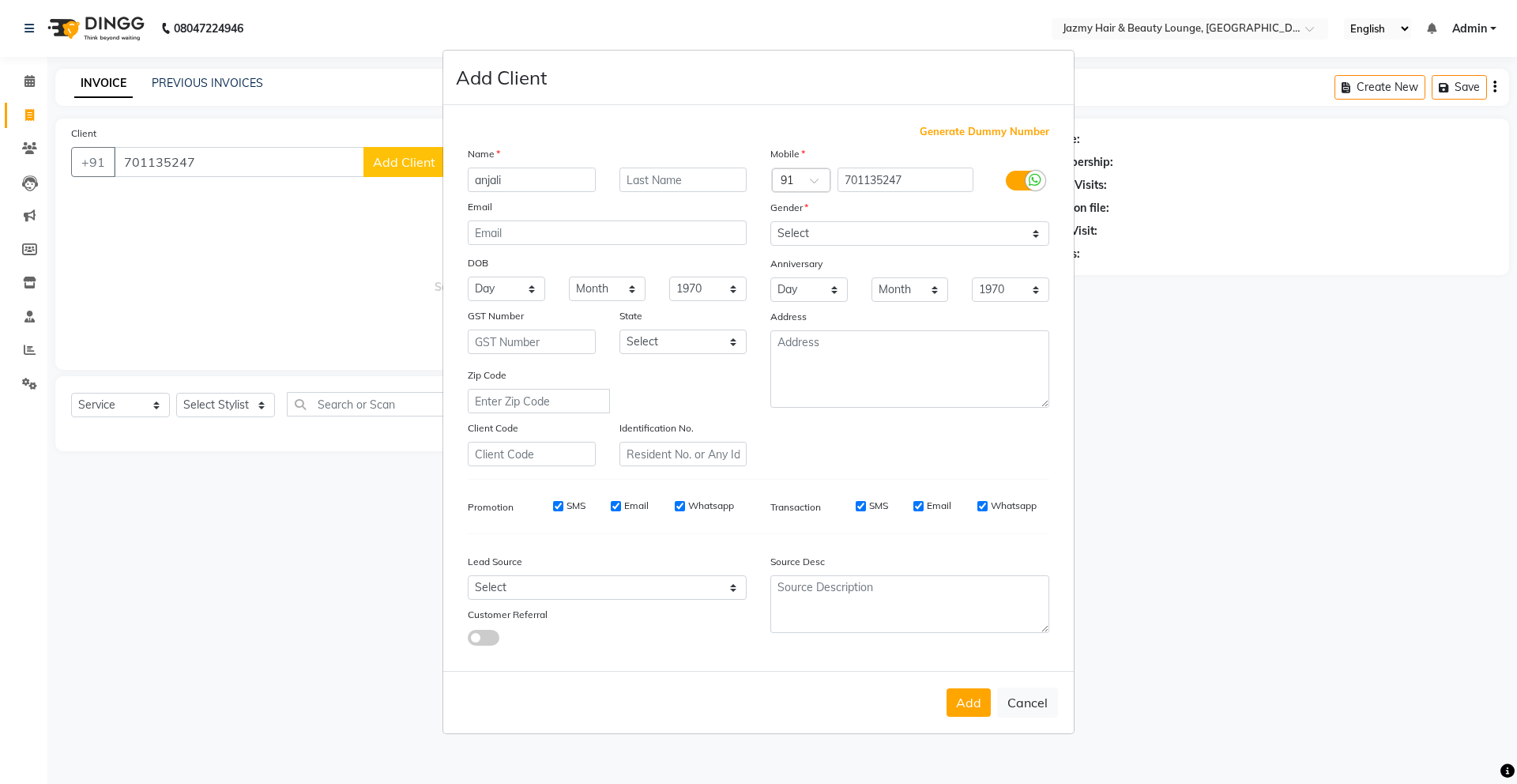
type input "anjali"
click at [786, 236] on select "Select [DEMOGRAPHIC_DATA] [DEMOGRAPHIC_DATA] Other Prefer Not To Say" at bounding box center [909, 233] width 279 height 24
select select "[DEMOGRAPHIC_DATA]"
click at [956, 696] on button "Add" at bounding box center [968, 703] width 44 height 28
click at [873, 180] on input "701135247" at bounding box center [906, 179] width 136 height 24
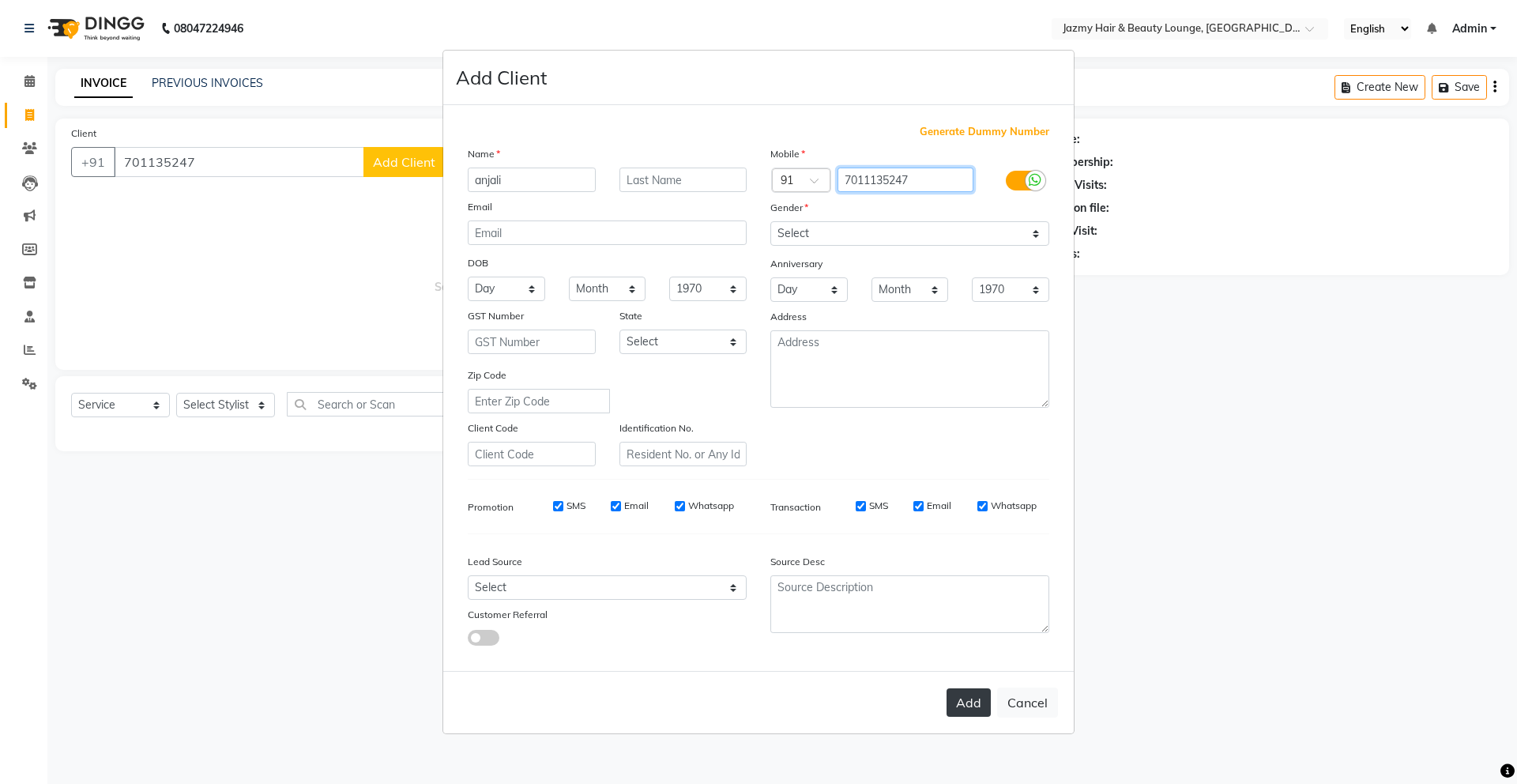
type input "7011135247"
click at [963, 701] on button "Add" at bounding box center [968, 703] width 44 height 28
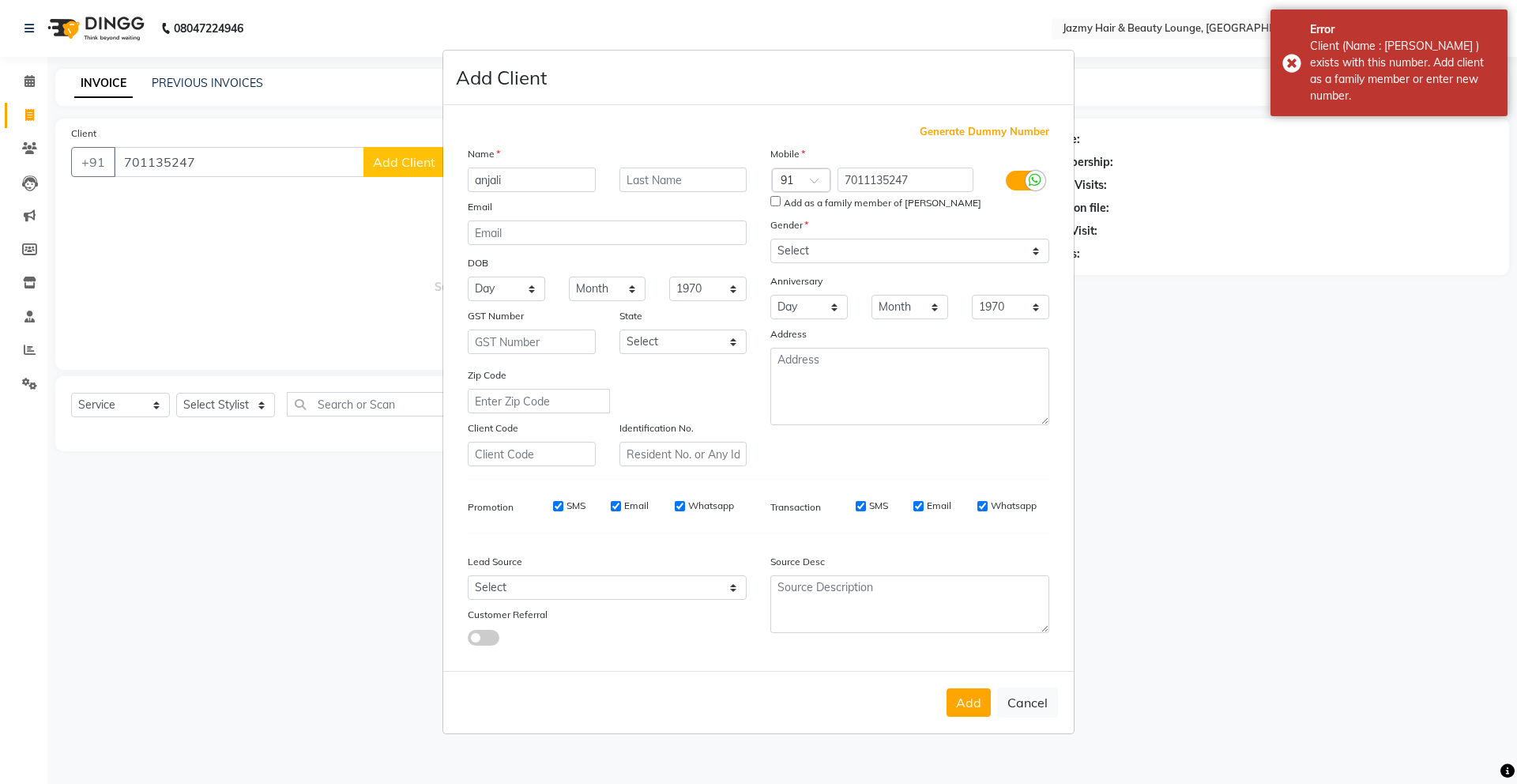
click at [1429, 520] on ngb-modal-window "Add Client Generate Dummy Number Name anjali Email DOB Day 01 02 03 04 05 06 07…" at bounding box center [758, 392] width 1517 height 784
click at [1011, 706] on button "Cancel" at bounding box center [1027, 703] width 61 height 30
select select
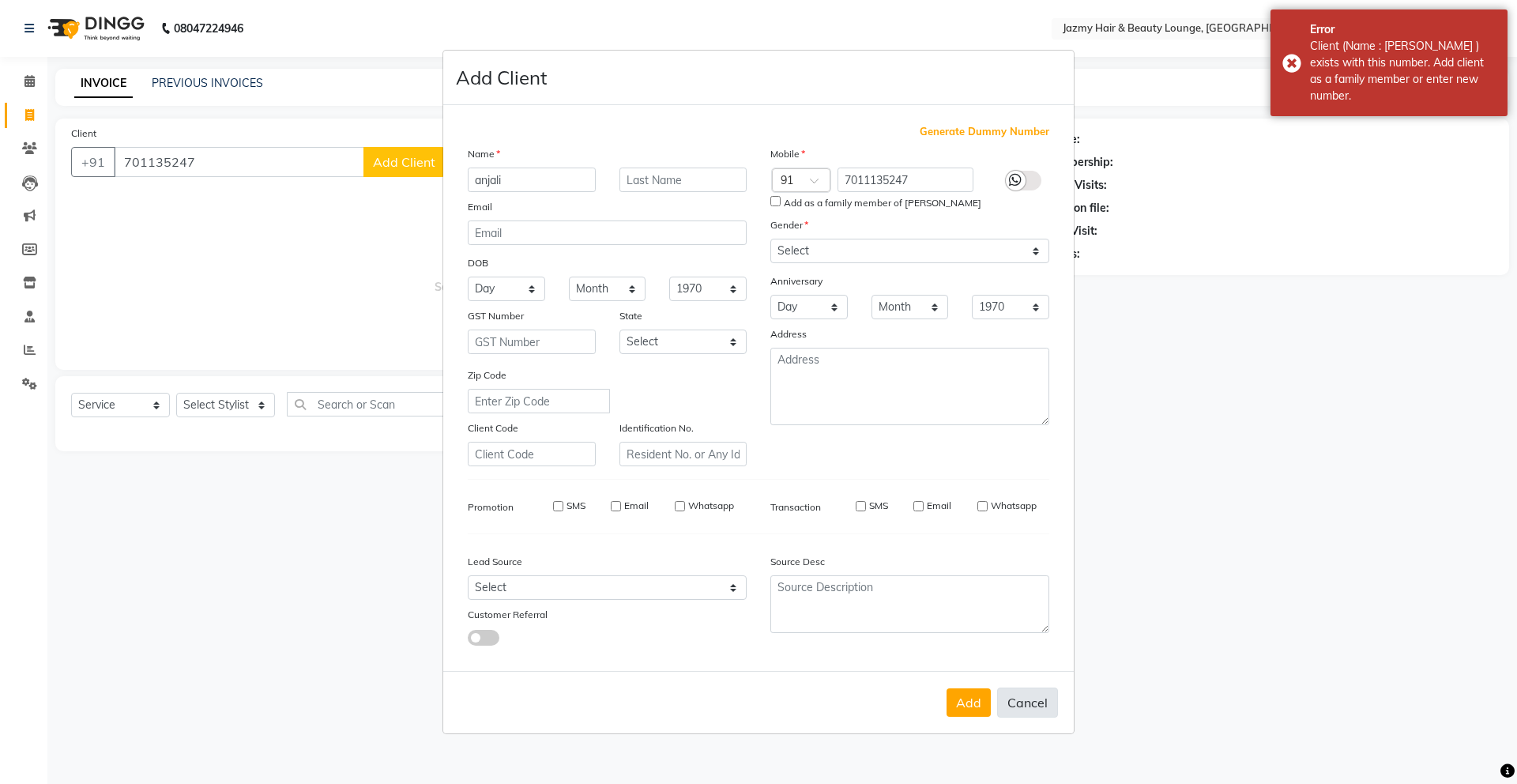
select select
checkbox input "false"
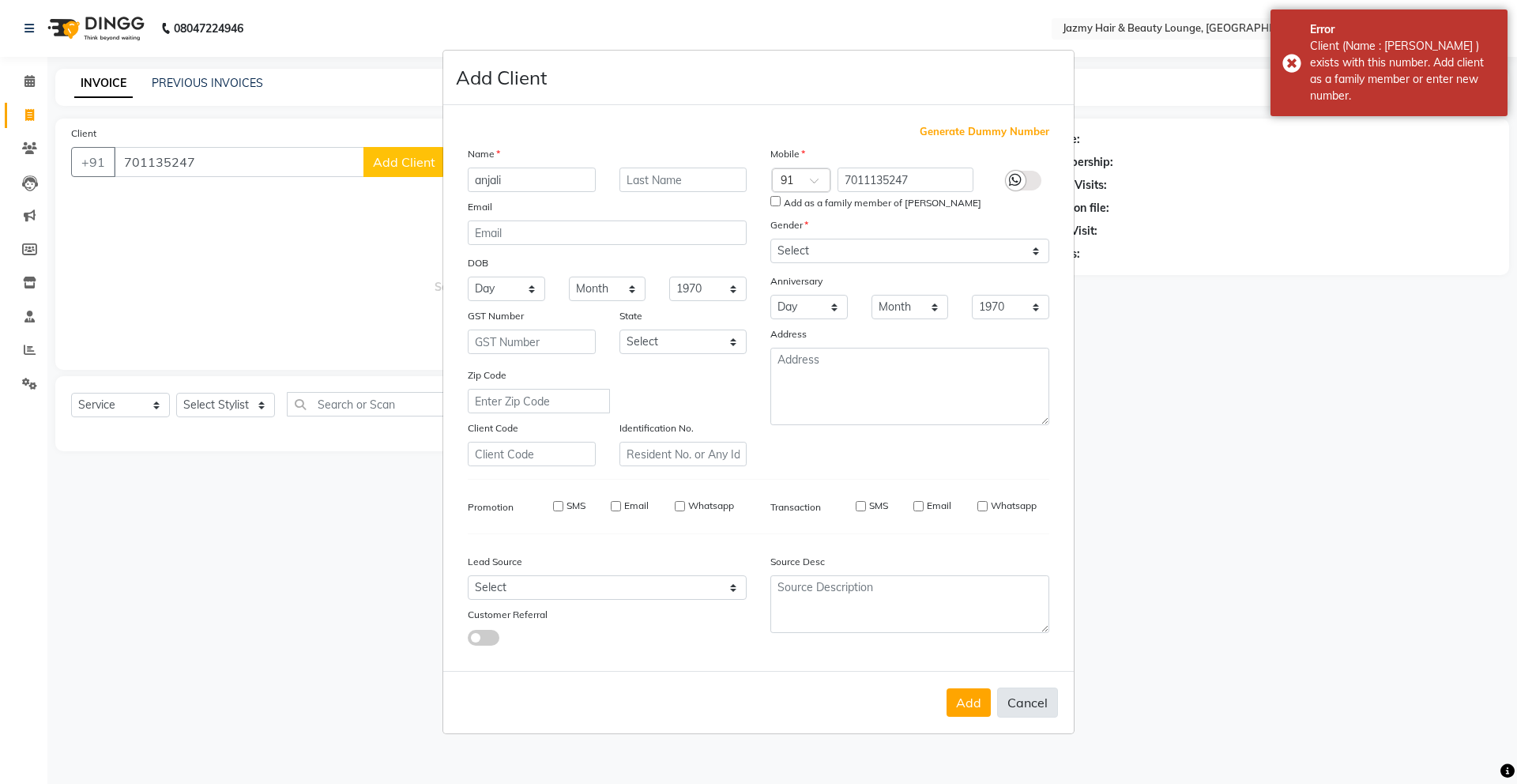
checkbox input "false"
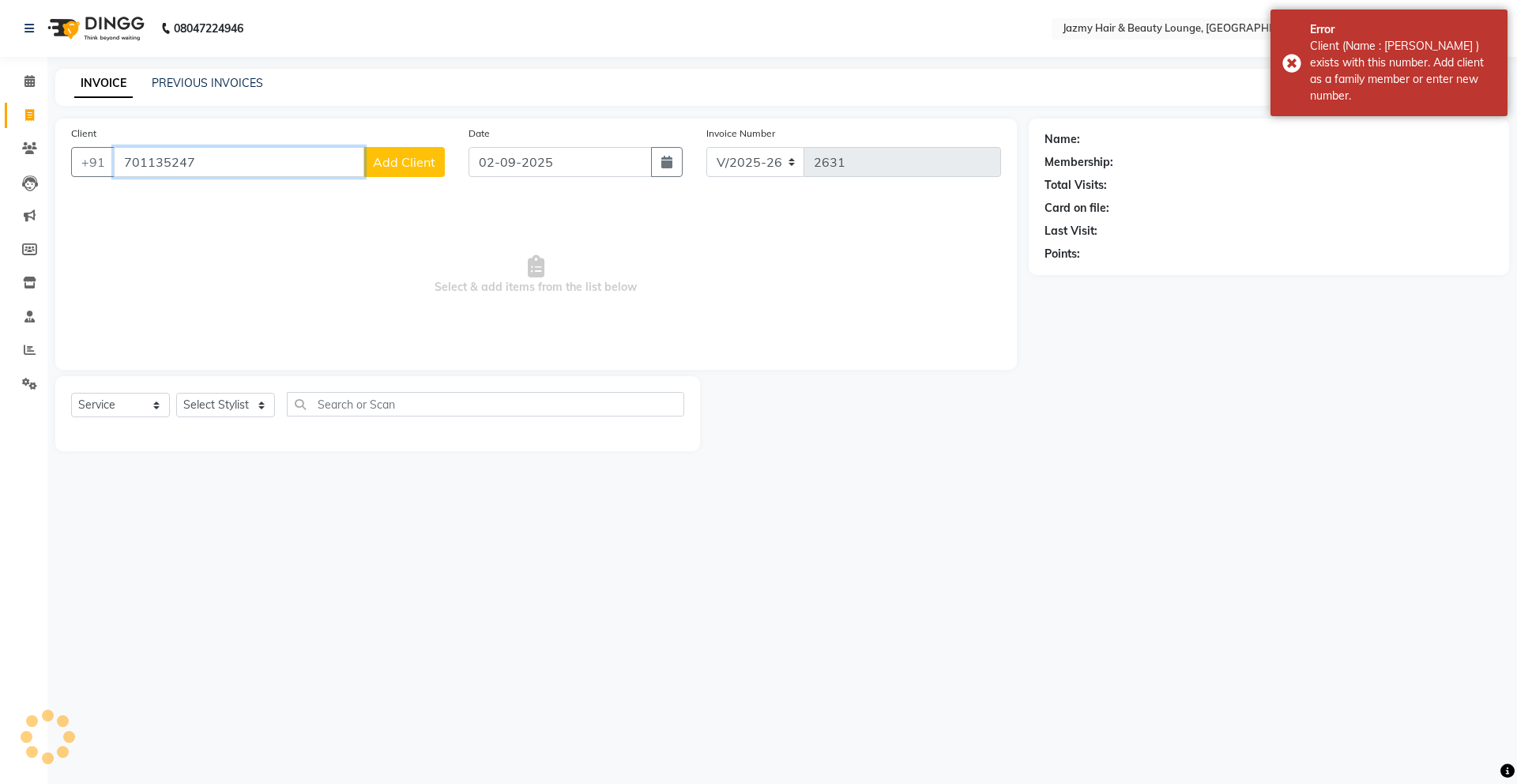
click at [143, 160] on input "701135247" at bounding box center [239, 162] width 250 height 30
click at [264, 165] on input "7011135247" at bounding box center [279, 162] width 331 height 30
type input "7011135247"
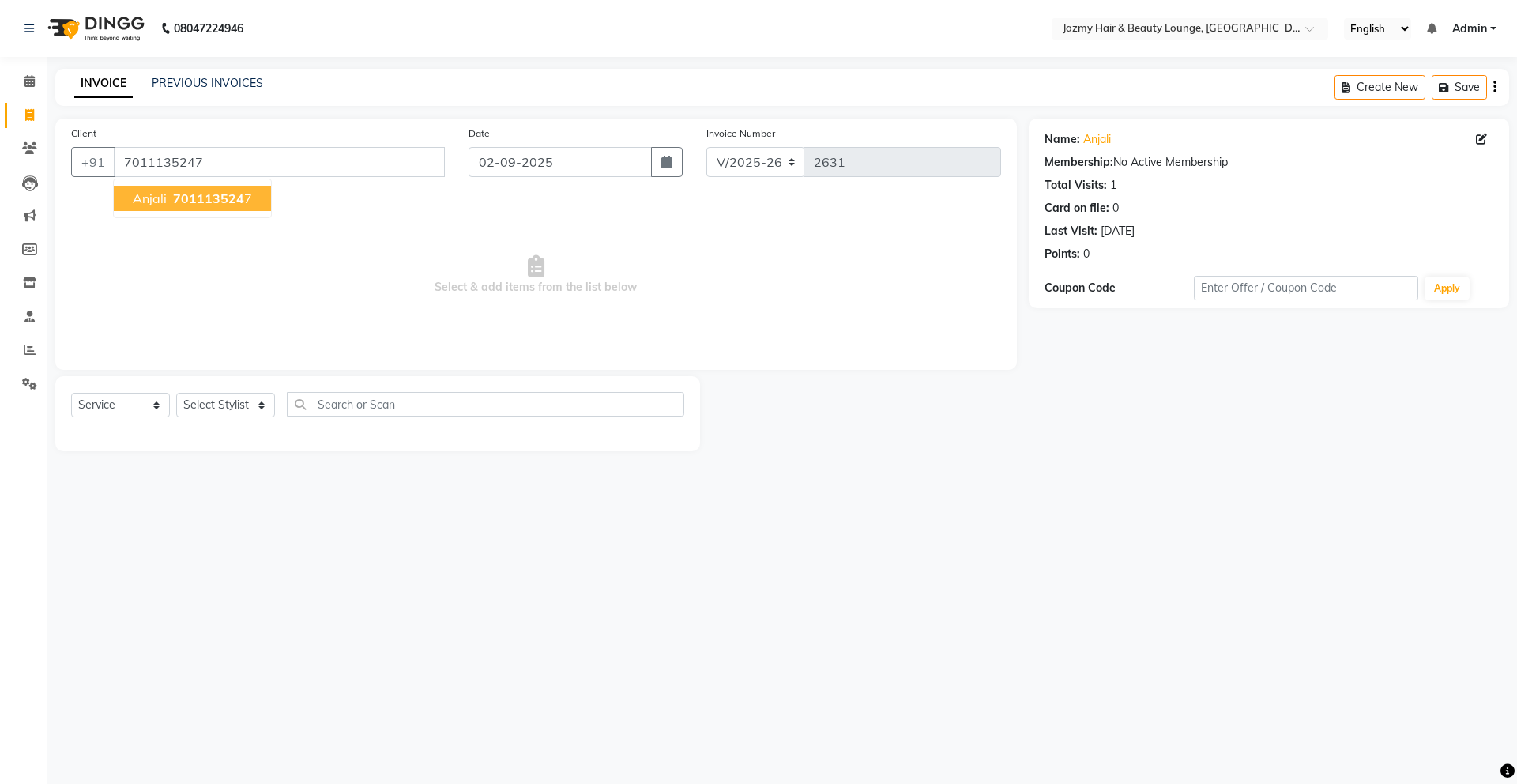
click at [215, 197] on span "701113524" at bounding box center [209, 198] width 72 height 16
click at [197, 410] on select "Select Stylist AMIT [PERSON_NAME] [PERSON_NAME] CHASHIKA [PERSON_NAME] [PERSON_…" at bounding box center [225, 404] width 99 height 24
select select "51399"
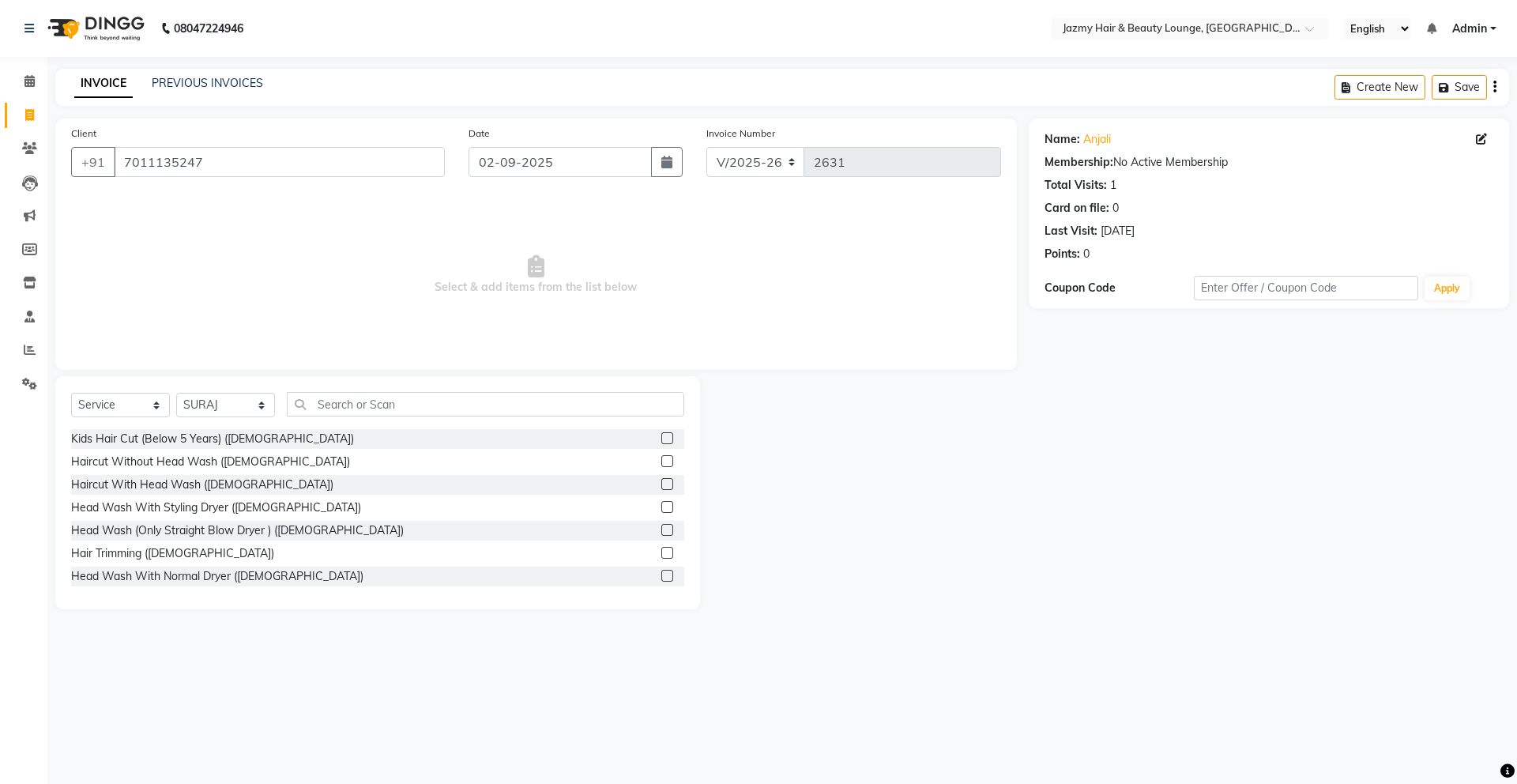
click at [661, 459] on label at bounding box center [667, 461] width 12 height 12
click at [661, 459] on input "checkbox" at bounding box center [666, 461] width 10 height 10
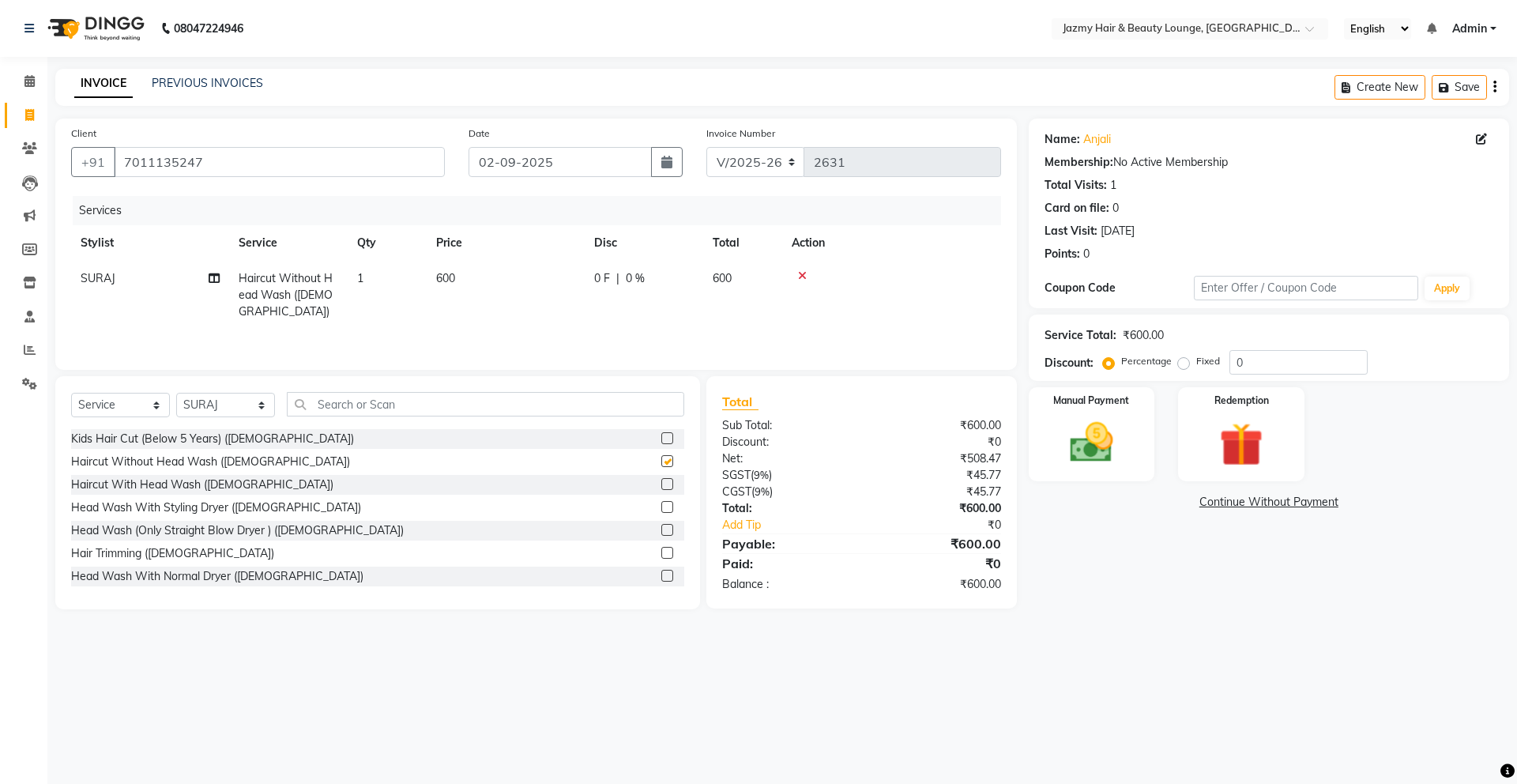
checkbox input "false"
click at [1230, 362] on input "0" at bounding box center [1299, 362] width 138 height 24
type input "20"
click at [1104, 435] on img at bounding box center [1092, 442] width 73 height 52
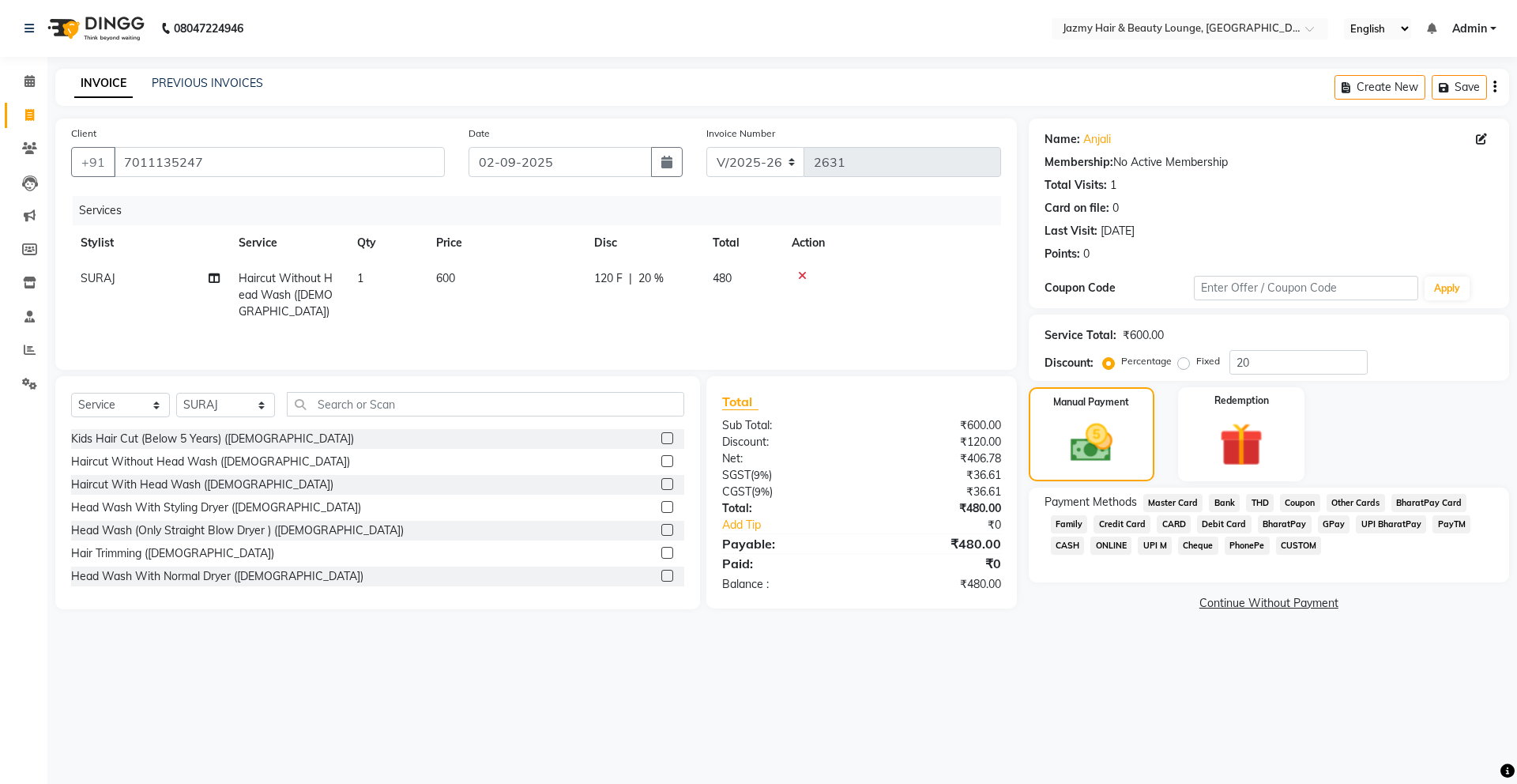
click at [1074, 542] on span "CASH" at bounding box center [1068, 545] width 34 height 18
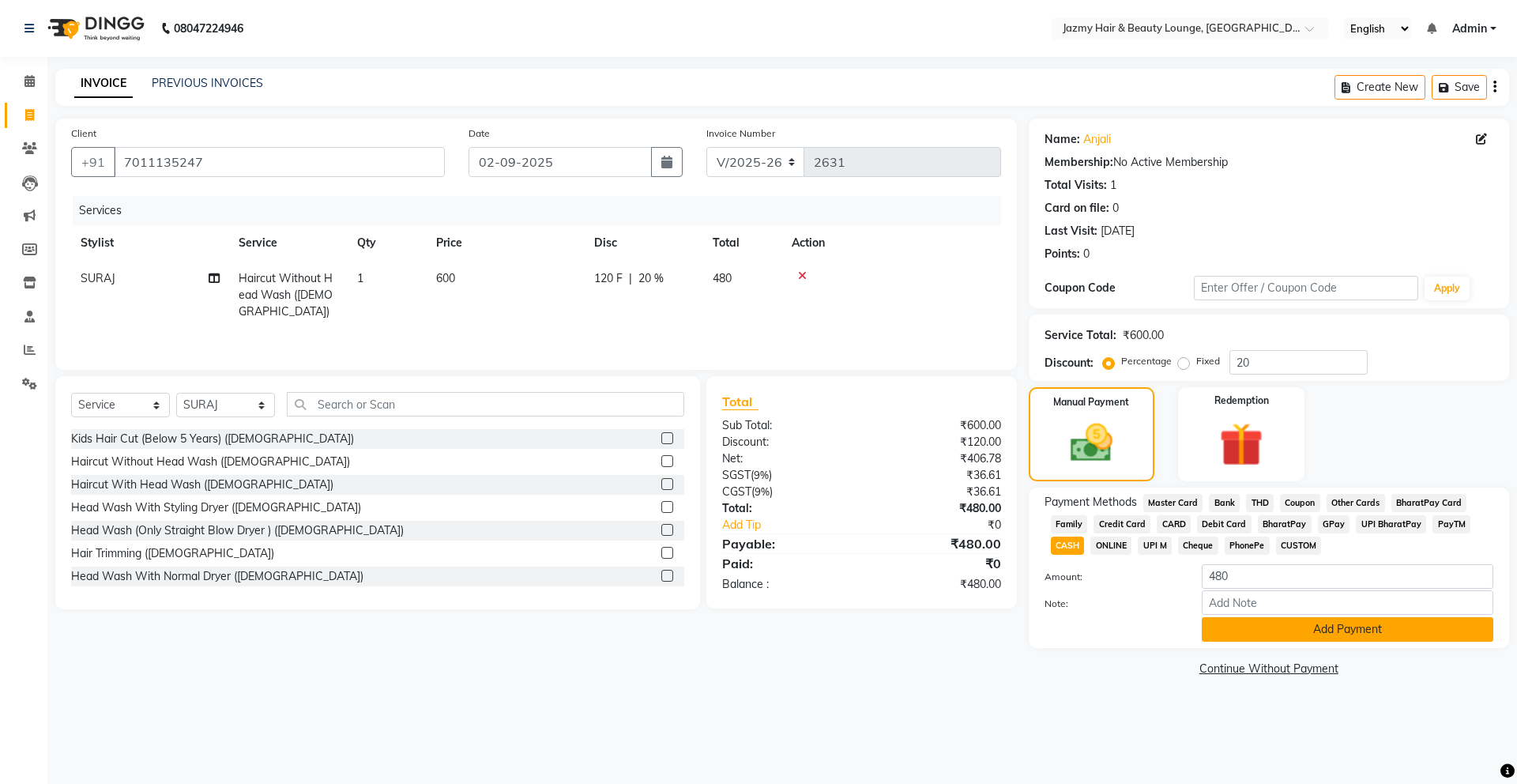
click at [1307, 631] on button "Add Payment" at bounding box center [1347, 629] width 292 height 24
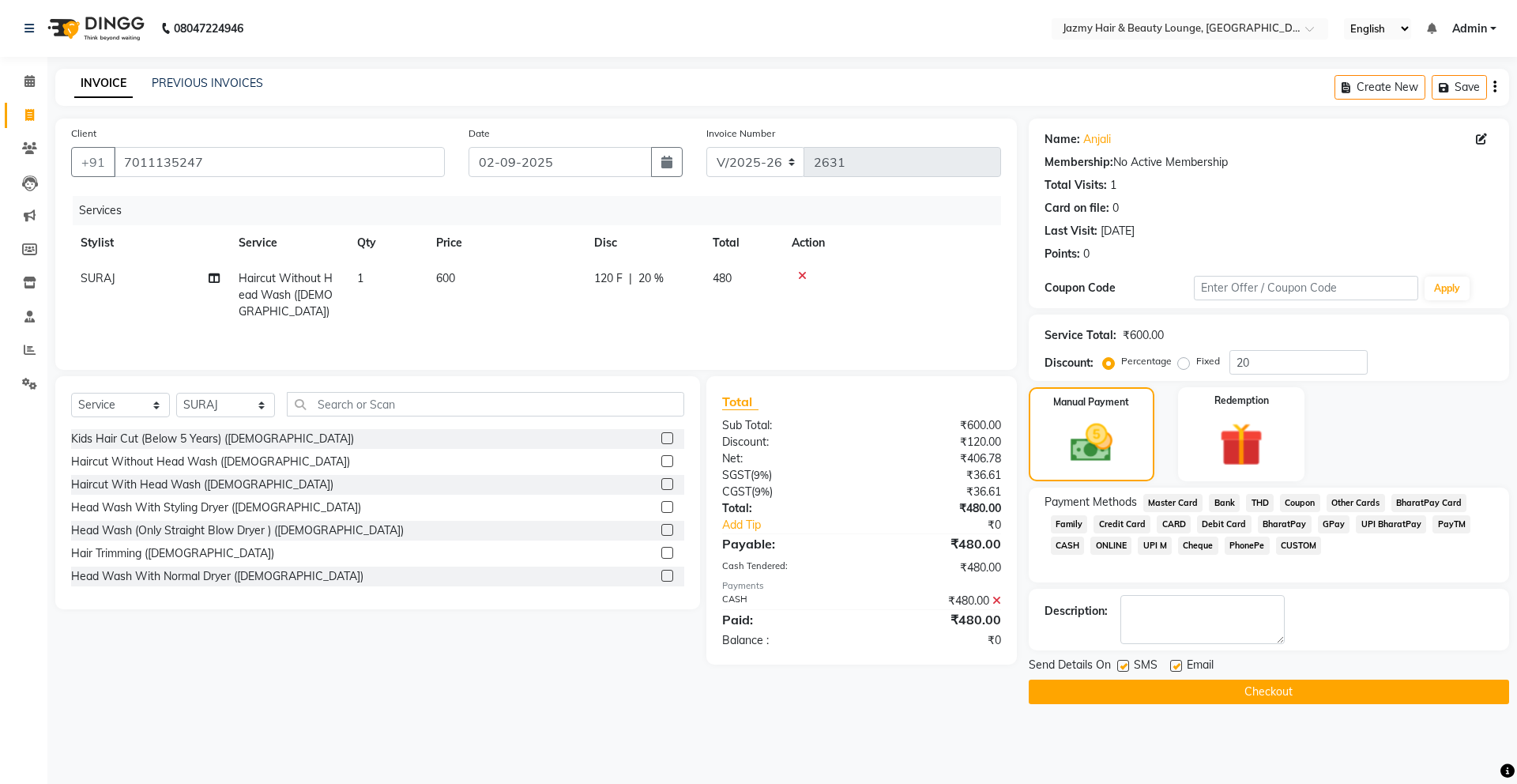
click at [1401, 692] on button "Checkout" at bounding box center [1269, 691] width 481 height 24
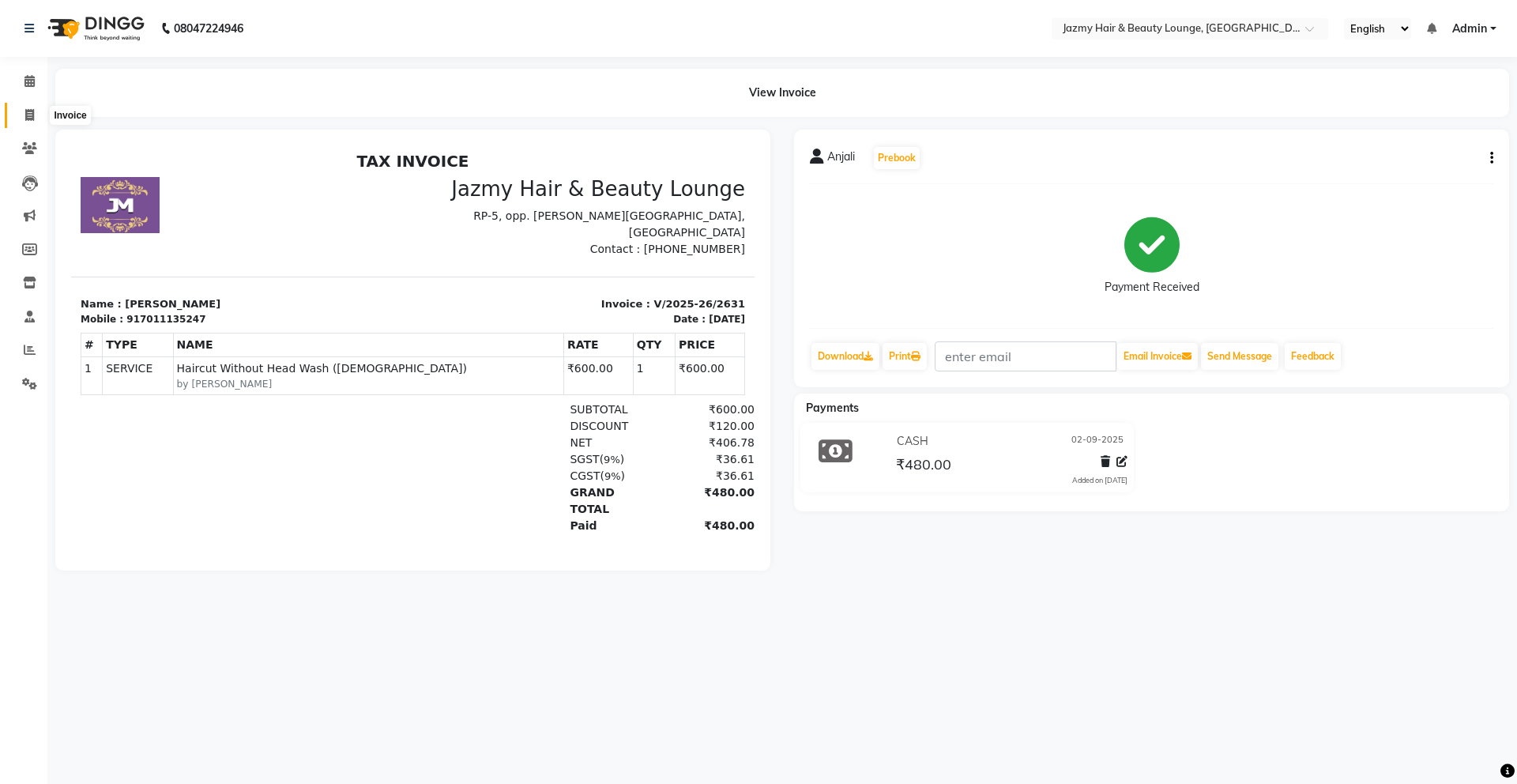
click at [33, 118] on icon at bounding box center [29, 115] width 8 height 12
select select "759"
select select "service"
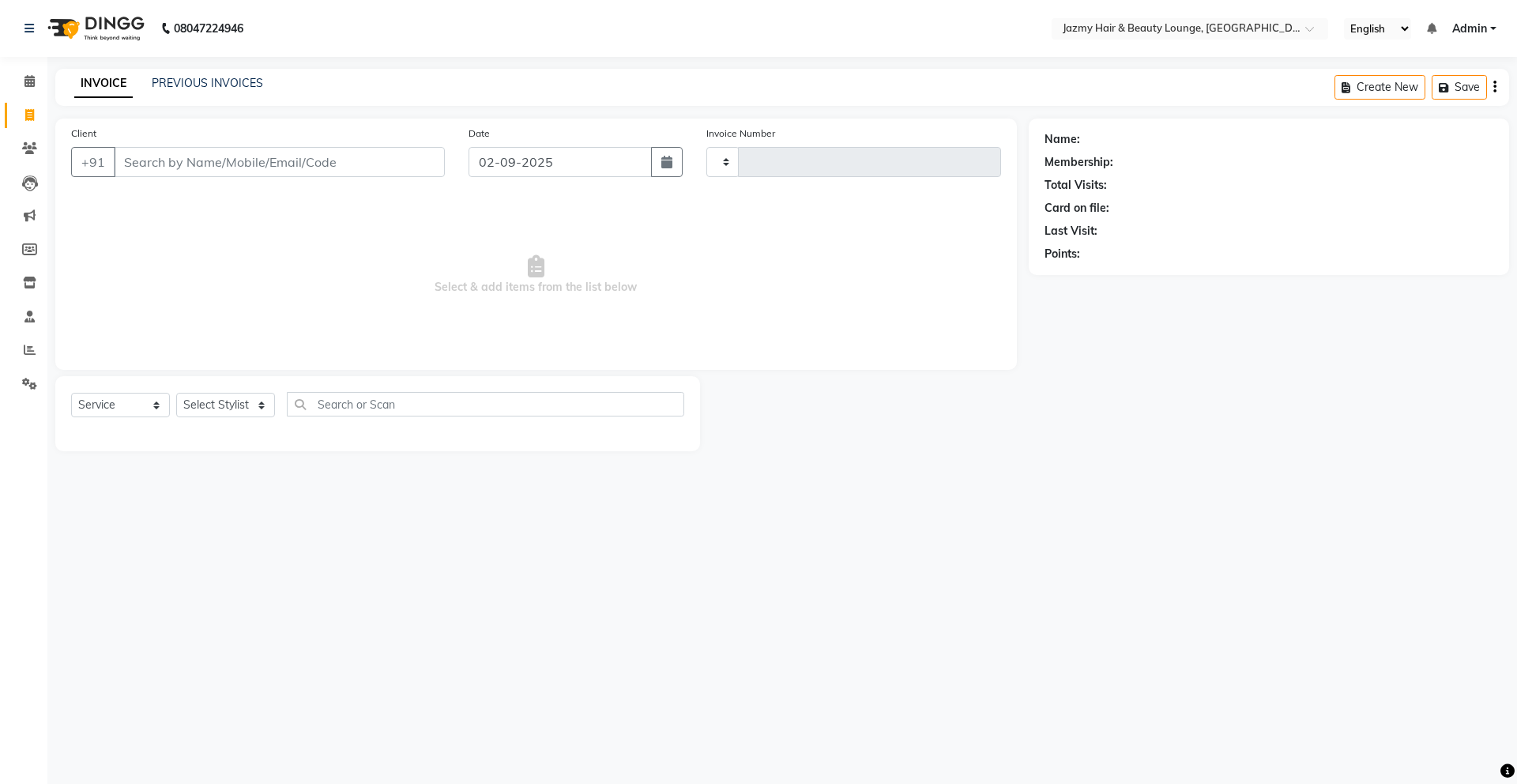
type input "2632"
select select "759"
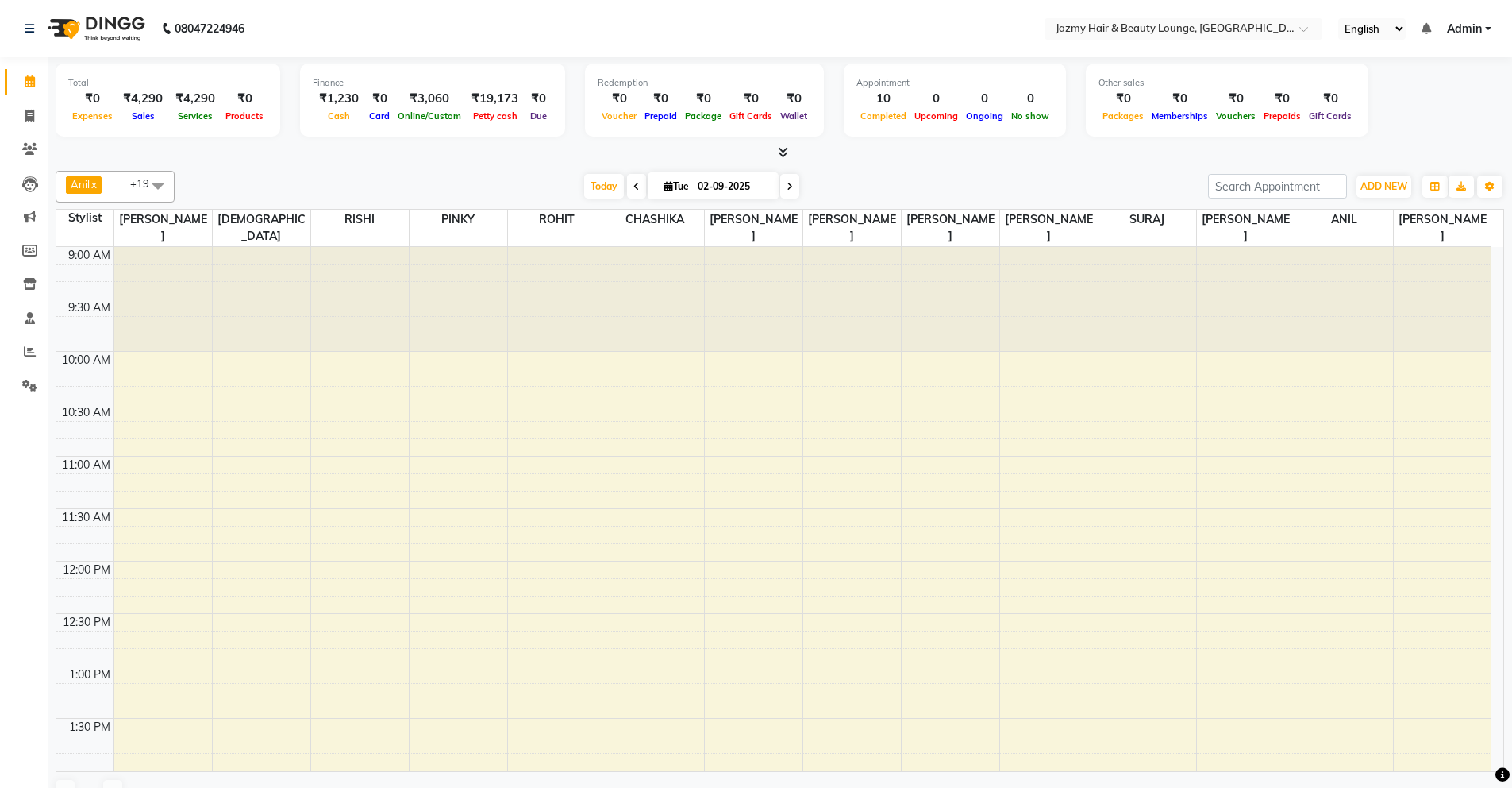
select select "service"
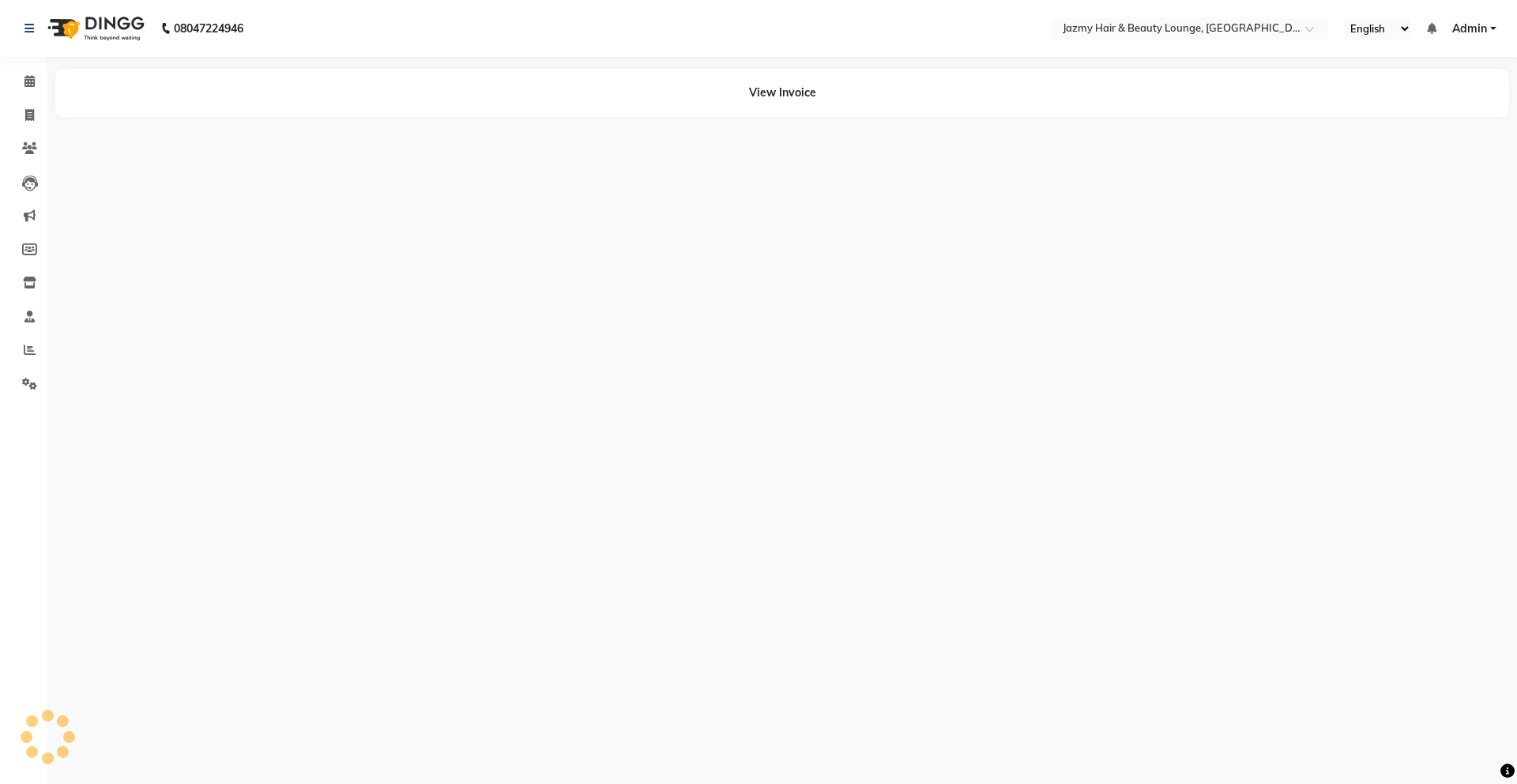
select select "service"
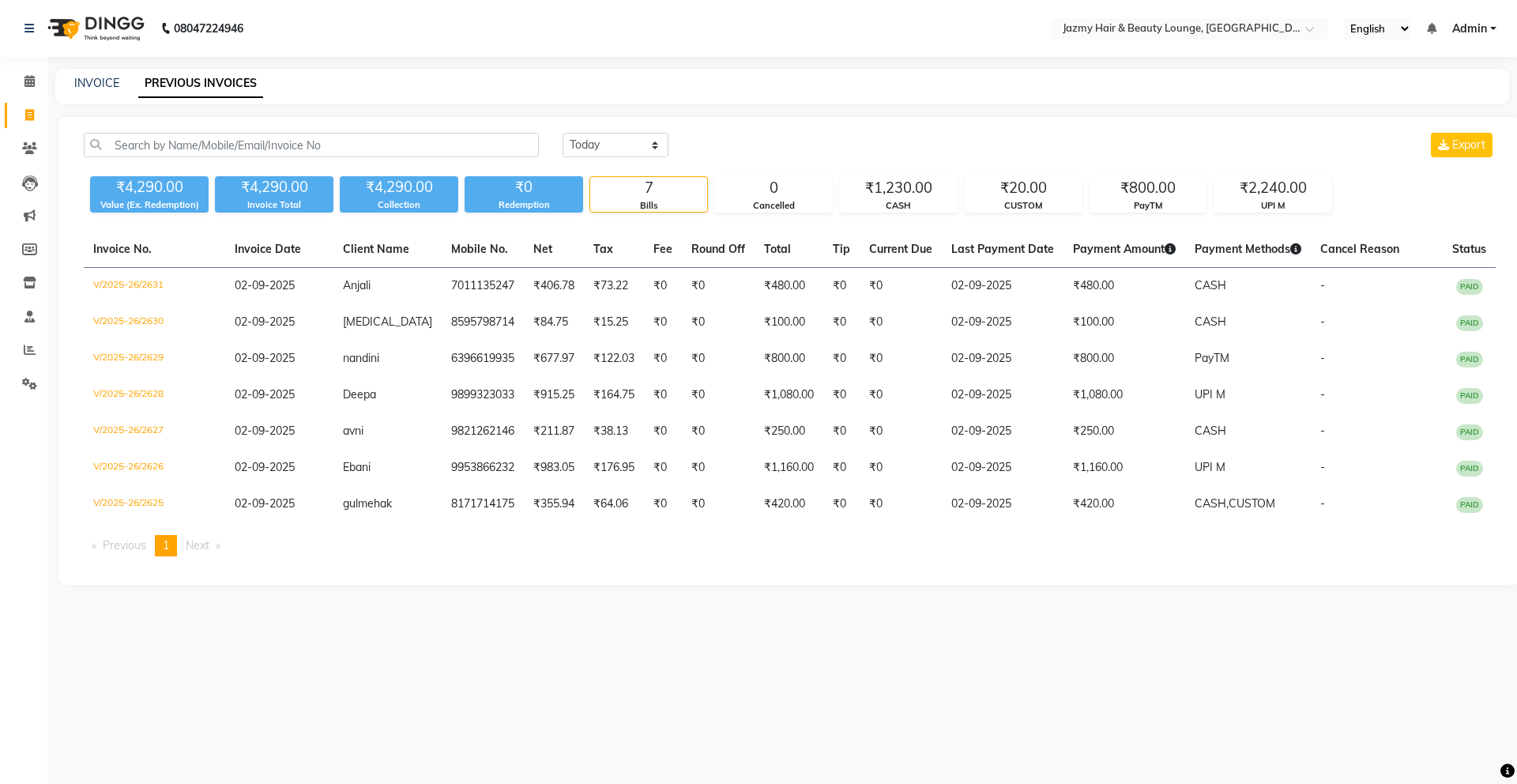
click at [1248, 710] on div "08047224946 Select Location × Jazmy Hair & Beauty Lounge, New Delhi English ENG…" at bounding box center [758, 392] width 1517 height 784
